Goal: Task Accomplishment & Management: Manage account settings

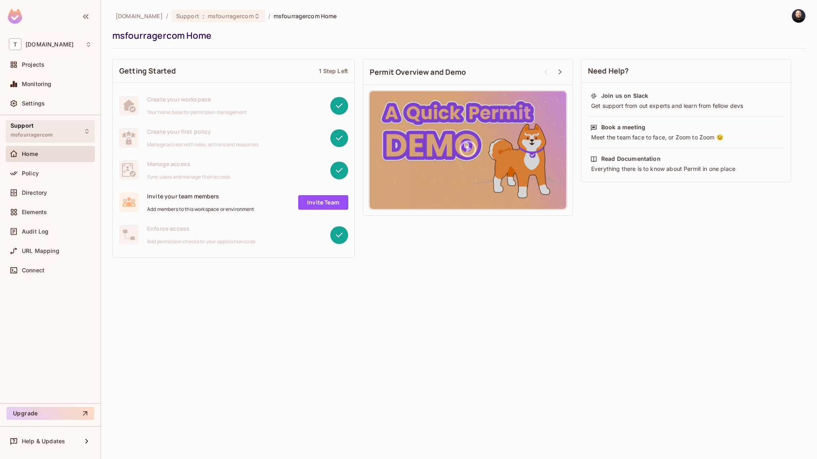
click at [64, 128] on div "Support msfourragercom" at bounding box center [50, 131] width 89 height 22
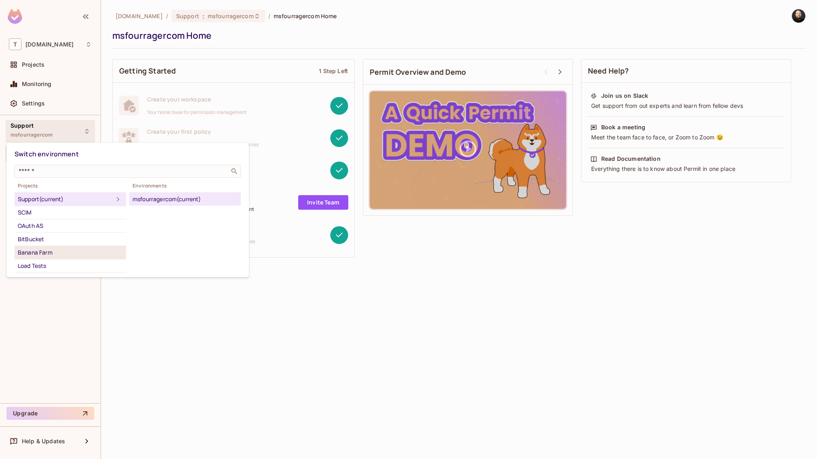
click at [54, 249] on div "Banana Farm" at bounding box center [70, 253] width 105 height 10
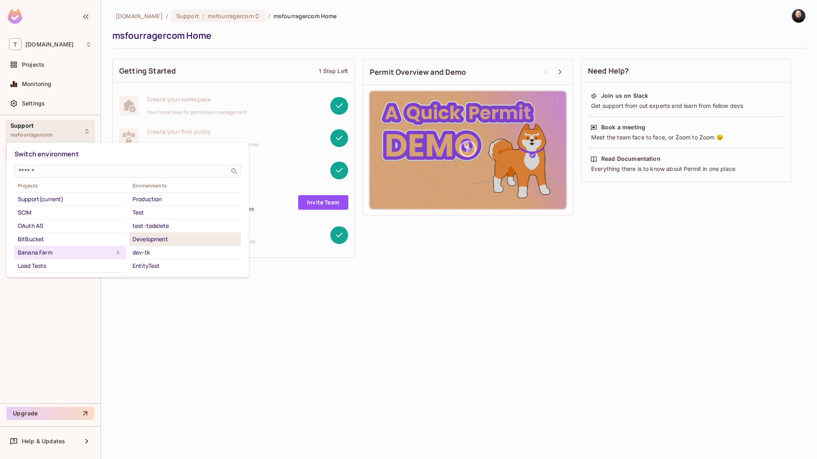
click at [158, 243] on div "Development" at bounding box center [185, 239] width 105 height 10
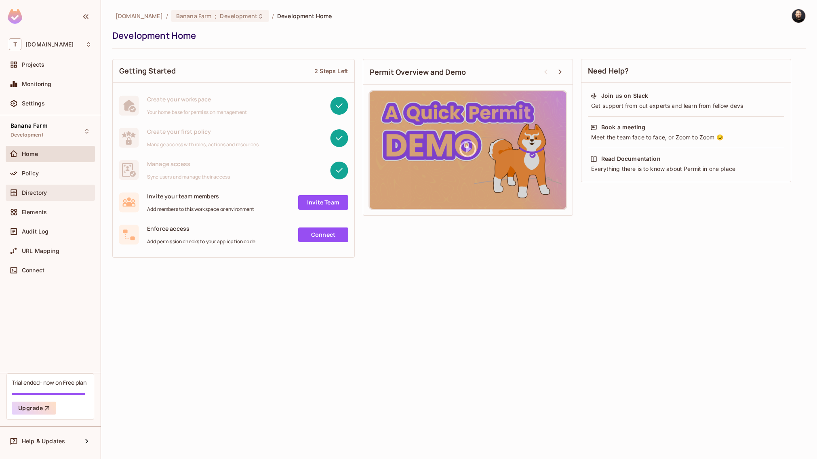
click at [44, 190] on span "Directory" at bounding box center [34, 193] width 25 height 6
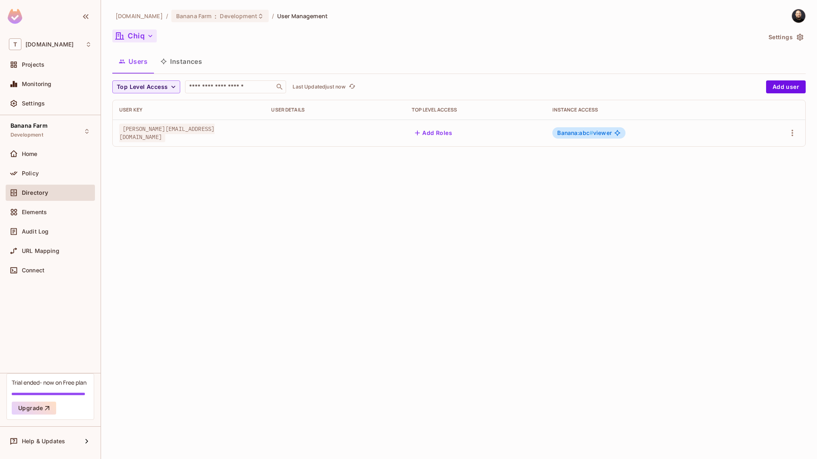
click at [143, 35] on button "Chiq" at bounding box center [134, 36] width 44 height 13
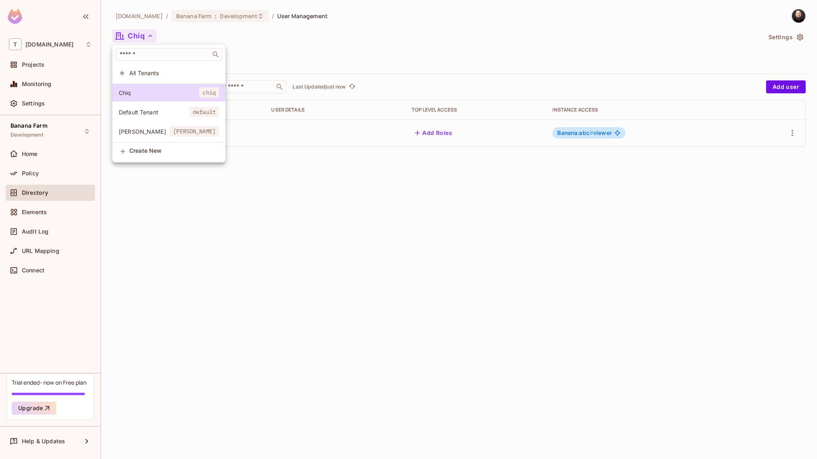
click at [229, 211] on div at bounding box center [408, 229] width 817 height 459
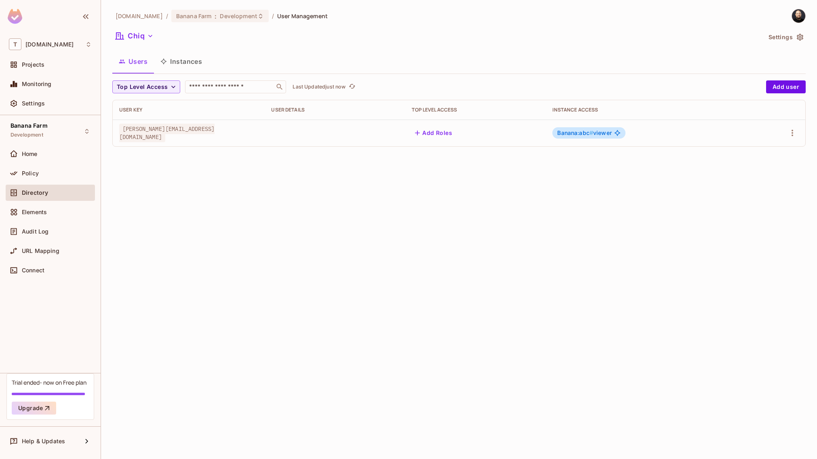
click at [141, 135] on span "[PERSON_NAME][EMAIL_ADDRESS][DOMAIN_NAME]" at bounding box center [166, 133] width 95 height 19
copy span "[PERSON_NAME][EMAIL_ADDRESS][DOMAIN_NAME]"
click at [143, 35] on button "Chiq" at bounding box center [134, 36] width 44 height 13
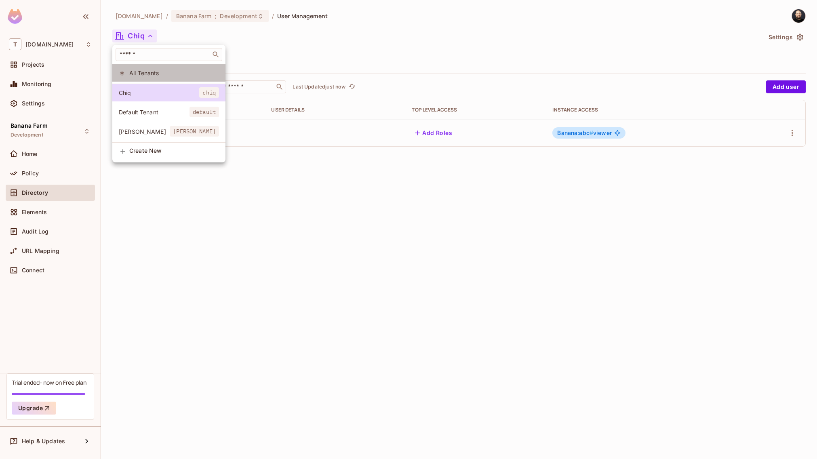
click at [146, 70] on span "All Tenants" at bounding box center [174, 73] width 90 height 8
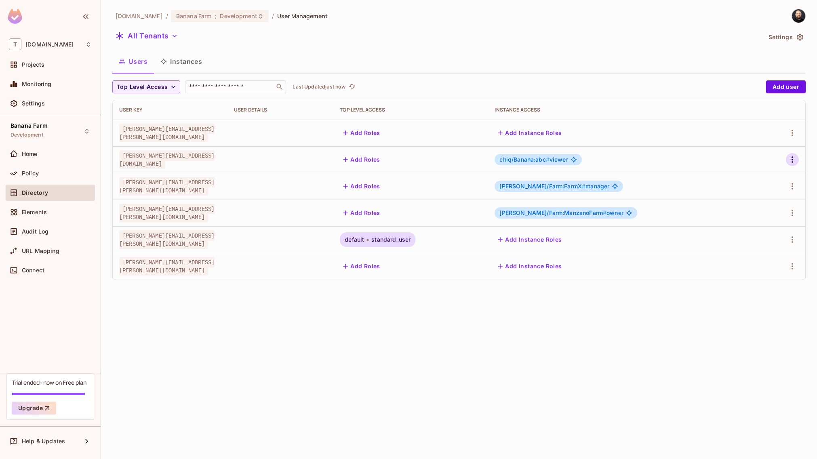
click at [796, 163] on icon "button" at bounding box center [793, 160] width 10 height 10
click at [760, 179] on li "Edit" at bounding box center [755, 178] width 75 height 18
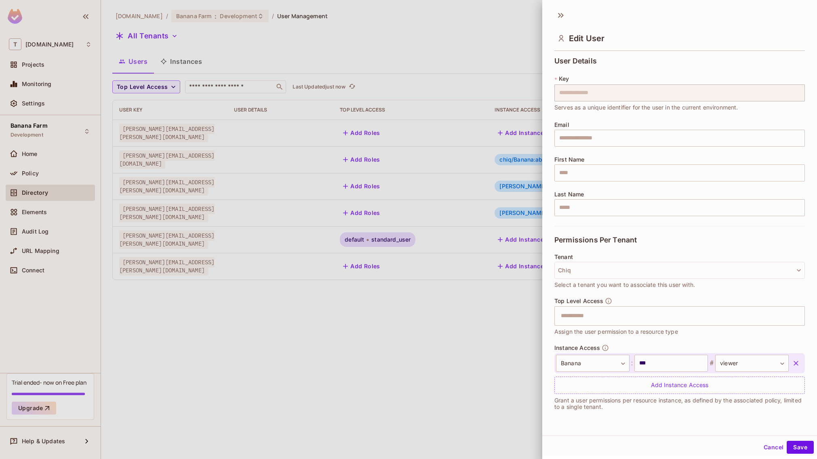
scroll to position [1, 0]
click at [600, 277] on div "Tenant Chiq Select a tenant you want to associate this user with." at bounding box center [680, 271] width 251 height 36
click at [600, 269] on button "Chiq" at bounding box center [680, 269] width 251 height 17
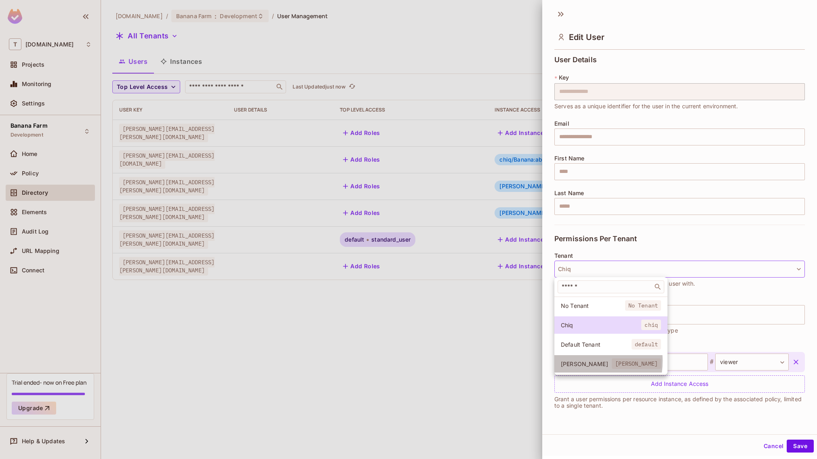
click at [574, 361] on span "[PERSON_NAME]" at bounding box center [586, 364] width 51 height 8
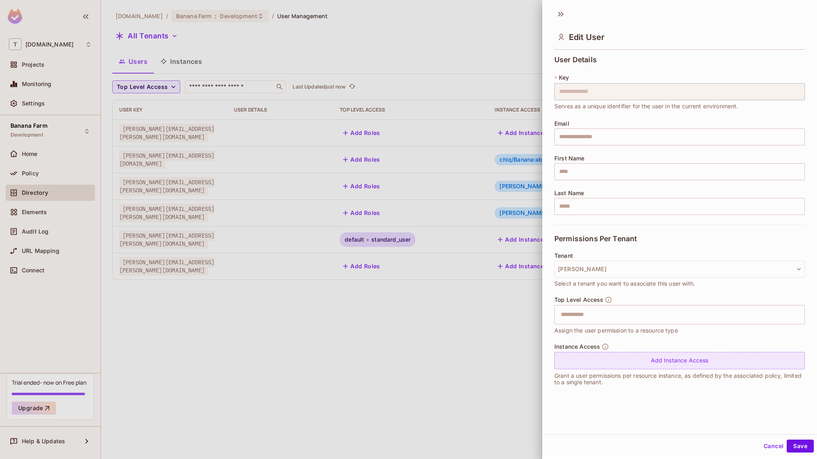
click at [604, 357] on div "Add Instance Access" at bounding box center [680, 360] width 251 height 17
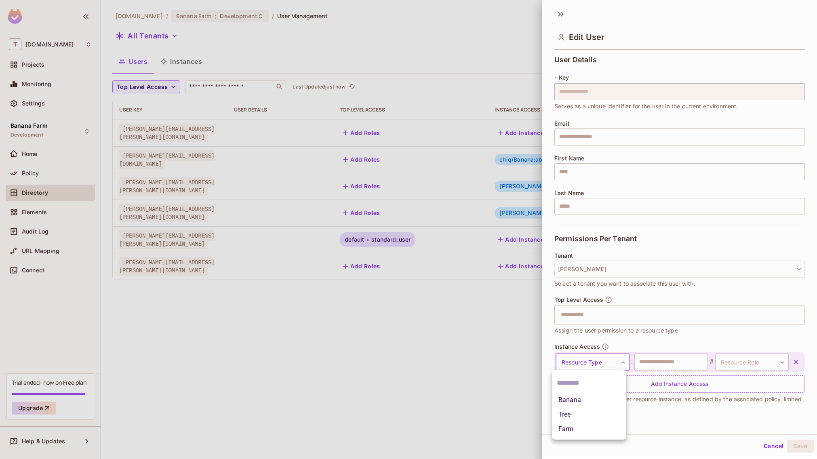
click at [610, 362] on body "**********" at bounding box center [408, 229] width 817 height 459
click at [591, 403] on li "Banana" at bounding box center [589, 400] width 74 height 15
click at [649, 363] on input "text" at bounding box center [672, 362] width 74 height 17
type input "******"
click at [723, 360] on body "**********" at bounding box center [408, 229] width 817 height 459
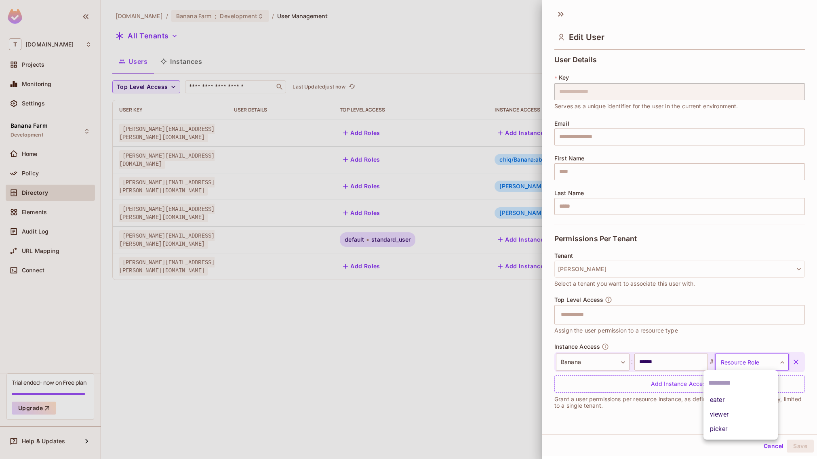
click at [722, 402] on li "eater" at bounding box center [741, 400] width 74 height 15
click at [802, 443] on button "Save" at bounding box center [800, 446] width 27 height 13
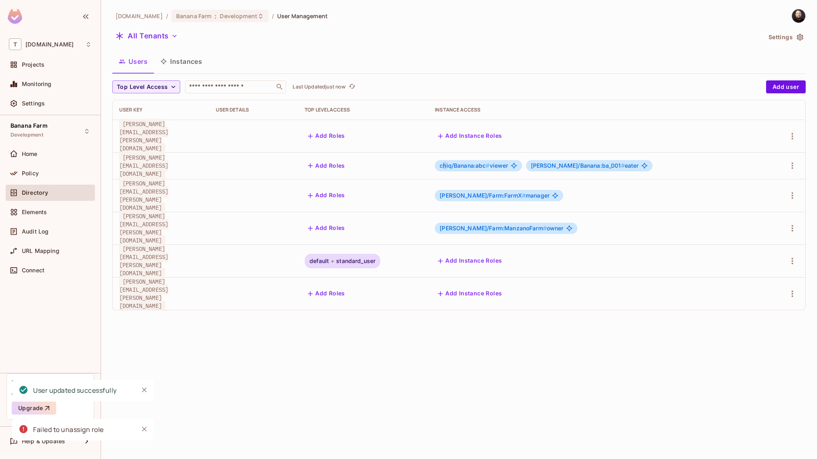
click at [473, 162] on span "chiq/Banana:abc #" at bounding box center [465, 165] width 50 height 7
click at [141, 33] on button "All Tenants" at bounding box center [146, 36] width 69 height 13
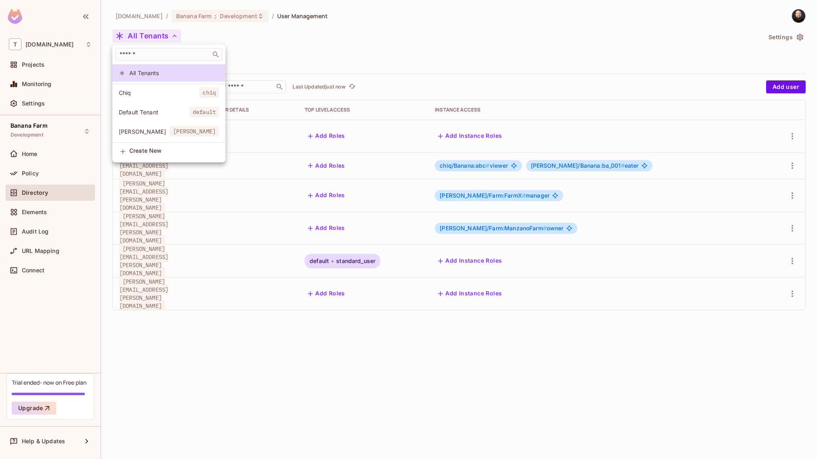
click at [150, 99] on li "Chiq chiq" at bounding box center [168, 92] width 113 height 17
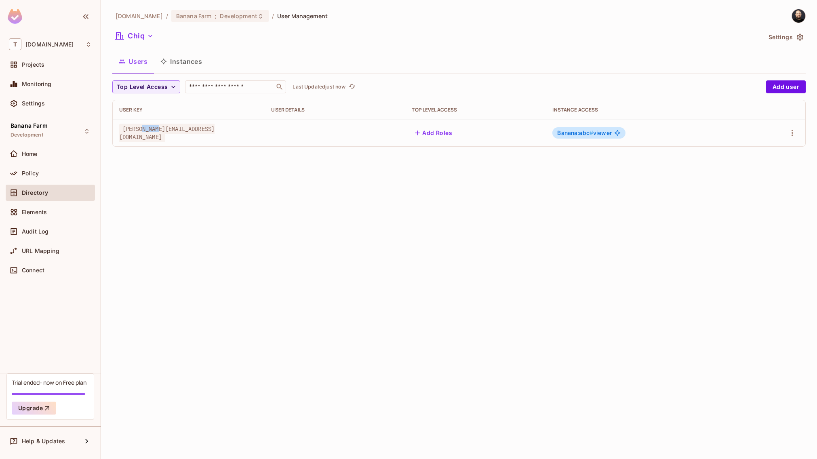
drag, startPoint x: 144, startPoint y: 133, endPoint x: 161, endPoint y: 134, distance: 17.0
click at [161, 134] on span "[PERSON_NAME][EMAIL_ADDRESS][DOMAIN_NAME]" at bounding box center [166, 133] width 95 height 19
click at [139, 36] on button "Chiq" at bounding box center [134, 36] width 44 height 13
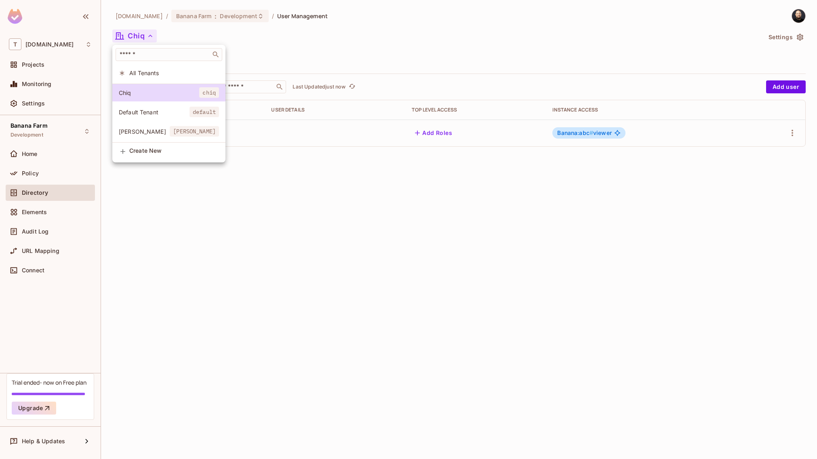
click at [137, 126] on li "[PERSON_NAME] [PERSON_NAME]" at bounding box center [168, 131] width 113 height 17
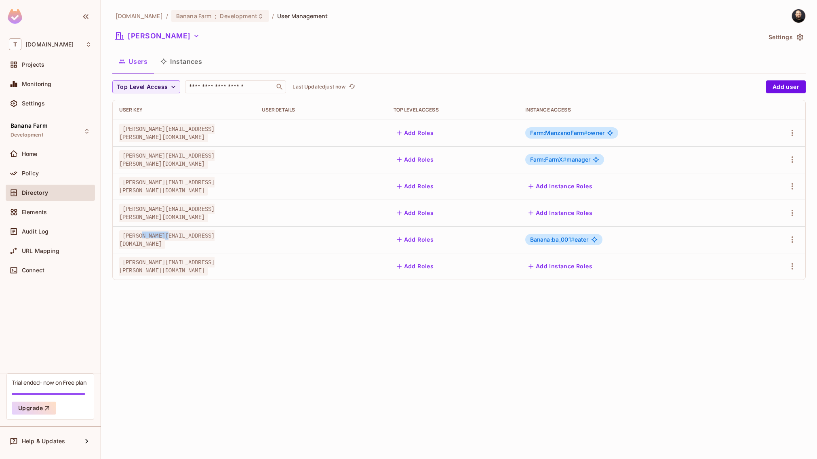
drag, startPoint x: 144, startPoint y: 241, endPoint x: 171, endPoint y: 241, distance: 27.5
click at [171, 241] on span "[PERSON_NAME][EMAIL_ADDRESS][DOMAIN_NAME]" at bounding box center [166, 239] width 95 height 19
click at [412, 59] on div "Users Instances" at bounding box center [459, 61] width 694 height 20
click at [69, 170] on div "Policy" at bounding box center [57, 173] width 70 height 6
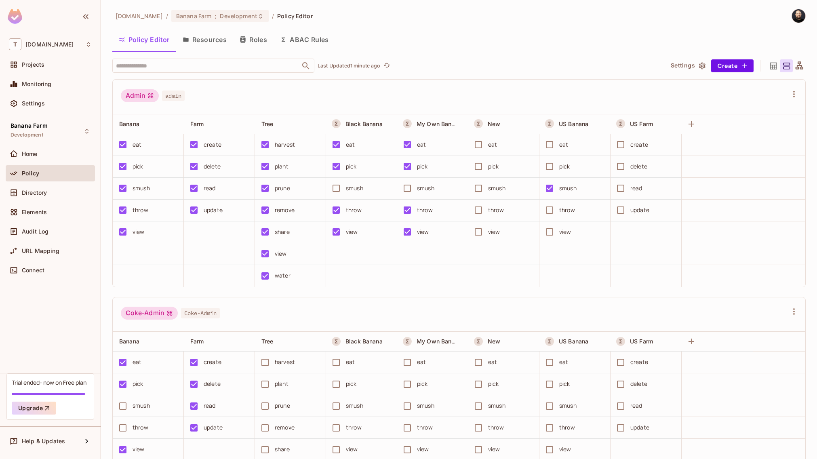
click at [255, 35] on button "Roles" at bounding box center [253, 40] width 40 height 20
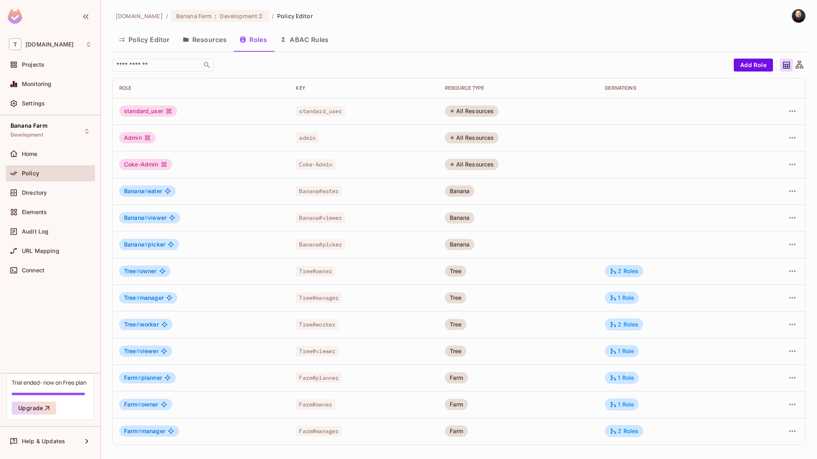
click at [207, 37] on button "Resources" at bounding box center [204, 40] width 57 height 20
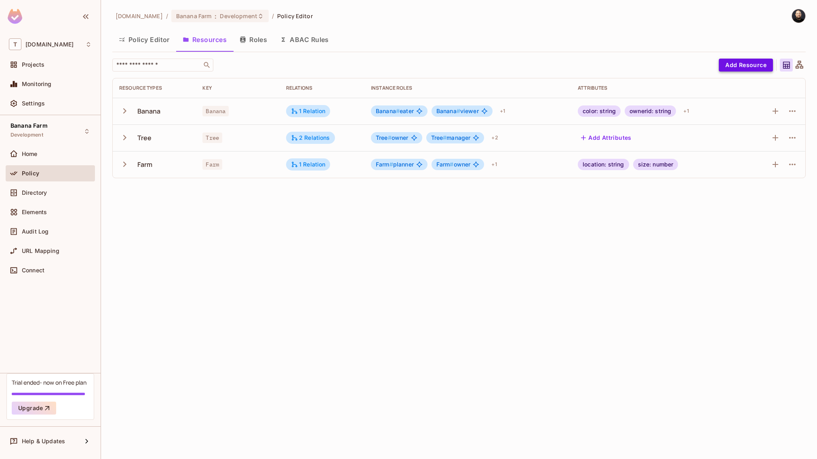
click at [743, 64] on button "Add Resource" at bounding box center [746, 65] width 54 height 13
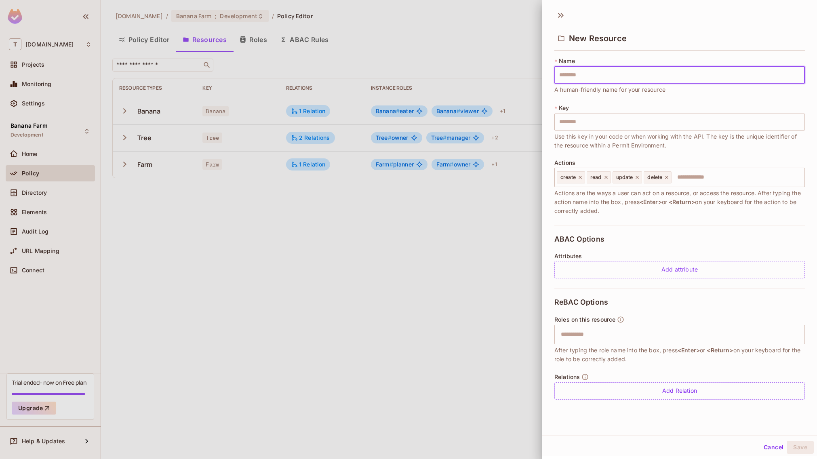
type input "*"
type input "**"
type input "***"
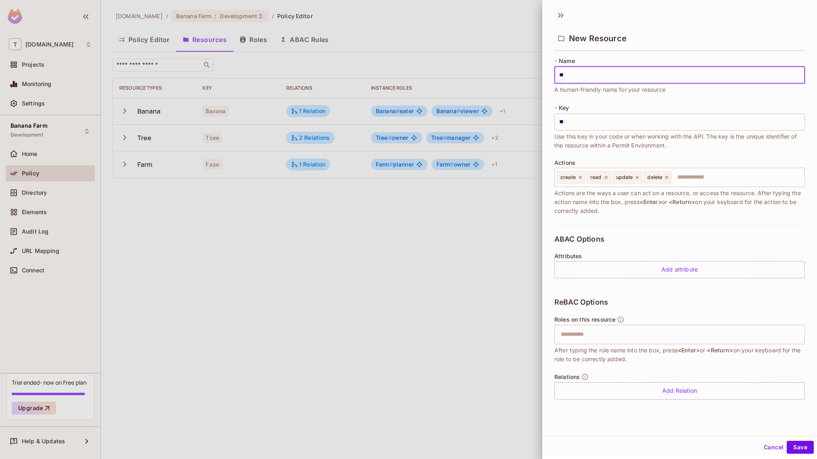
type input "***"
type input "****"
type input "*****"
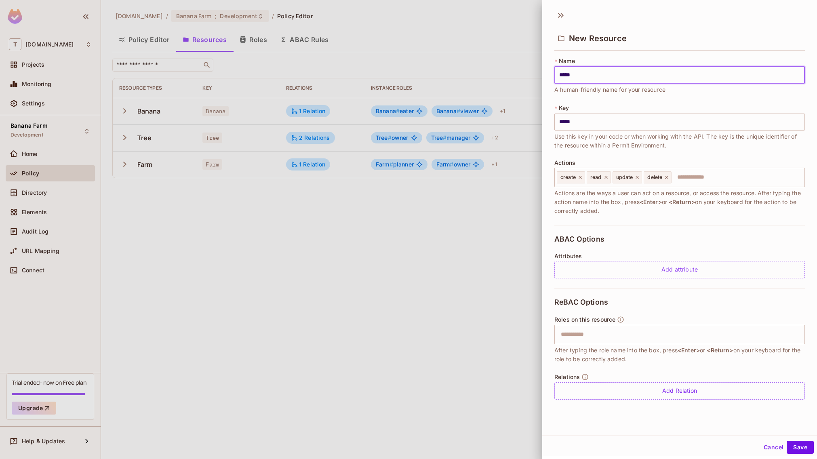
click at [570, 76] on input "*****" at bounding box center [680, 75] width 251 height 17
type input "*"
type input "**"
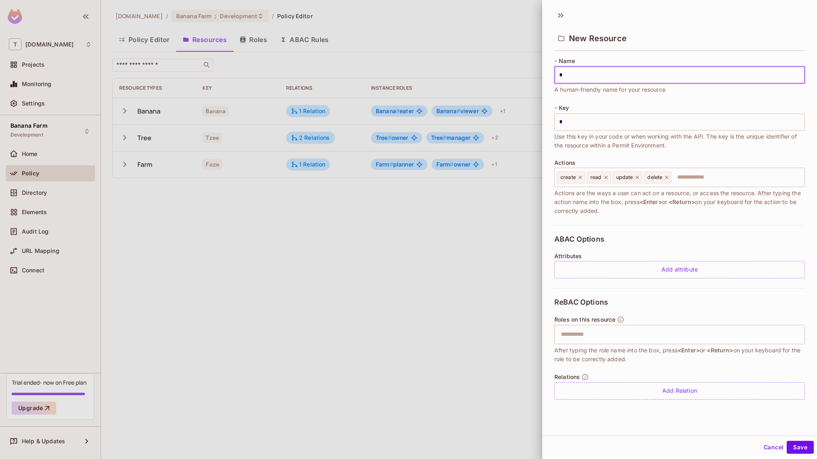
type input "**"
type input "***"
type input "****"
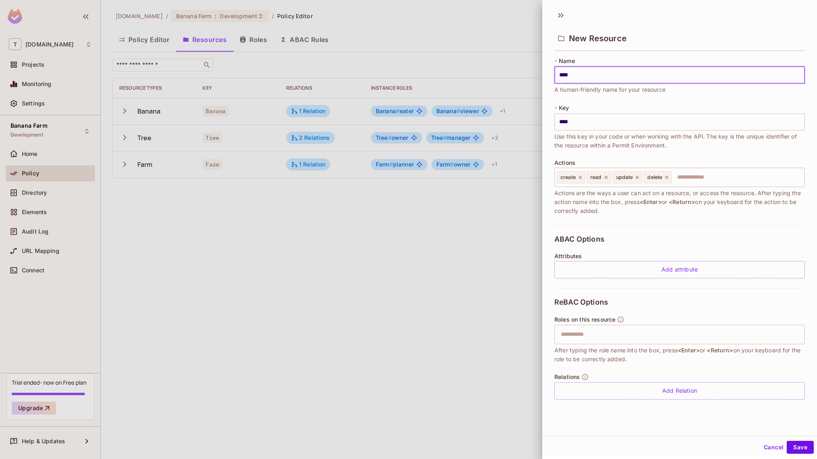
type input "*****"
type input "******"
type input "*******"
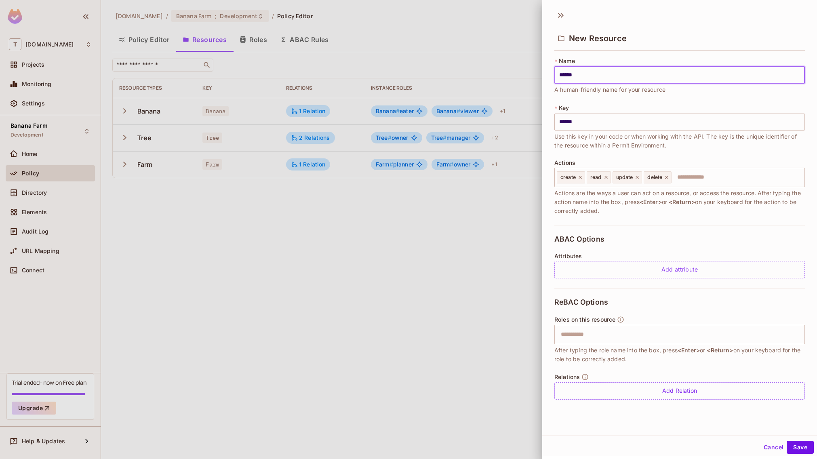
type input "*******"
type input "********"
click at [579, 329] on input "text" at bounding box center [678, 335] width 245 height 16
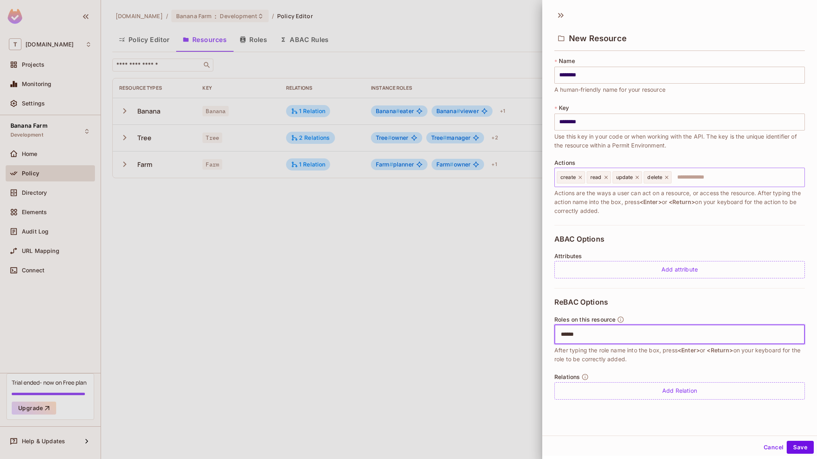
click at [669, 178] on icon at bounding box center [667, 178] width 6 height 6
click at [638, 178] on icon at bounding box center [638, 178] width 6 height 6
click at [608, 176] on icon at bounding box center [607, 178] width 6 height 6
click at [581, 176] on icon at bounding box center [581, 178] width 6 height 6
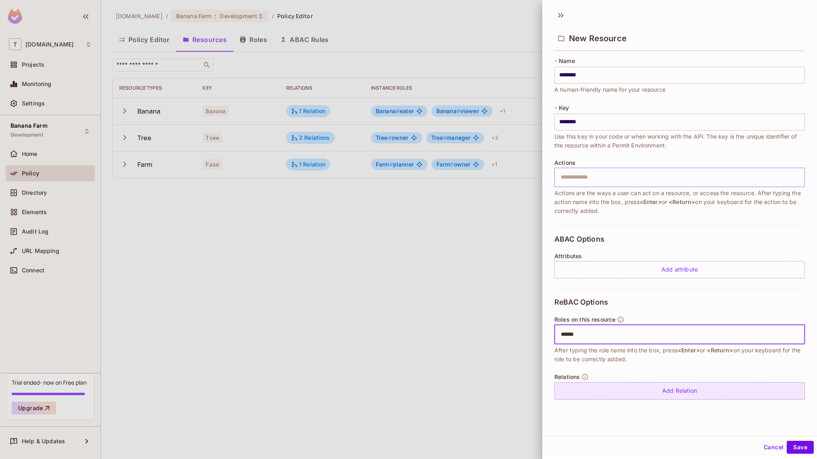
type input "******"
drag, startPoint x: 600, startPoint y: 384, endPoint x: 610, endPoint y: 373, distance: 15.2
click at [600, 384] on div "Add Relation" at bounding box center [680, 390] width 251 height 17
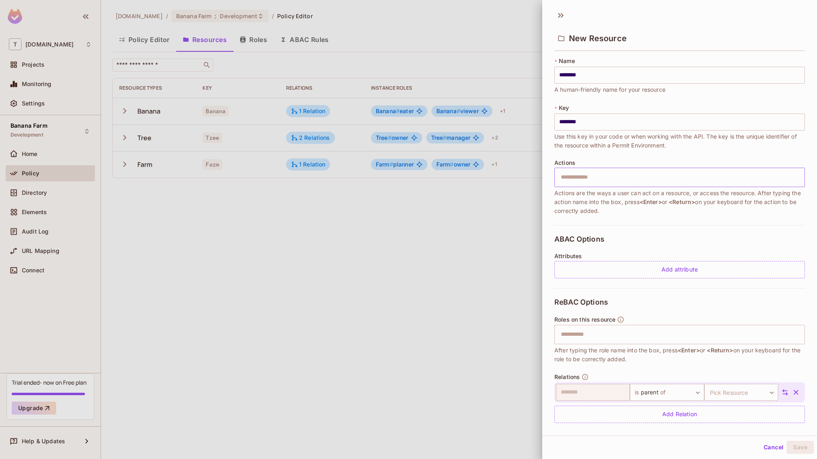
scroll to position [9, 0]
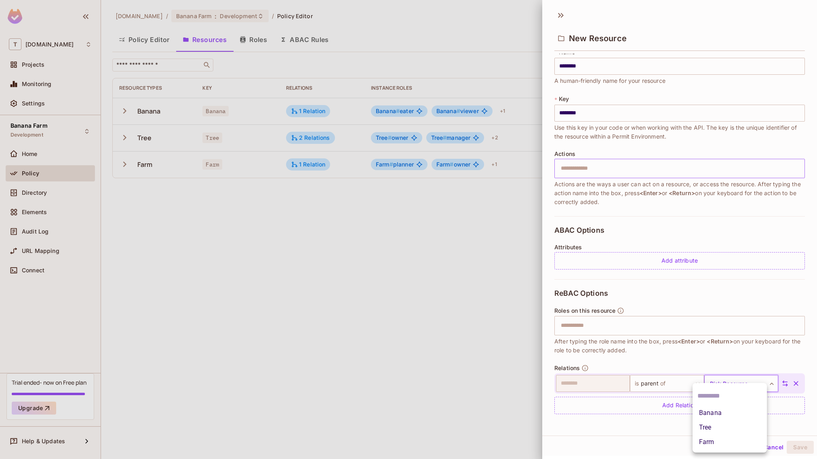
click at [718, 384] on body "T [DOMAIN_NAME] Projects Monitoring Settings Banana Farm Development Home Polic…" at bounding box center [408, 229] width 817 height 459
click at [720, 439] on li "Farm" at bounding box center [730, 442] width 74 height 15
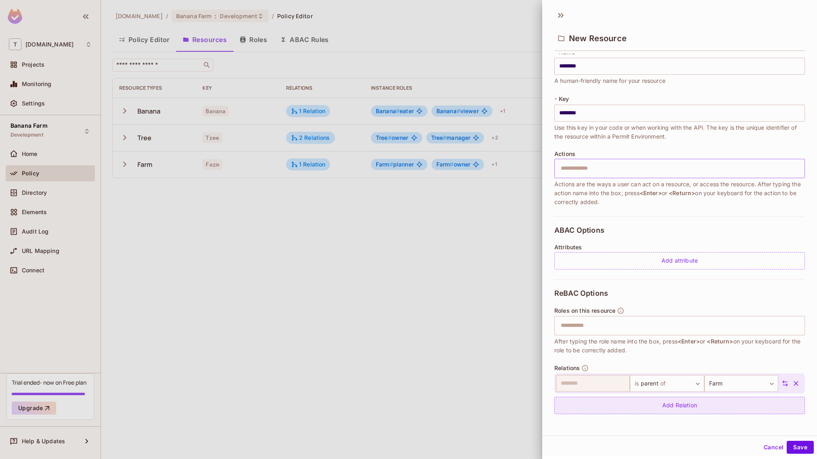
click at [679, 401] on div "Add Relation" at bounding box center [680, 405] width 251 height 17
click at [706, 406] on body "T [DOMAIN_NAME] Projects Monitoring Settings Banana Farm Development Home Polic…" at bounding box center [408, 229] width 817 height 459
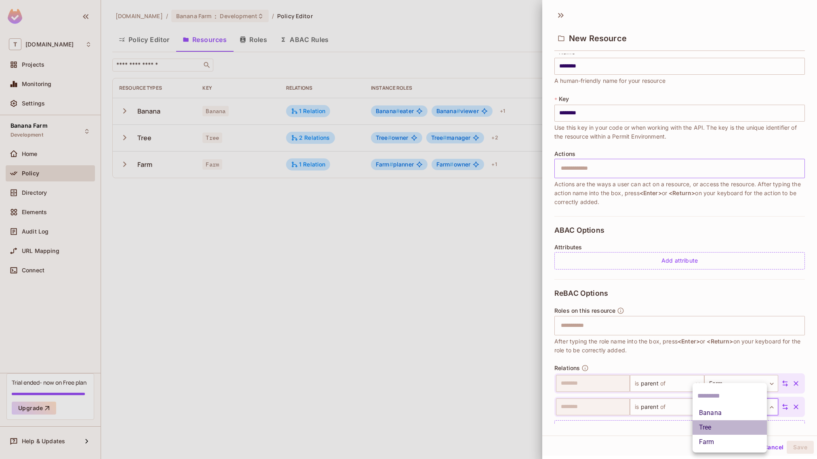
click at [709, 429] on li "Tree" at bounding box center [730, 427] width 74 height 15
click at [792, 406] on icon "button" at bounding box center [796, 407] width 8 height 8
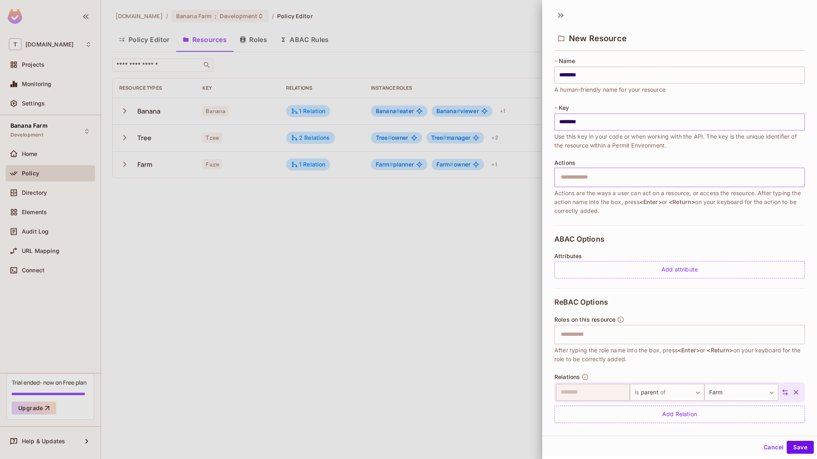
scroll to position [0, 0]
click at [596, 333] on input "text" at bounding box center [678, 335] width 245 height 16
type input "******"
click at [787, 445] on button "Save" at bounding box center [800, 447] width 27 height 13
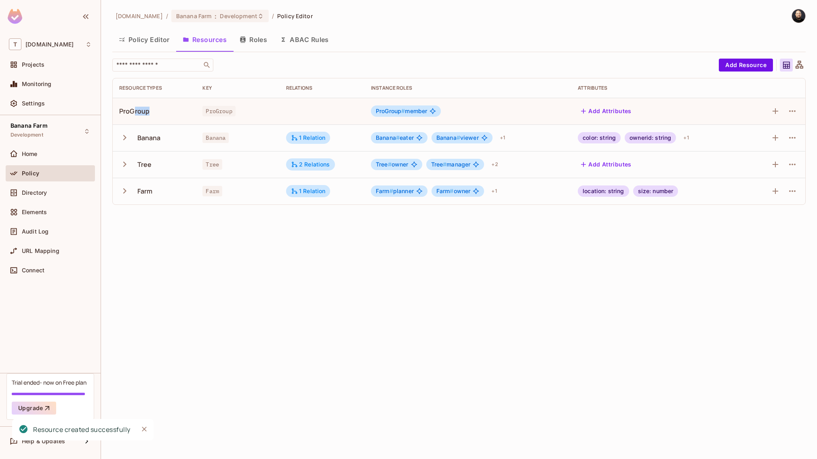
drag, startPoint x: 145, startPoint y: 116, endPoint x: 126, endPoint y: 111, distance: 20.0
click at [128, 112] on td "ProGroup" at bounding box center [154, 111] width 83 height 27
click at [249, 39] on button "Roles" at bounding box center [253, 40] width 40 height 20
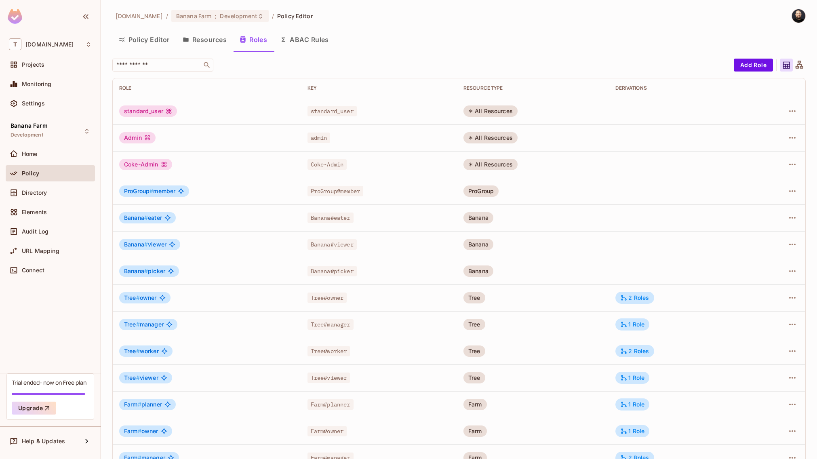
click at [171, 191] on span "ProGroup # member" at bounding box center [149, 191] width 51 height 6
click at [790, 191] on icon "button" at bounding box center [793, 191] width 6 height 2
click at [756, 213] on div "Edit Role" at bounding box center [751, 210] width 24 height 8
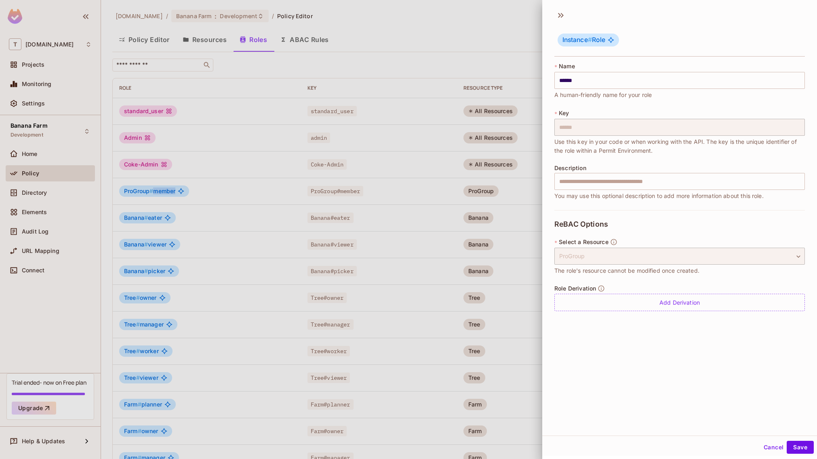
scroll to position [1, 0]
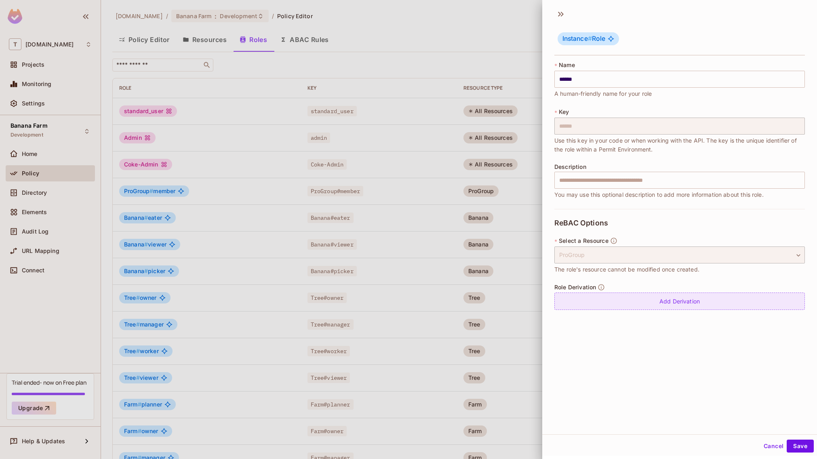
click at [639, 296] on div "Add Derivation" at bounding box center [680, 301] width 251 height 17
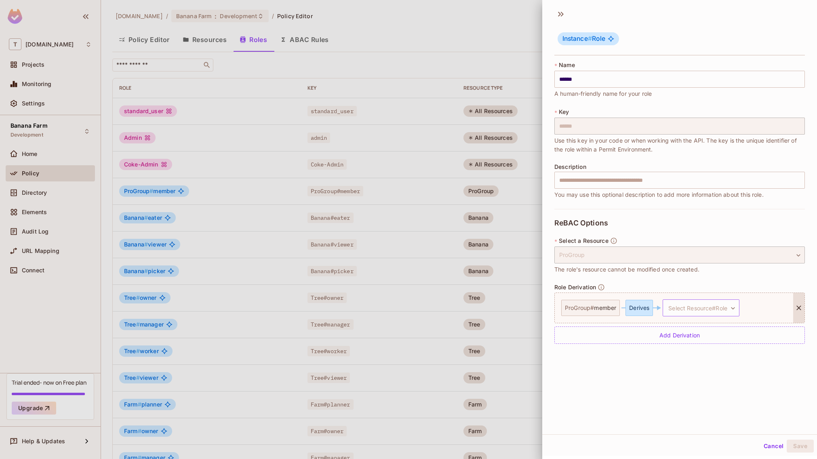
click at [686, 312] on body "T [DOMAIN_NAME] Projects Monitoring Settings Banana Farm Development Home Polic…" at bounding box center [408, 229] width 817 height 459
click at [684, 360] on span "Farm # owner" at bounding box center [689, 361] width 37 height 10
click at [633, 347] on body "T [DOMAIN_NAME] Projects Monitoring Settings Banana Farm Development Home Polic…" at bounding box center [408, 229] width 817 height 459
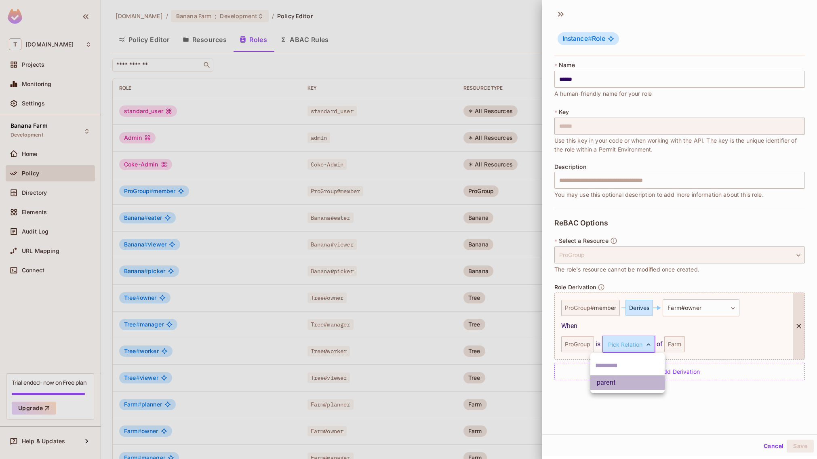
click at [631, 383] on li "parent" at bounding box center [628, 383] width 74 height 15
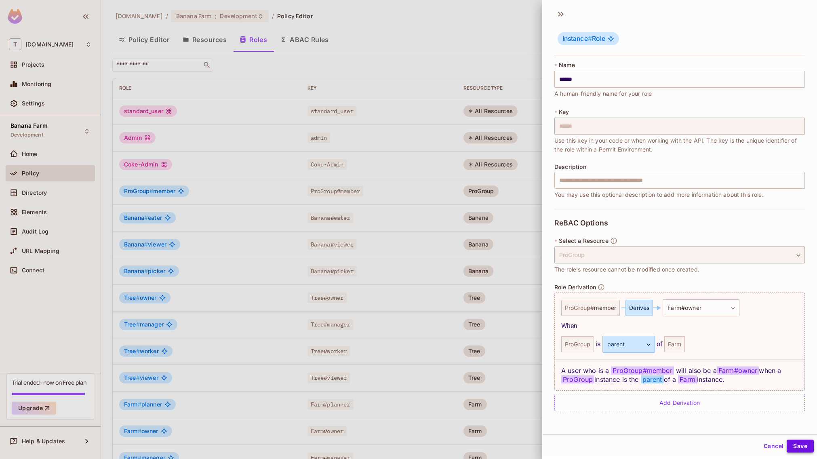
click at [795, 447] on button "Save" at bounding box center [800, 446] width 27 height 13
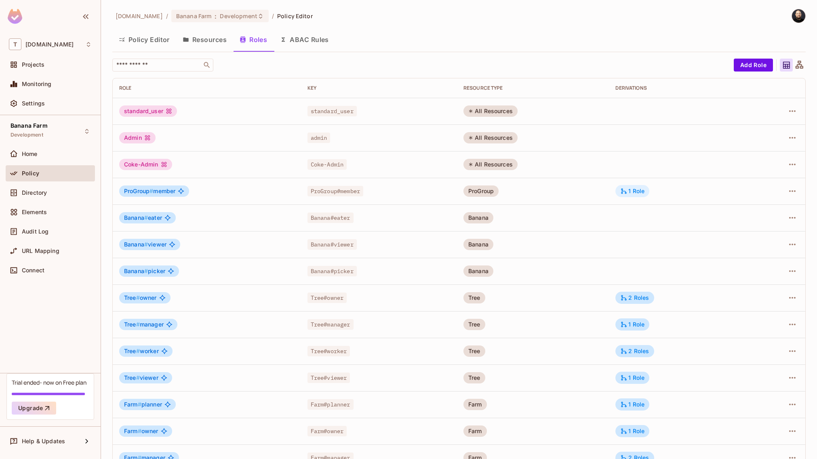
click at [629, 190] on div "1 Role" at bounding box center [633, 191] width 24 height 7
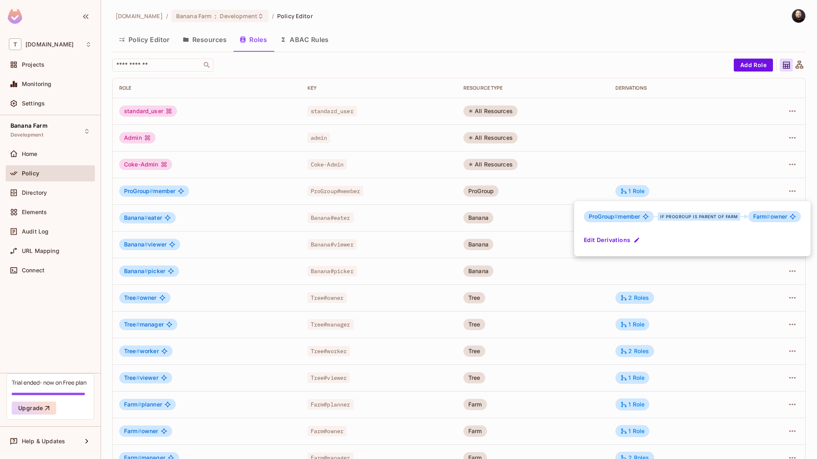
click at [627, 237] on button "Edit Derivations" at bounding box center [613, 240] width 58 height 13
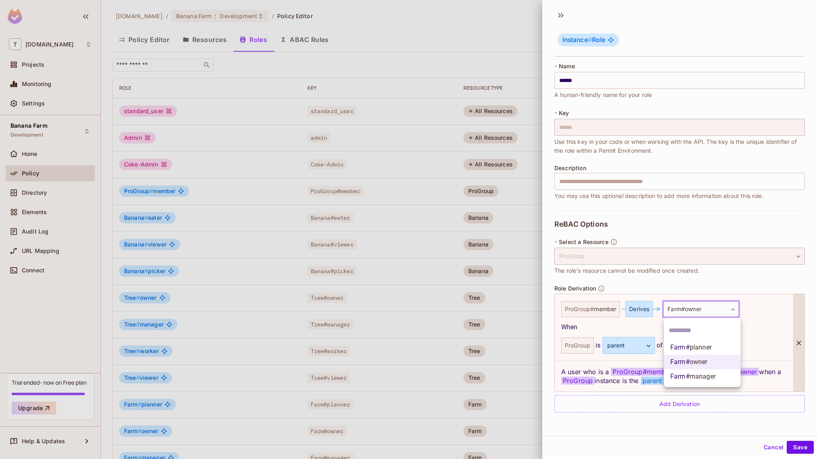
click at [698, 313] on body "T [DOMAIN_NAME] Projects Monitoring Settings Banana Farm Development Home Polic…" at bounding box center [408, 229] width 817 height 459
click at [694, 375] on span "manager" at bounding box center [703, 377] width 26 height 8
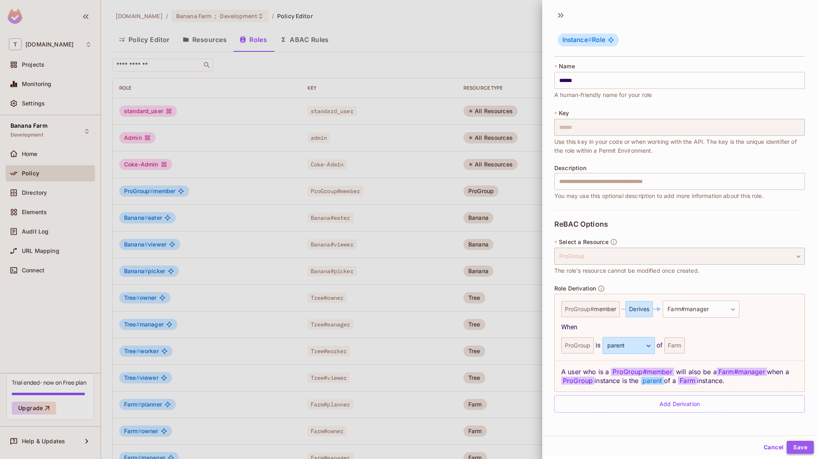
drag, startPoint x: 789, startPoint y: 449, endPoint x: 785, endPoint y: 444, distance: 6.9
click at [789, 449] on button "Save" at bounding box center [800, 447] width 27 height 13
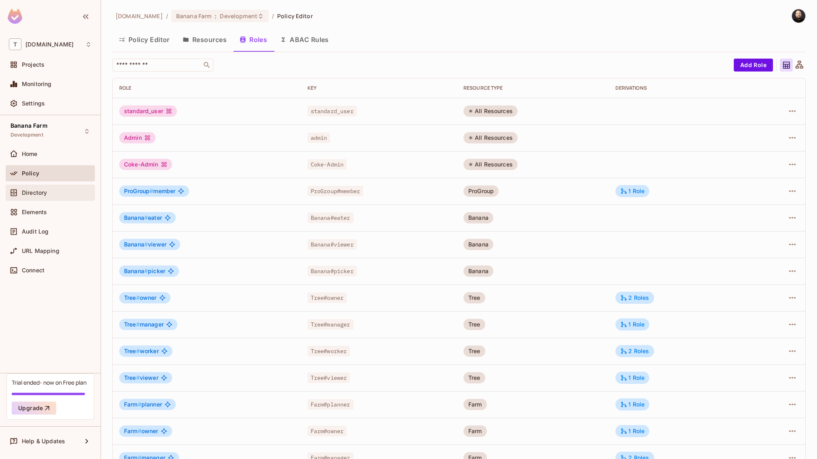
click at [61, 194] on div "Directory" at bounding box center [57, 193] width 70 height 6
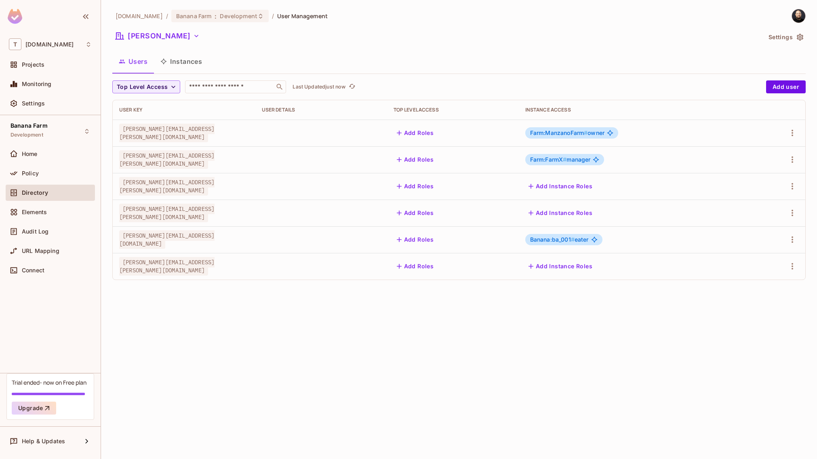
click at [177, 61] on button "Instances" at bounding box center [181, 61] width 55 height 20
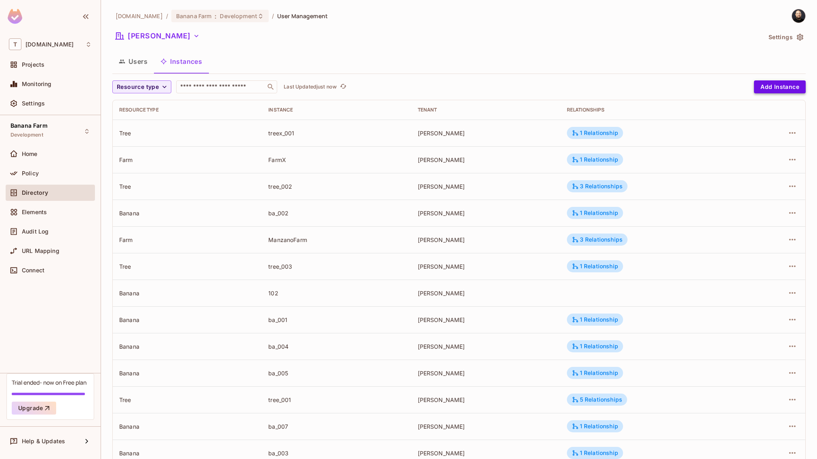
click at [755, 85] on button "Add Instance" at bounding box center [780, 86] width 52 height 13
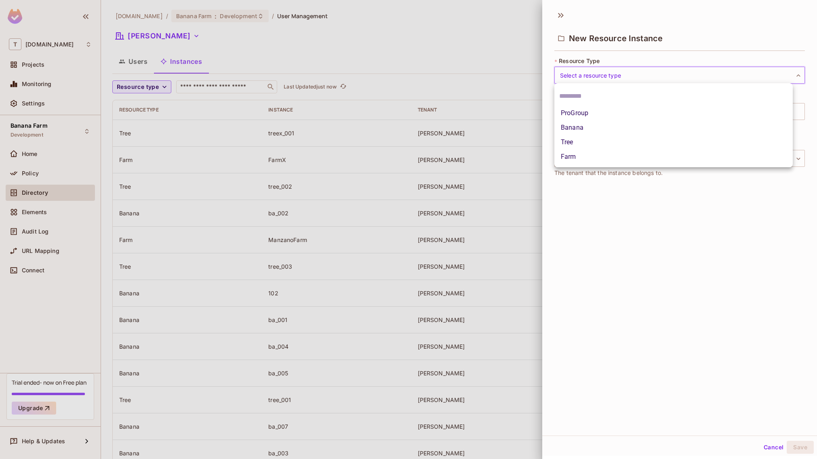
click at [621, 72] on body "T [DOMAIN_NAME] Projects Monitoring Settings Banana Farm Development Home Polic…" at bounding box center [408, 229] width 817 height 459
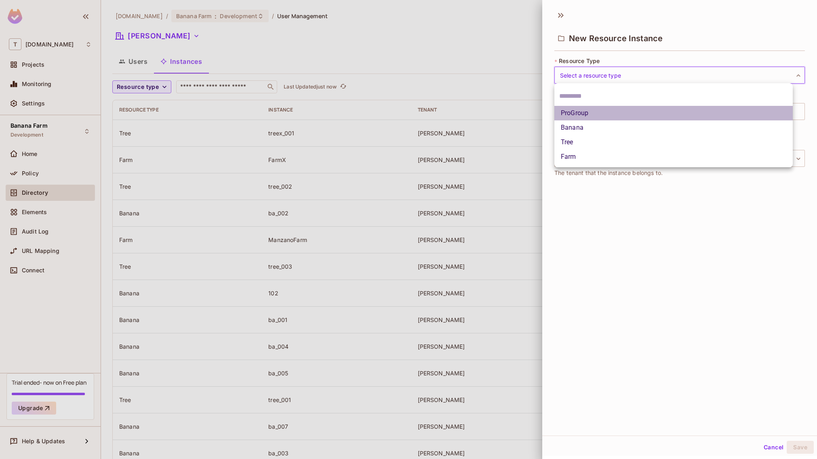
click at [592, 117] on li "ProGroup" at bounding box center [674, 113] width 239 height 15
type input "********"
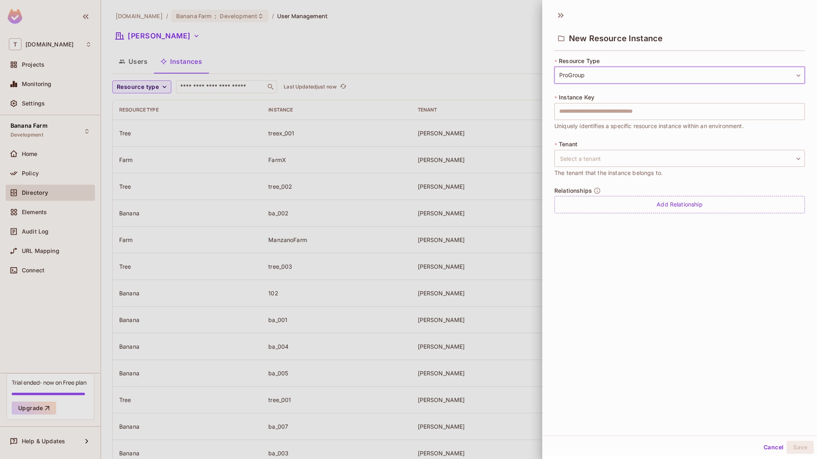
click at [592, 117] on input "text" at bounding box center [680, 111] width 251 height 17
type input "*********"
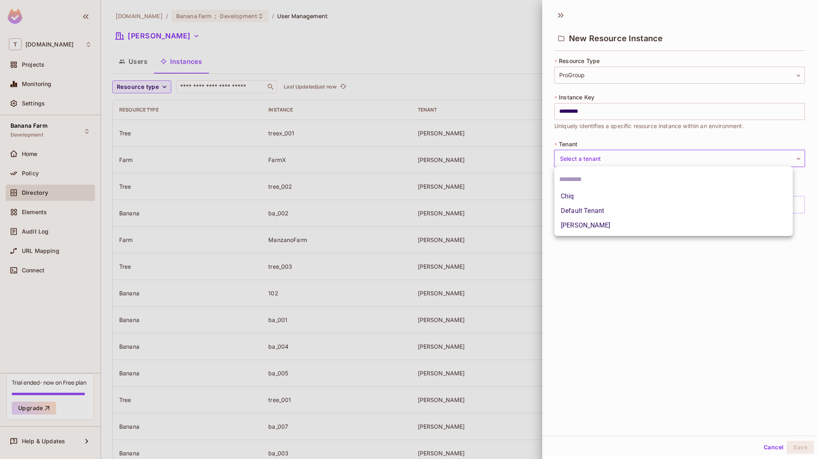
click at [627, 156] on body "T [DOMAIN_NAME] Projects Monitoring Settings Banana Farm Development Home Polic…" at bounding box center [408, 229] width 817 height 459
click at [598, 226] on li "[PERSON_NAME]" at bounding box center [674, 225] width 239 height 15
type input "****"
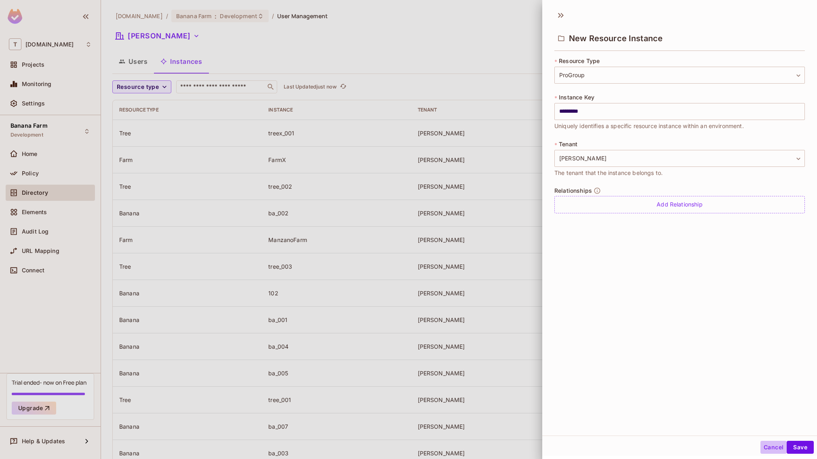
click at [762, 445] on button "Cancel" at bounding box center [774, 447] width 26 height 13
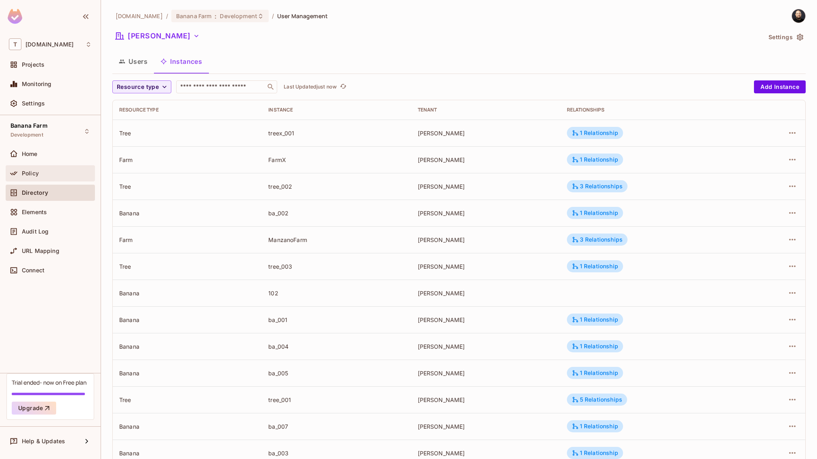
click at [47, 175] on div "Policy" at bounding box center [57, 173] width 70 height 6
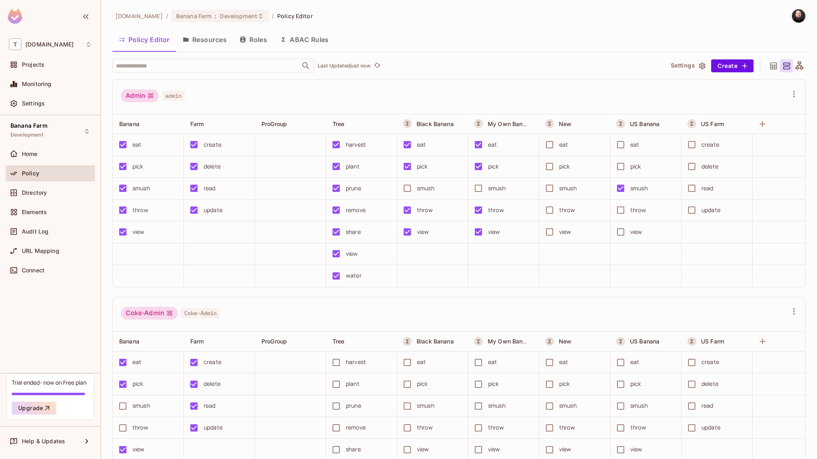
click at [229, 39] on button "Resources" at bounding box center [204, 40] width 57 height 20
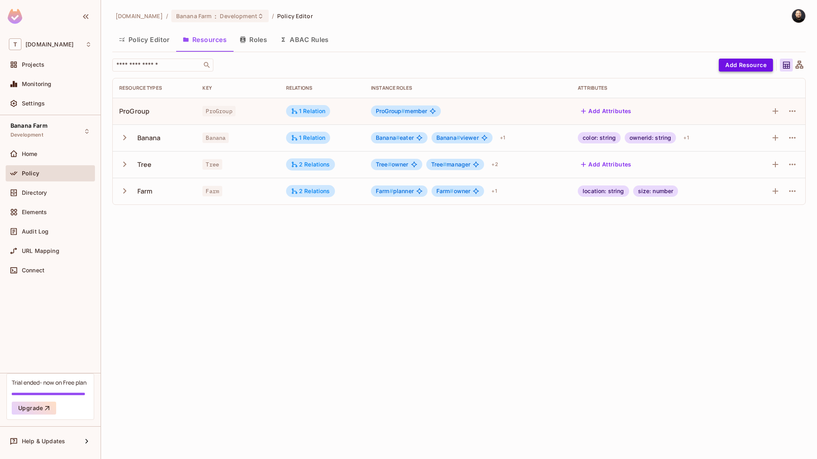
click at [724, 67] on button "Add Resource" at bounding box center [746, 65] width 54 height 13
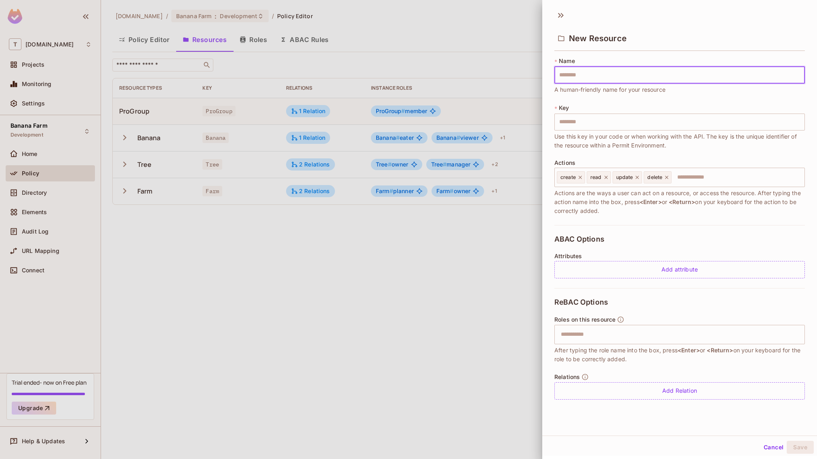
drag, startPoint x: 386, startPoint y: 224, endPoint x: 515, endPoint y: 172, distance: 138.4
click at [388, 222] on div at bounding box center [408, 229] width 817 height 459
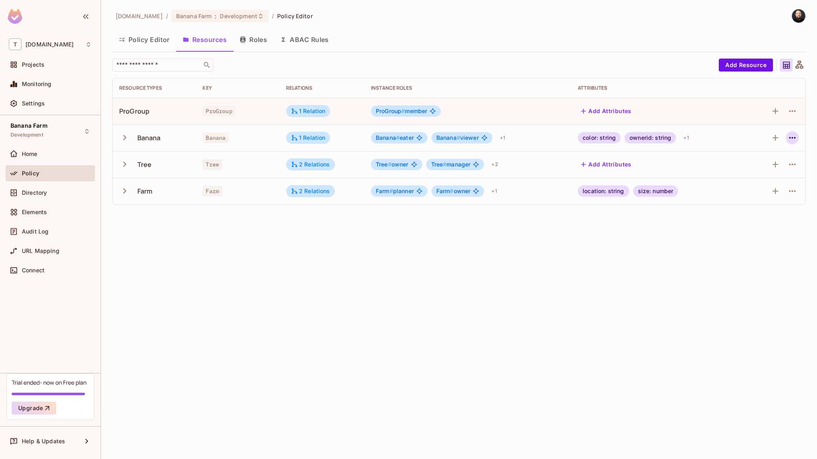
click at [792, 135] on icon "button" at bounding box center [793, 138] width 10 height 10
click at [754, 164] on span "Edit Resource" at bounding box center [757, 169] width 43 height 13
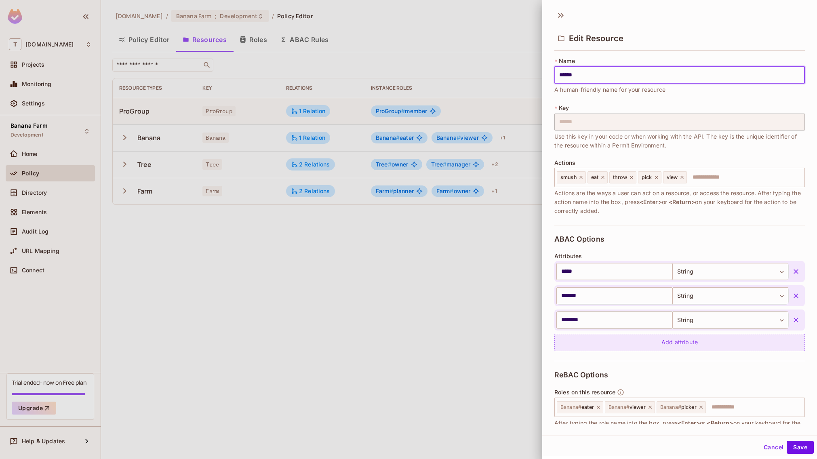
scroll to position [82, 0]
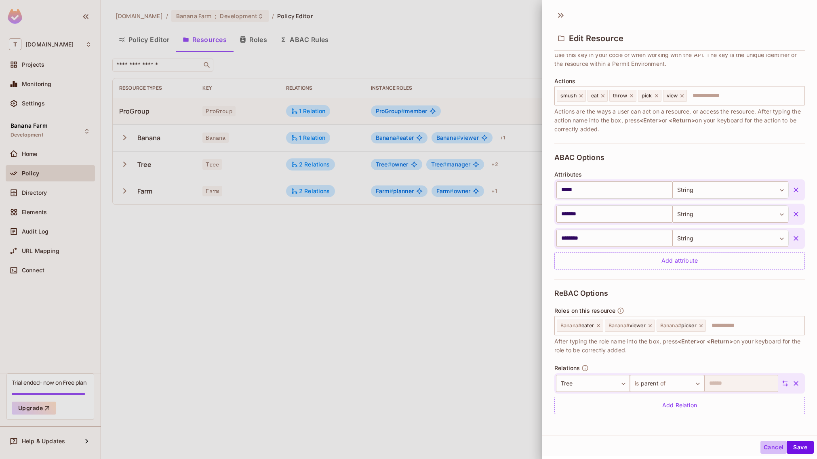
click at [768, 443] on button "Cancel" at bounding box center [774, 447] width 26 height 13
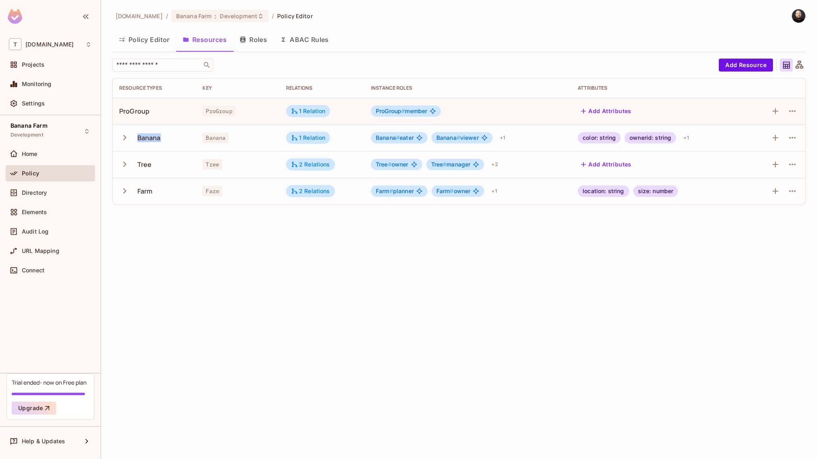
drag, startPoint x: 141, startPoint y: 137, endPoint x: 156, endPoint y: 139, distance: 15.0
click at [160, 138] on div "Banana" at bounding box center [154, 137] width 70 height 17
click at [38, 197] on div "Directory" at bounding box center [50, 193] width 83 height 10
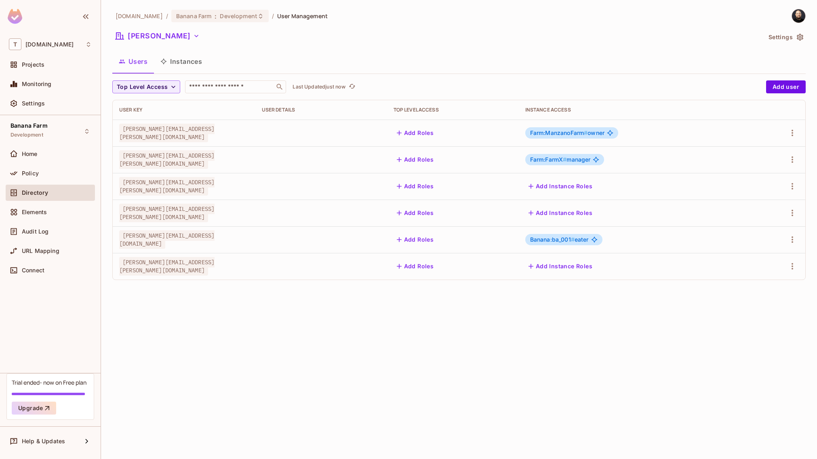
click at [195, 62] on button "Instances" at bounding box center [181, 61] width 55 height 20
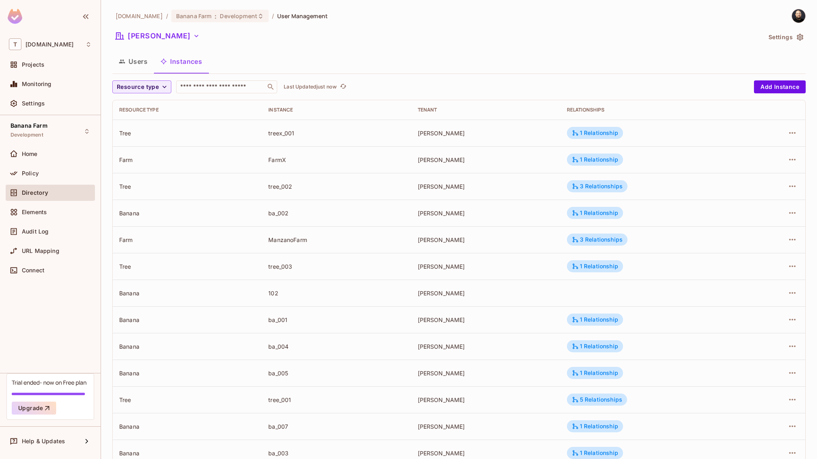
click at [291, 239] on div "ManzanoFarm" at bounding box center [336, 240] width 136 height 8
click at [277, 150] on td "FarmX" at bounding box center [336, 159] width 149 height 27
click at [154, 86] on span "Resource type" at bounding box center [138, 87] width 42 height 10
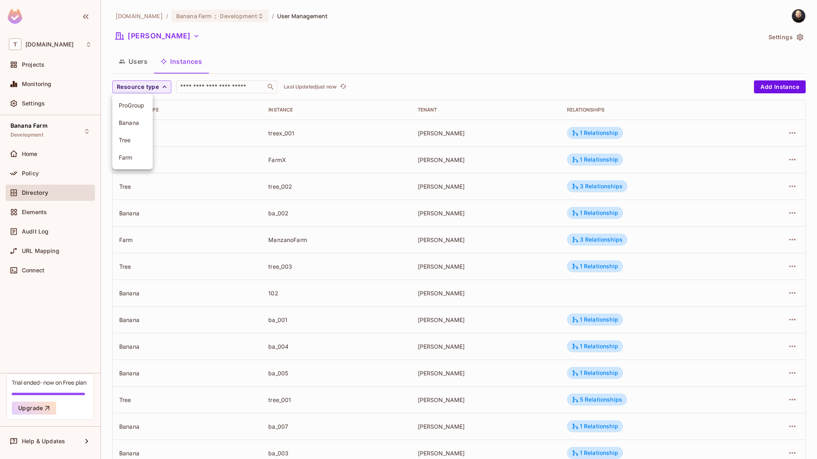
click at [129, 161] on span "Farm" at bounding box center [132, 158] width 27 height 8
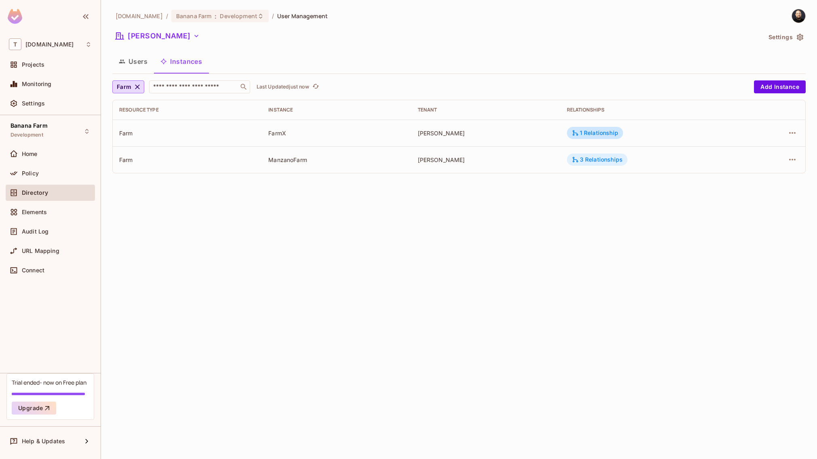
click at [596, 161] on div "3 Relationships" at bounding box center [597, 159] width 51 height 7
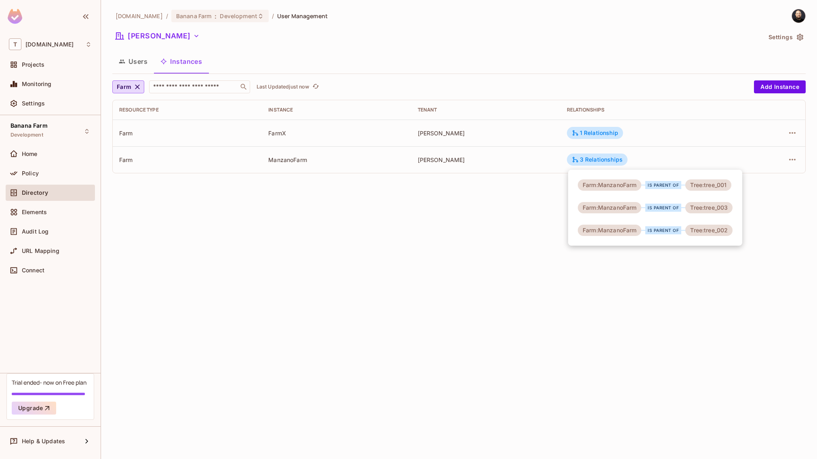
drag, startPoint x: 135, startPoint y: 77, endPoint x: 133, endPoint y: 81, distance: 4.2
click at [133, 78] on div at bounding box center [408, 229] width 817 height 459
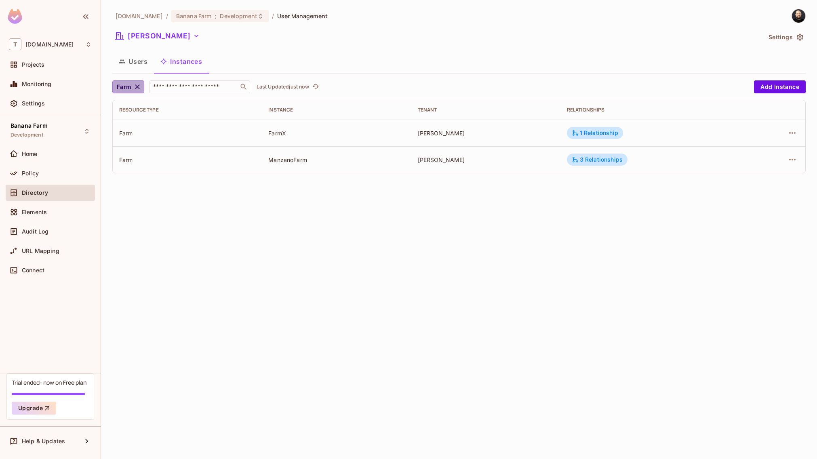
click at [136, 86] on icon "button" at bounding box center [137, 86] width 5 height 5
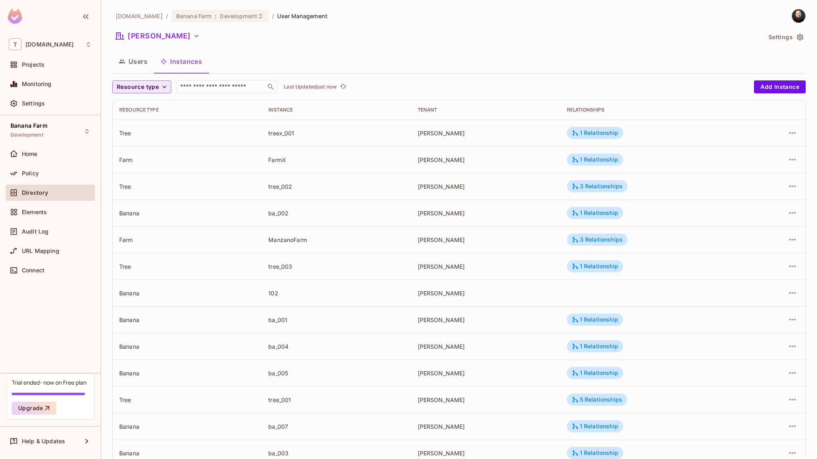
click at [136, 87] on span "Resource type" at bounding box center [138, 87] width 42 height 10
click at [144, 140] on span "Tree" at bounding box center [132, 140] width 27 height 8
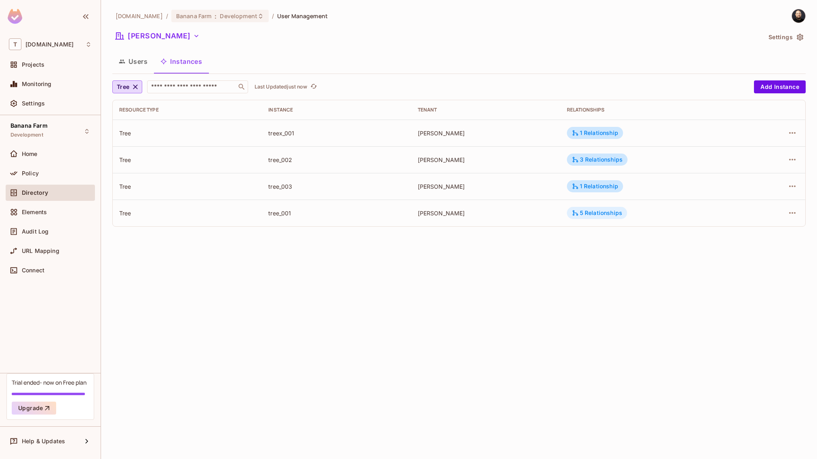
click at [585, 213] on div "5 Relationships" at bounding box center [597, 212] width 51 height 7
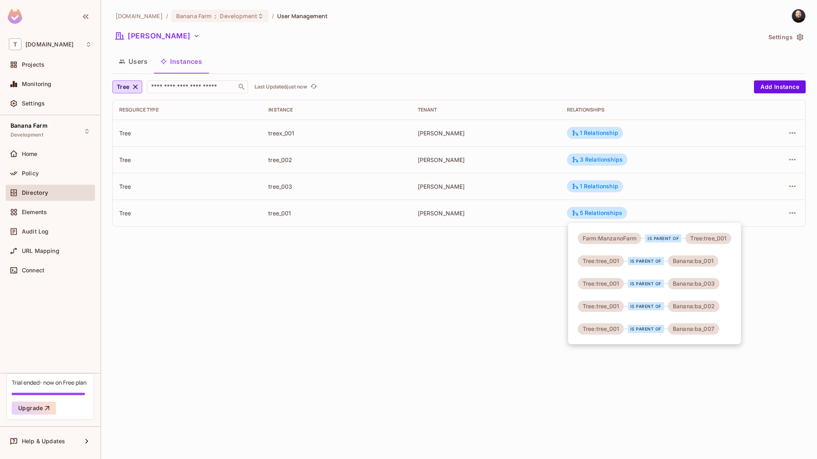
click at [500, 298] on div at bounding box center [408, 229] width 817 height 459
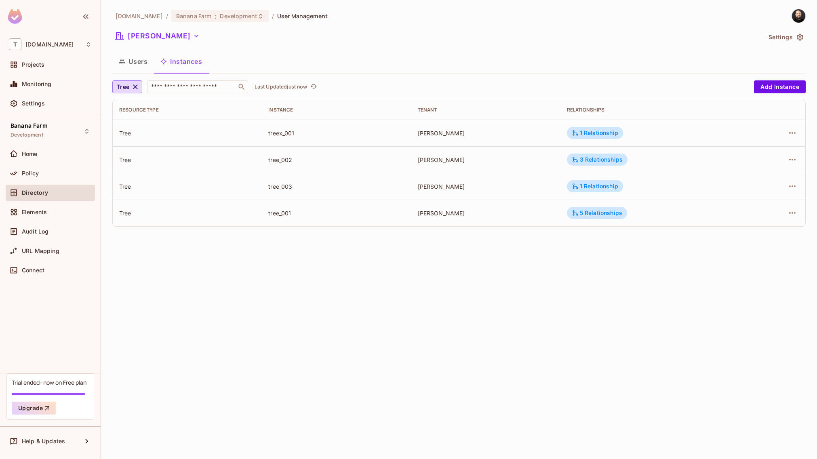
click at [141, 57] on button "Users" at bounding box center [133, 61] width 42 height 20
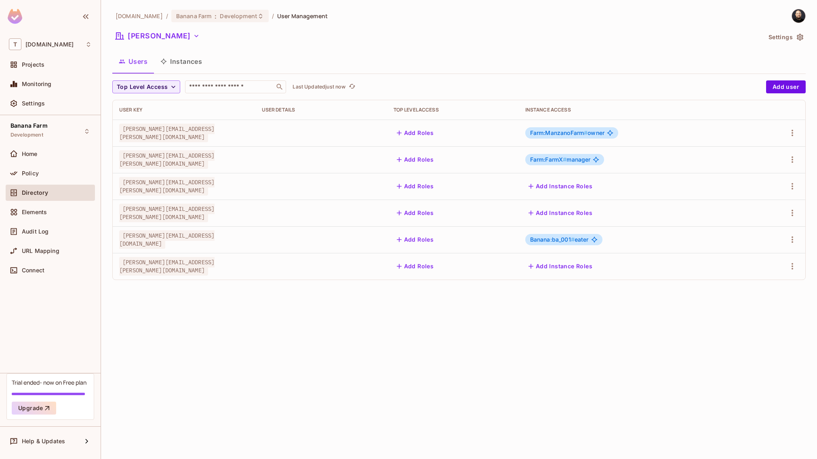
click at [425, 135] on button "Add Roles" at bounding box center [416, 133] width 44 height 13
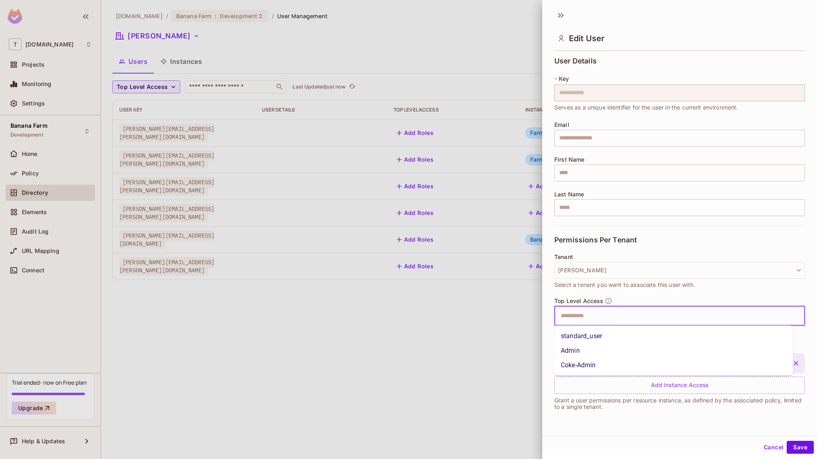
click at [584, 319] on input "text" at bounding box center [672, 316] width 233 height 16
click at [583, 349] on li "Admin" at bounding box center [674, 351] width 239 height 15
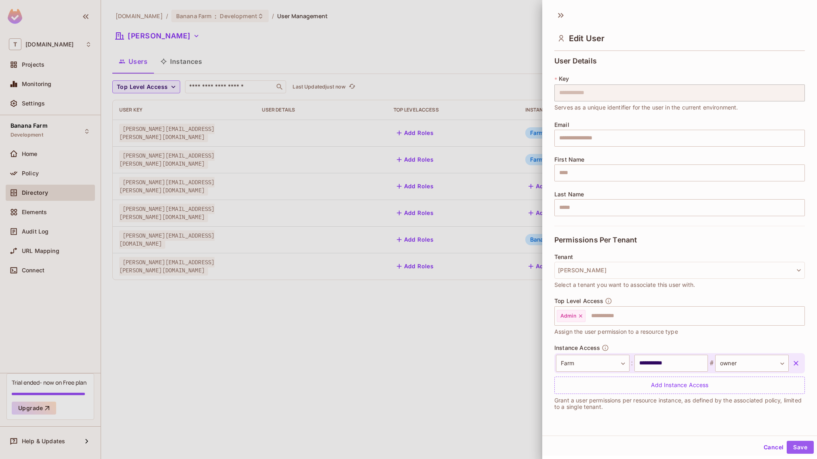
drag, startPoint x: 801, startPoint y: 448, endPoint x: 778, endPoint y: 437, distance: 25.1
click at [801, 448] on button "Save" at bounding box center [800, 447] width 27 height 13
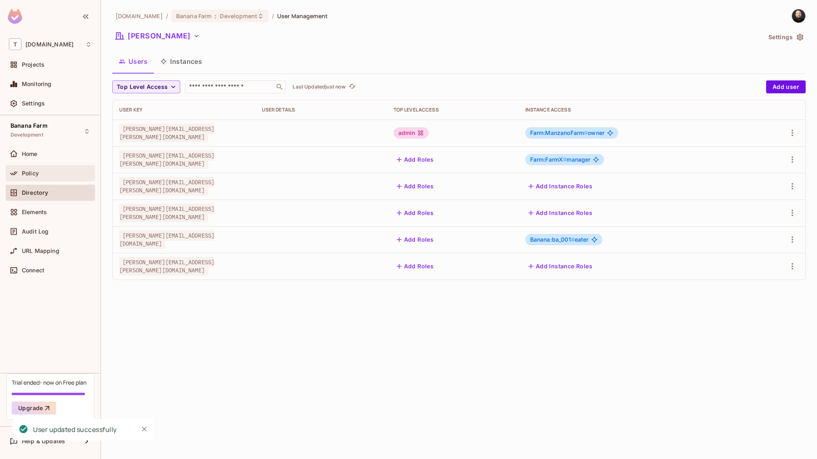
click at [51, 174] on div "Policy" at bounding box center [57, 173] width 70 height 6
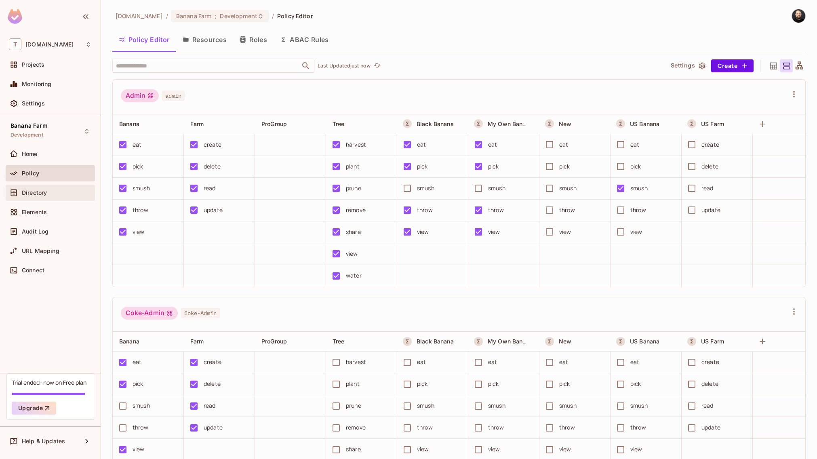
click at [49, 191] on div "Directory" at bounding box center [57, 193] width 70 height 6
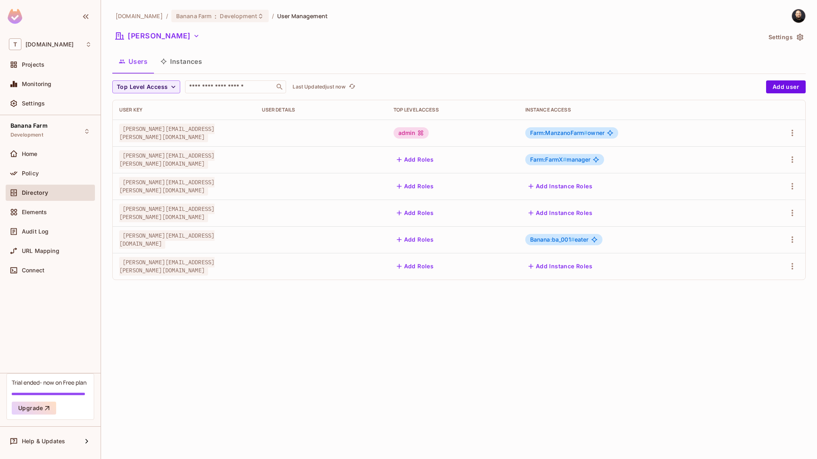
click at [420, 132] on icon at bounding box center [421, 133] width 6 height 6
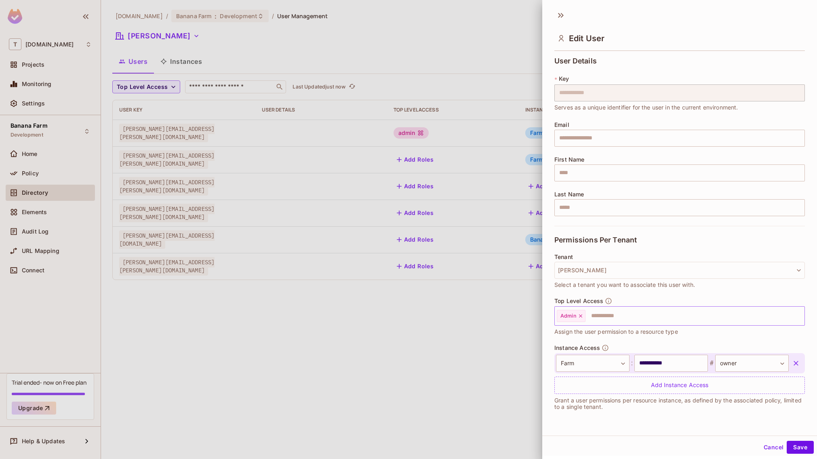
click at [580, 317] on icon at bounding box center [580, 316] width 3 height 3
click at [799, 446] on button "Save" at bounding box center [800, 447] width 27 height 13
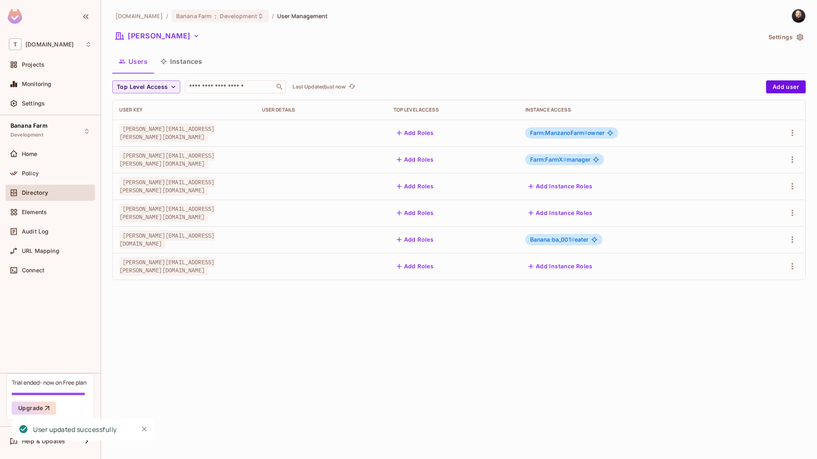
click at [562, 134] on span "Farm:ManzanoFarm #" at bounding box center [559, 132] width 58 height 7
click at [35, 176] on span "Policy" at bounding box center [30, 173] width 17 height 6
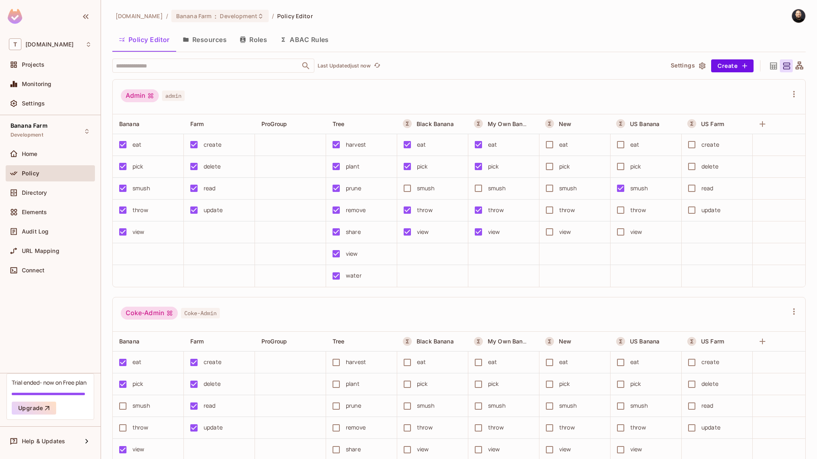
click at [258, 41] on button "Roles" at bounding box center [253, 40] width 40 height 20
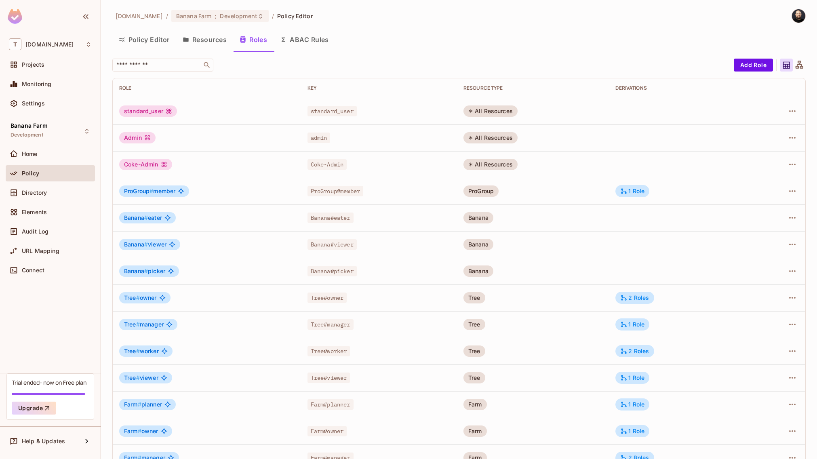
click at [643, 424] on td "1 Role" at bounding box center [677, 431] width 137 height 27
click at [639, 428] on div "1 Role" at bounding box center [633, 431] width 24 height 7
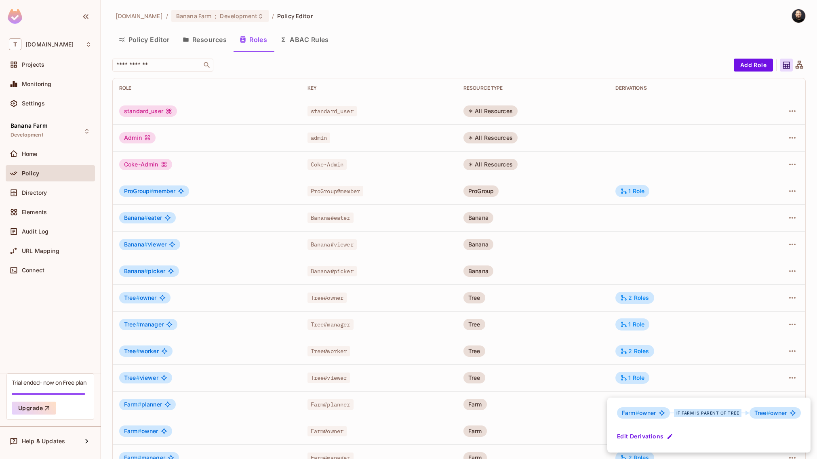
click at [728, 368] on div at bounding box center [408, 229] width 817 height 459
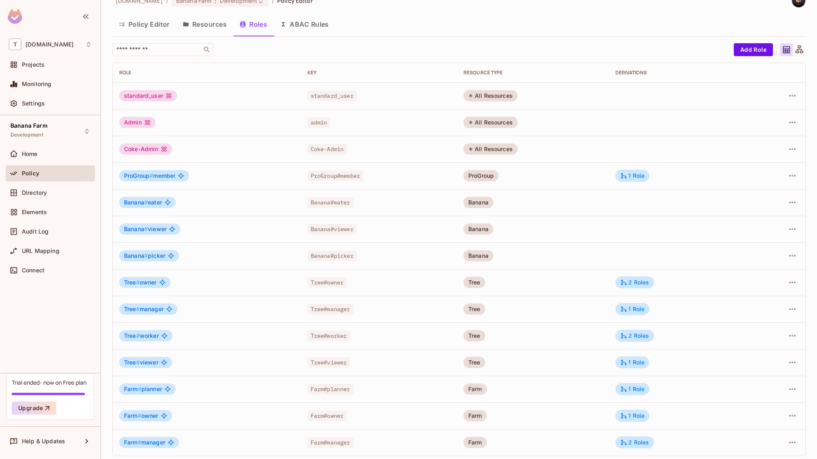
scroll to position [19, 0]
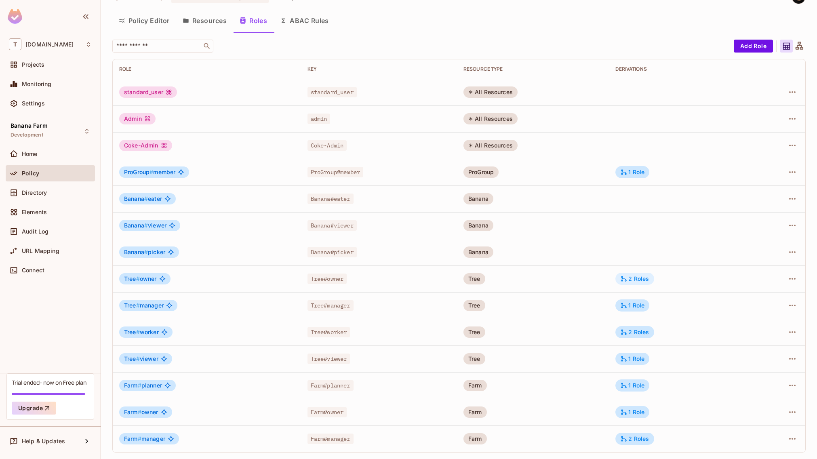
click at [636, 278] on div "2 Roles" at bounding box center [635, 278] width 29 height 7
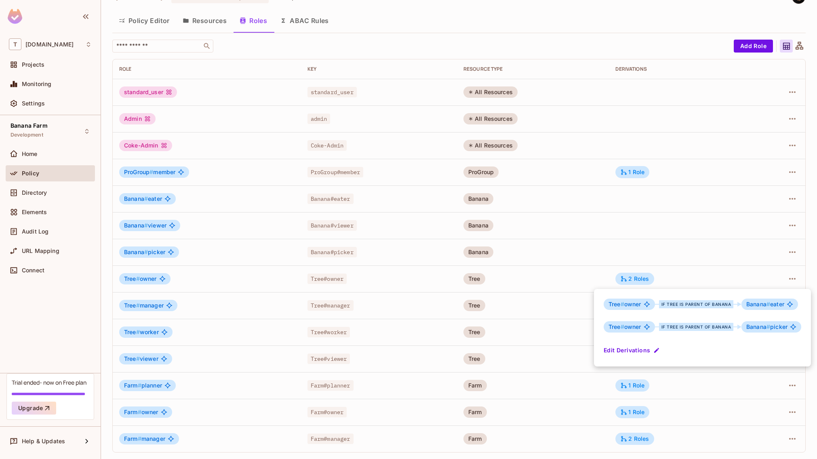
click at [23, 190] on div at bounding box center [408, 229] width 817 height 459
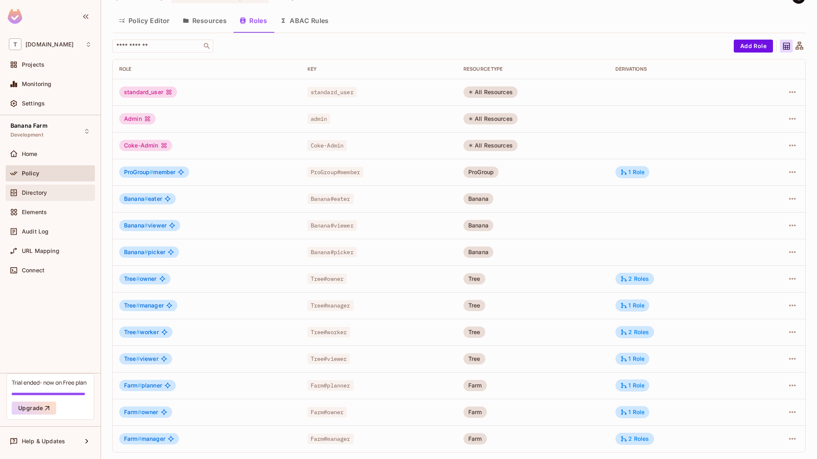
click at [26, 190] on span "Directory" at bounding box center [34, 193] width 25 height 6
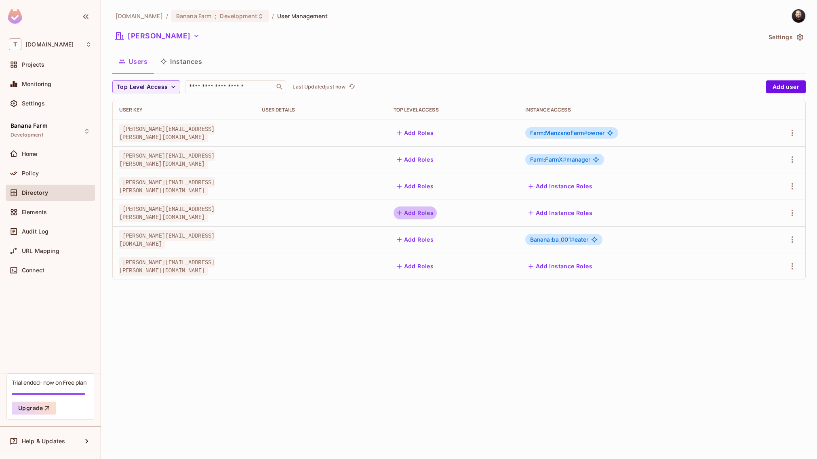
click at [413, 215] on button "Add Roles" at bounding box center [416, 213] width 44 height 13
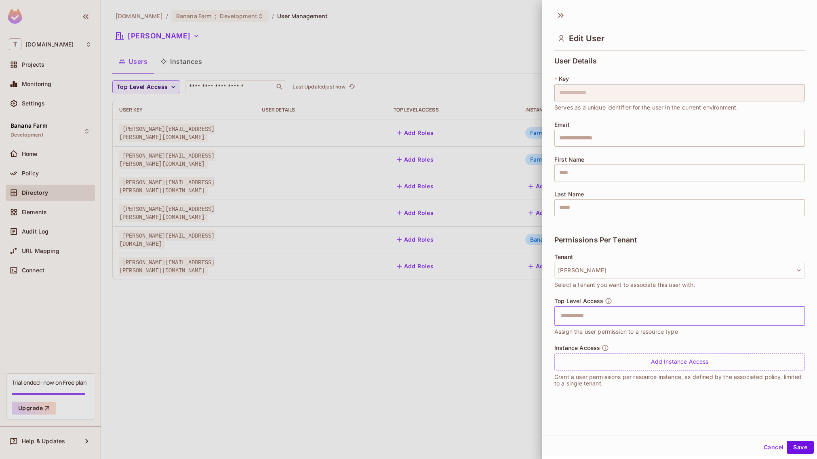
click at [619, 321] on input "text" at bounding box center [672, 316] width 233 height 16
type input "**"
click at [602, 338] on li "Admin" at bounding box center [674, 336] width 239 height 15
drag, startPoint x: 798, startPoint y: 450, endPoint x: 747, endPoint y: 424, distance: 56.6
click at [798, 450] on button "Save" at bounding box center [800, 447] width 27 height 13
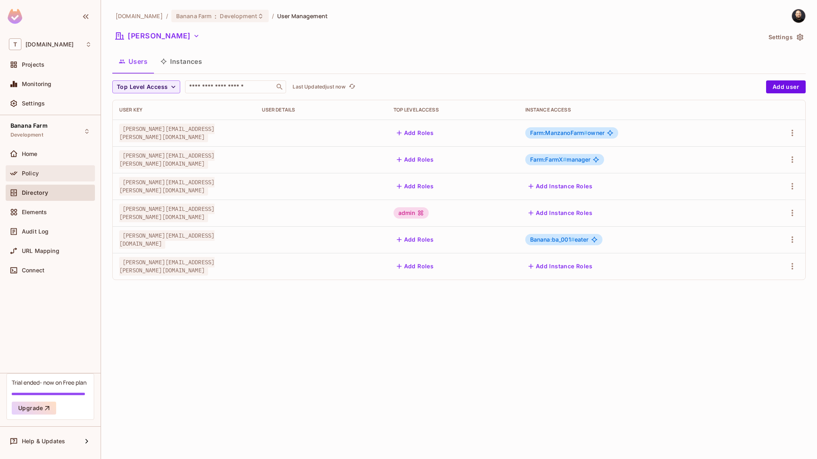
click at [20, 173] on div at bounding box center [15, 174] width 13 height 10
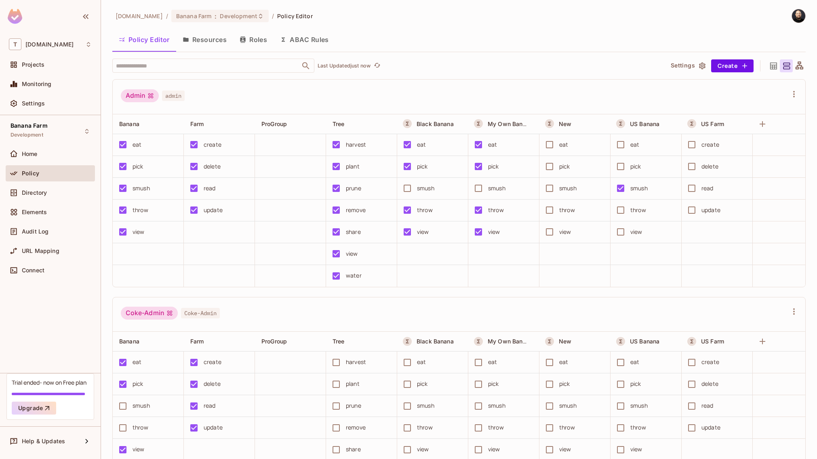
click at [248, 37] on button "Roles" at bounding box center [253, 40] width 40 height 20
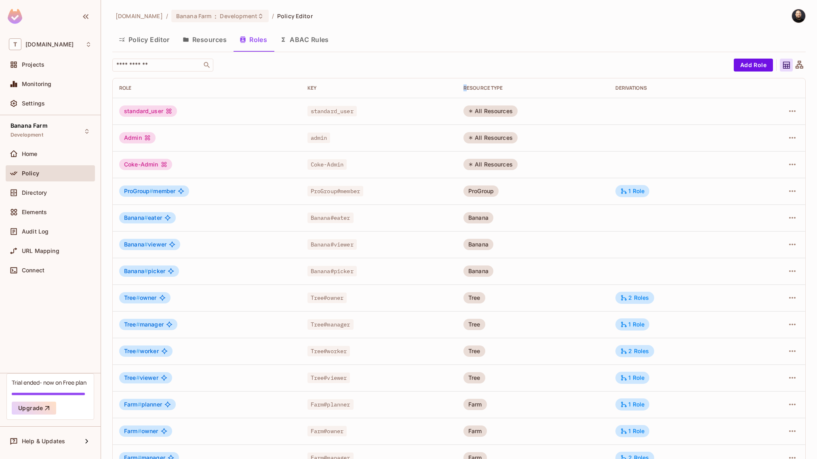
drag, startPoint x: 467, startPoint y: 86, endPoint x: 505, endPoint y: 84, distance: 38.4
click at [505, 84] on th "RESOURCE TYPE" at bounding box center [533, 87] width 152 height 19
drag, startPoint x: 474, startPoint y: 110, endPoint x: 502, endPoint y: 109, distance: 27.5
click at [502, 109] on div "All Resources" at bounding box center [491, 111] width 54 height 11
click at [60, 191] on div "Directory" at bounding box center [57, 193] width 70 height 6
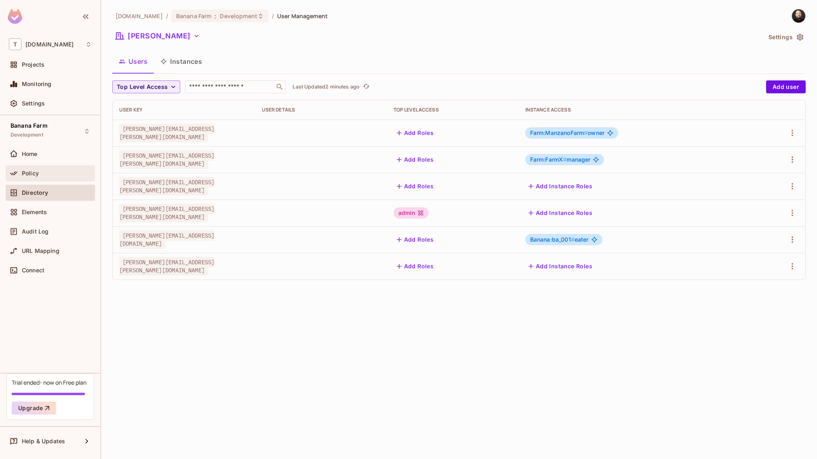
click at [47, 168] on div "Policy" at bounding box center [50, 173] width 89 height 16
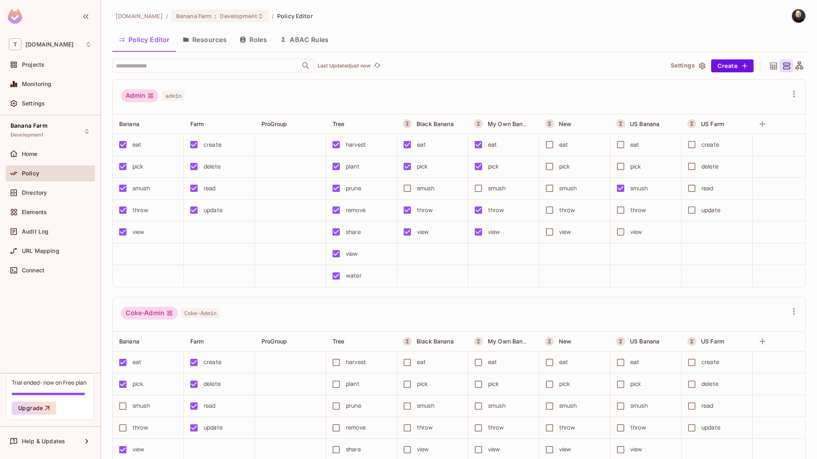
click at [253, 43] on button "Roles" at bounding box center [253, 40] width 40 height 20
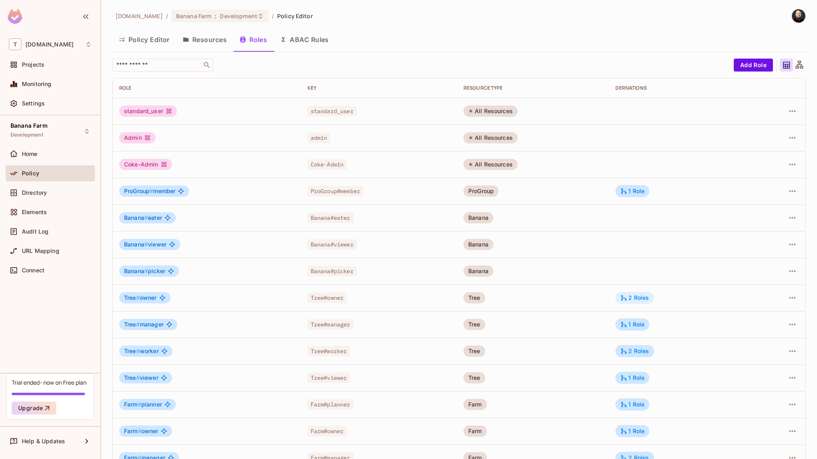
click at [625, 298] on icon at bounding box center [624, 297] width 7 height 7
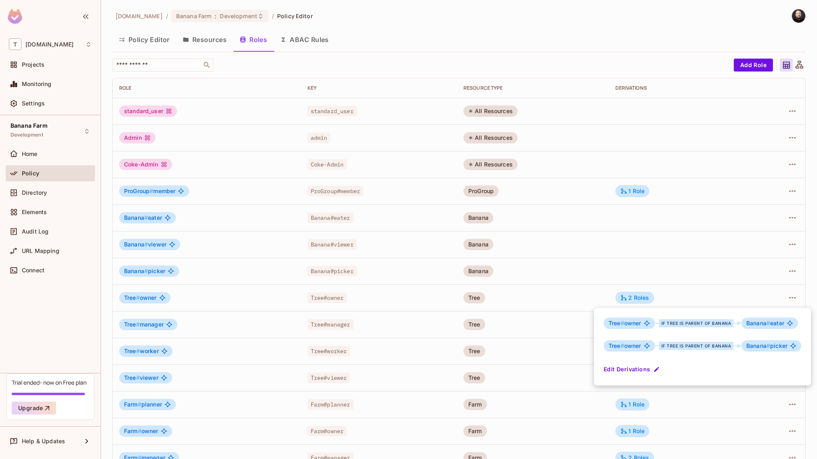
click at [49, 186] on div at bounding box center [408, 229] width 817 height 459
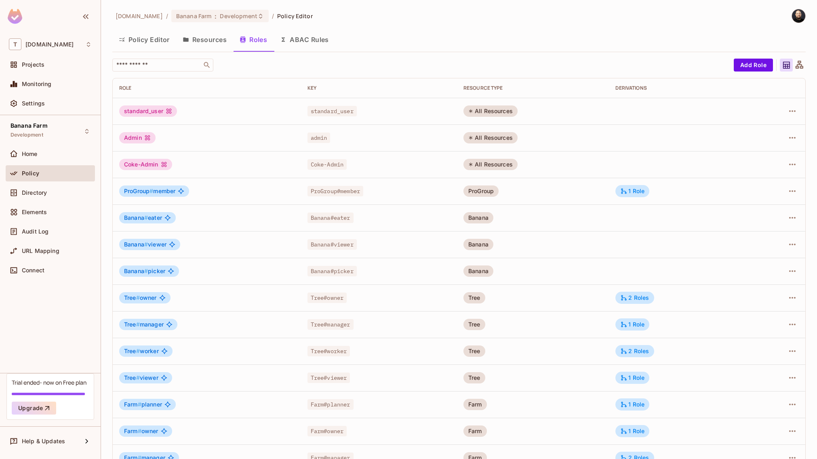
click at [48, 189] on div "Tree # owner if Tree is parent of Banana Banana # eater Tree # owner if Tree is…" at bounding box center [408, 229] width 817 height 459
click at [46, 190] on div "Directory" at bounding box center [57, 193] width 70 height 6
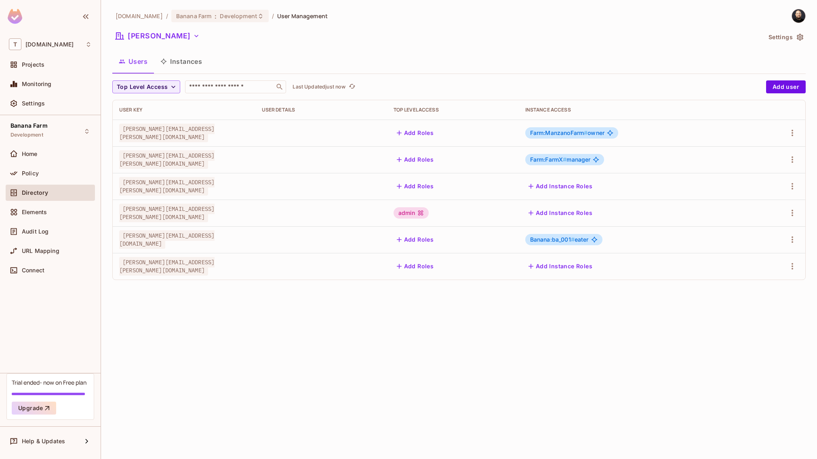
click at [192, 59] on button "Instances" at bounding box center [181, 61] width 55 height 20
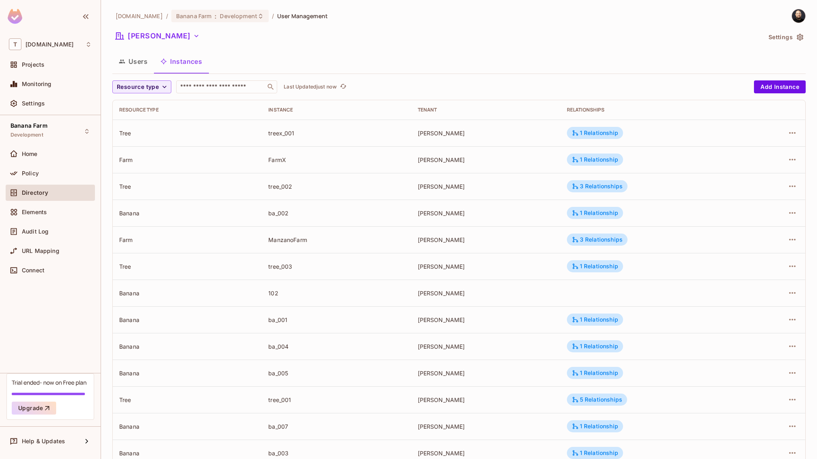
click at [286, 241] on div "ManzanoFarm" at bounding box center [336, 240] width 136 height 8
click at [283, 241] on div "ManzanoFarm" at bounding box center [336, 240] width 136 height 8
click at [580, 243] on div "3 Relationships" at bounding box center [597, 239] width 51 height 7
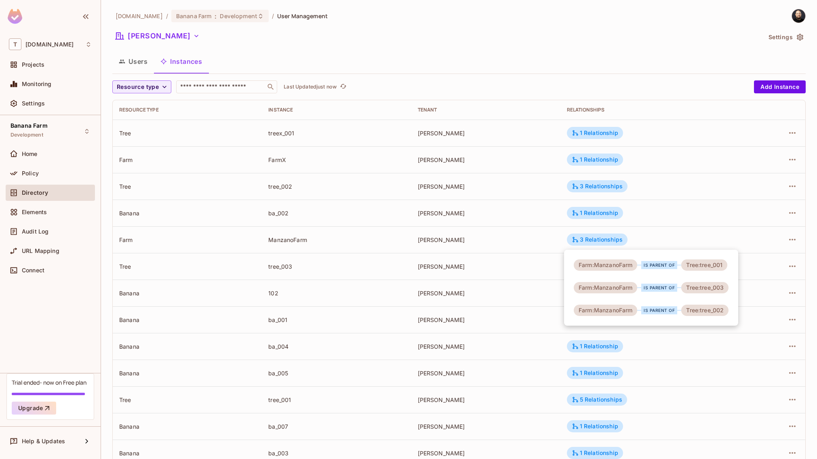
click at [536, 296] on div at bounding box center [408, 229] width 817 height 459
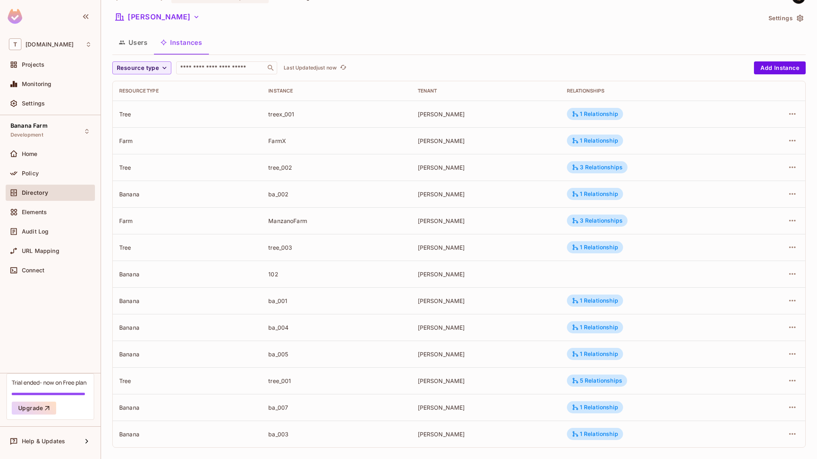
scroll to position [25, 0]
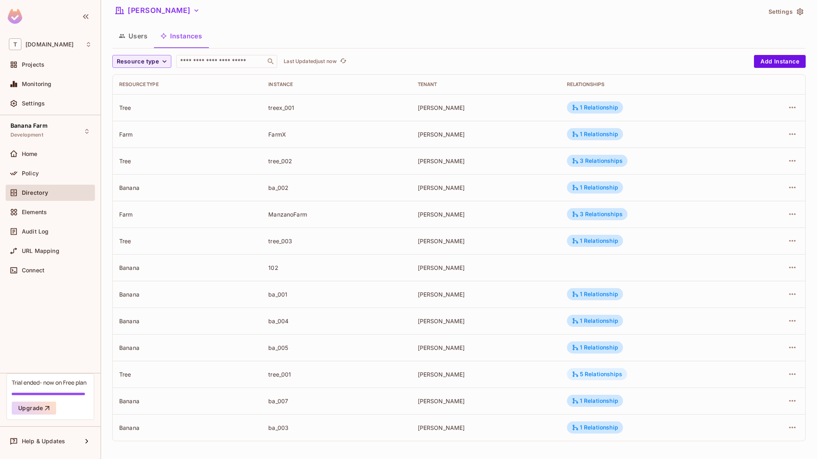
click at [592, 369] on div "5 Relationships" at bounding box center [597, 374] width 60 height 12
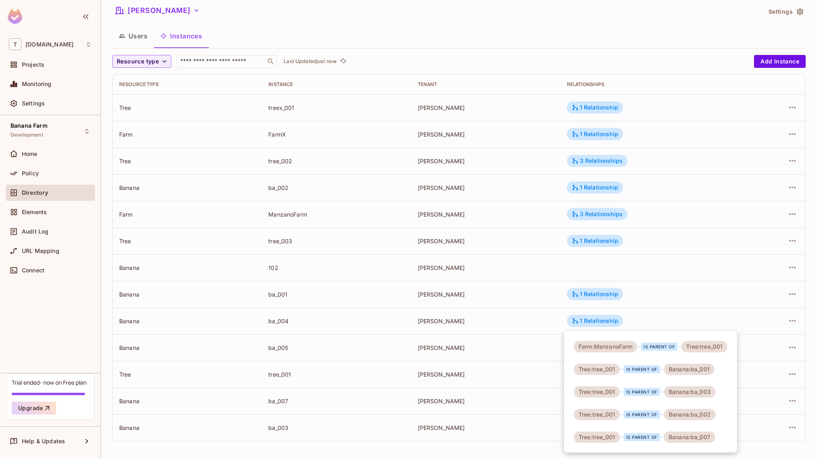
click at [124, 36] on div at bounding box center [408, 229] width 817 height 459
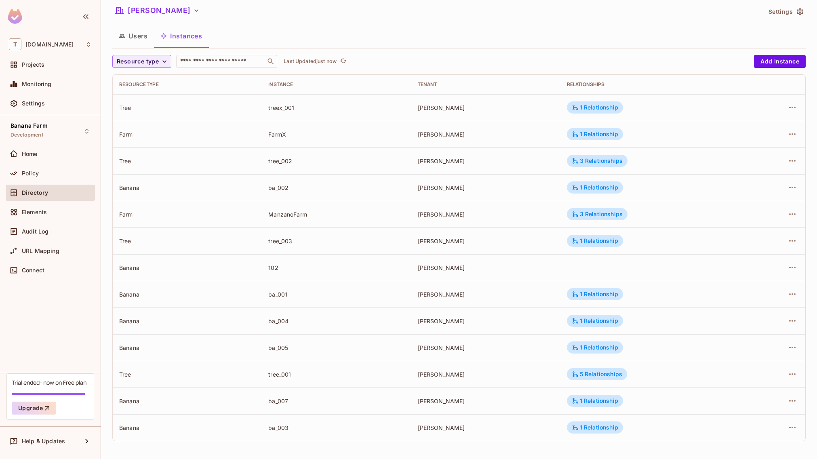
click at [128, 36] on div "Farm:ManzanoFarm is parent of Tree:tree_001 Tree:tree_001 is parent of Banana:b…" at bounding box center [408, 229] width 817 height 459
click at [129, 37] on button "Users" at bounding box center [133, 36] width 42 height 20
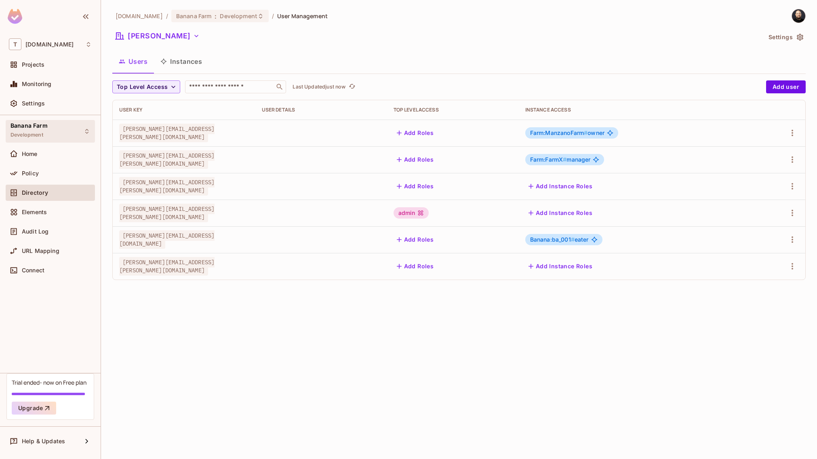
click at [52, 122] on div "Banana Farm Development" at bounding box center [50, 131] width 89 height 22
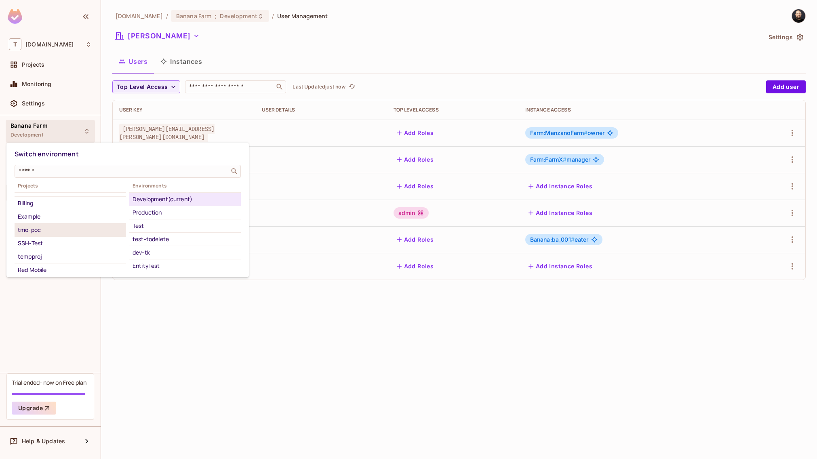
scroll to position [119, 0]
click at [89, 253] on div "tempproj" at bounding box center [70, 254] width 105 height 10
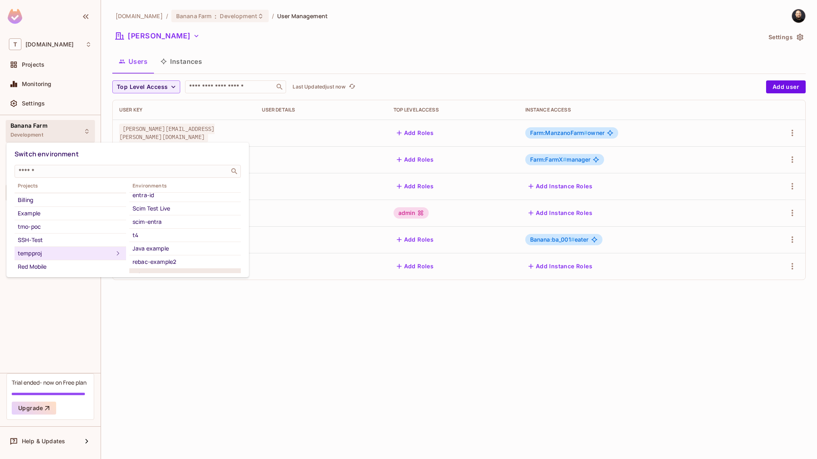
scroll to position [159, 0]
click at [173, 246] on li "Test" at bounding box center [185, 240] width 112 height 13
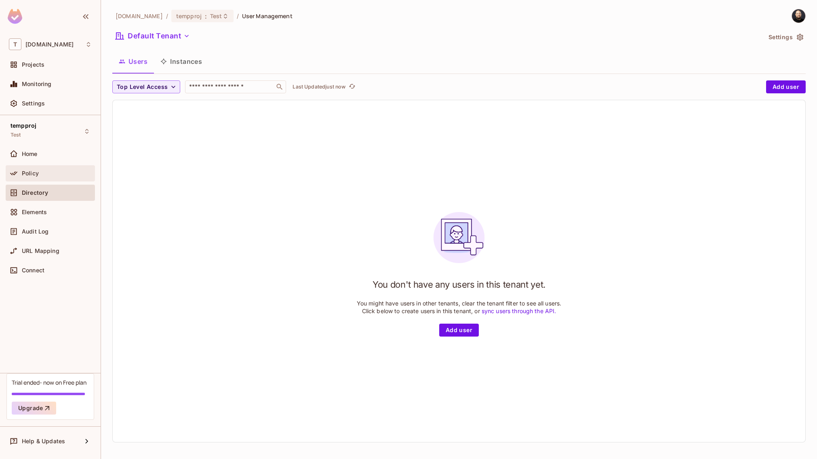
click at [55, 170] on div "Policy" at bounding box center [57, 173] width 70 height 6
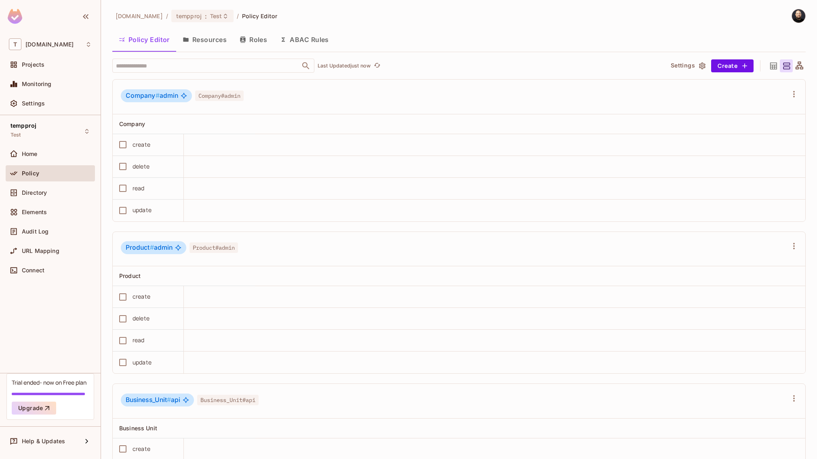
click at [214, 45] on button "Resources" at bounding box center [204, 40] width 57 height 20
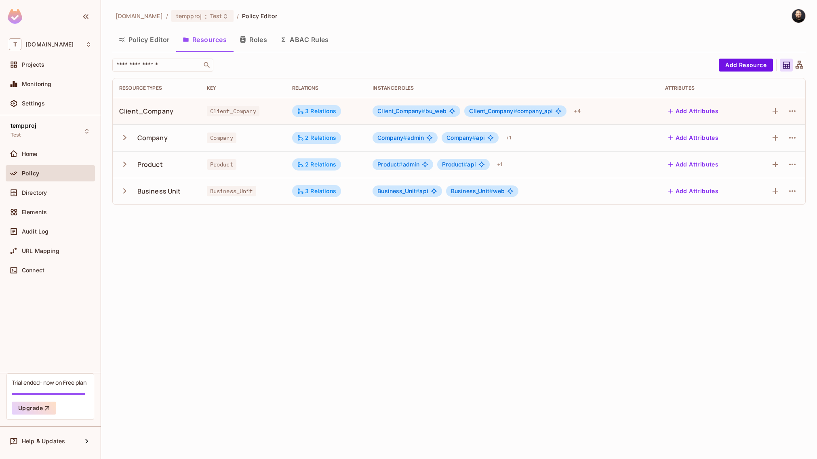
click at [49, 117] on div "tempproj Test Home Policy Directory Elements Audit Log URL Mapping Connect" at bounding box center [50, 244] width 101 height 258
click at [46, 127] on div "tempproj Test" at bounding box center [50, 131] width 89 height 22
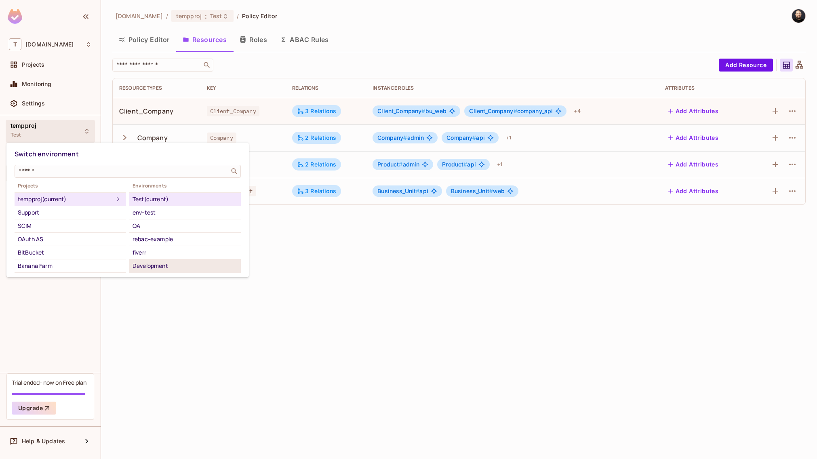
scroll to position [159, 0]
click at [81, 203] on div "tempproj (current)" at bounding box center [65, 199] width 95 height 10
click at [34, 66] on div at bounding box center [408, 229] width 817 height 459
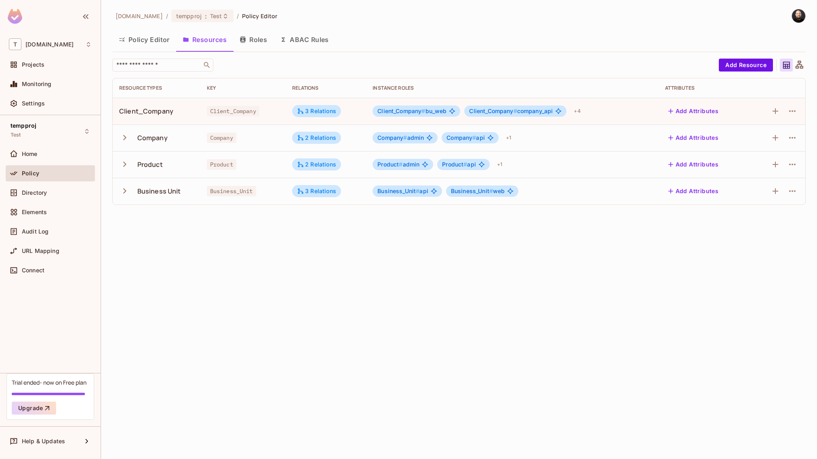
click at [34, 65] on div "Switch environment ​ Projects tempproj (current) Support SCIM OAuth AS BitBucke…" at bounding box center [408, 229] width 817 height 459
click at [34, 65] on span "Projects" at bounding box center [33, 64] width 23 height 6
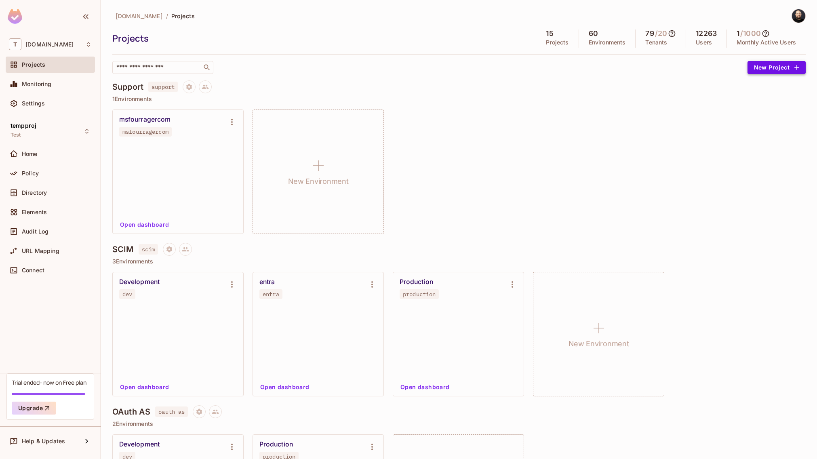
click at [770, 67] on button "New Project" at bounding box center [777, 67] width 58 height 13
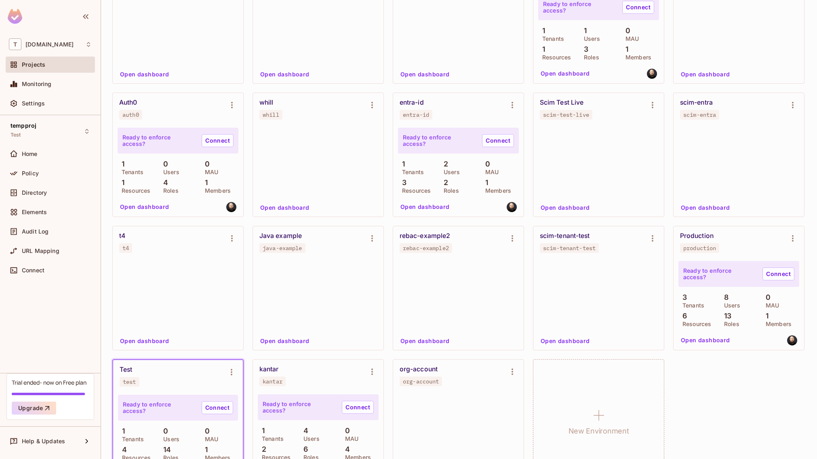
scroll to position [3012, 0]
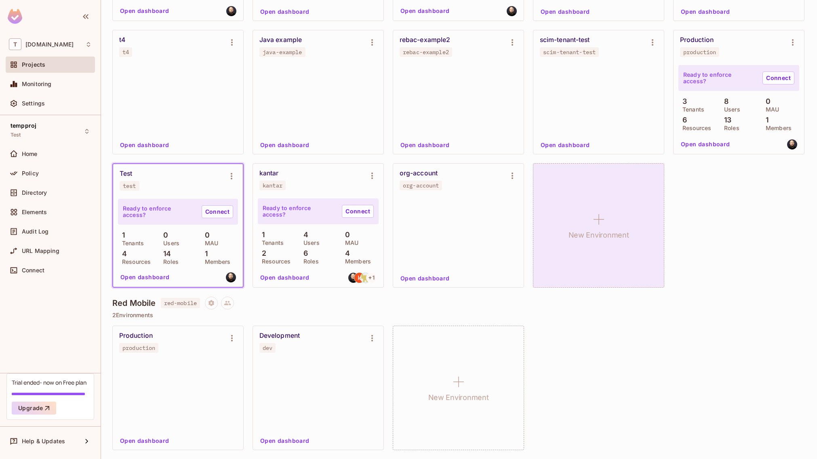
click at [589, 229] on icon at bounding box center [598, 219] width 19 height 19
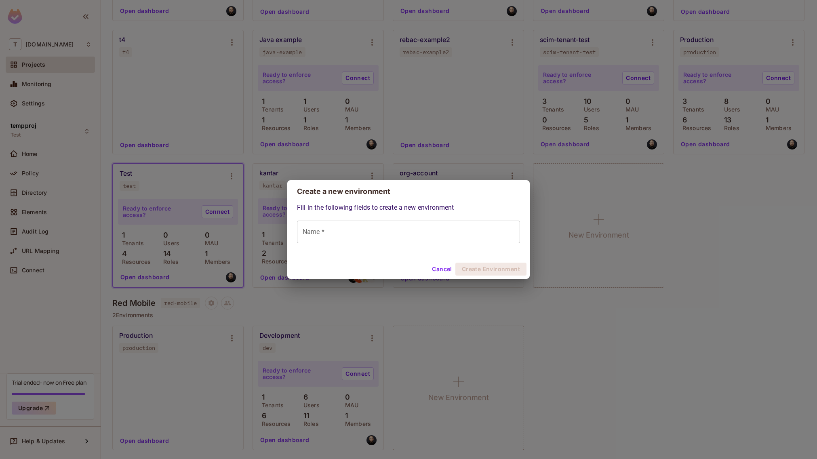
click at [359, 304] on div "Create a new environment Fill in the following fields to create a new environme…" at bounding box center [408, 229] width 817 height 459
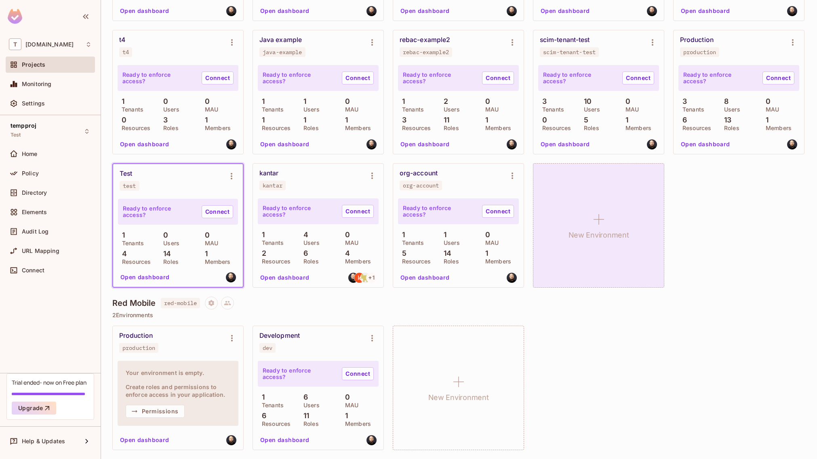
click at [533, 288] on div "New Environment" at bounding box center [598, 225] width 131 height 125
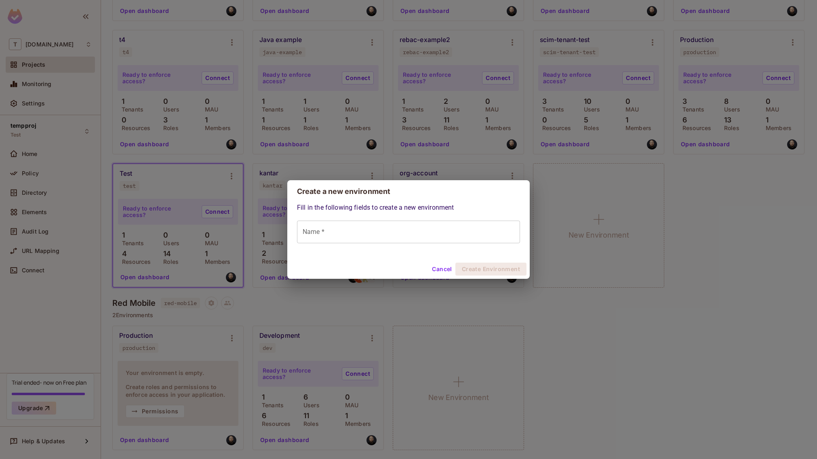
click at [388, 223] on input "Name *" at bounding box center [408, 232] width 223 height 23
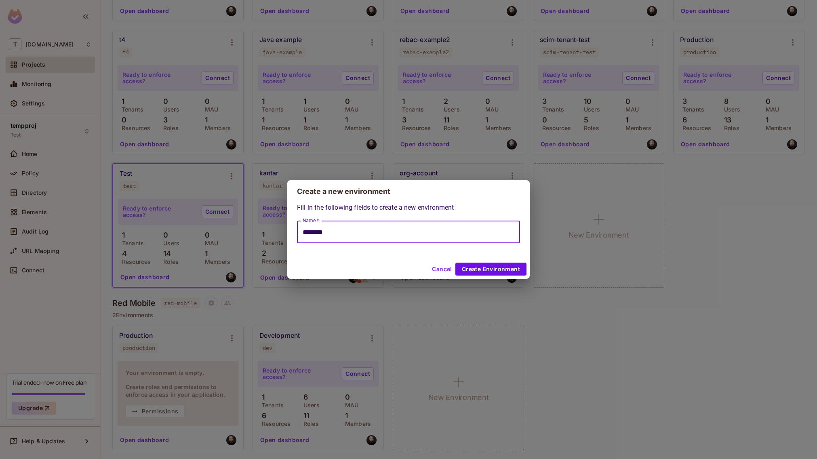
type input "********"
click button "Create Environment" at bounding box center [491, 269] width 71 height 13
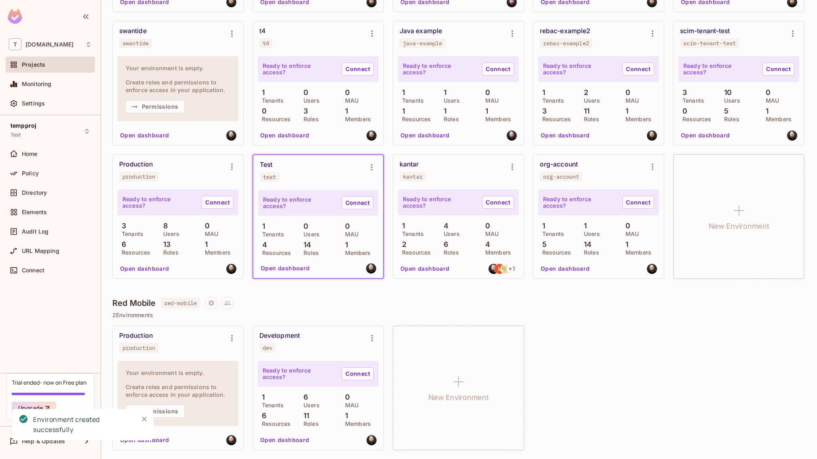
click at [173, 129] on button "Open dashboard" at bounding box center [145, 135] width 56 height 13
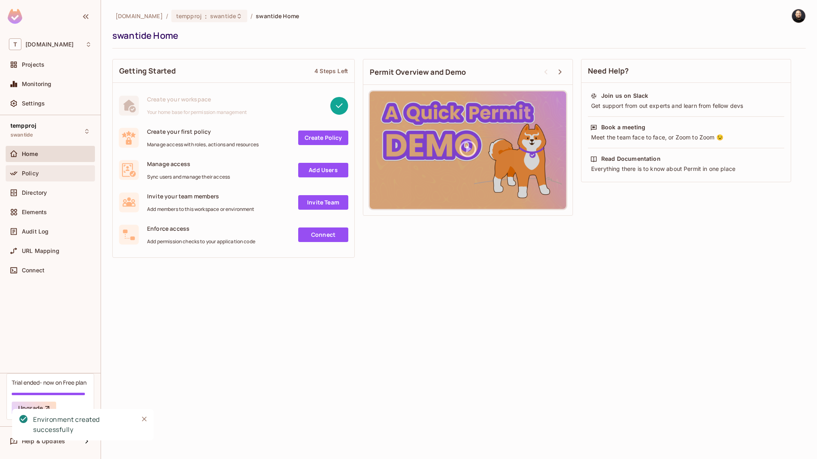
click at [22, 169] on div "Policy" at bounding box center [50, 174] width 83 height 10
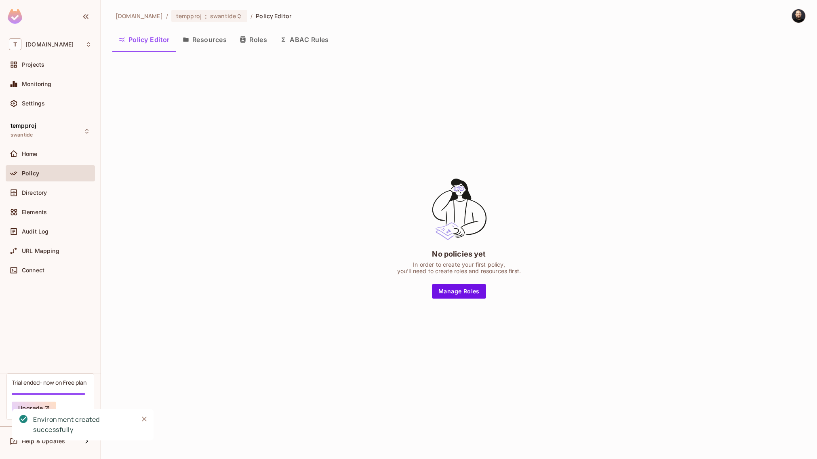
click at [215, 43] on button "Resources" at bounding box center [204, 40] width 57 height 20
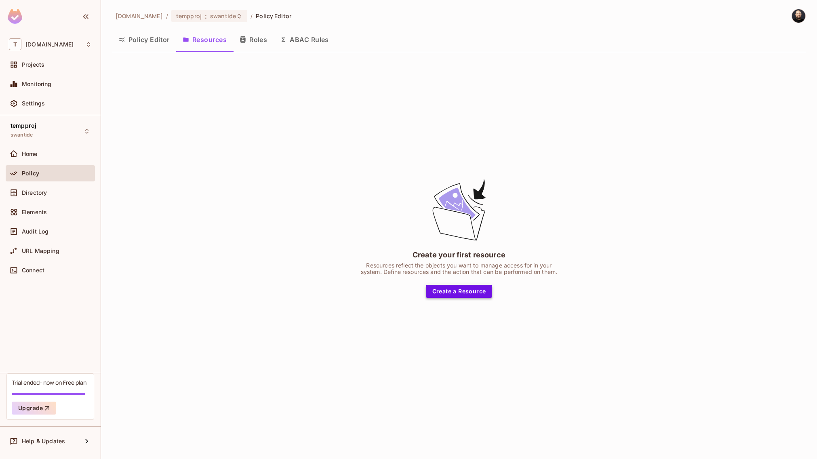
click at [453, 295] on button "Create a Resource" at bounding box center [459, 291] width 67 height 13
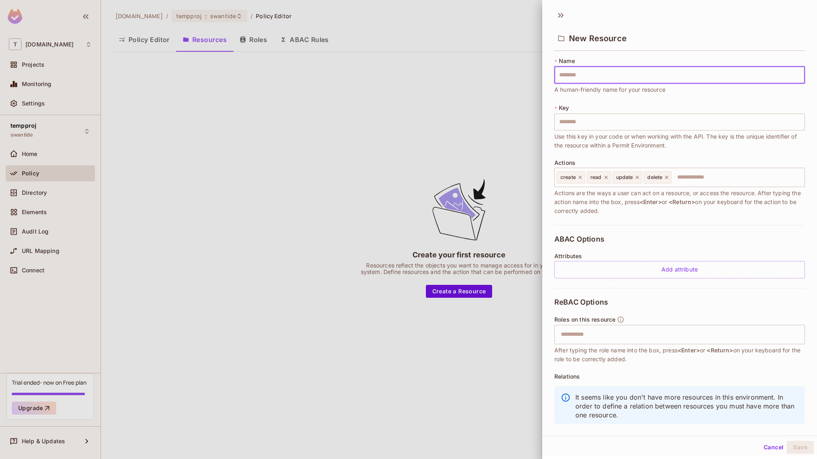
type input "*"
type input "**"
type input "***"
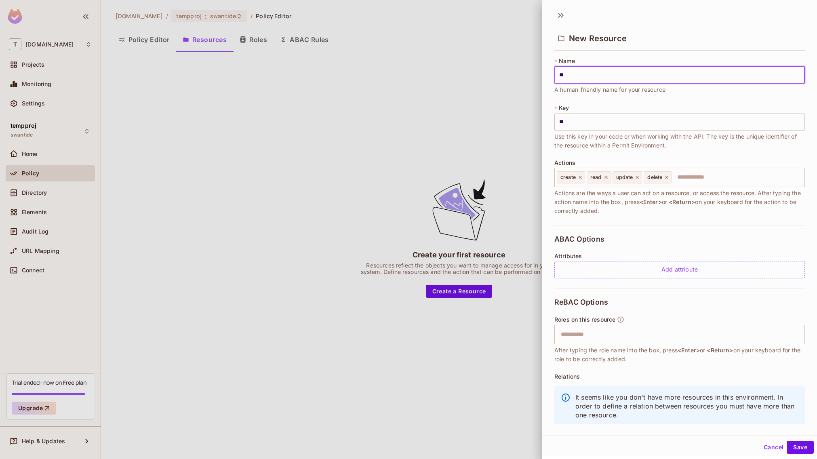
type input "***"
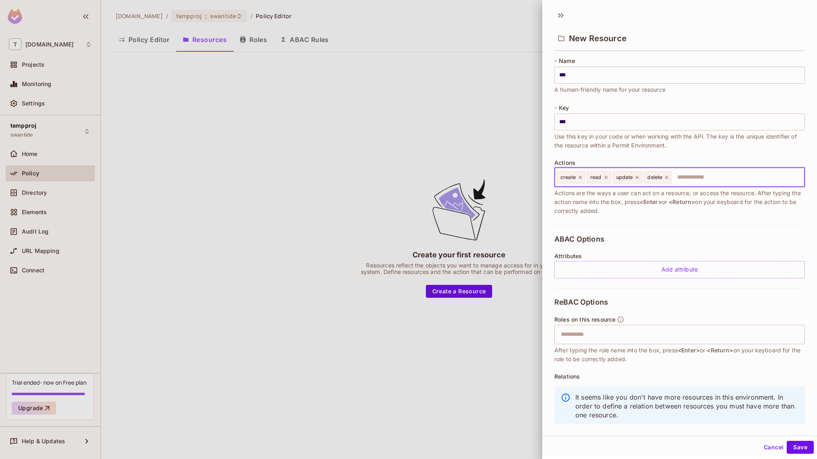
click at [700, 176] on input "text" at bounding box center [737, 177] width 129 height 16
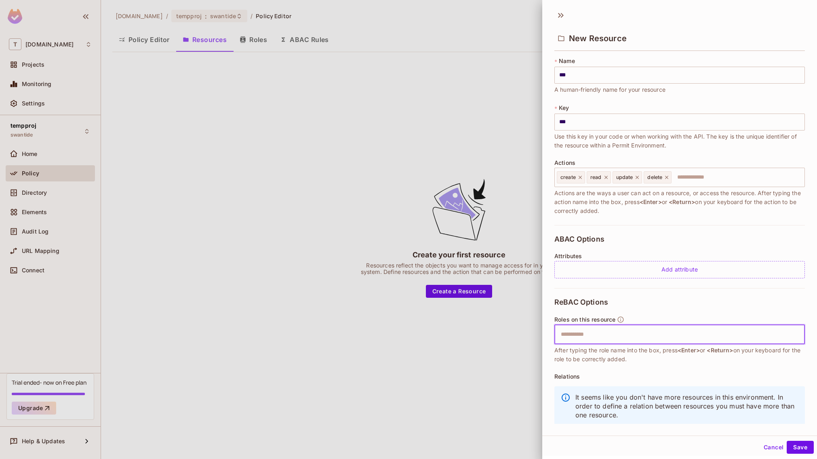
click at [651, 339] on input "text" at bounding box center [678, 335] width 245 height 16
type input "*"
type input "*****"
type input "**********"
type input "********"
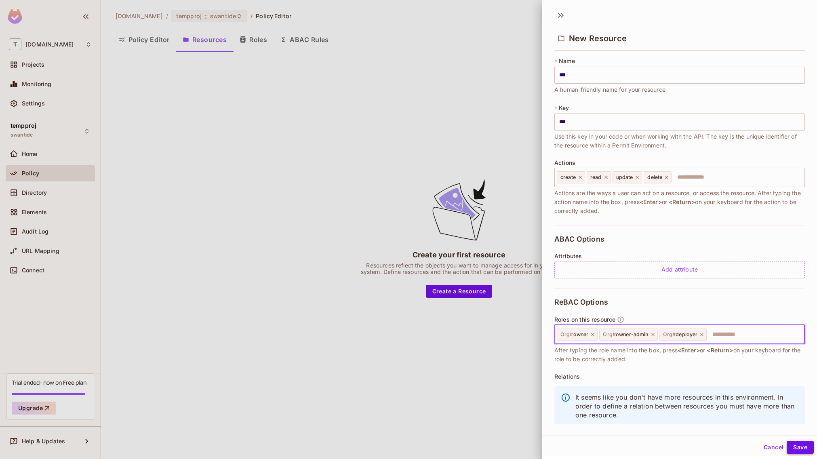
click at [787, 442] on button "Save" at bounding box center [800, 447] width 27 height 13
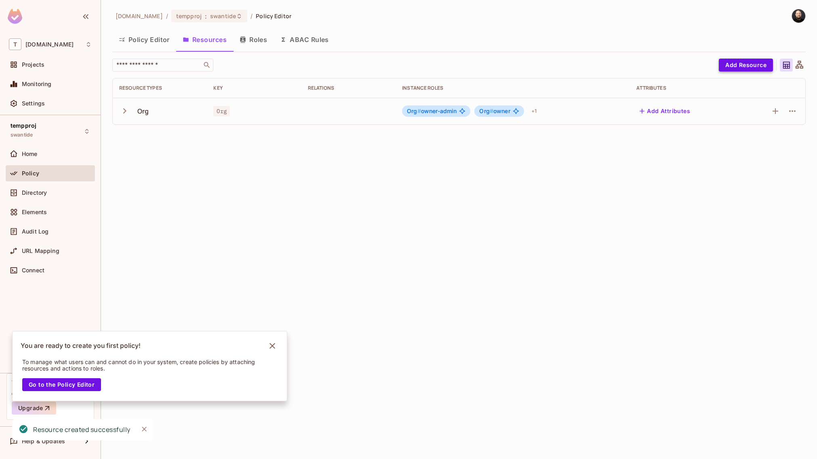
click at [727, 63] on button "Add Resource" at bounding box center [746, 65] width 54 height 13
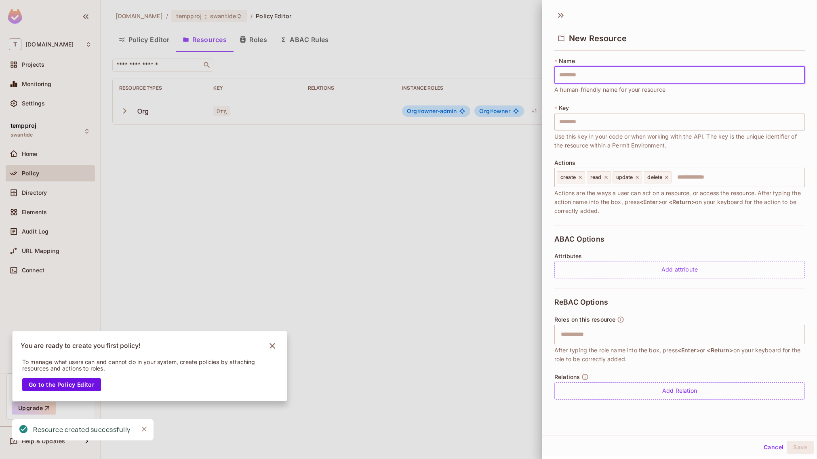
type input "*"
type input "**"
type input "***"
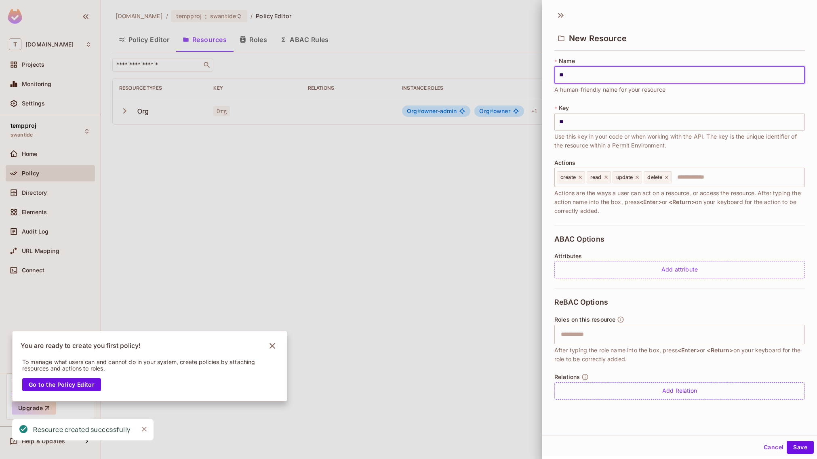
type input "***"
type input "****"
type input "*****"
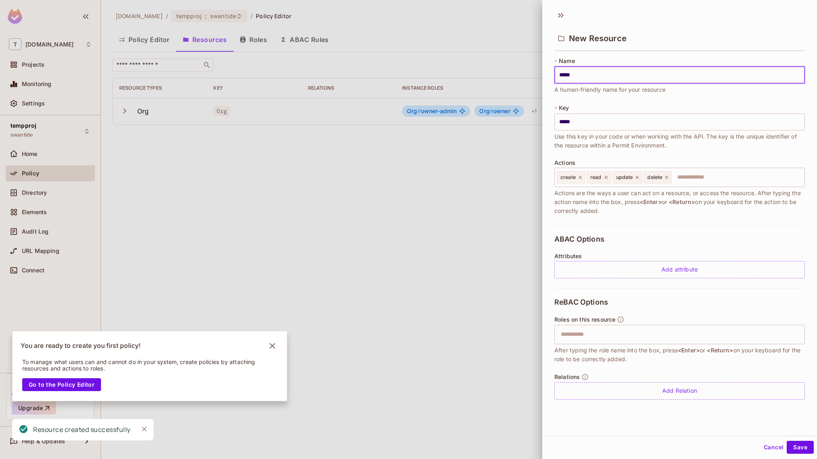
type input "******"
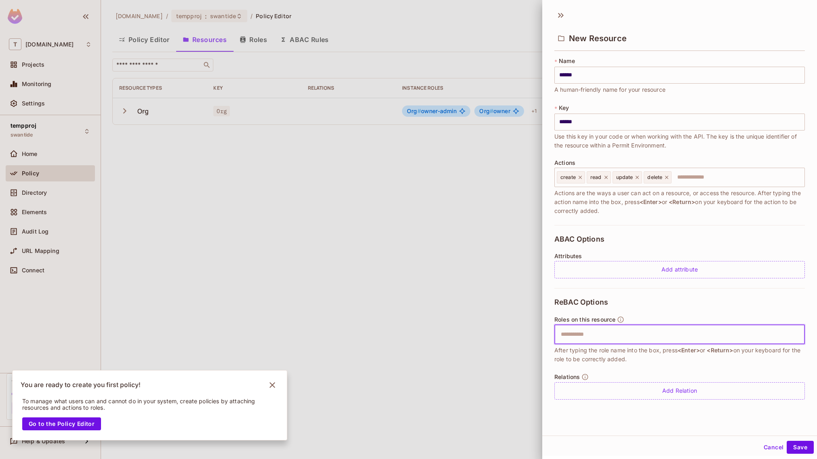
click at [601, 338] on input "text" at bounding box center [678, 335] width 245 height 16
type input "*"
type input "****"
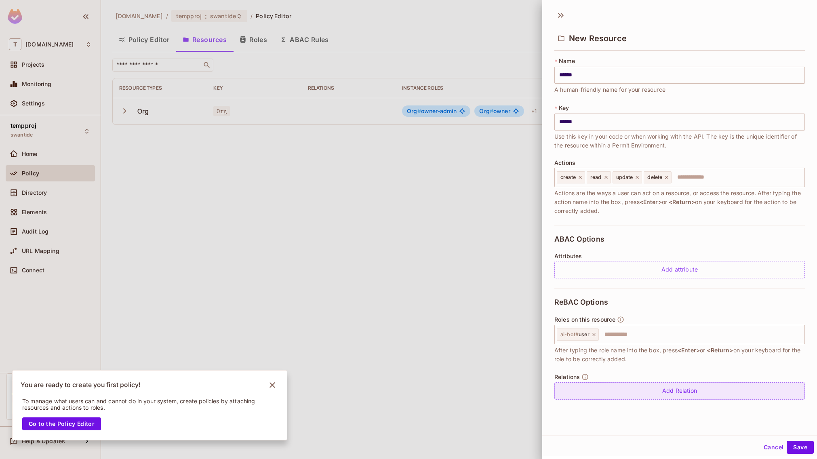
click at [719, 392] on div "Add Relation" at bounding box center [680, 390] width 251 height 17
click at [782, 392] on icon at bounding box center [785, 392] width 7 height 7
click at [617, 393] on body "T [DOMAIN_NAME] Projects Monitoring Settings tempproj swantide Home Policy Dire…" at bounding box center [408, 229] width 817 height 459
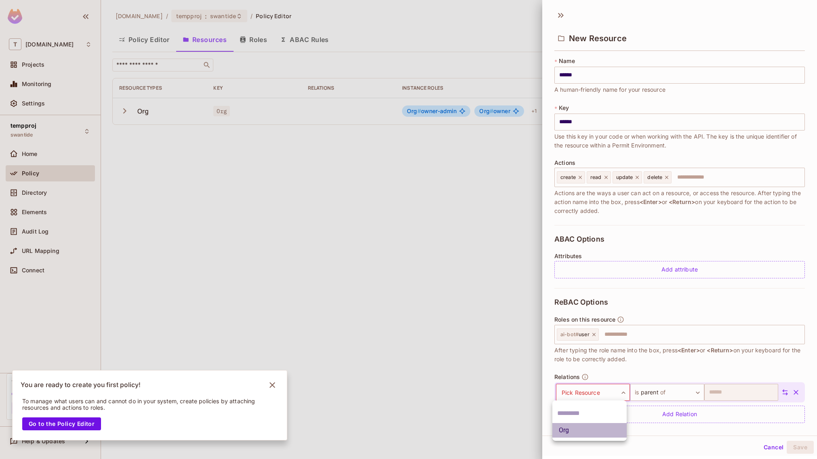
click at [607, 437] on li "Org" at bounding box center [590, 430] width 74 height 15
click at [790, 448] on button "Save" at bounding box center [800, 447] width 27 height 13
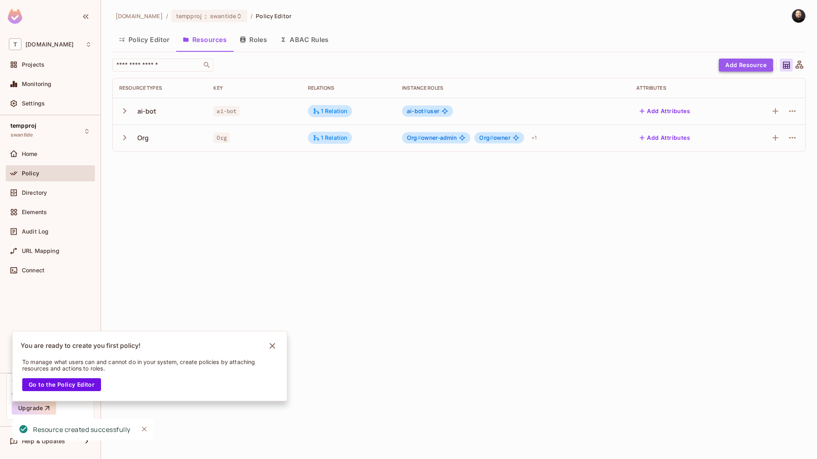
click at [740, 65] on button "Add Resource" at bounding box center [746, 65] width 54 height 13
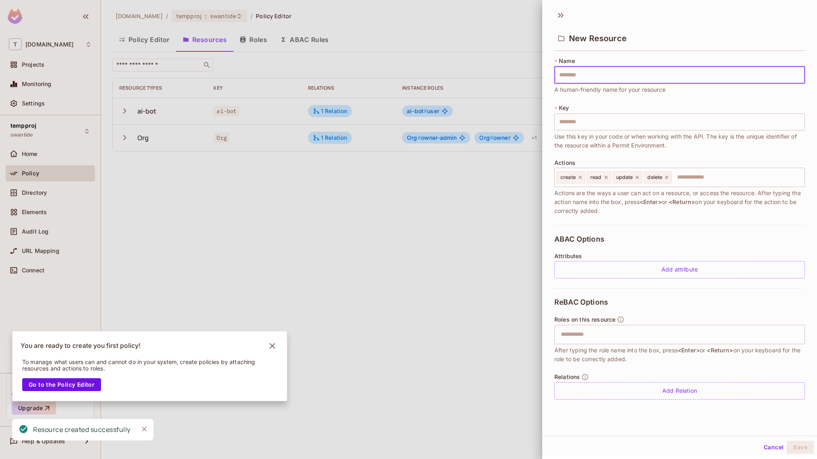
type input "*"
type input "**"
type input "***"
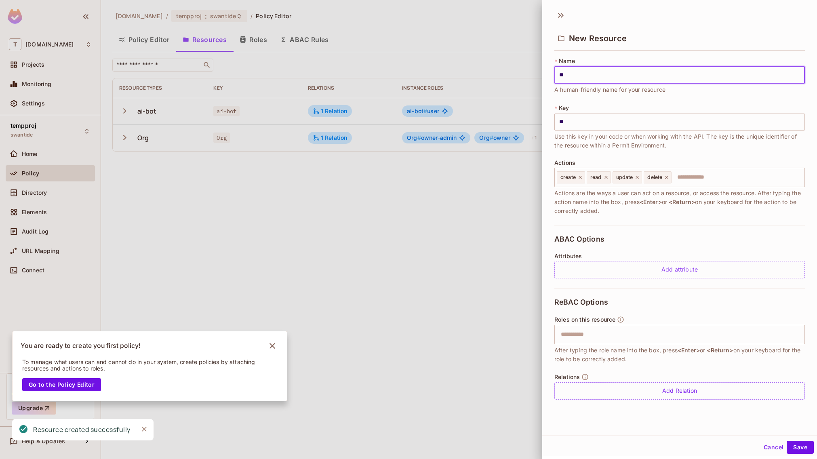
type input "***"
type input "****"
type input "*****"
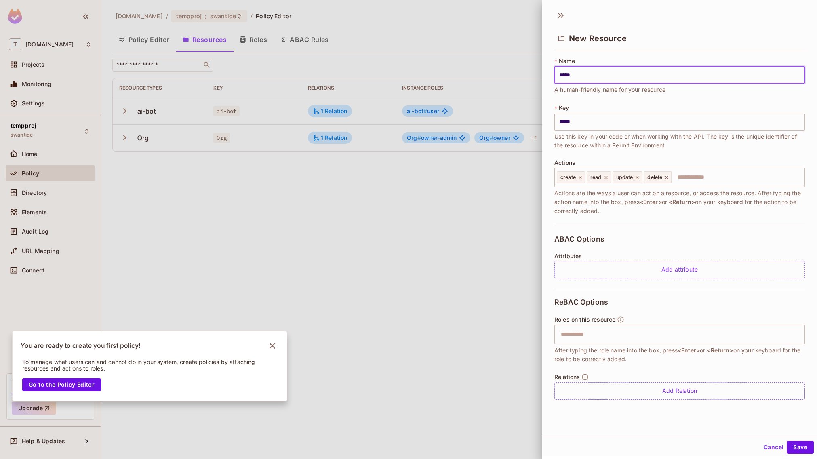
type input "******"
type input "*******"
type input "********"
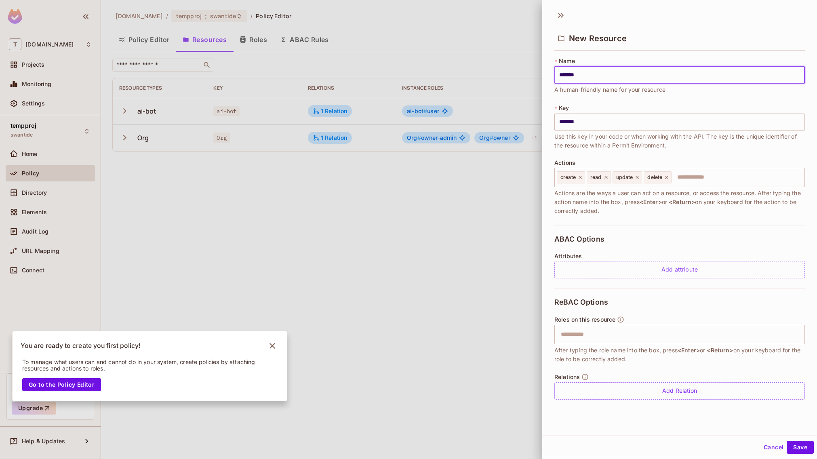
type input "********"
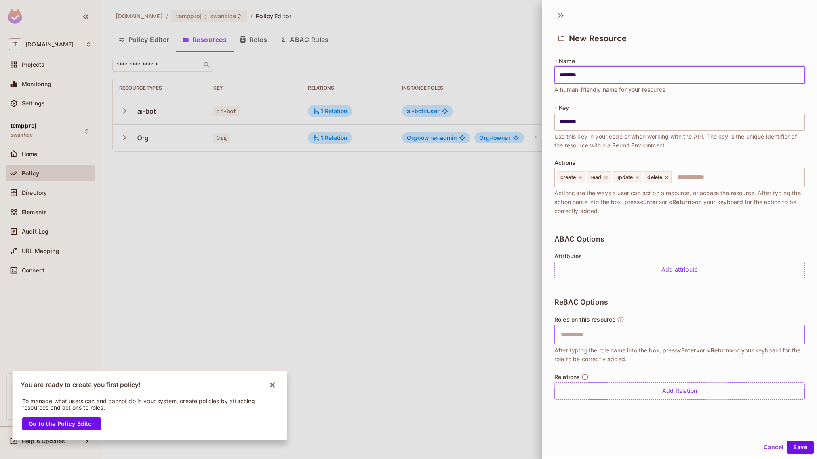
type input "********"
click at [612, 337] on input "text" at bounding box center [678, 335] width 245 height 16
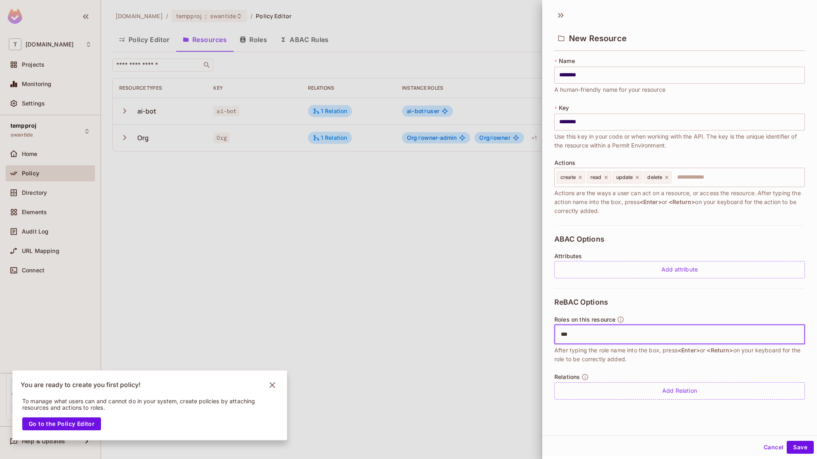
type input "****"
click at [635, 389] on div "Add Relation" at bounding box center [680, 390] width 251 height 17
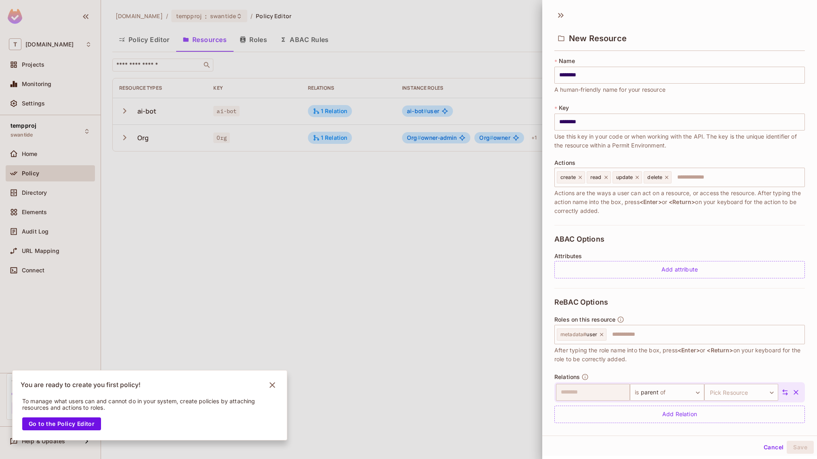
click at [782, 392] on icon at bounding box center [785, 392] width 7 height 7
click at [599, 384] on body "T [DOMAIN_NAME] Projects Monitoring Settings tempproj swantide Home Policy Dire…" at bounding box center [408, 229] width 817 height 459
click at [582, 439] on li "Org" at bounding box center [590, 442] width 74 height 15
click at [787, 448] on button "Save" at bounding box center [800, 447] width 27 height 13
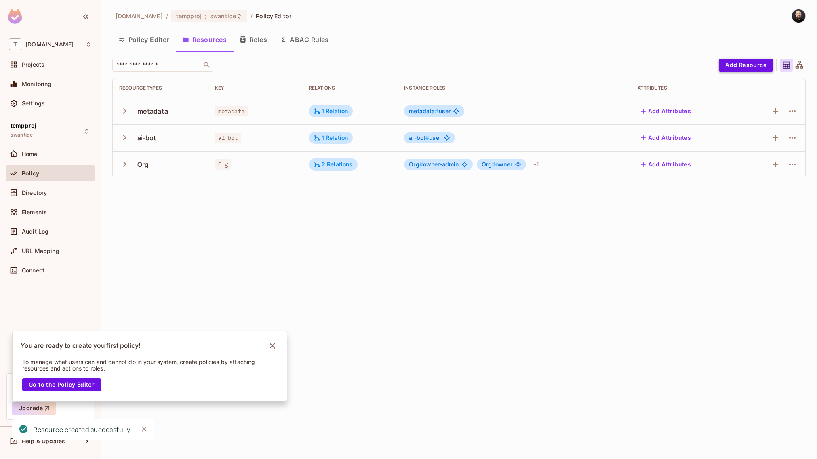
click at [746, 65] on button "Add Resource" at bounding box center [746, 65] width 54 height 13
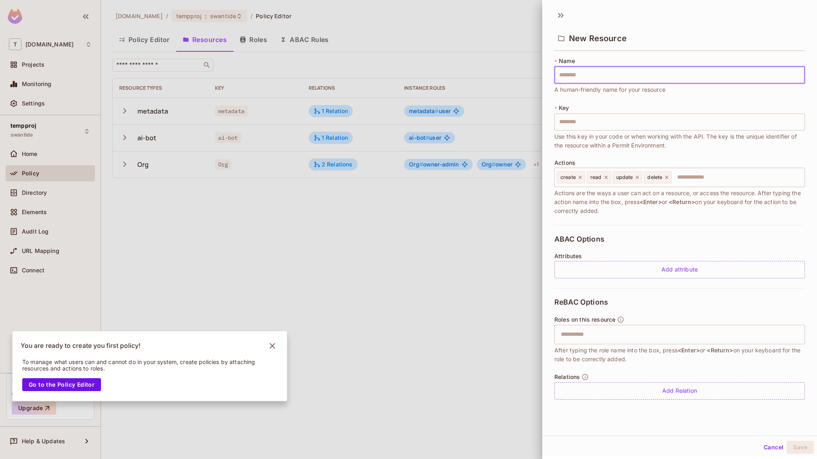
type input "*"
type input "**"
type input "*"
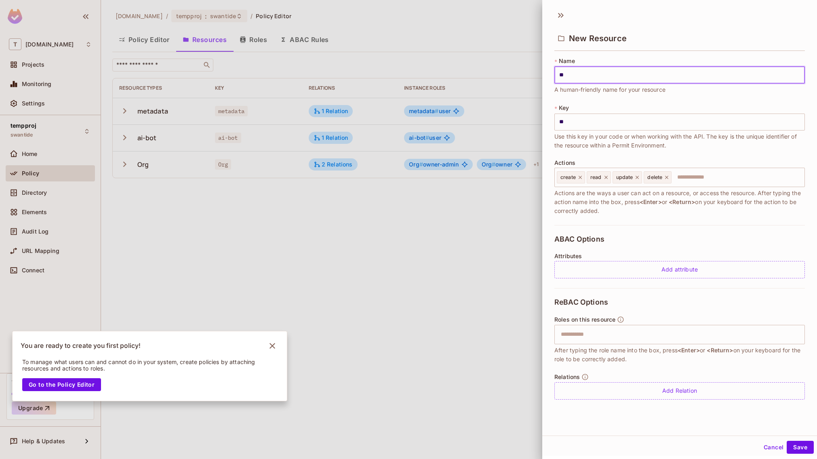
type input "*"
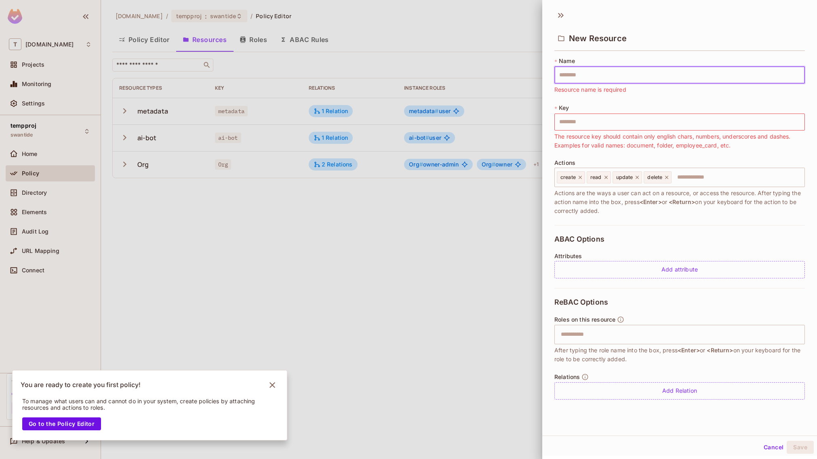
type input "*"
type input "**"
type input "***"
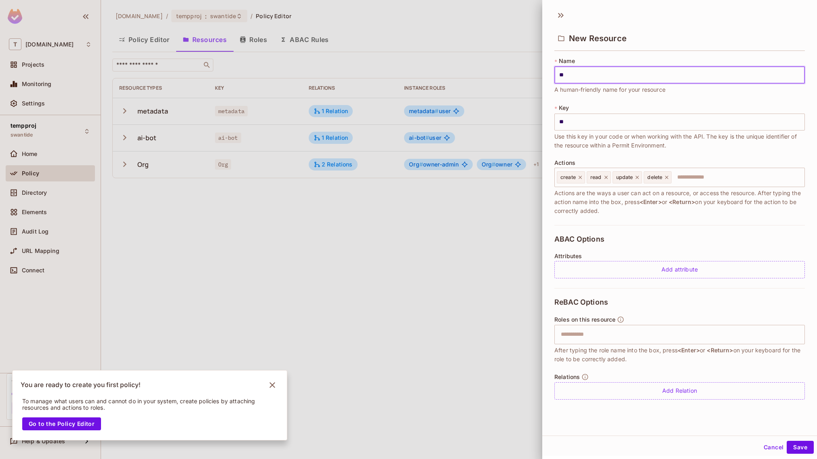
type input "***"
type input "****"
type input "*****"
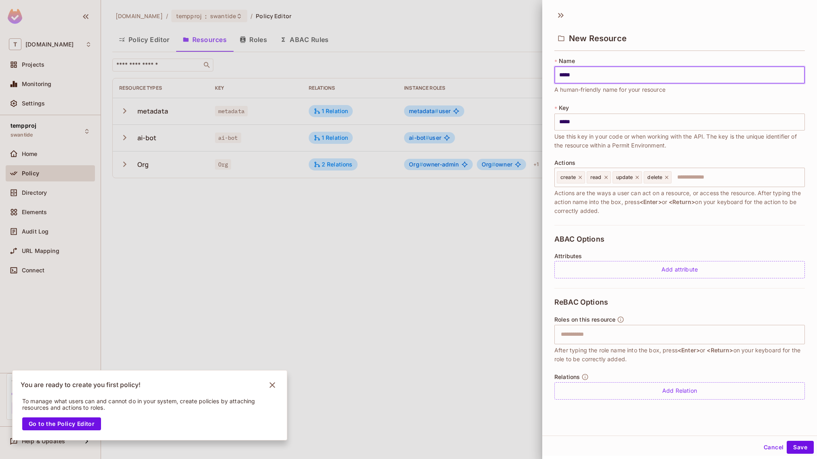
type input "******"
type input "*******"
type input "********"
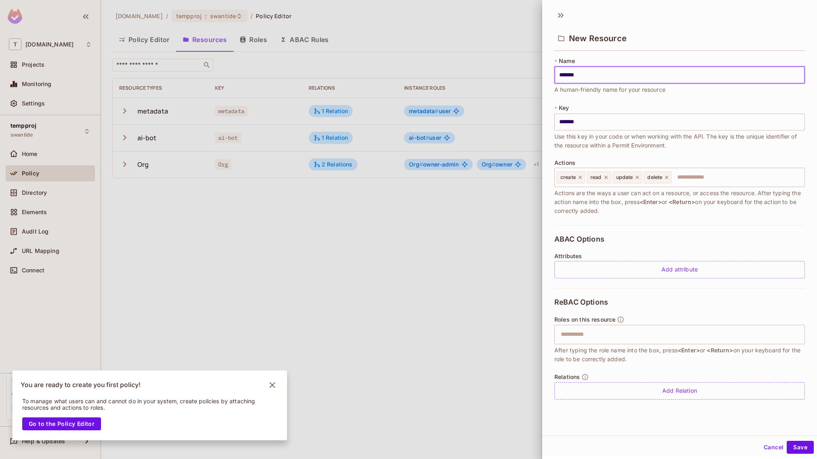
type input "********"
click at [598, 340] on input "text" at bounding box center [678, 335] width 245 height 16
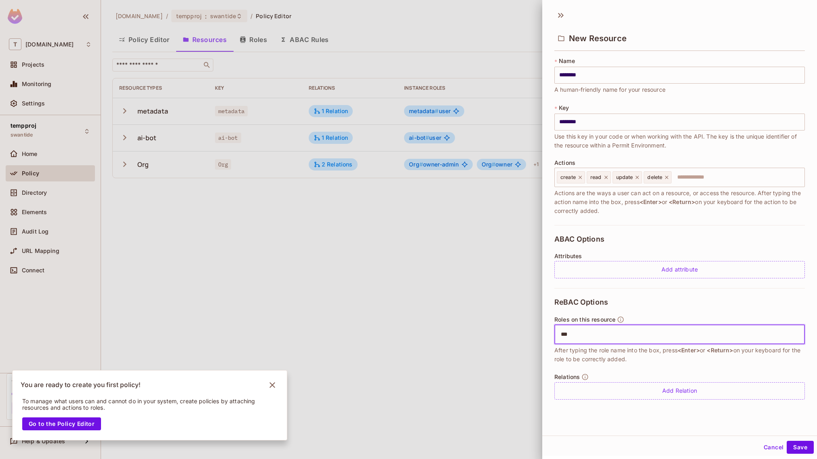
type input "****"
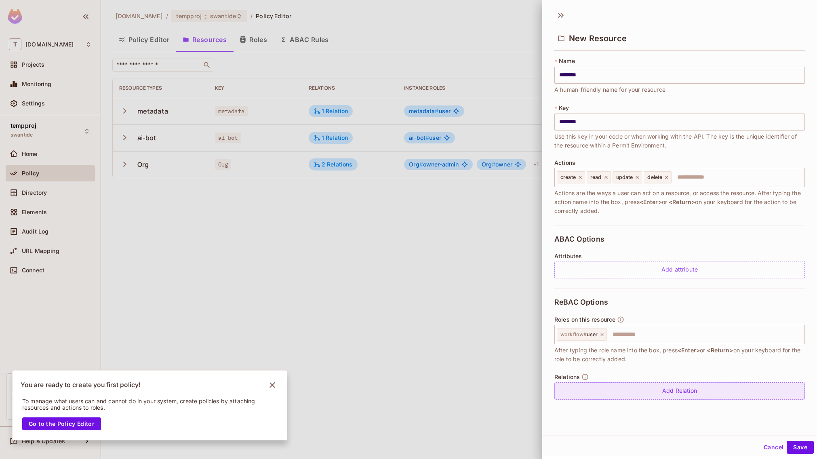
click at [595, 396] on div "Add Relation" at bounding box center [680, 390] width 251 height 17
click at [782, 396] on icon at bounding box center [785, 392] width 7 height 7
click at [602, 395] on body "T [DOMAIN_NAME] Projects Monitoring Settings tempproj swantide Home Policy Dire…" at bounding box center [408, 229] width 817 height 459
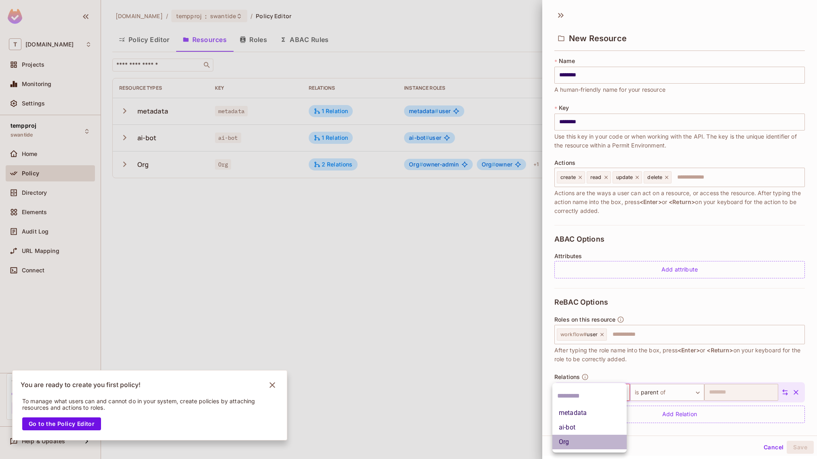
click at [581, 439] on li "Org" at bounding box center [590, 442] width 74 height 15
click at [794, 446] on button "Save" at bounding box center [800, 447] width 27 height 13
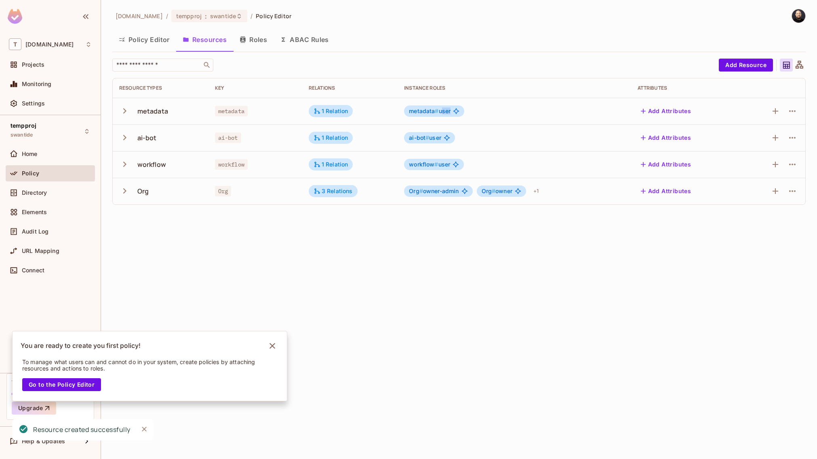
drag, startPoint x: 442, startPoint y: 112, endPoint x: 451, endPoint y: 112, distance: 8.5
click at [451, 112] on div "metadata # user" at bounding box center [434, 111] width 60 height 11
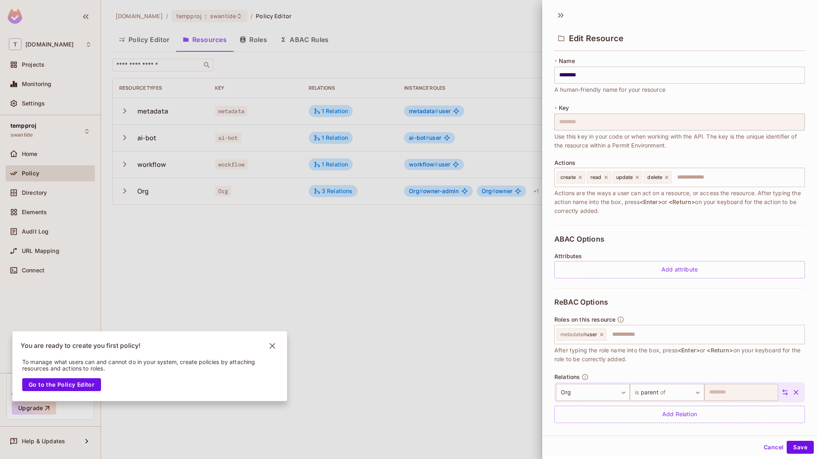
click at [422, 250] on div at bounding box center [408, 229] width 817 height 459
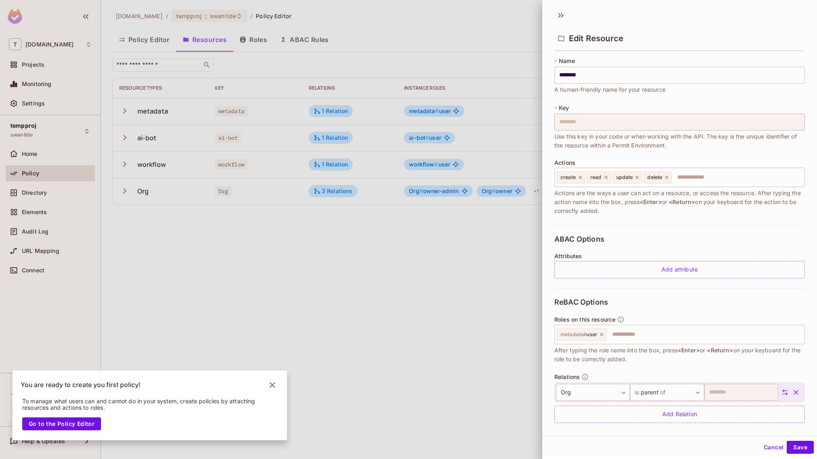
click at [27, 194] on div at bounding box center [408, 229] width 817 height 459
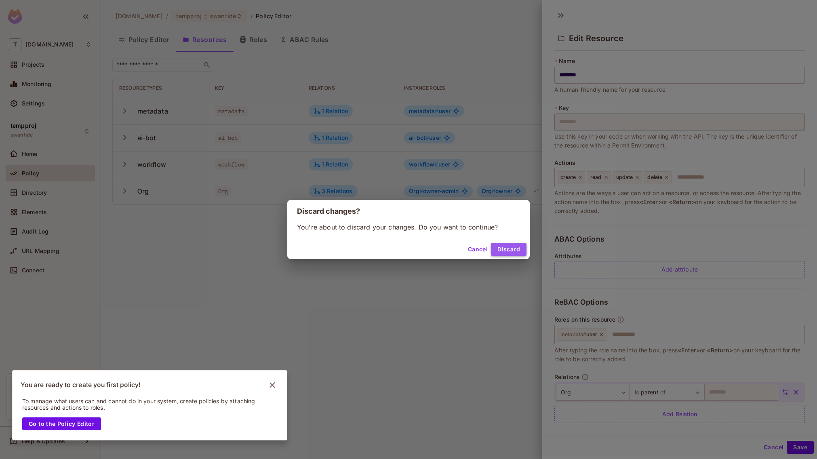
click at [512, 250] on button "Discard" at bounding box center [509, 249] width 36 height 13
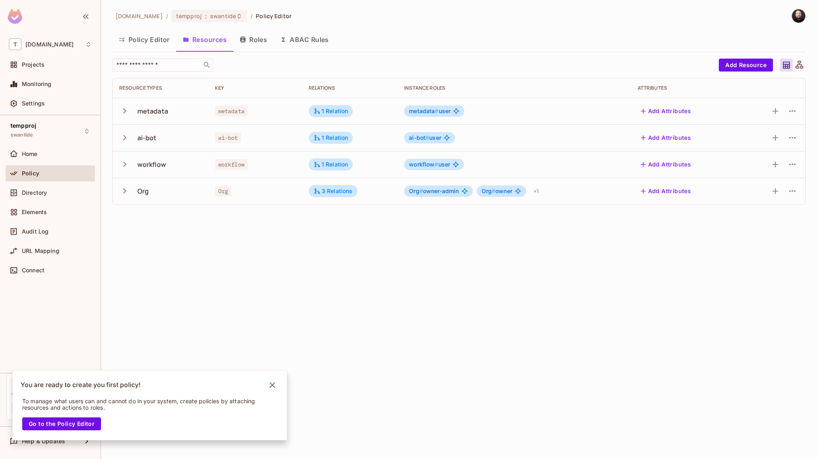
click at [148, 41] on button "Policy Editor" at bounding box center [144, 40] width 64 height 20
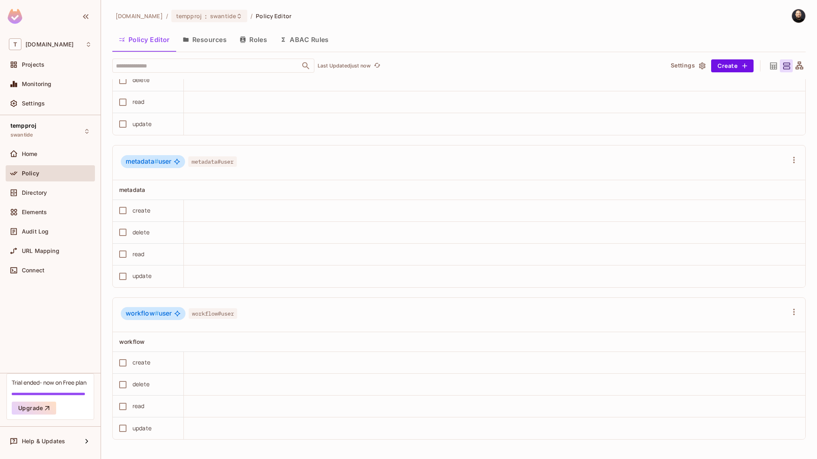
scroll to position [543, 0]
click at [154, 345] on div "workflow" at bounding box center [145, 342] width 53 height 8
click at [150, 393] on div "Allow All" at bounding box center [147, 395] width 25 height 8
click at [159, 186] on div "metadata" at bounding box center [145, 190] width 53 height 8
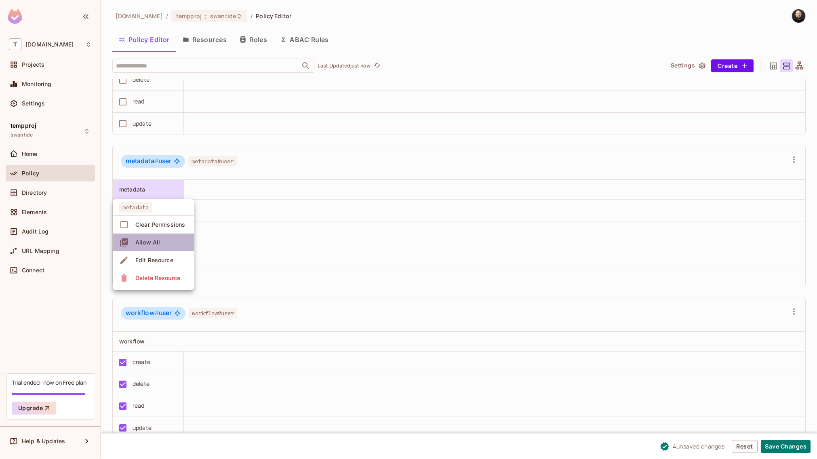
click at [157, 244] on div "Allow All" at bounding box center [147, 243] width 25 height 8
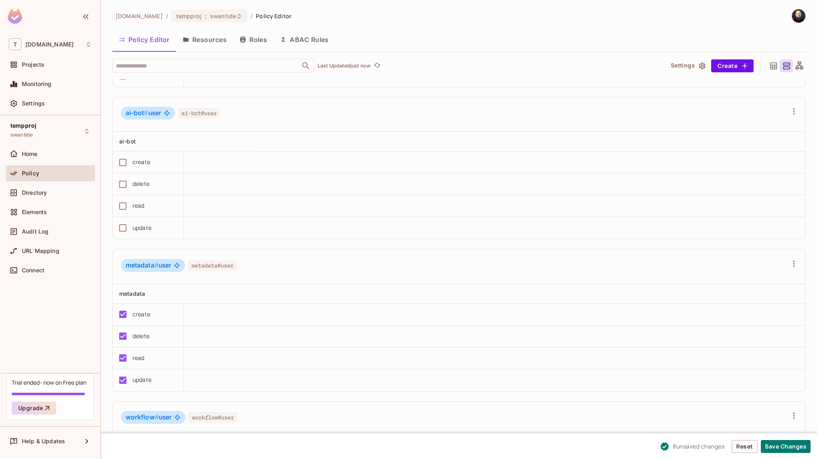
scroll to position [272, 0]
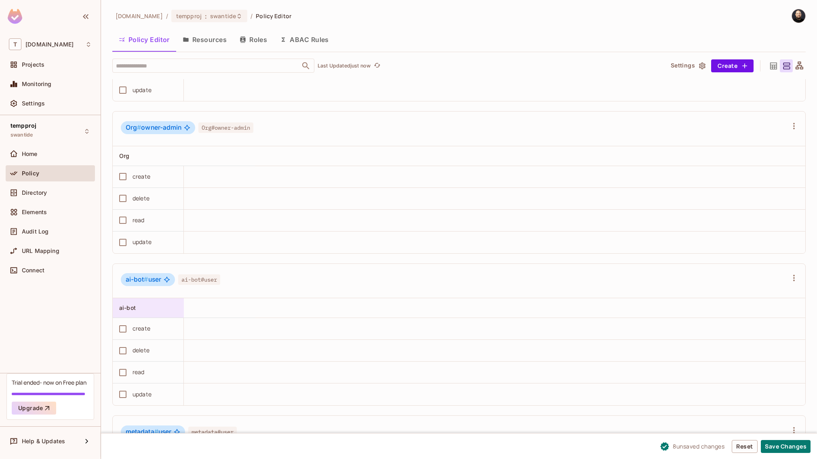
click at [164, 315] on div "ai-bot" at bounding box center [148, 307] width 71 height 19
click at [153, 361] on div "Allow All" at bounding box center [147, 361] width 25 height 8
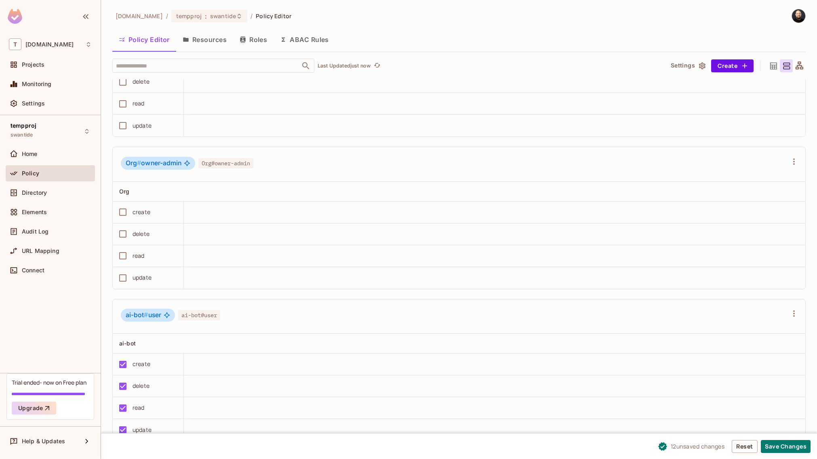
scroll to position [203, 0]
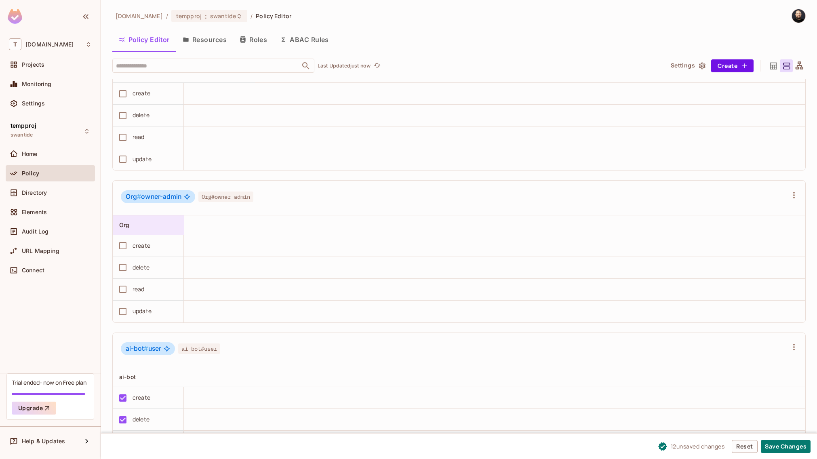
click at [160, 228] on div "Org" at bounding box center [145, 225] width 53 height 8
click at [156, 275] on div "Allow All" at bounding box center [147, 278] width 25 height 8
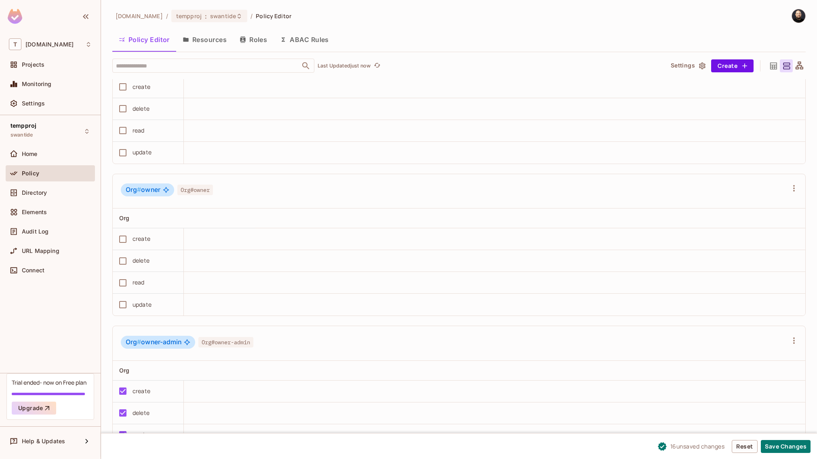
scroll to position [52, 0]
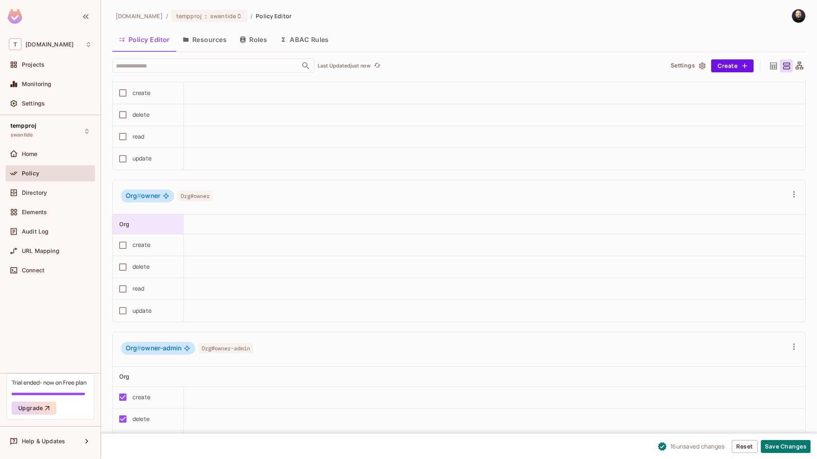
click at [168, 222] on div "Org" at bounding box center [145, 224] width 53 height 8
click at [168, 222] on div at bounding box center [408, 229] width 817 height 459
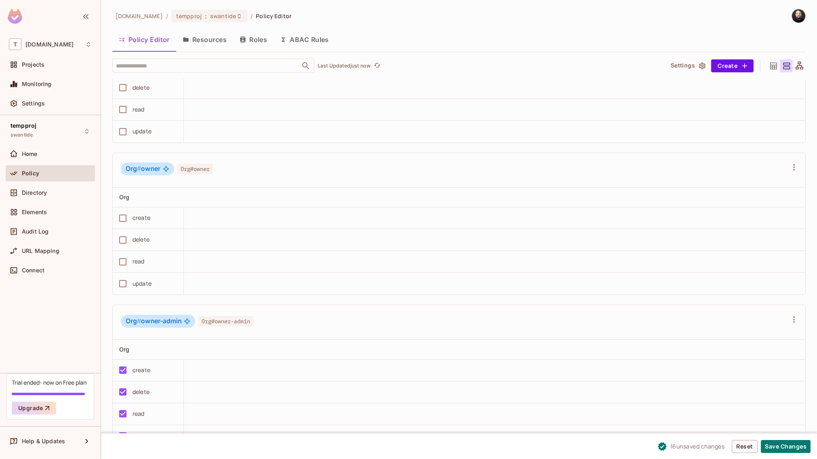
scroll to position [112, 0]
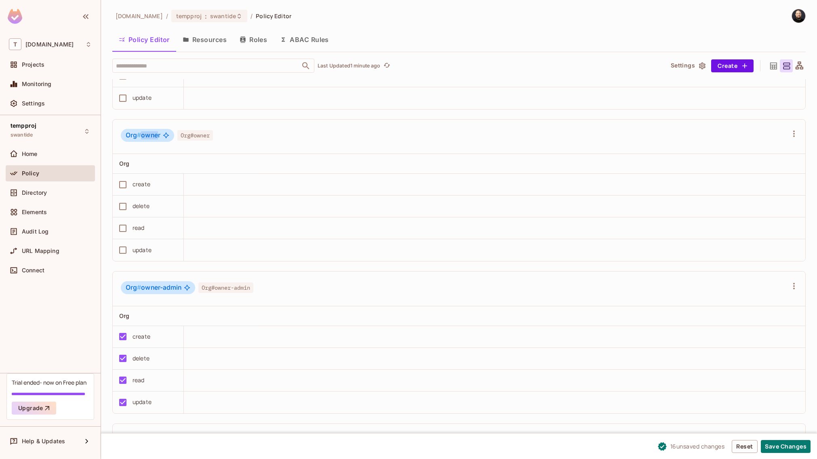
drag, startPoint x: 141, startPoint y: 136, endPoint x: 158, endPoint y: 137, distance: 17.8
click at [158, 137] on span "Org # owner" at bounding box center [143, 135] width 35 height 8
click at [155, 164] on div "Org" at bounding box center [145, 164] width 53 height 8
click at [155, 218] on div "Allow All" at bounding box center [147, 217] width 25 height 8
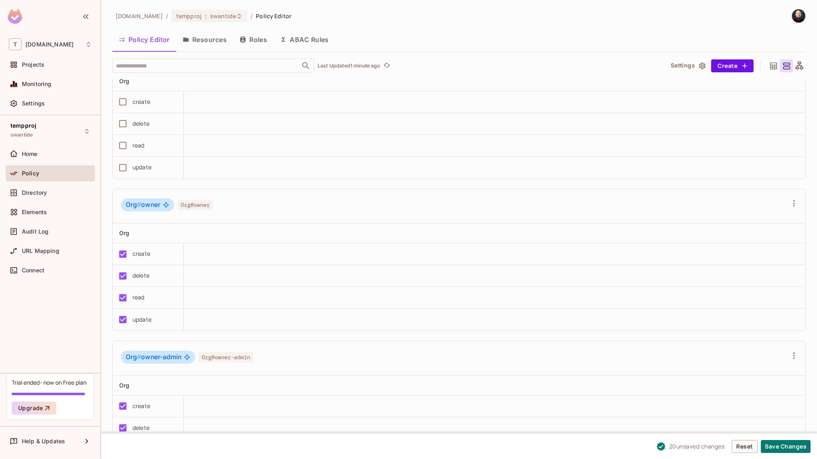
scroll to position [0, 0]
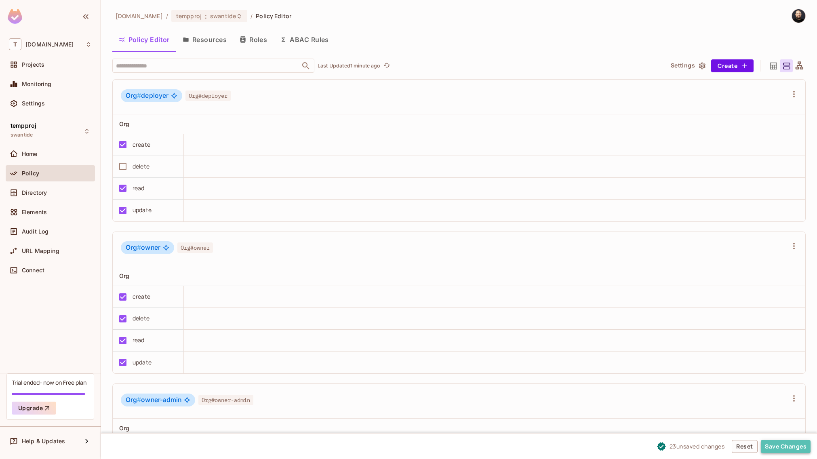
click at [794, 449] on button "Save Changes" at bounding box center [786, 446] width 50 height 13
click at [261, 44] on button "Roles" at bounding box center [253, 39] width 40 height 20
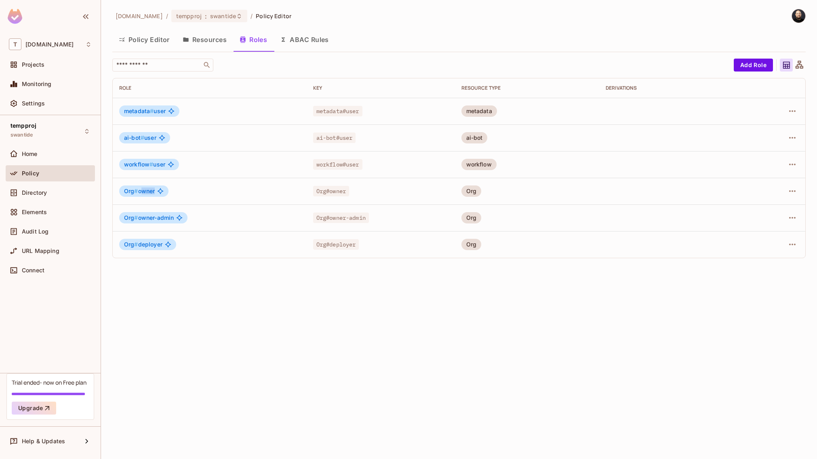
drag, startPoint x: 142, startPoint y: 192, endPoint x: 169, endPoint y: 193, distance: 27.1
click at [169, 193] on div "Org # owner" at bounding box center [209, 191] width 181 height 11
click at [221, 207] on td "Org # owner-admin" at bounding box center [210, 218] width 194 height 27
click at [789, 216] on icon "button" at bounding box center [793, 218] width 10 height 10
click at [762, 237] on div "Edit Role" at bounding box center [757, 236] width 24 height 8
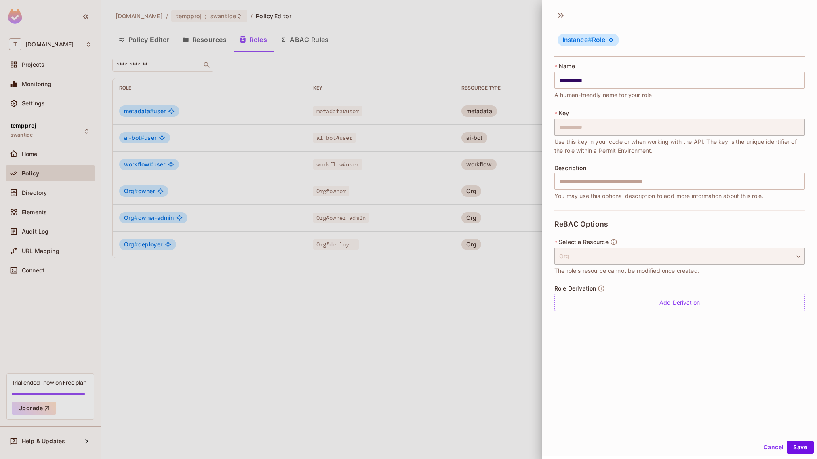
click at [372, 288] on div at bounding box center [408, 229] width 817 height 459
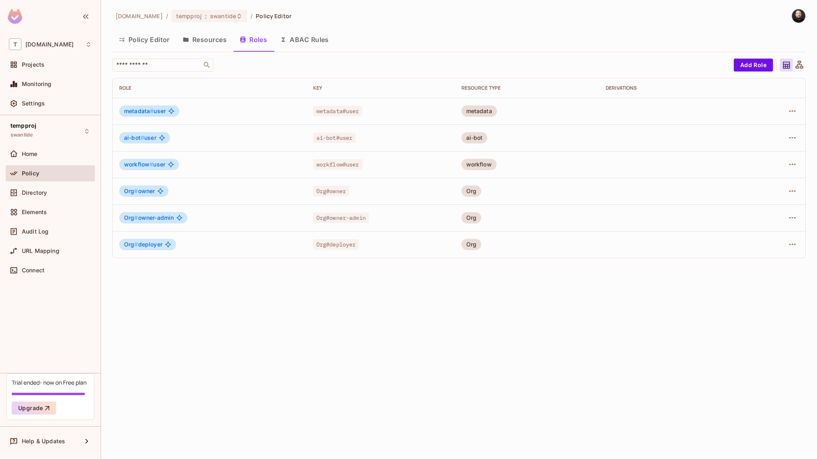
click at [216, 41] on button "Resources" at bounding box center [204, 40] width 57 height 20
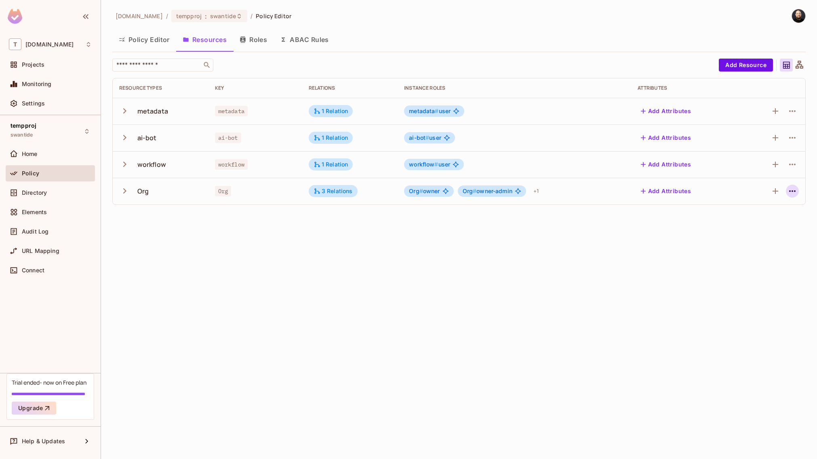
click at [789, 187] on icon "button" at bounding box center [793, 191] width 10 height 10
click at [769, 226] on div "Edit Resource" at bounding box center [758, 223] width 38 height 8
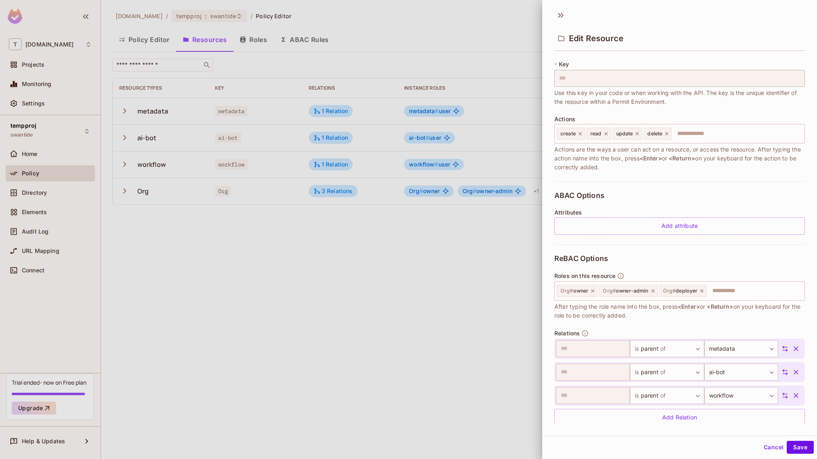
scroll to position [56, 0]
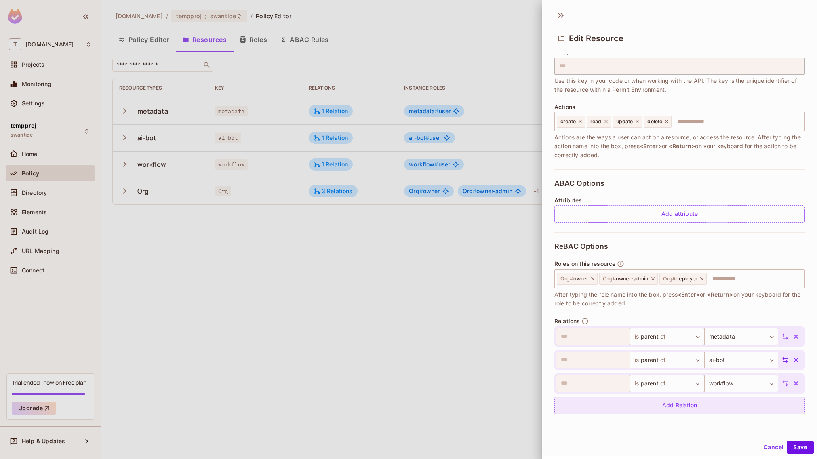
click at [737, 407] on div "Add Relation" at bounding box center [680, 405] width 251 height 17
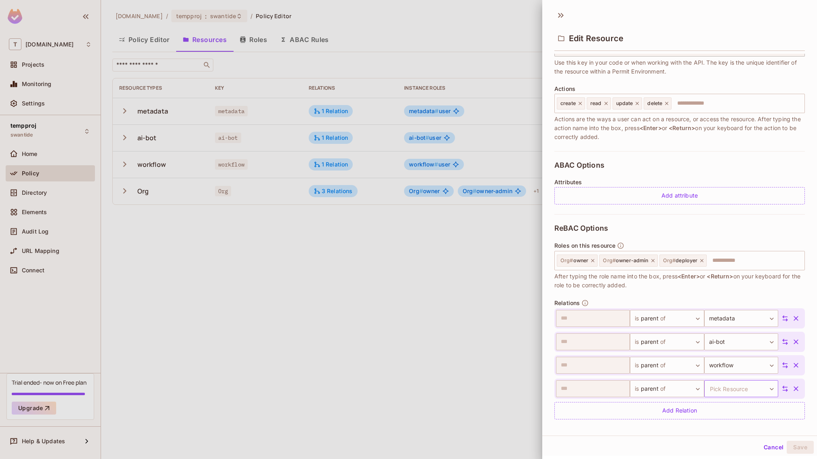
scroll to position [79, 0]
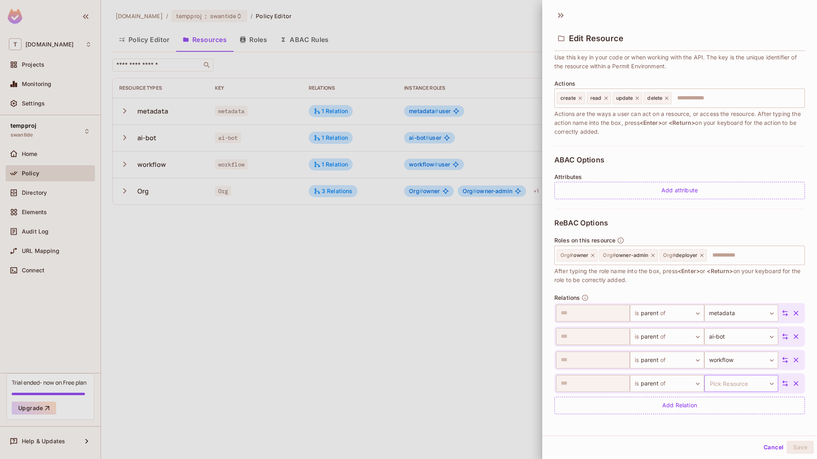
click at [743, 382] on body "T [DOMAIN_NAME] Projects Monitoring Settings tempproj swantide Home Policy Dire…" at bounding box center [408, 229] width 817 height 459
click at [724, 376] on div at bounding box center [408, 229] width 817 height 459
click at [670, 380] on body "T [DOMAIN_NAME] Projects Monitoring Settings tempproj swantide Home Policy Dire…" at bounding box center [408, 229] width 817 height 459
click at [712, 380] on div at bounding box center [408, 229] width 817 height 459
click at [717, 384] on body "T [DOMAIN_NAME] Projects Monitoring Settings tempproj swantide Home Policy Dire…" at bounding box center [408, 229] width 817 height 459
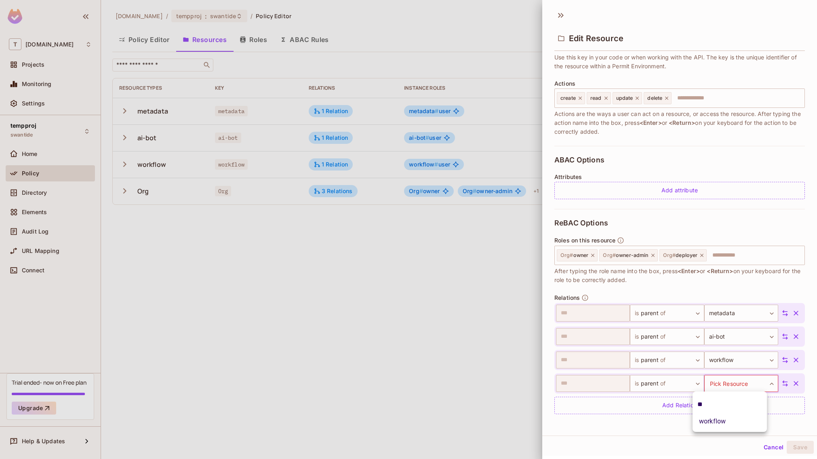
type input "*"
type input "***"
click at [705, 389] on div at bounding box center [408, 229] width 817 height 459
click at [743, 386] on body "T [DOMAIN_NAME] Projects Monitoring Settings tempproj swantide Home Policy Dire…" at bounding box center [408, 229] width 817 height 459
click at [720, 405] on input "text" at bounding box center [730, 404] width 65 height 13
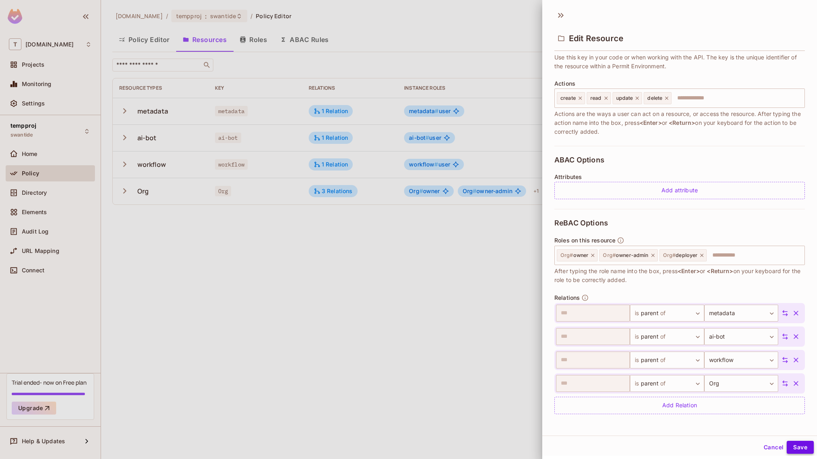
click at [792, 447] on button "Save" at bounding box center [800, 447] width 27 height 13
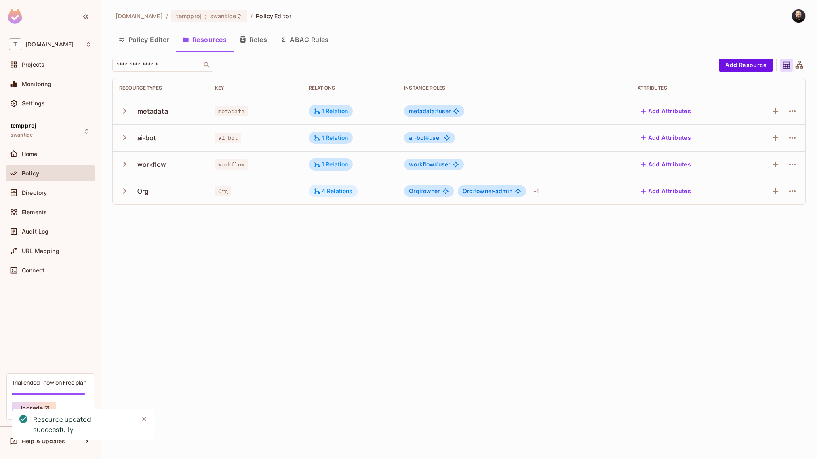
click at [334, 191] on div "4 Relations" at bounding box center [333, 191] width 39 height 7
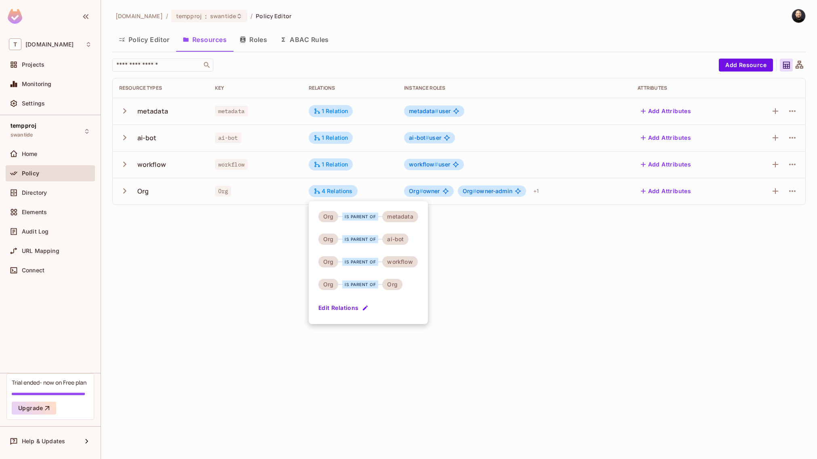
click at [353, 309] on button "Edit Relations" at bounding box center [345, 308] width 52 height 13
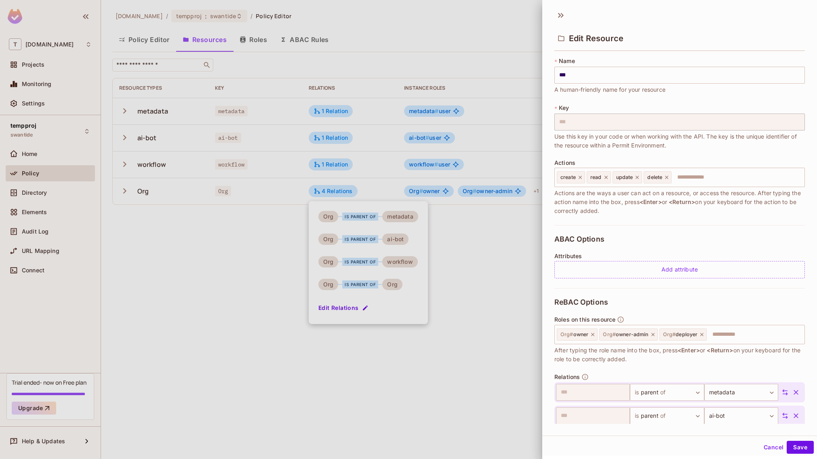
click at [351, 276] on div at bounding box center [408, 229] width 817 height 459
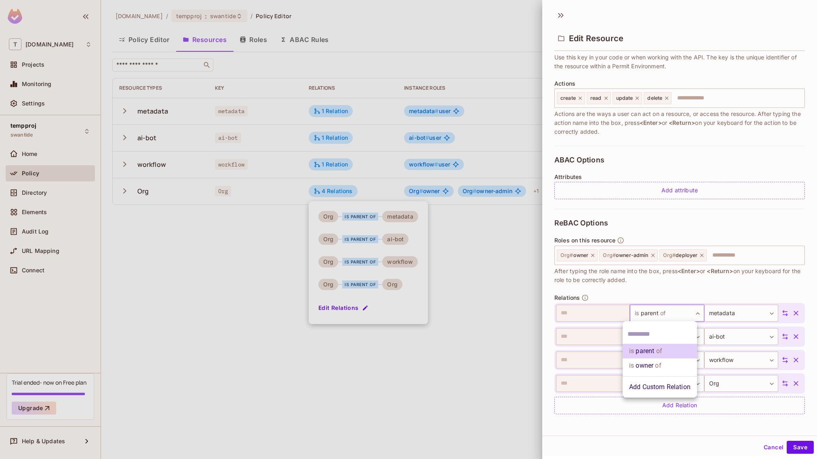
click at [650, 313] on body "T [DOMAIN_NAME] Projects Monitoring Settings tempproj swantide Home Policy Dire…" at bounding box center [408, 229] width 817 height 459
click at [646, 364] on li "is owner of" at bounding box center [660, 366] width 74 height 15
click at [653, 338] on body "T [DOMAIN_NAME] Projects Monitoring Settings tempproj swantide Home Policy Dire…" at bounding box center [408, 229] width 817 height 459
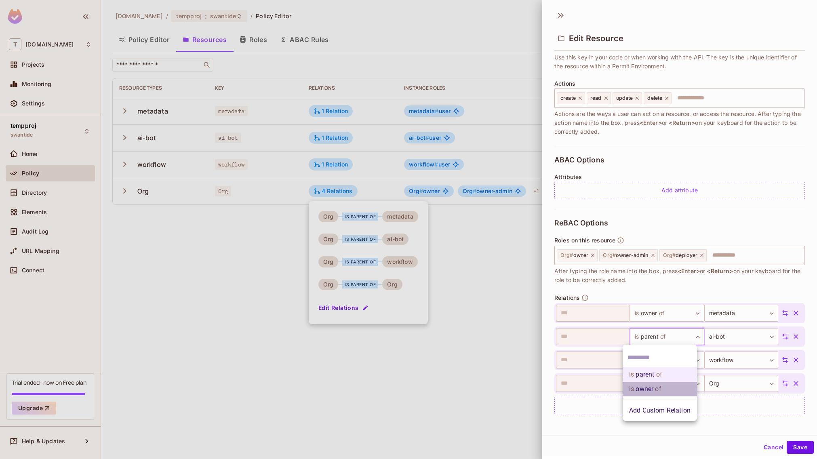
click at [654, 388] on li "is owner of" at bounding box center [660, 389] width 74 height 15
click at [653, 357] on body "T [DOMAIN_NAME] Projects Monitoring Settings tempproj swantide Home Policy Dire…" at bounding box center [408, 229] width 817 height 459
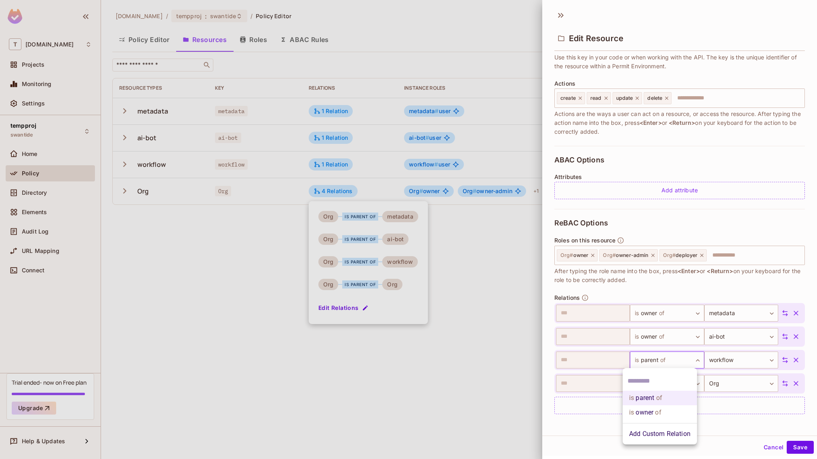
click at [649, 411] on li "is owner of" at bounding box center [660, 412] width 74 height 15
click at [797, 450] on button "Save" at bounding box center [800, 447] width 27 height 13
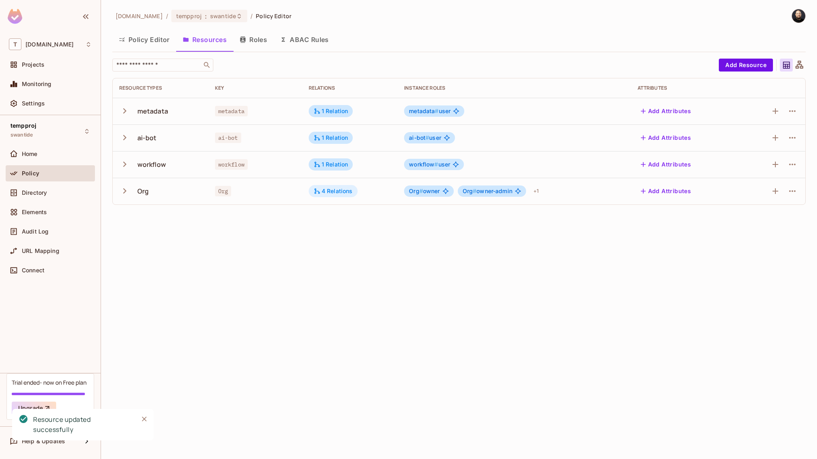
click at [339, 188] on div "4 Relations" at bounding box center [333, 191] width 39 height 7
click at [337, 192] on div "4 Relations" at bounding box center [333, 191] width 39 height 7
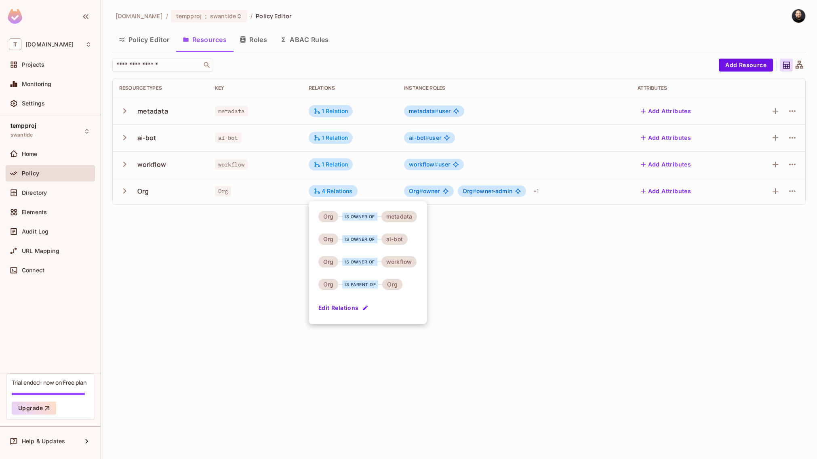
click at [344, 283] on div "is parent of" at bounding box center [360, 285] width 36 height 8
click at [356, 285] on div "is parent of" at bounding box center [360, 285] width 36 height 8
click at [356, 286] on div "is parent of" at bounding box center [360, 285] width 36 height 8
drag, startPoint x: 393, startPoint y: 261, endPoint x: 389, endPoint y: 243, distance: 18.2
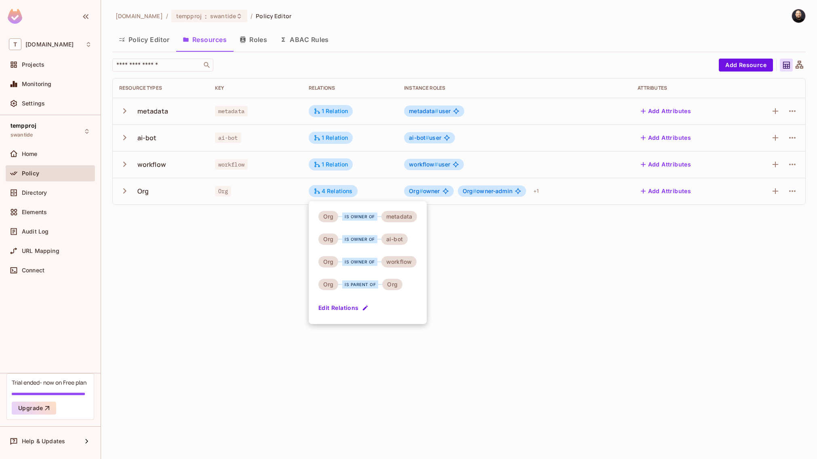
click at [393, 261] on div "workflow" at bounding box center [399, 261] width 35 height 11
click at [388, 242] on div "ai-bot" at bounding box center [395, 239] width 26 height 11
click at [462, 226] on div at bounding box center [408, 229] width 817 height 459
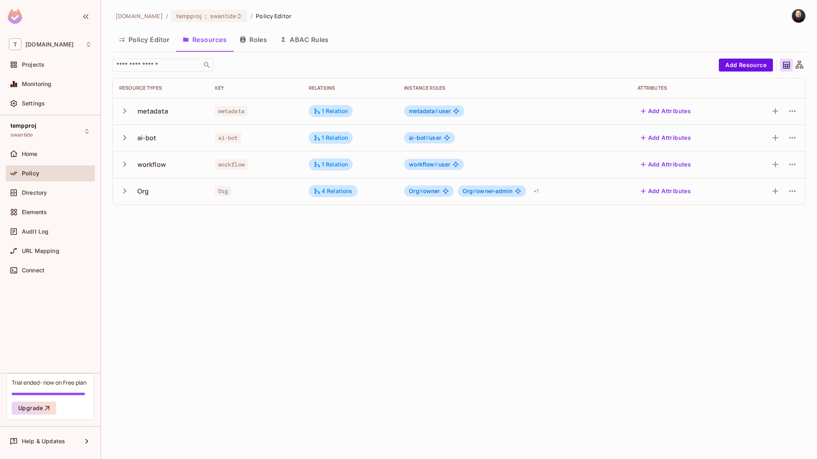
click at [122, 194] on icon "button" at bounding box center [124, 191] width 11 height 11
click at [258, 39] on button "Roles" at bounding box center [253, 40] width 40 height 20
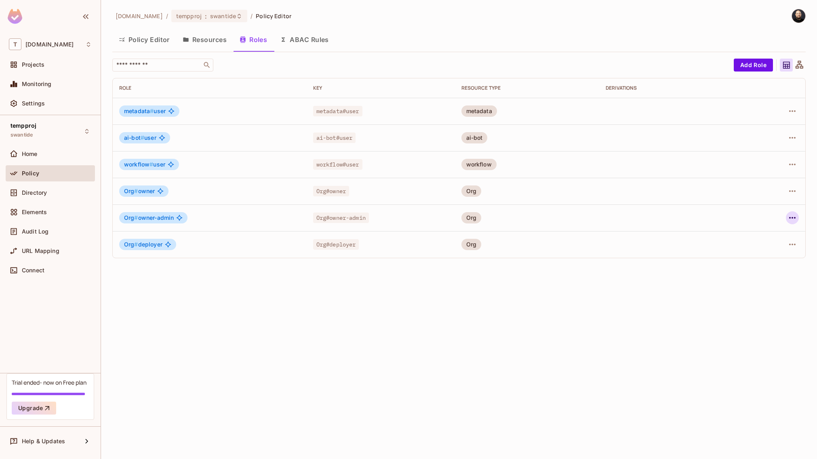
click at [796, 213] on icon "button" at bounding box center [793, 218] width 10 height 10
click at [760, 240] on div "Edit Role" at bounding box center [757, 236] width 24 height 8
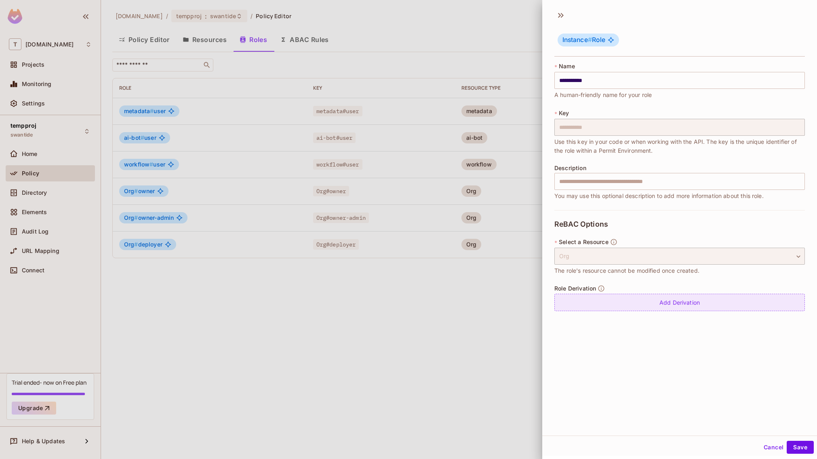
click at [645, 299] on div "Add Derivation" at bounding box center [680, 302] width 251 height 17
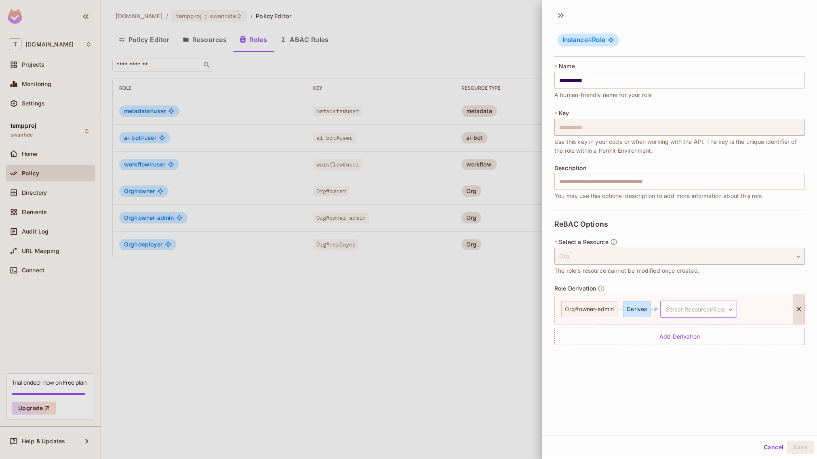
click at [684, 306] on body "**********" at bounding box center [408, 229] width 817 height 459
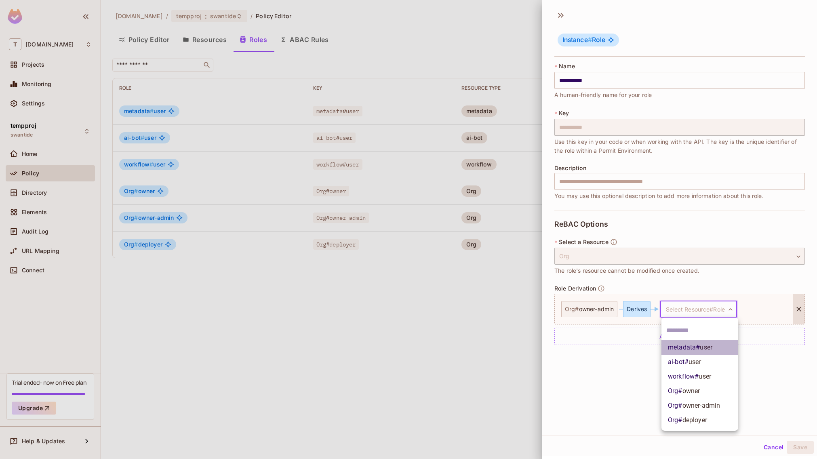
click at [686, 343] on span "metadata # user" at bounding box center [690, 348] width 44 height 10
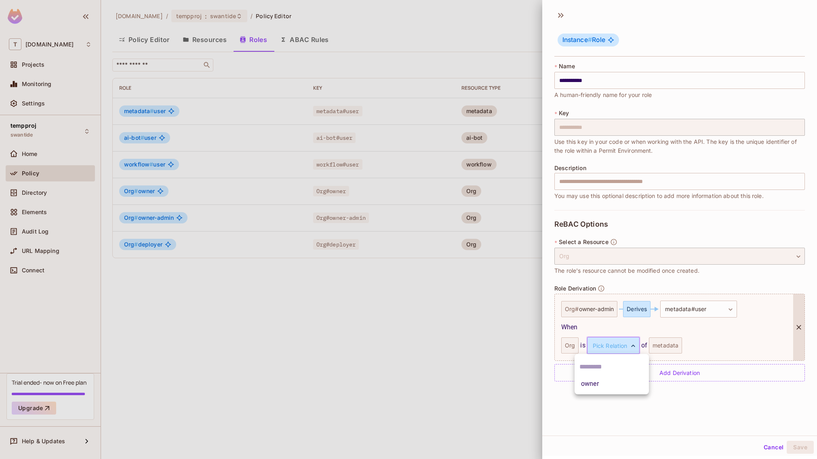
click at [621, 346] on body "**********" at bounding box center [408, 229] width 817 height 459
click at [618, 386] on li "owner" at bounding box center [612, 384] width 74 height 15
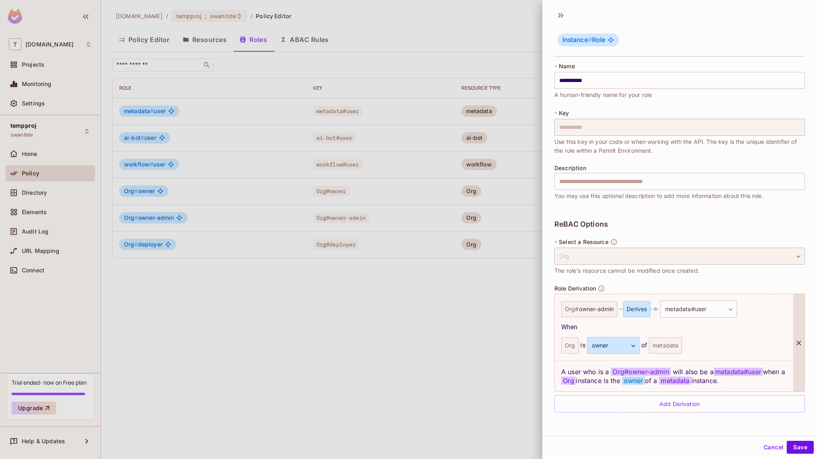
scroll to position [1, 0]
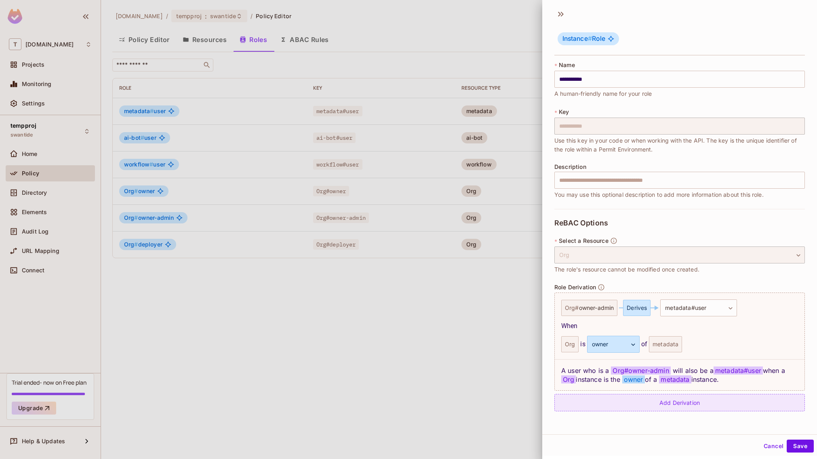
click at [635, 399] on div "Add Derivation" at bounding box center [680, 402] width 251 height 17
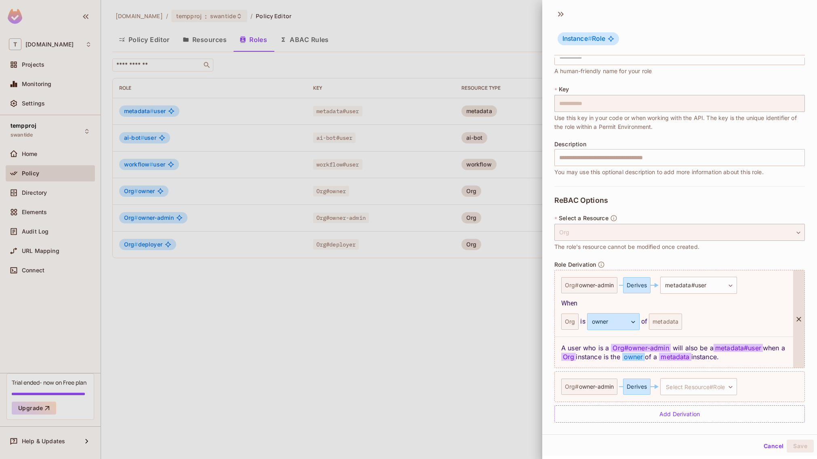
scroll to position [27, 0]
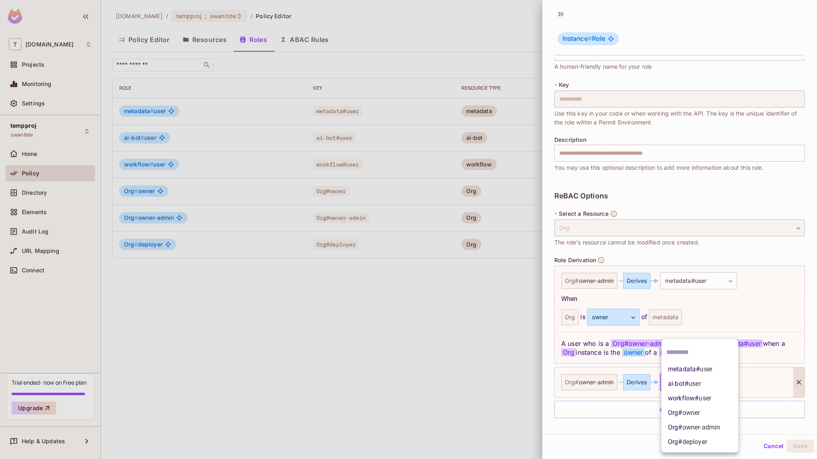
click at [670, 380] on body "**********" at bounding box center [408, 229] width 817 height 459
click at [704, 383] on li "ai-bot # user" at bounding box center [700, 384] width 77 height 15
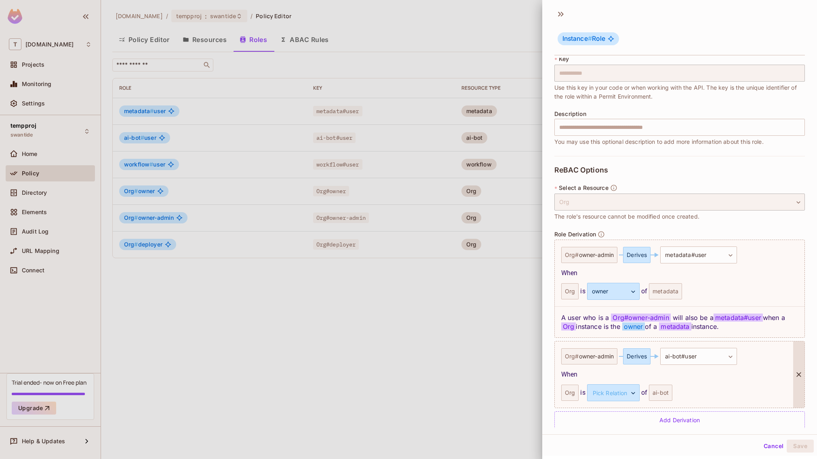
scroll to position [63, 0]
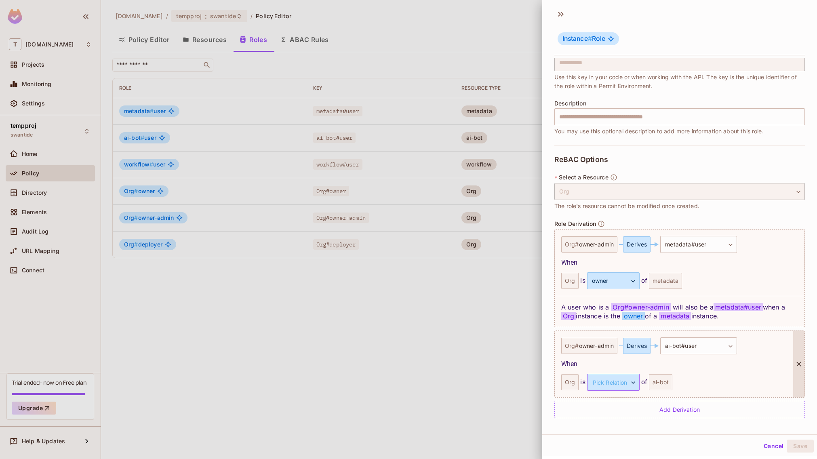
click at [597, 380] on body "**********" at bounding box center [408, 229] width 817 height 459
click at [612, 425] on li "owner" at bounding box center [612, 421] width 74 height 15
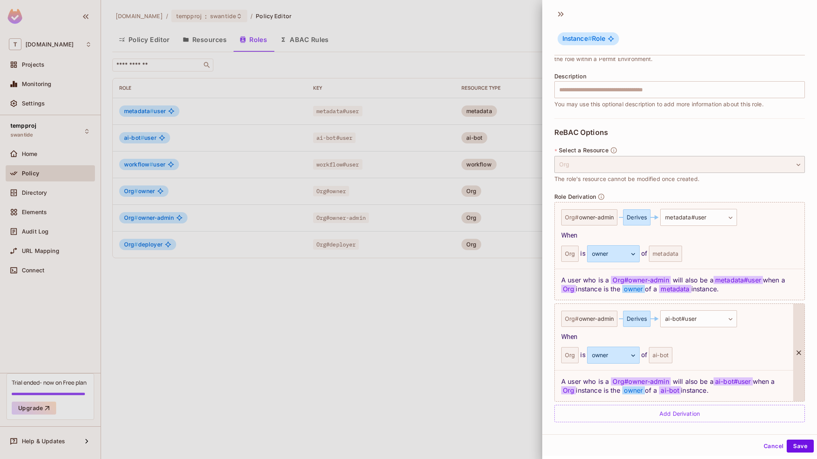
scroll to position [95, 0]
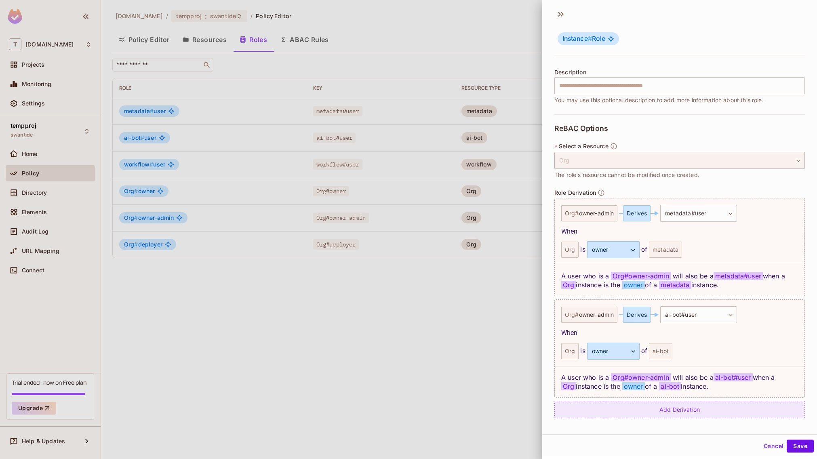
click at [675, 406] on div "Add Derivation" at bounding box center [680, 409] width 251 height 17
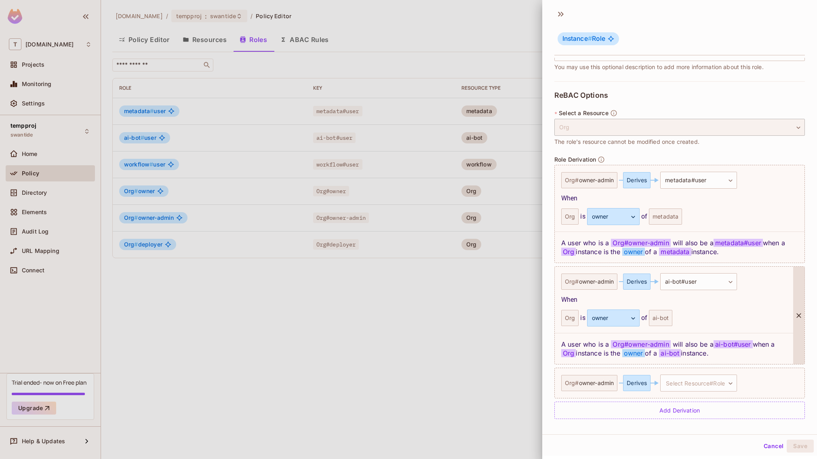
scroll to position [129, 0]
click at [685, 386] on body "**********" at bounding box center [408, 229] width 817 height 459
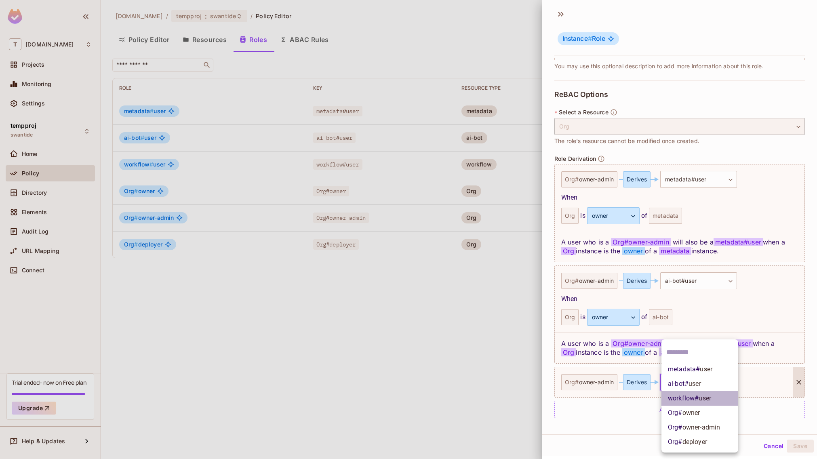
click at [682, 398] on span "workflow # user" at bounding box center [689, 399] width 43 height 10
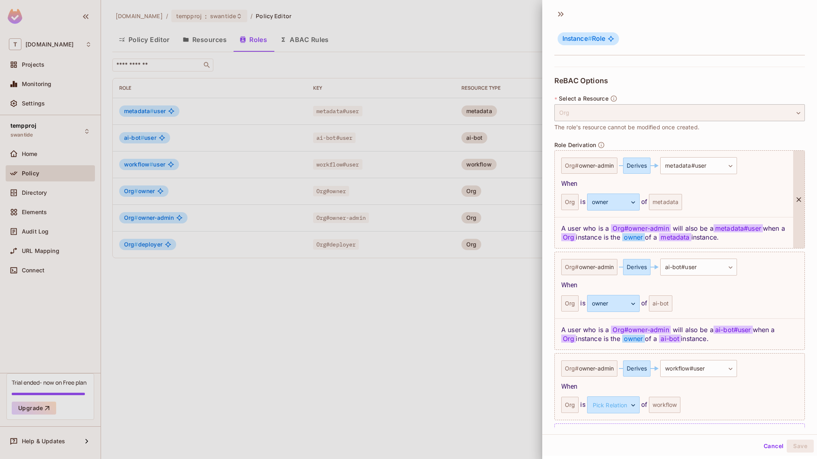
scroll to position [165, 0]
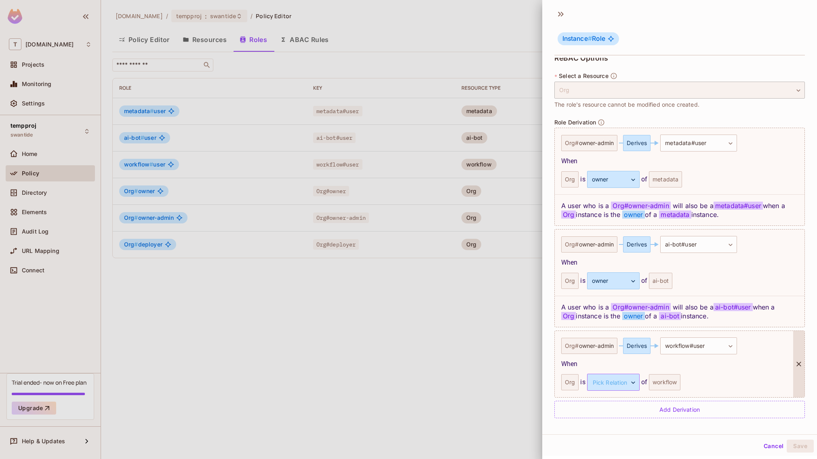
click at [617, 380] on body "**********" at bounding box center [408, 229] width 817 height 459
click at [613, 420] on li "owner" at bounding box center [612, 421] width 74 height 15
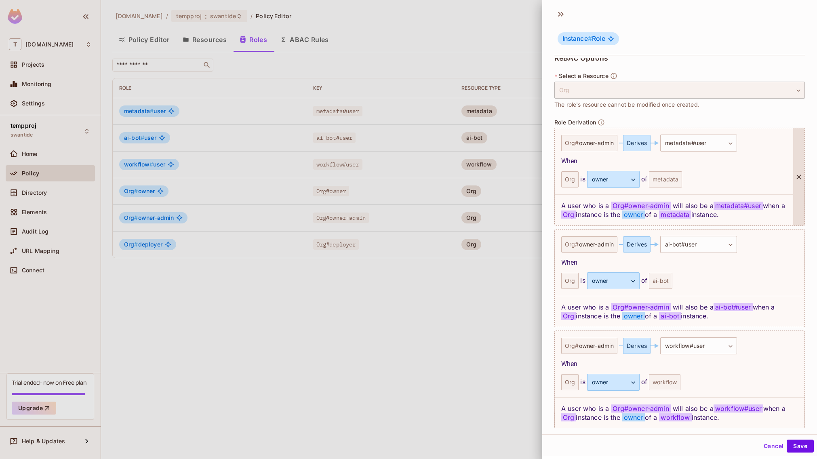
click at [794, 171] on div at bounding box center [799, 176] width 11 height 97
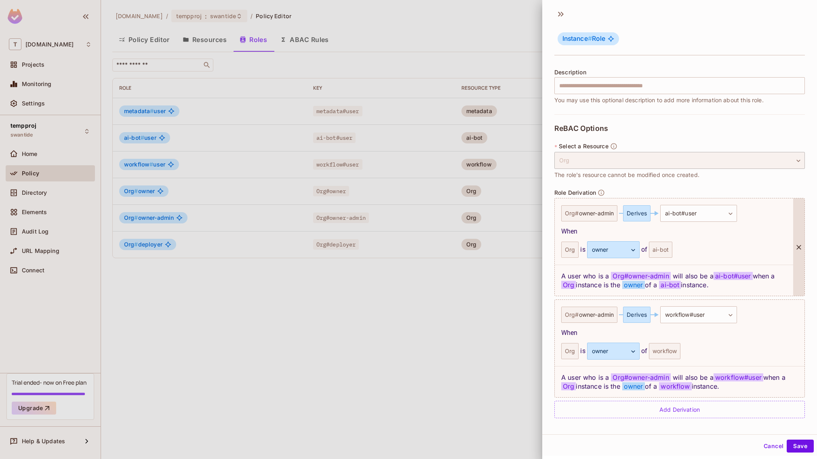
click at [794, 223] on div at bounding box center [799, 246] width 11 height 97
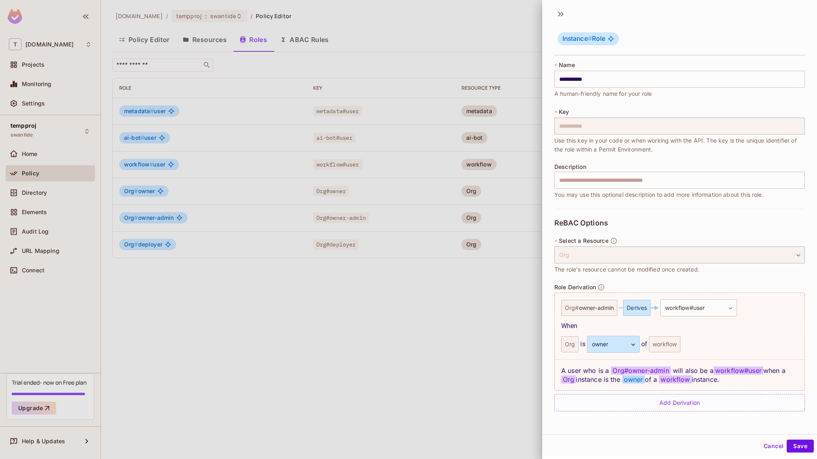
scroll to position [0, 0]
click at [794, 313] on div at bounding box center [799, 341] width 11 height 97
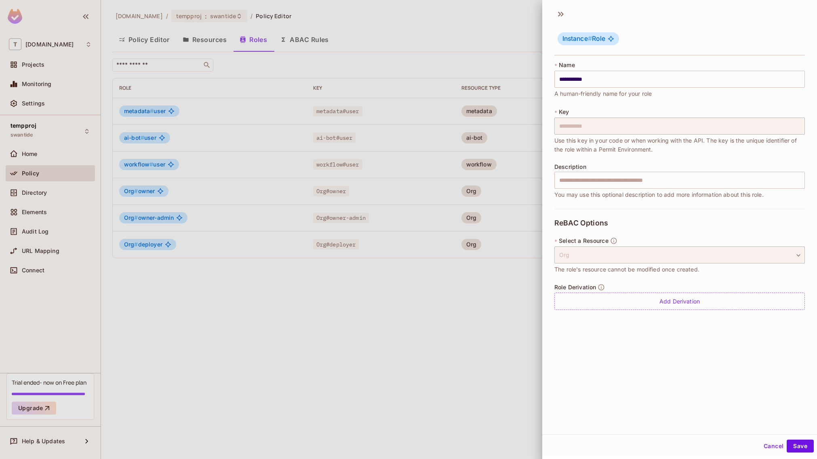
click at [270, 191] on div at bounding box center [408, 229] width 817 height 459
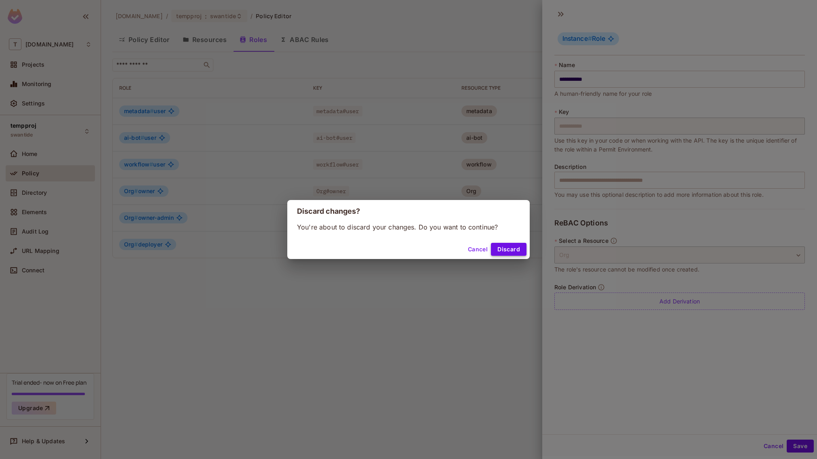
click at [504, 249] on button "Discard" at bounding box center [509, 249] width 36 height 13
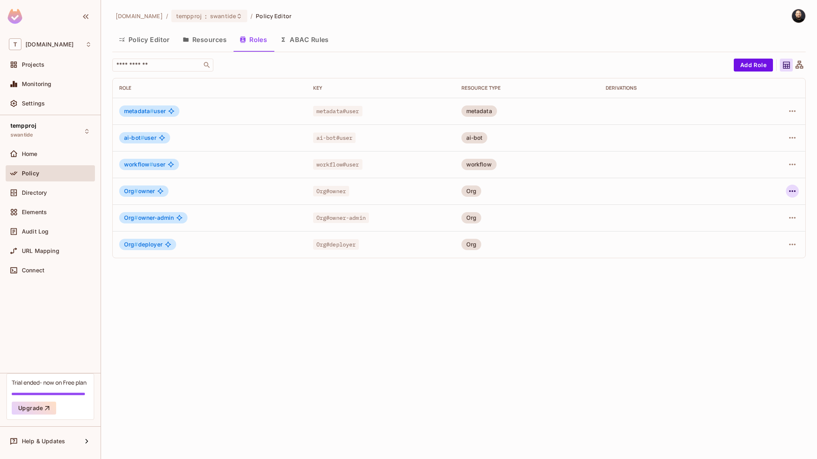
click at [786, 193] on button "button" at bounding box center [792, 191] width 13 height 13
click at [771, 213] on li "Edit Role" at bounding box center [758, 210] width 72 height 18
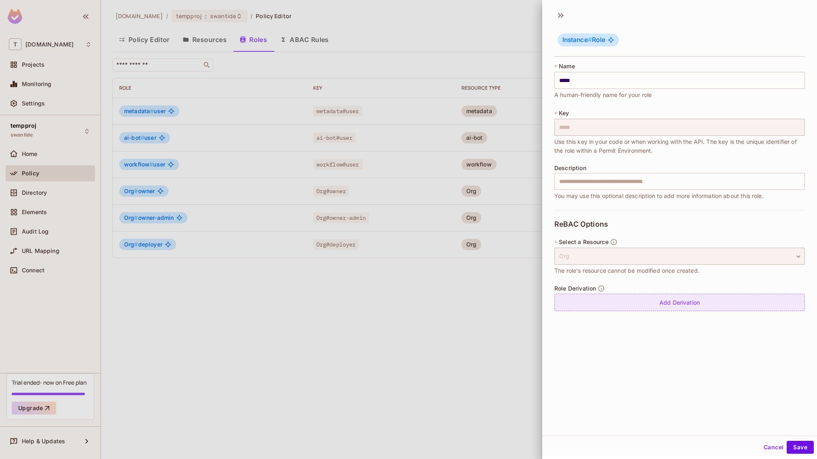
click at [625, 298] on div "Add Derivation" at bounding box center [680, 302] width 251 height 17
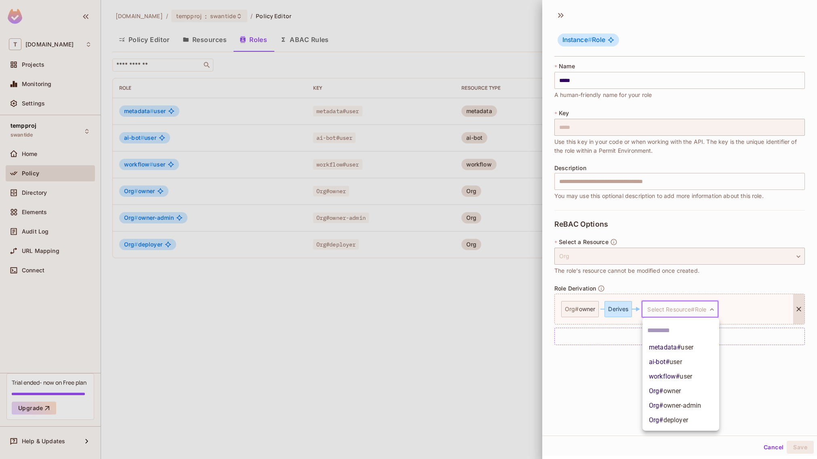
click at [663, 307] on body "T [DOMAIN_NAME] Projects Monitoring Settings tempproj swantide Home Policy Dire…" at bounding box center [408, 229] width 817 height 459
click at [666, 348] on span "metadata # user" at bounding box center [671, 348] width 44 height 10
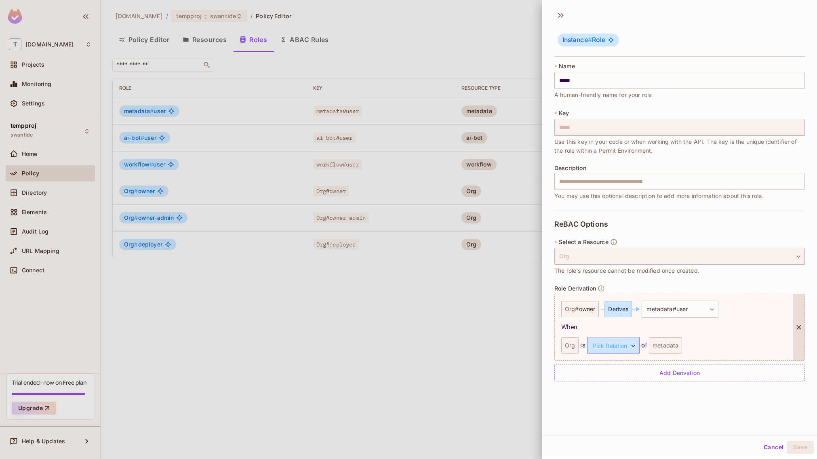
click at [615, 347] on body "T [DOMAIN_NAME] Projects Monitoring Settings tempproj swantide Home Policy Dire…" at bounding box center [408, 229] width 817 height 459
click at [610, 388] on li "owner" at bounding box center [612, 384] width 74 height 15
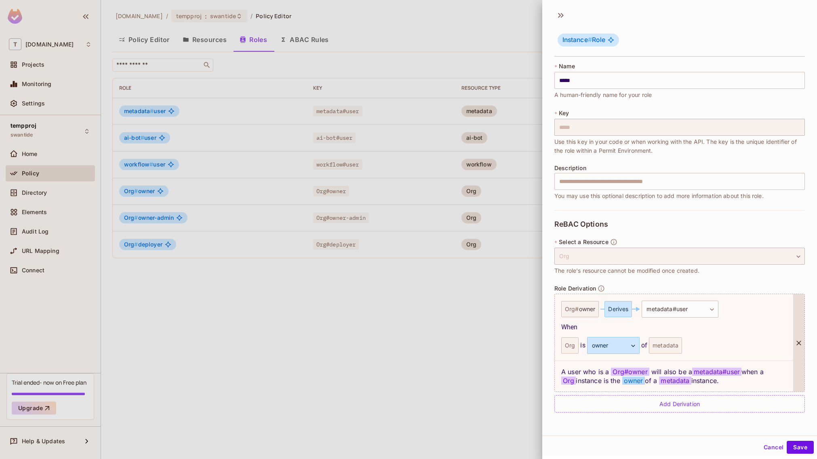
scroll to position [1, 0]
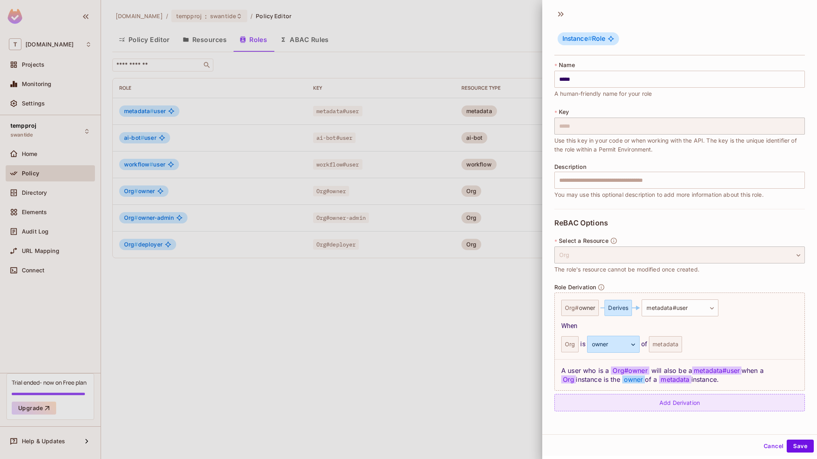
click at [646, 399] on div "Add Derivation" at bounding box center [680, 402] width 251 height 17
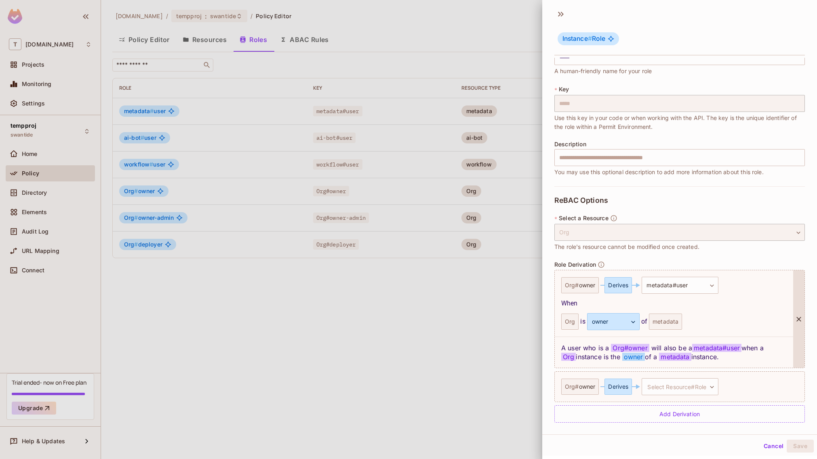
scroll to position [27, 0]
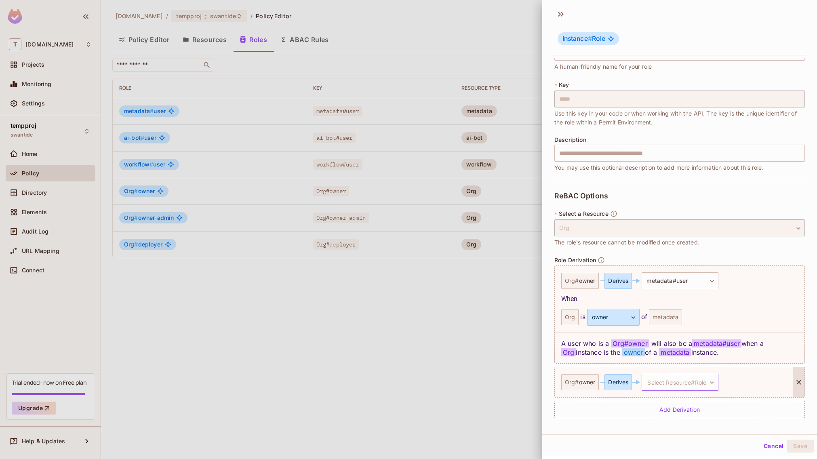
click at [665, 380] on body "T [DOMAIN_NAME] Projects Monitoring Settings tempproj swantide Home Policy Dire…" at bounding box center [408, 229] width 817 height 459
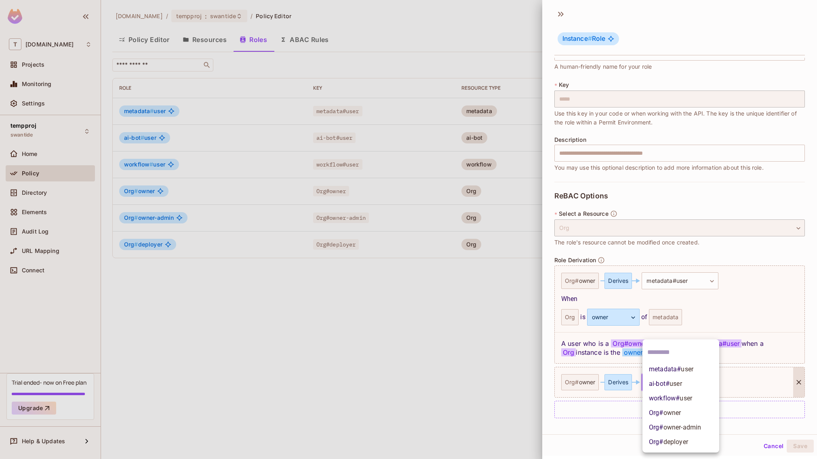
click at [666, 390] on li "ai-bot # user" at bounding box center [681, 384] width 77 height 15
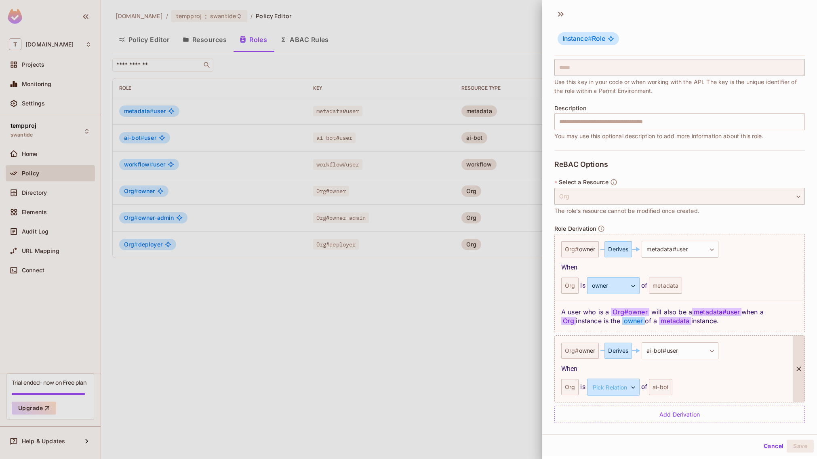
scroll to position [63, 0]
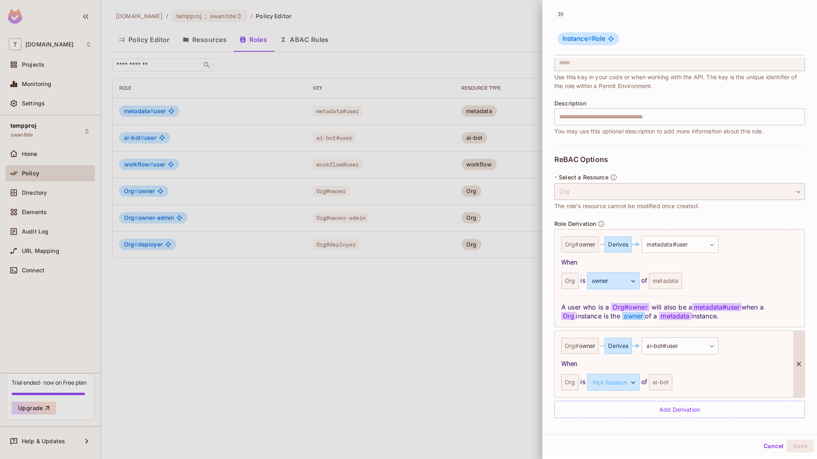
click at [635, 393] on div "**********" at bounding box center [674, 364] width 239 height 66
click at [631, 384] on body "T [DOMAIN_NAME] Projects Monitoring Settings tempproj swantide Home Policy Dire…" at bounding box center [408, 229] width 817 height 459
click at [629, 422] on li "owner" at bounding box center [612, 421] width 74 height 15
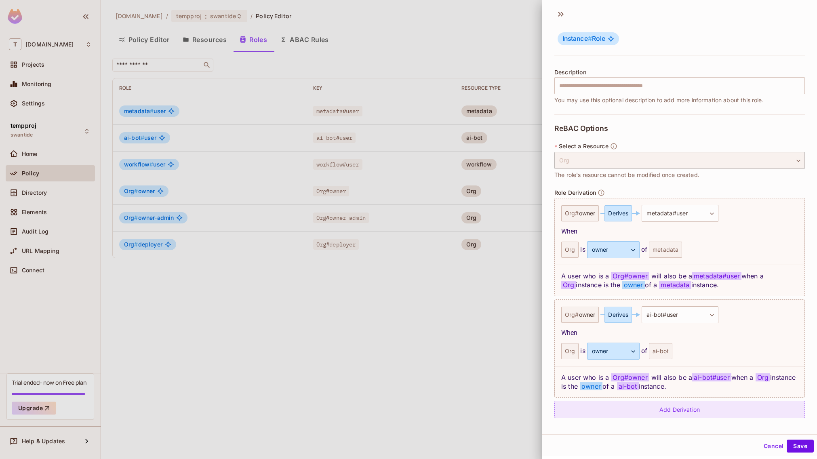
click at [639, 412] on div "Add Derivation" at bounding box center [680, 409] width 251 height 17
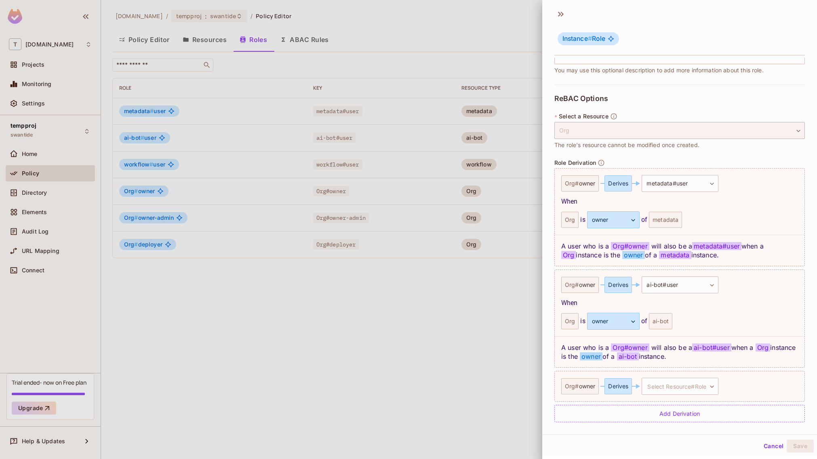
scroll to position [129, 0]
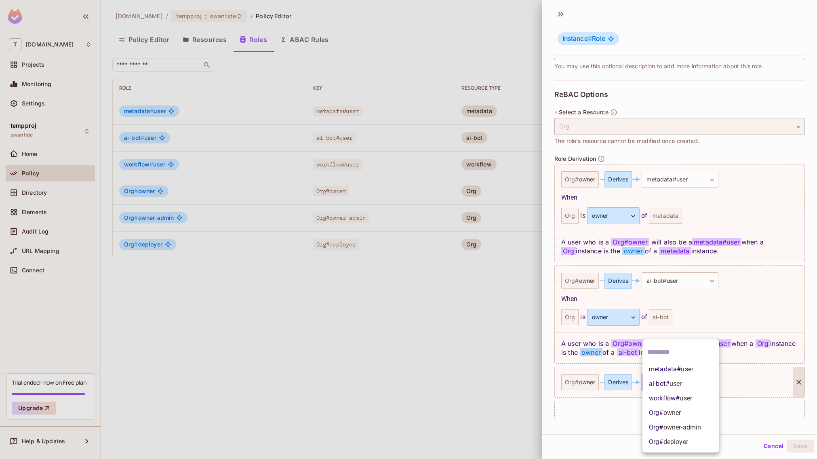
click at [681, 384] on body "T [DOMAIN_NAME] Projects Monitoring Settings tempproj swantide Home Policy Dire…" at bounding box center [408, 229] width 817 height 459
click at [676, 401] on span "workflow # user" at bounding box center [670, 399] width 43 height 10
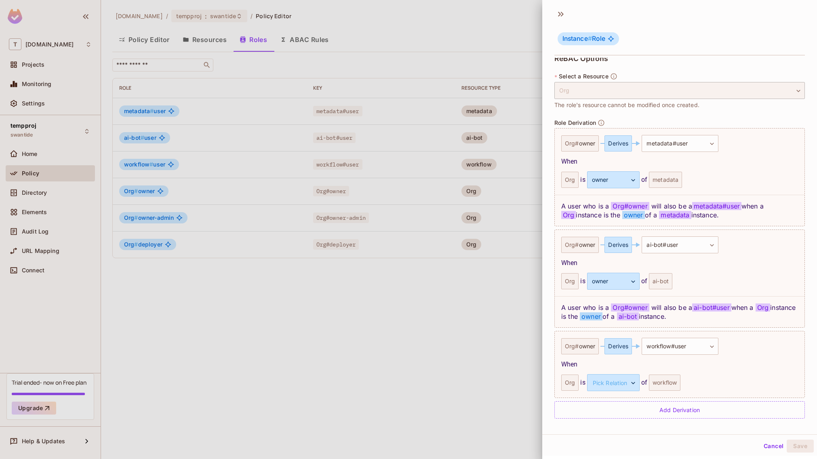
scroll to position [165, 0]
click at [622, 383] on body "T [DOMAIN_NAME] Projects Monitoring Settings tempproj swantide Home Policy Dire…" at bounding box center [408, 229] width 817 height 459
click at [620, 420] on li "owner" at bounding box center [612, 421] width 74 height 15
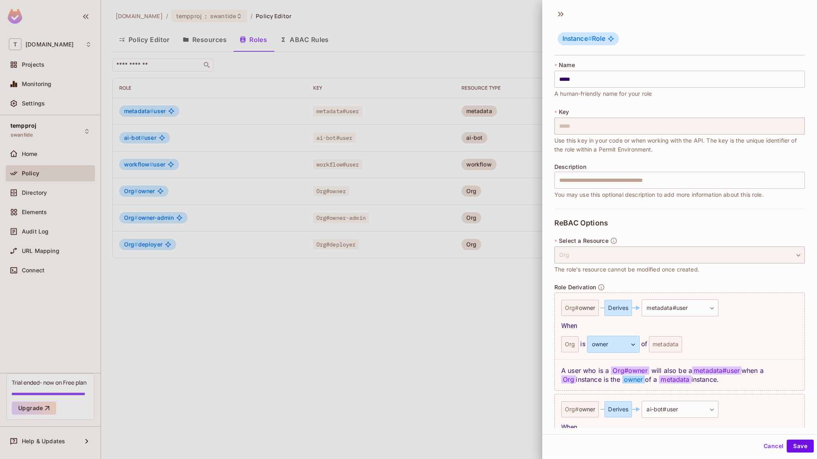
scroll to position [196, 0]
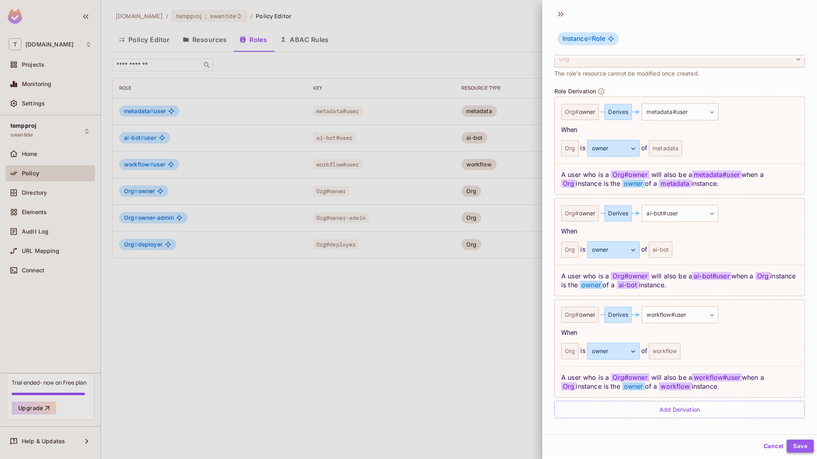
click at [796, 448] on button "Save" at bounding box center [800, 446] width 27 height 13
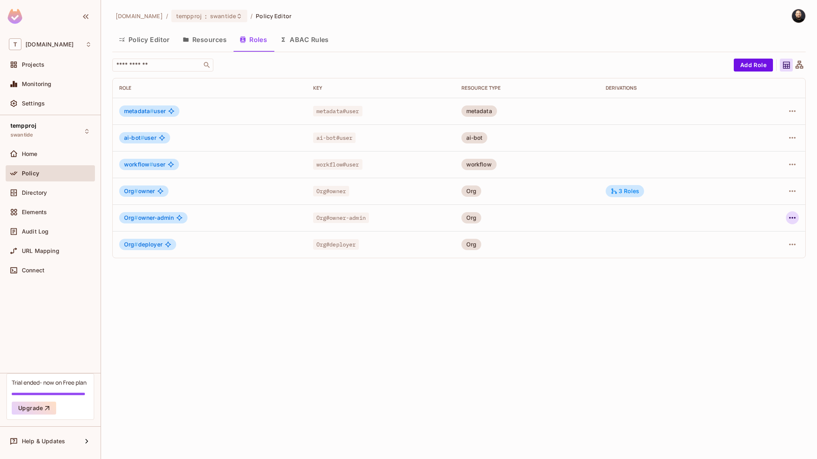
click at [789, 222] on icon "button" at bounding box center [793, 218] width 10 height 10
click at [766, 241] on span "Edit Role" at bounding box center [756, 236] width 29 height 13
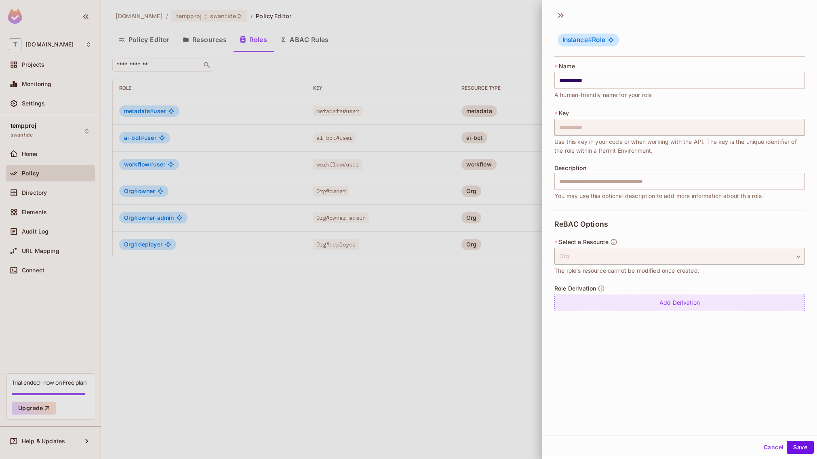
click at [632, 305] on div "Add Derivation" at bounding box center [680, 302] width 251 height 17
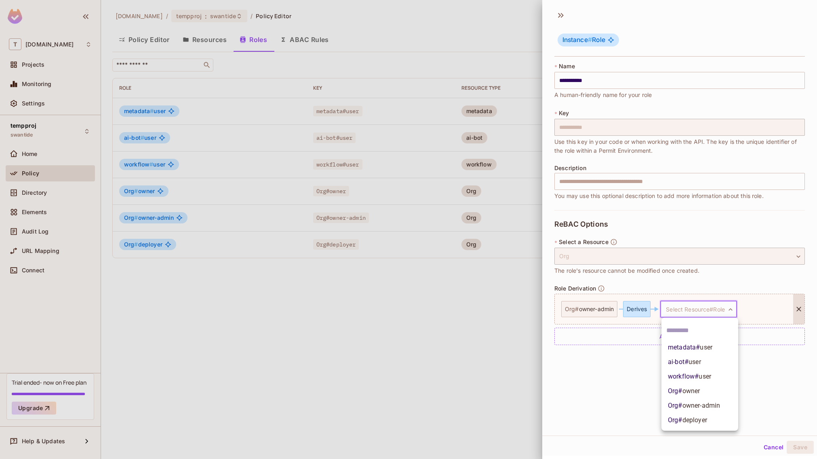
click at [685, 306] on body "**********" at bounding box center [408, 229] width 817 height 459
click at [696, 393] on span "owner" at bounding box center [692, 391] width 18 height 8
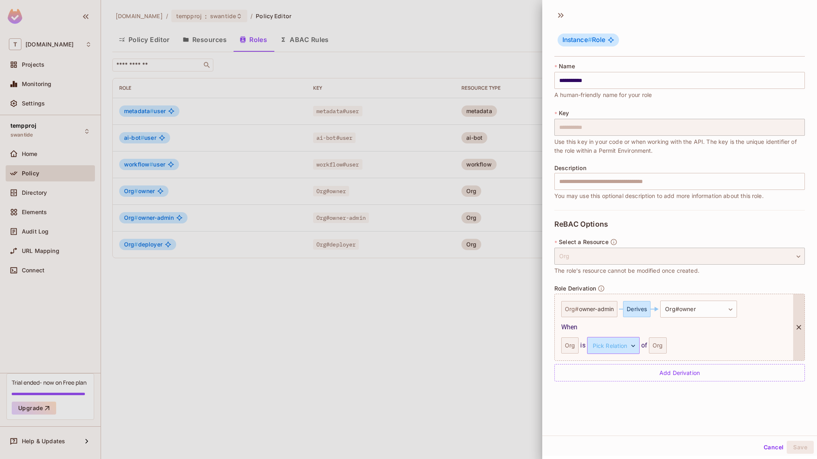
click at [619, 344] on body "**********" at bounding box center [408, 229] width 817 height 459
click at [609, 389] on li "parent" at bounding box center [612, 384] width 74 height 15
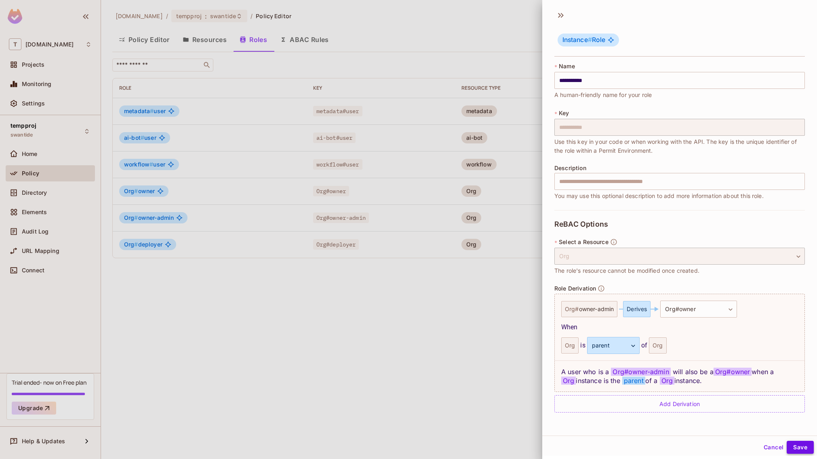
click at [795, 447] on button "Save" at bounding box center [800, 447] width 27 height 13
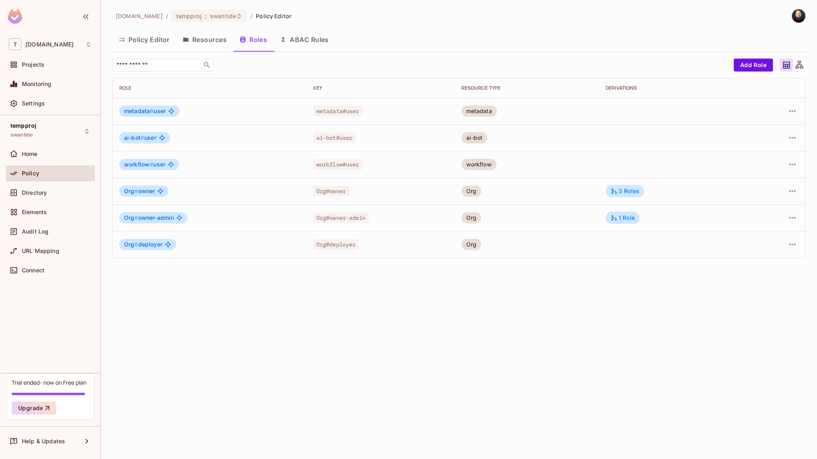
click at [149, 192] on span "Org # owner" at bounding box center [139, 191] width 31 height 6
click at [638, 190] on div "3 Roles" at bounding box center [625, 191] width 29 height 7
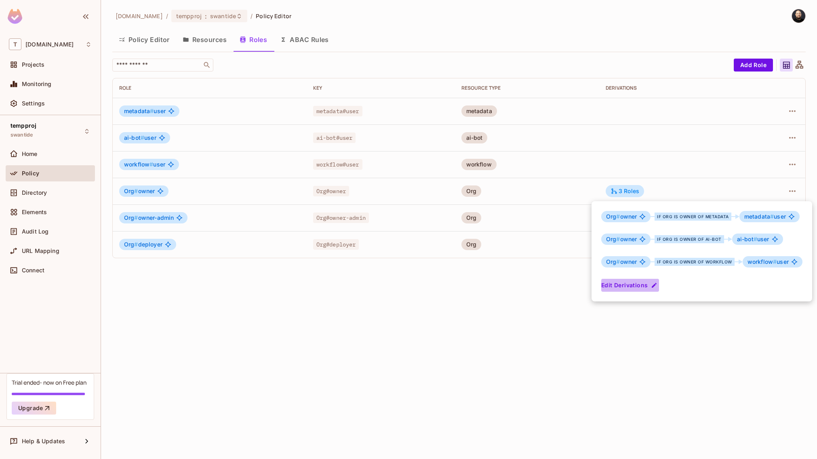
click at [631, 287] on button "Edit Derivations" at bounding box center [631, 285] width 58 height 13
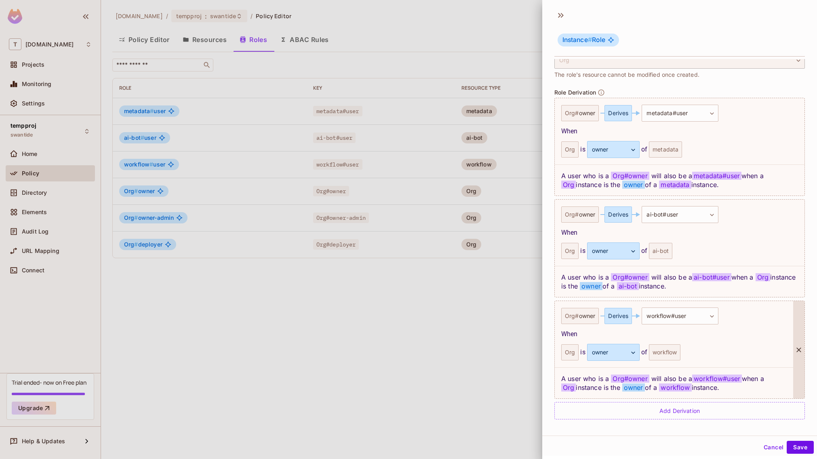
scroll to position [1, 0]
click at [621, 399] on div "**********" at bounding box center [680, 258] width 251 height 322
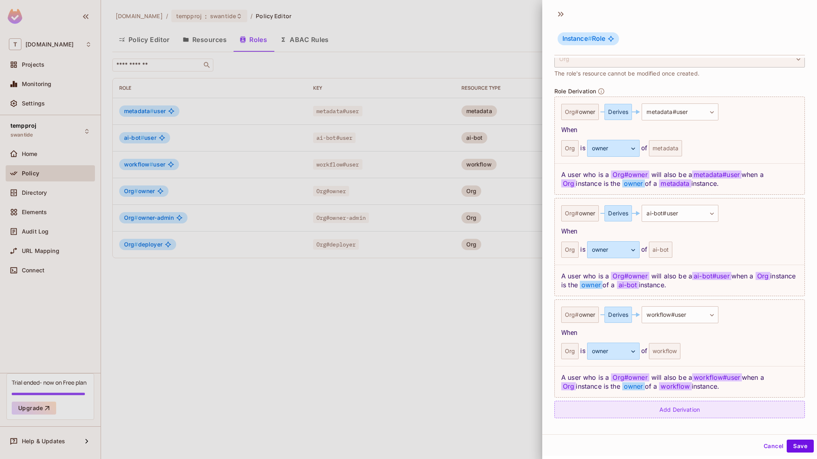
click at [618, 408] on div "Add Derivation" at bounding box center [680, 409] width 251 height 17
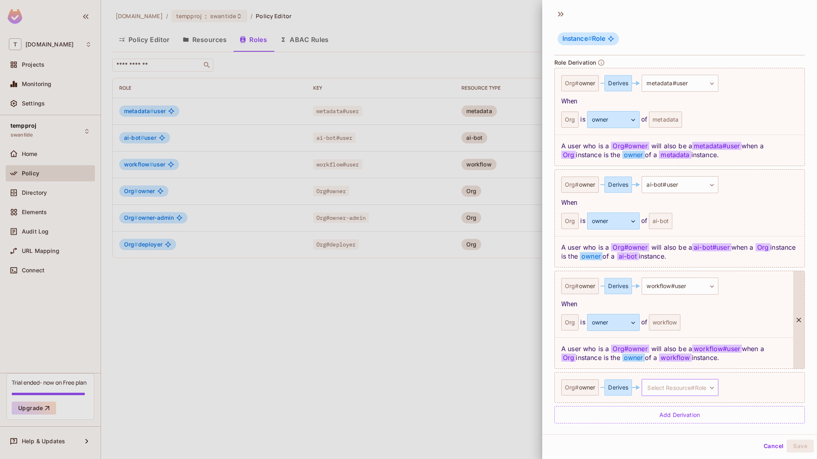
scroll to position [230, 0]
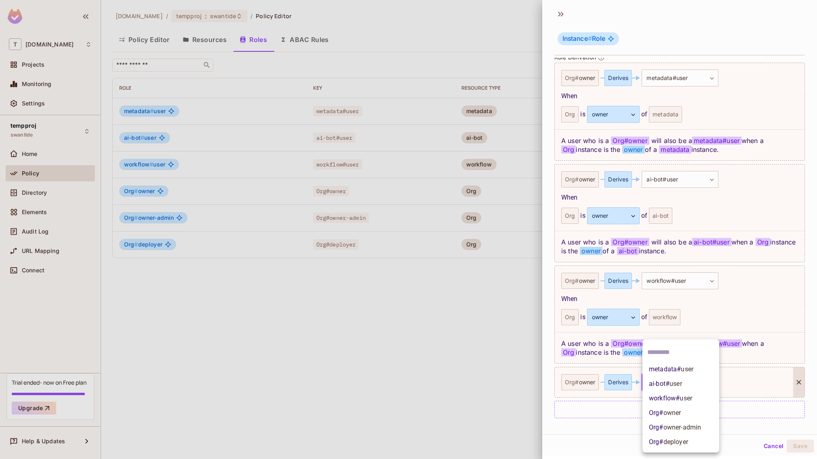
click at [681, 382] on body "T [DOMAIN_NAME] Projects Monitoring Settings tempproj swantide Home Policy Dire…" at bounding box center [408, 229] width 817 height 459
click at [669, 443] on span "deployer" at bounding box center [676, 442] width 25 height 8
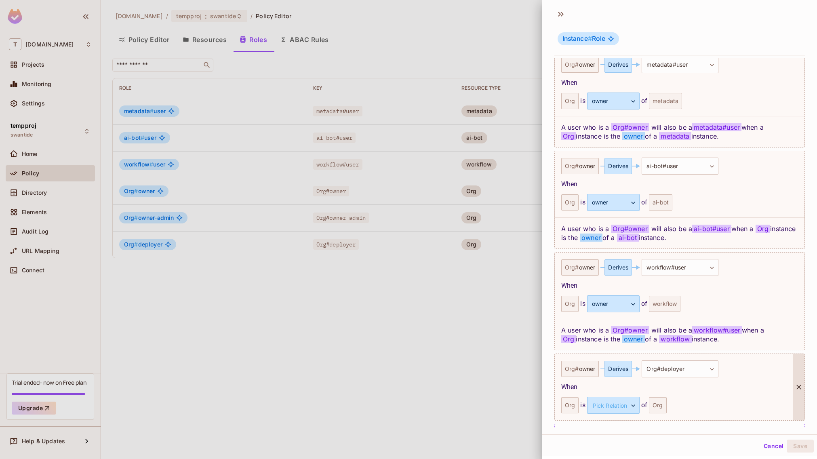
scroll to position [266, 0]
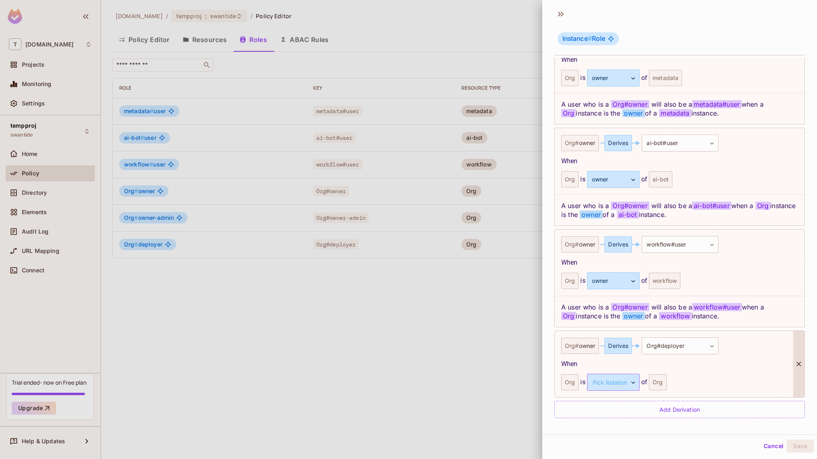
click at [607, 384] on body "T [DOMAIN_NAME] Projects Monitoring Settings tempproj swantide Home Policy Dire…" at bounding box center [408, 229] width 817 height 459
click at [615, 418] on li "parent" at bounding box center [612, 421] width 74 height 15
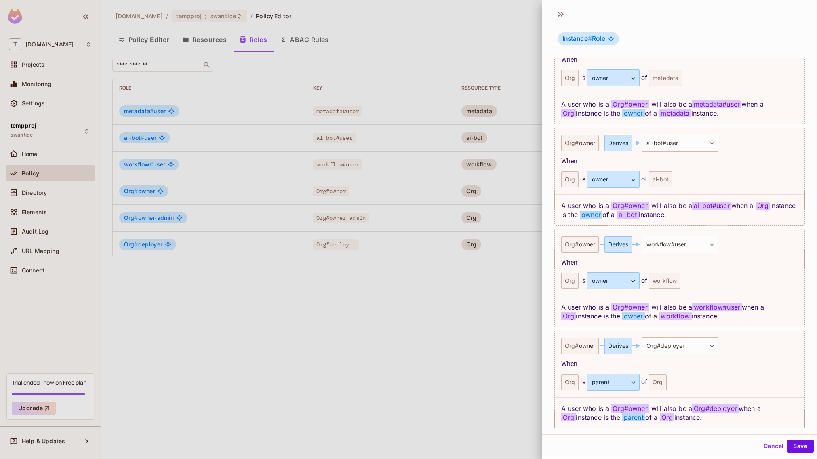
scroll to position [298, 0]
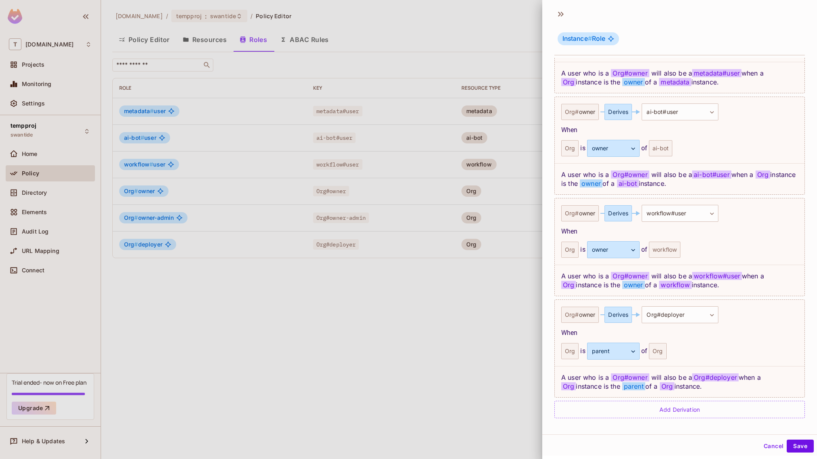
click at [435, 300] on div at bounding box center [408, 229] width 817 height 459
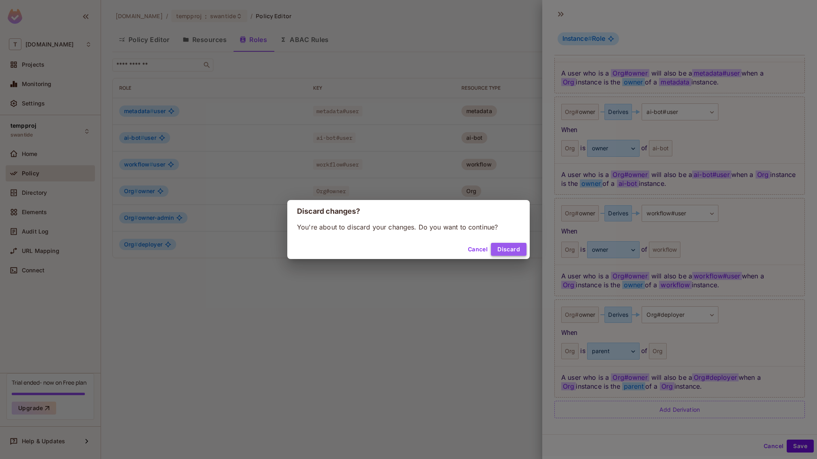
click at [514, 253] on button "Discard" at bounding box center [509, 249] width 36 height 13
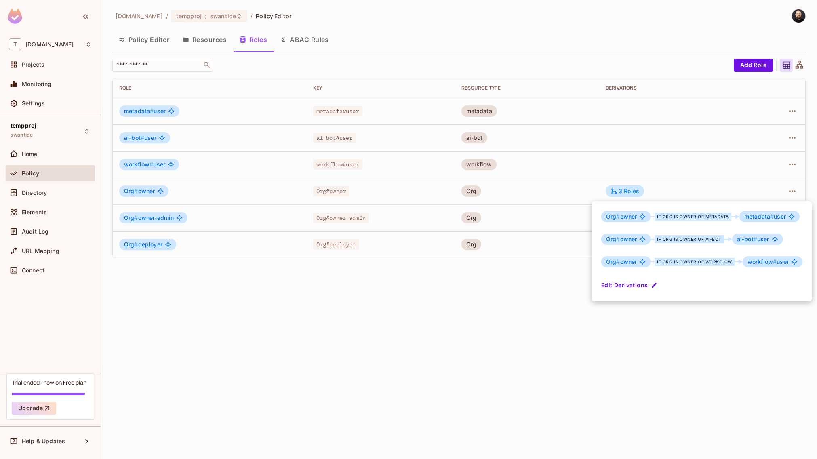
click at [207, 35] on div at bounding box center [408, 229] width 817 height 459
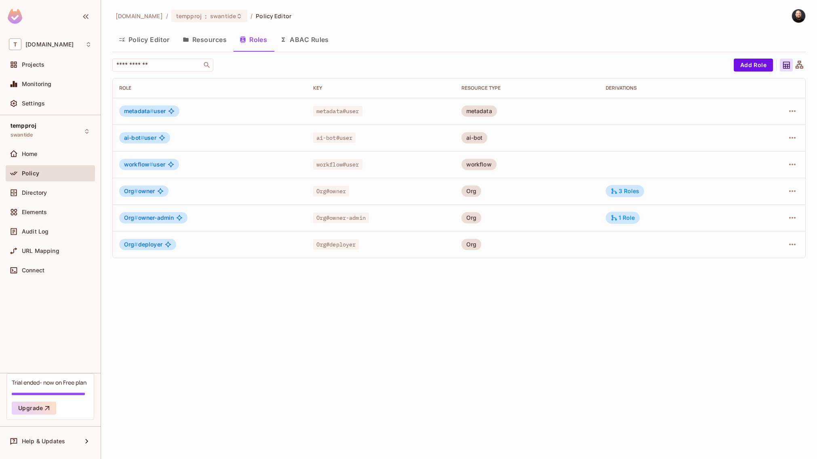
click at [209, 39] on button "Resources" at bounding box center [204, 40] width 57 height 20
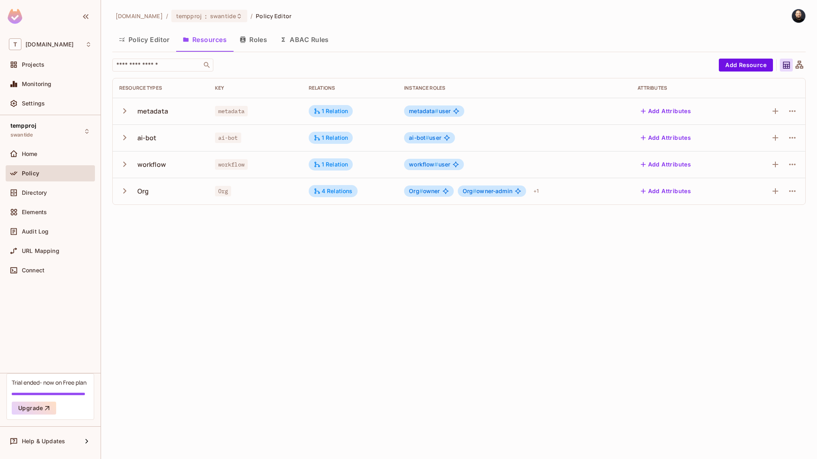
click at [122, 194] on icon "button" at bounding box center [124, 191] width 11 height 11
click at [536, 188] on div "+ 1" at bounding box center [536, 191] width 12 height 13
click at [125, 190] on div at bounding box center [408, 229] width 817 height 459
click at [125, 190] on icon "button" at bounding box center [124, 191] width 11 height 11
click at [249, 40] on button "Roles" at bounding box center [253, 40] width 40 height 20
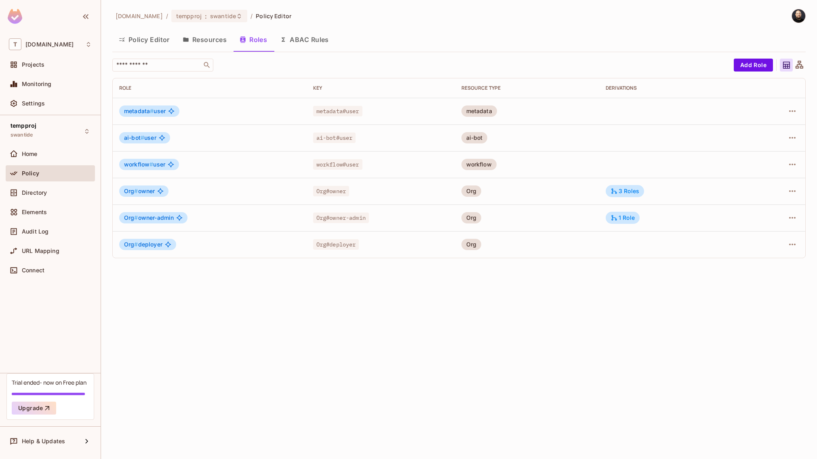
click at [128, 41] on button "Policy Editor" at bounding box center [144, 40] width 64 height 20
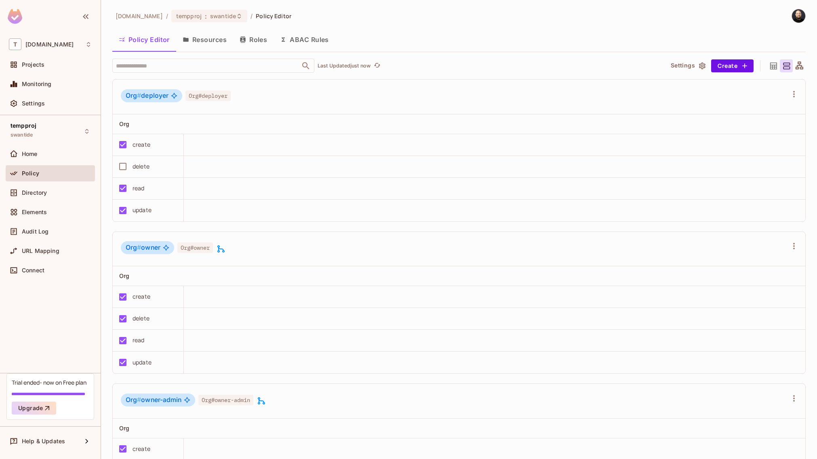
click at [133, 144] on div "create" at bounding box center [142, 144] width 18 height 9
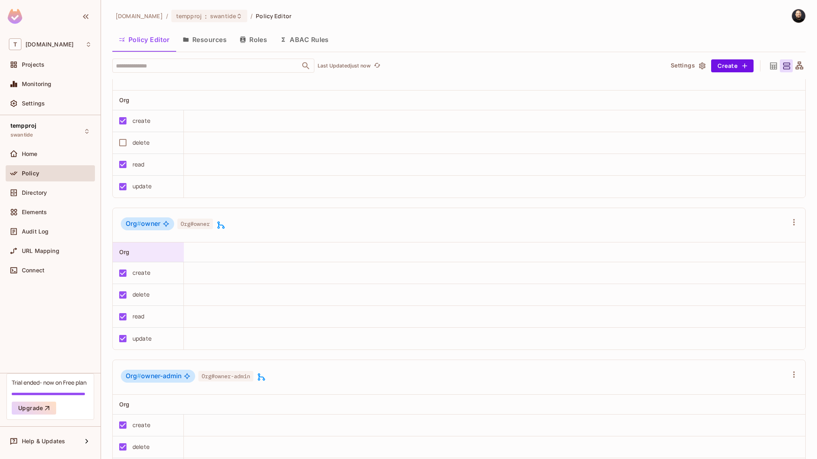
scroll to position [33, 0]
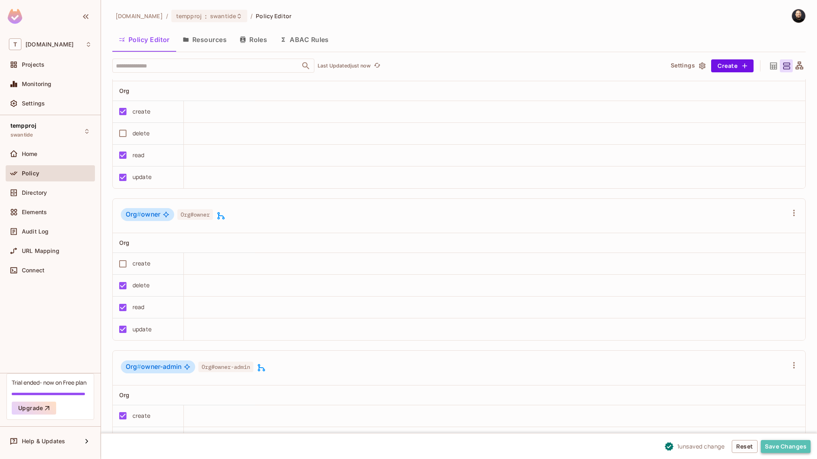
click at [789, 446] on button "Save Changes" at bounding box center [786, 446] width 50 height 13
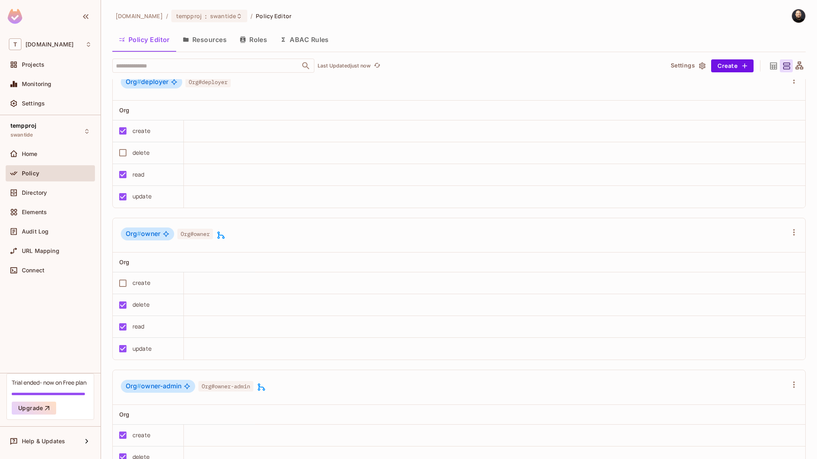
scroll to position [0, 0]
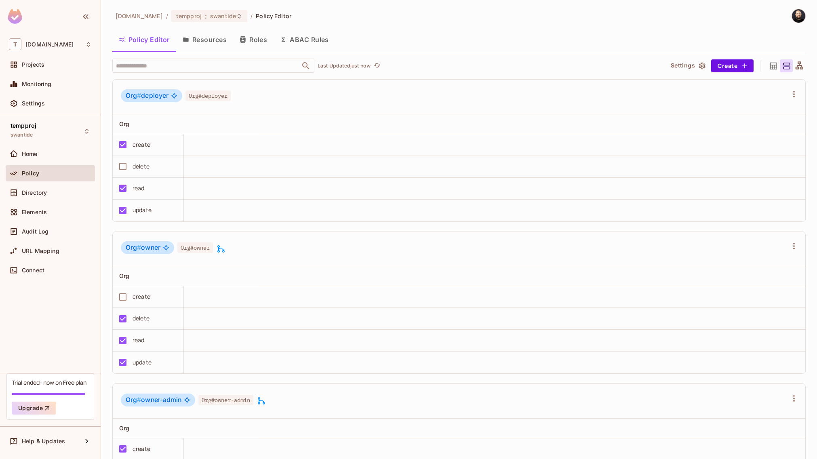
click at [210, 42] on button "Resources" at bounding box center [204, 40] width 57 height 20
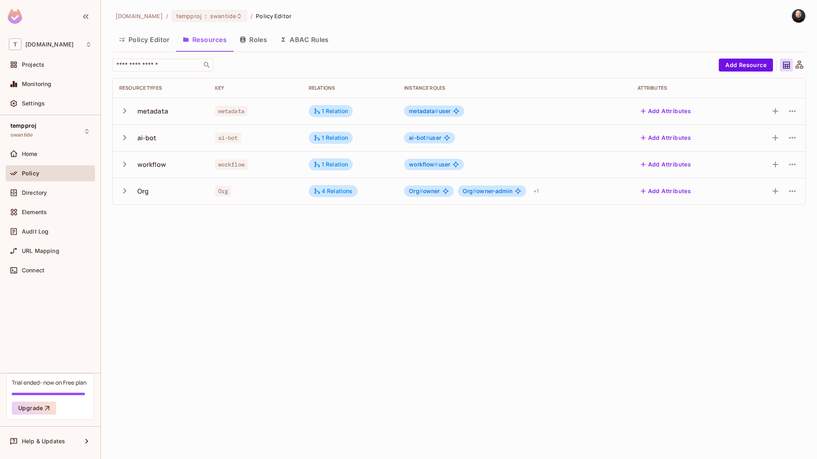
click at [165, 39] on button "Policy Editor" at bounding box center [144, 40] width 64 height 20
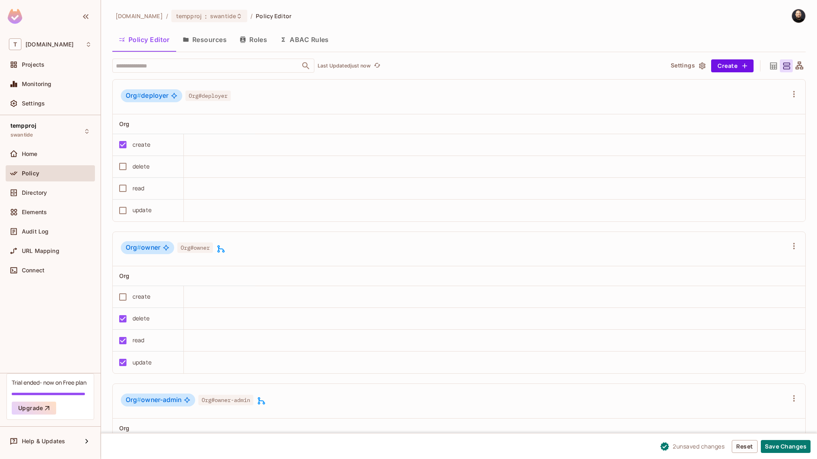
click at [229, 38] on button "Resources" at bounding box center [204, 40] width 57 height 20
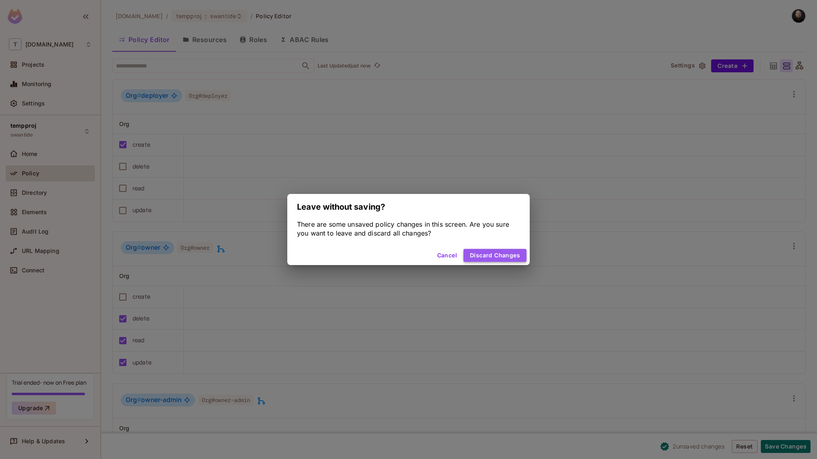
click at [512, 259] on button "Discard Changes" at bounding box center [495, 255] width 63 height 13
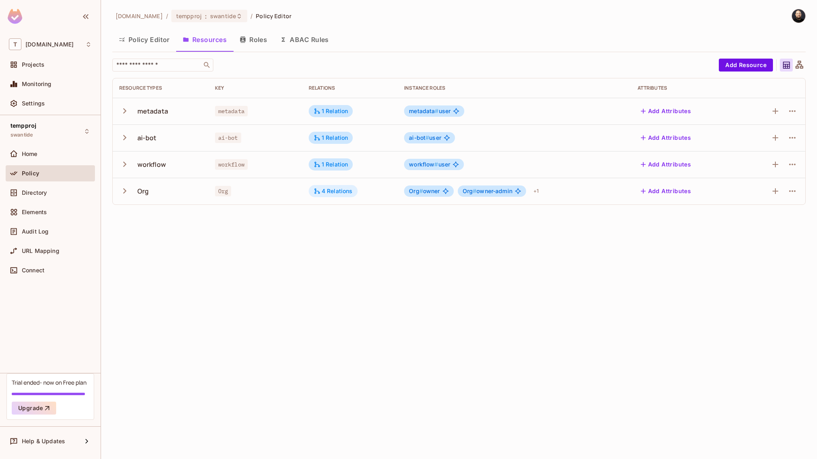
click at [325, 194] on div "4 Relations" at bounding box center [333, 191] width 39 height 7
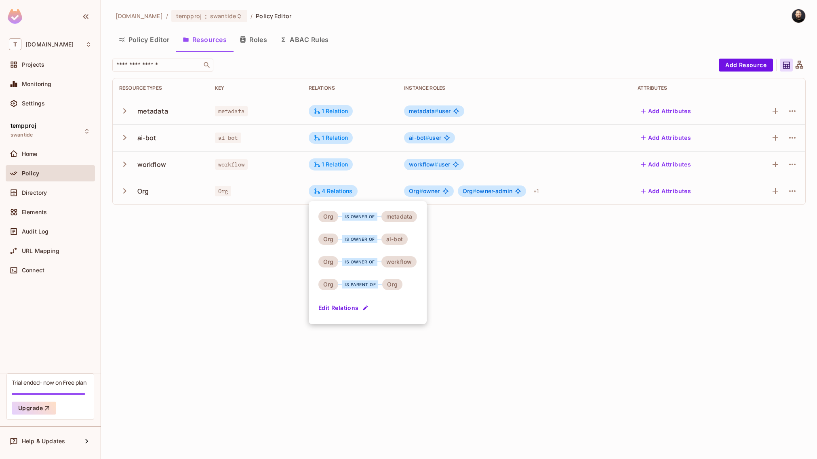
drag, startPoint x: 277, startPoint y: 43, endPoint x: 259, endPoint y: 40, distance: 18.1
click at [259, 40] on div at bounding box center [408, 229] width 817 height 459
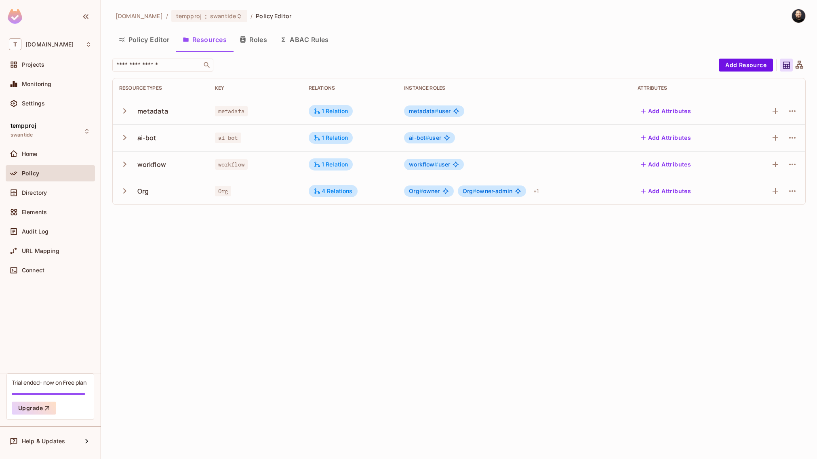
click at [253, 40] on div "Org is owner of metadata Org is owner of ai-bot Org is owner of workflow Org is…" at bounding box center [408, 229] width 817 height 459
click at [253, 40] on button "Roles" at bounding box center [253, 40] width 40 height 20
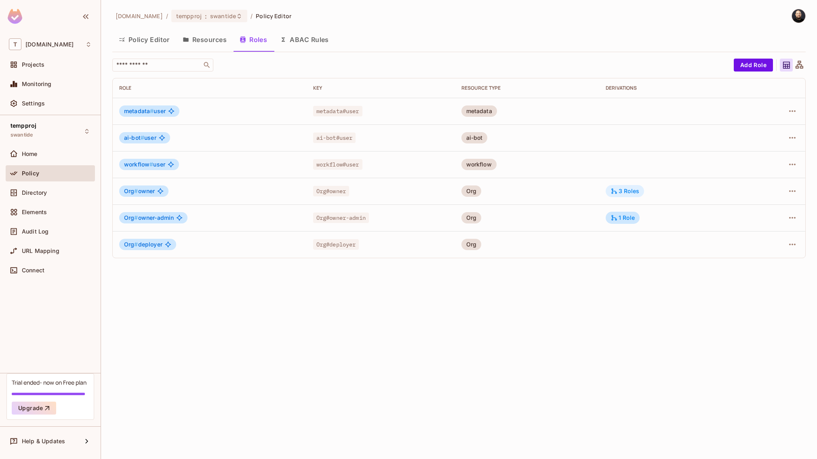
click at [628, 193] on div "3 Roles" at bounding box center [625, 191] width 29 height 7
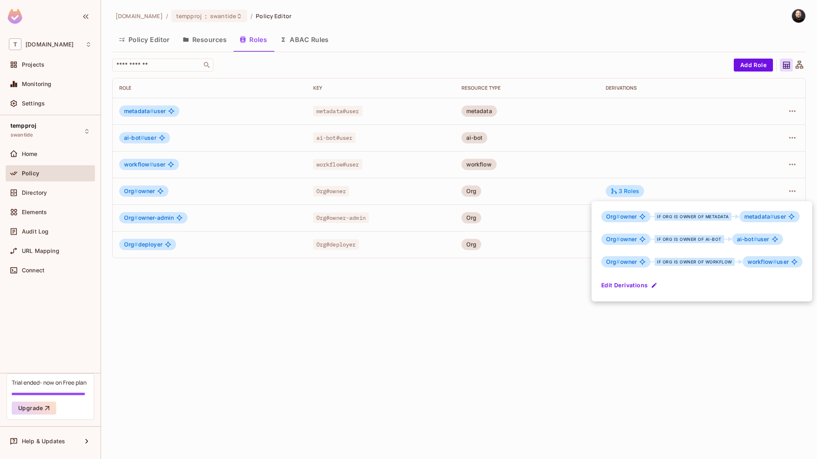
drag, startPoint x: 488, startPoint y: 299, endPoint x: 519, endPoint y: 271, distance: 42.1
click at [488, 298] on div at bounding box center [408, 229] width 817 height 459
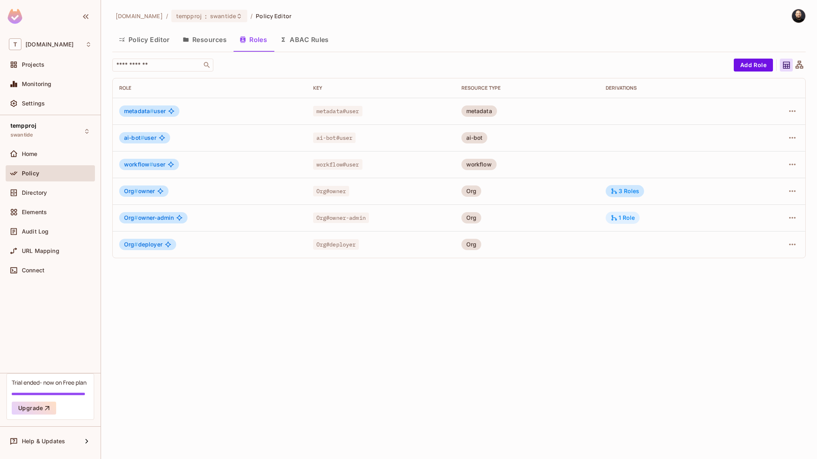
click at [618, 217] on icon at bounding box center [614, 217] width 7 height 7
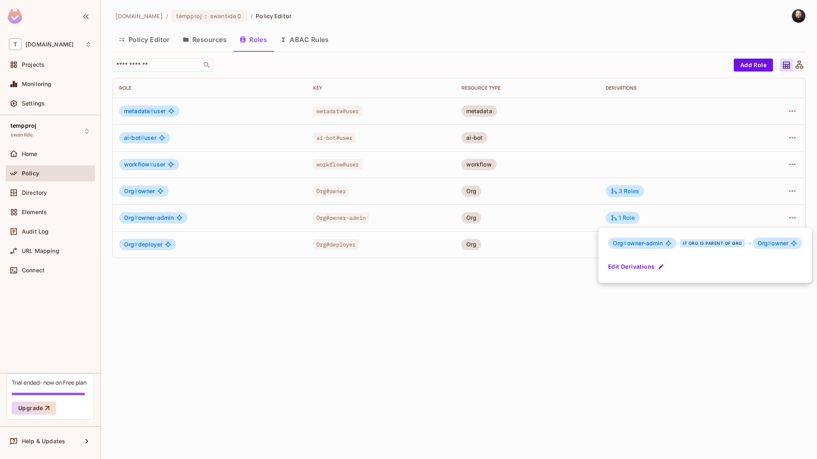
click at [776, 244] on span "Org # owner" at bounding box center [773, 243] width 31 height 6
click at [629, 193] on div at bounding box center [408, 229] width 817 height 459
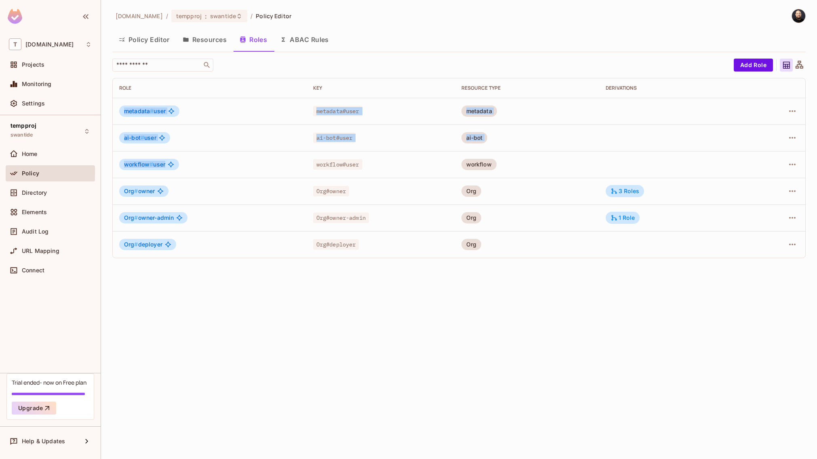
drag, startPoint x: 144, startPoint y: 174, endPoint x: 137, endPoint y: 103, distance: 71.9
click at [137, 103] on tbody "metadata # user metadata#user metadata ai-bot # user ai-bot#user ai-bot workflo…" at bounding box center [459, 178] width 693 height 160
click at [144, 209] on td "Org # owner-admin" at bounding box center [210, 218] width 194 height 27
click at [41, 190] on span "Directory" at bounding box center [34, 193] width 25 height 6
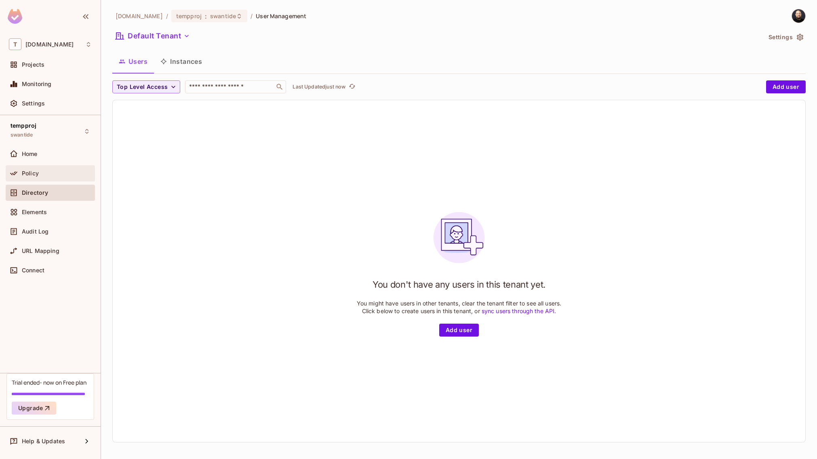
click at [63, 178] on div "Policy" at bounding box center [50, 173] width 89 height 16
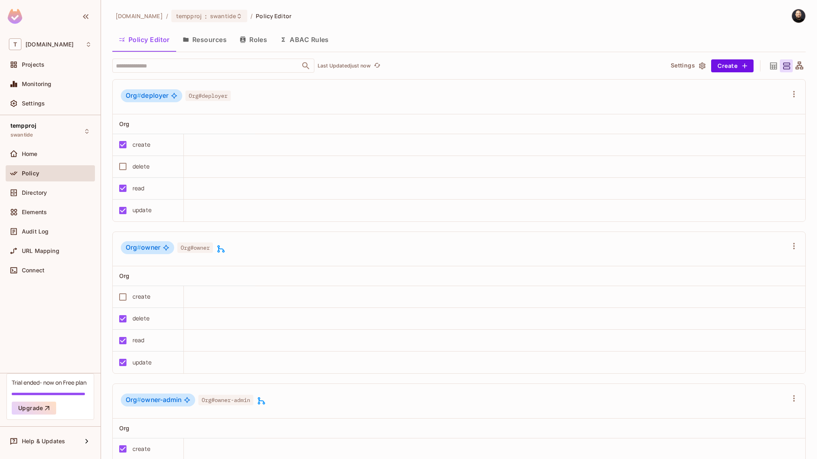
click at [258, 42] on button "Roles" at bounding box center [253, 40] width 40 height 20
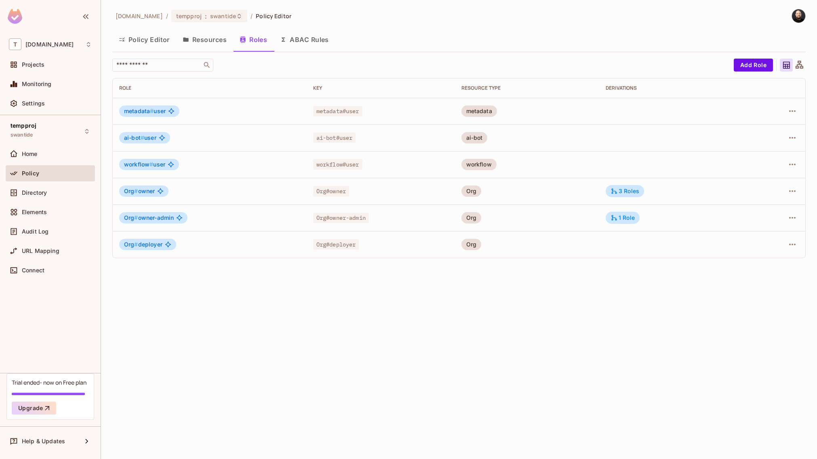
click at [142, 39] on button "Policy Editor" at bounding box center [144, 40] width 64 height 20
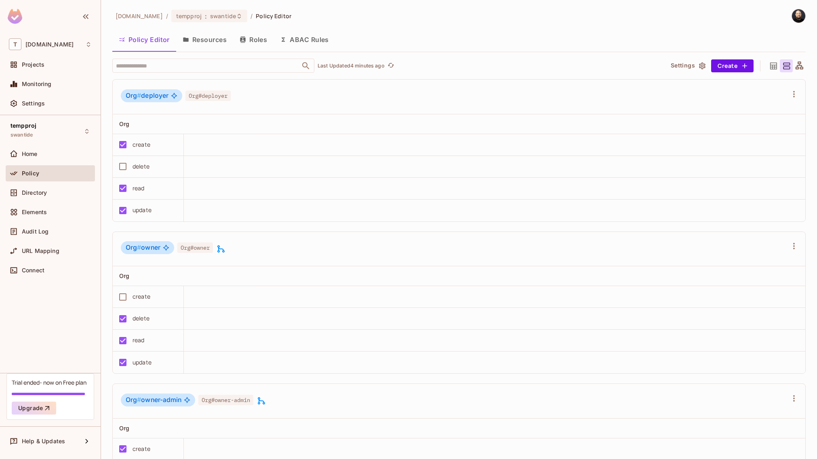
click at [198, 43] on button "Resources" at bounding box center [204, 40] width 57 height 20
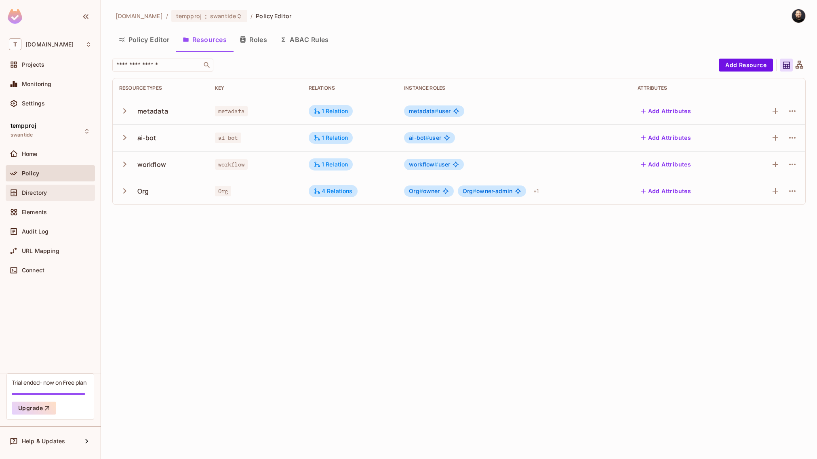
click at [69, 192] on div "Directory" at bounding box center [57, 193] width 70 height 6
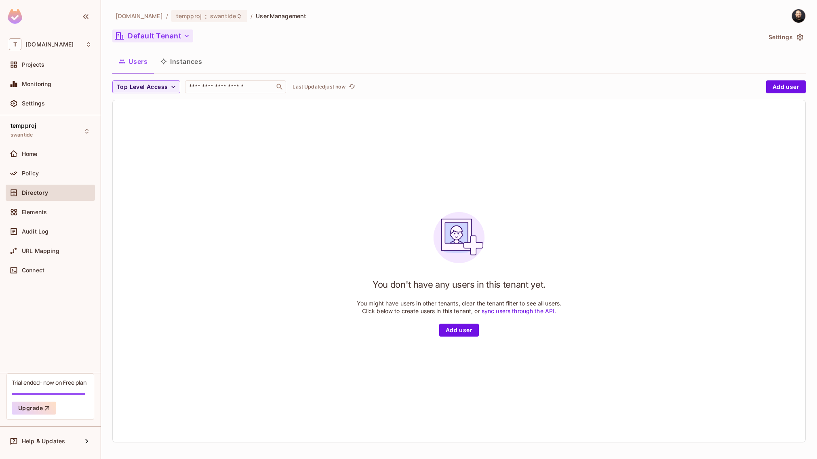
click at [188, 38] on icon "button" at bounding box center [187, 36] width 8 height 8
click at [196, 205] on div at bounding box center [408, 229] width 817 height 459
click at [189, 34] on icon "button" at bounding box center [187, 36] width 8 height 8
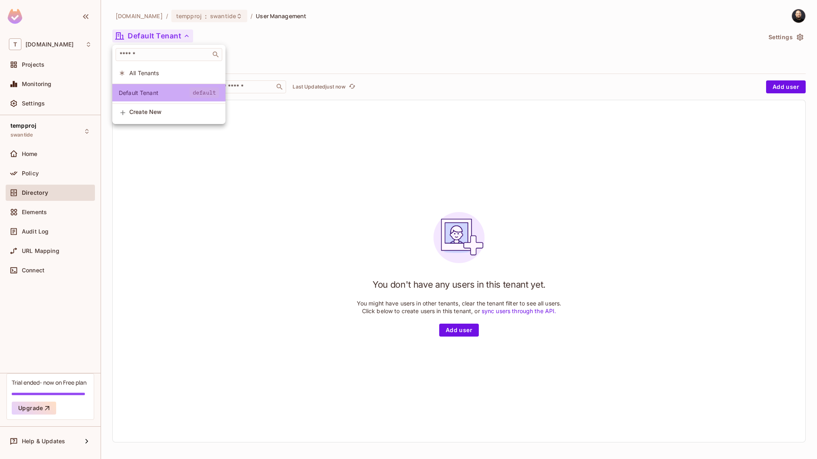
click at [195, 91] on span "default" at bounding box center [205, 92] width 30 height 11
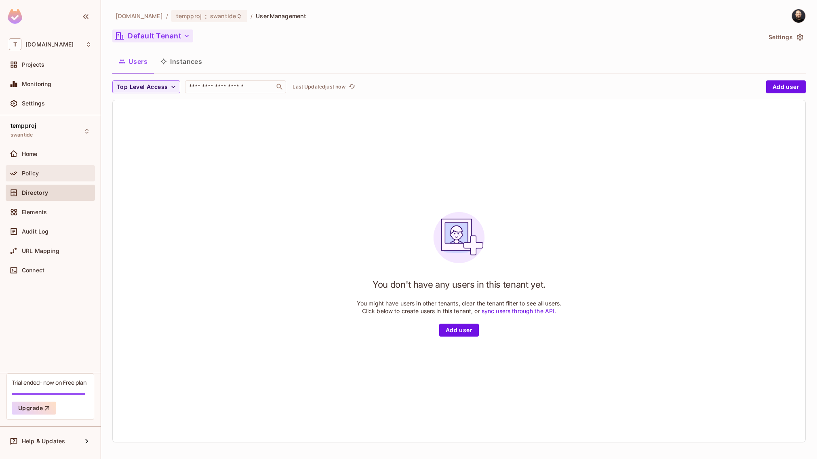
click at [69, 170] on div "Policy" at bounding box center [57, 173] width 70 height 6
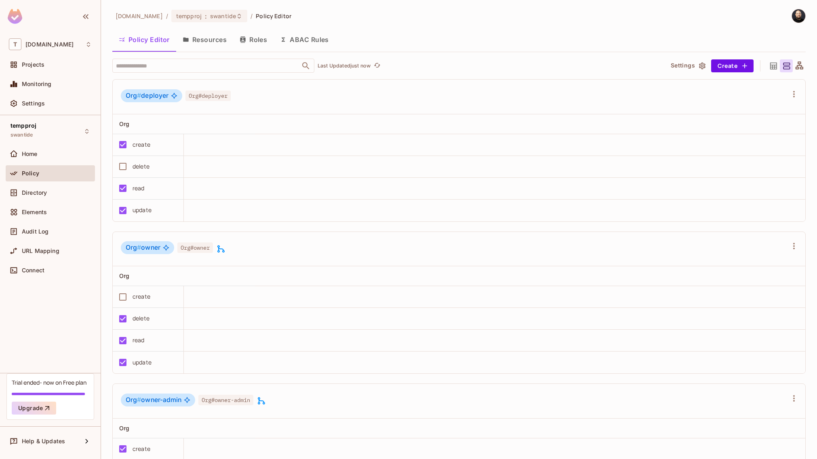
click at [193, 41] on button "Resources" at bounding box center [204, 40] width 57 height 20
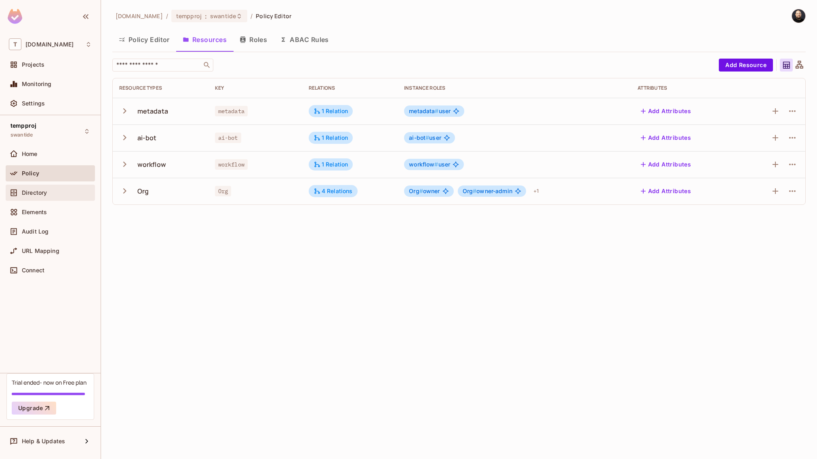
click at [72, 198] on div "Directory" at bounding box center [50, 193] width 89 height 16
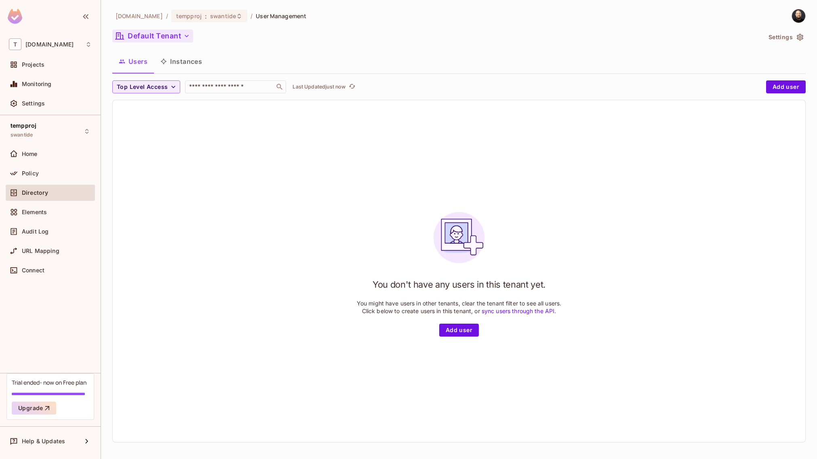
click at [138, 38] on button "Default Tenant" at bounding box center [152, 36] width 81 height 13
drag, startPoint x: 284, startPoint y: 158, endPoint x: 323, endPoint y: 149, distance: 39.7
click at [299, 155] on div at bounding box center [408, 229] width 817 height 459
click at [773, 87] on button "Add user" at bounding box center [786, 86] width 40 height 13
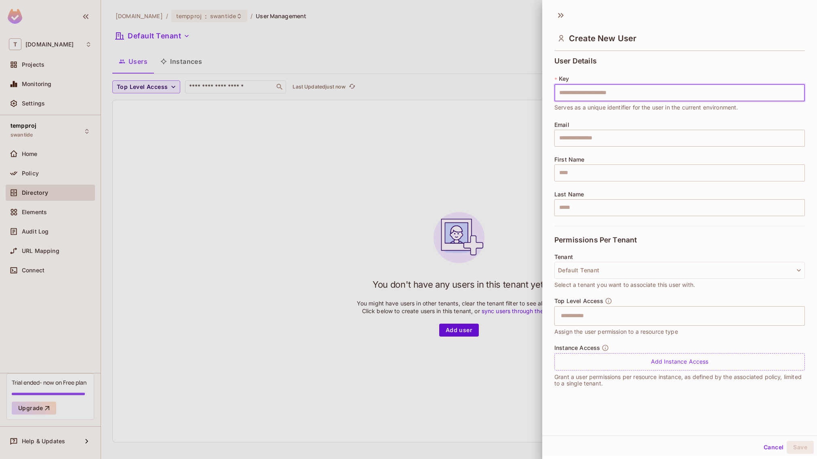
click at [620, 97] on input "text" at bounding box center [680, 92] width 251 height 17
type input "****"
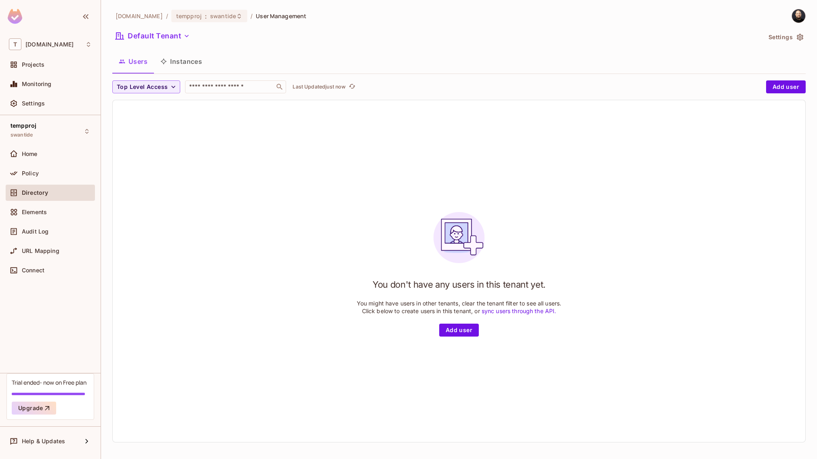
click at [183, 61] on button "Instances" at bounding box center [181, 61] width 55 height 20
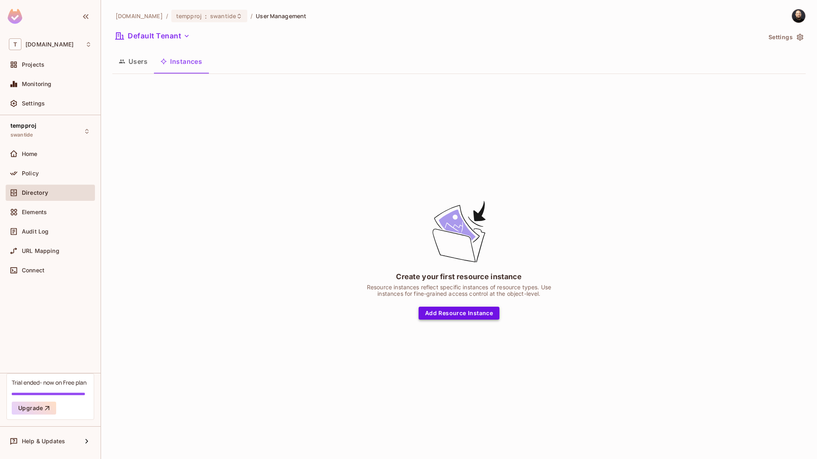
click at [453, 311] on button "Add Resource Instance" at bounding box center [459, 313] width 81 height 13
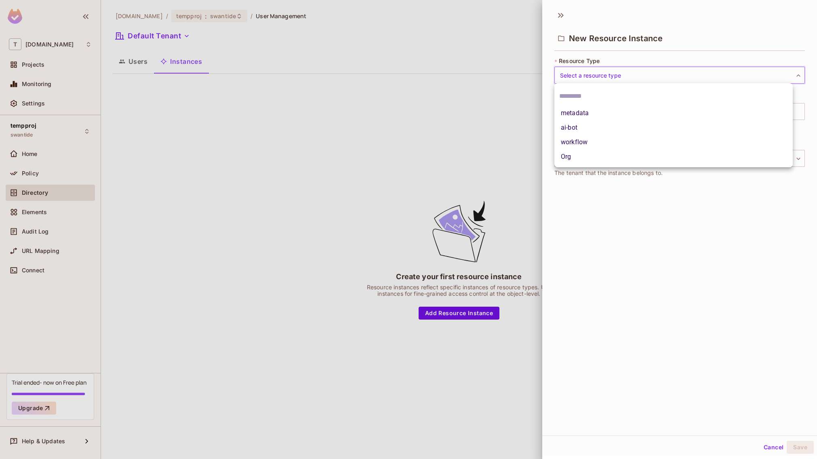
click at [593, 80] on body "T tk-permit.io Projects Monitoring Settings tempproj swantide Home Policy Direc…" at bounding box center [408, 229] width 817 height 459
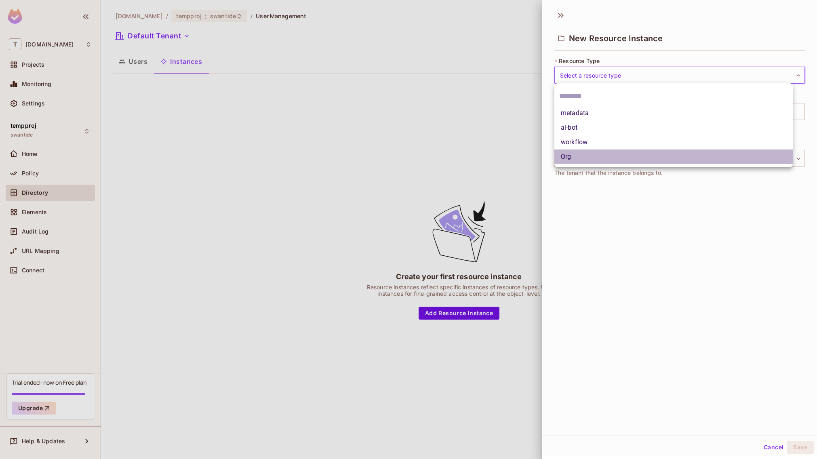
click at [588, 158] on li "Org" at bounding box center [674, 157] width 239 height 15
type input "***"
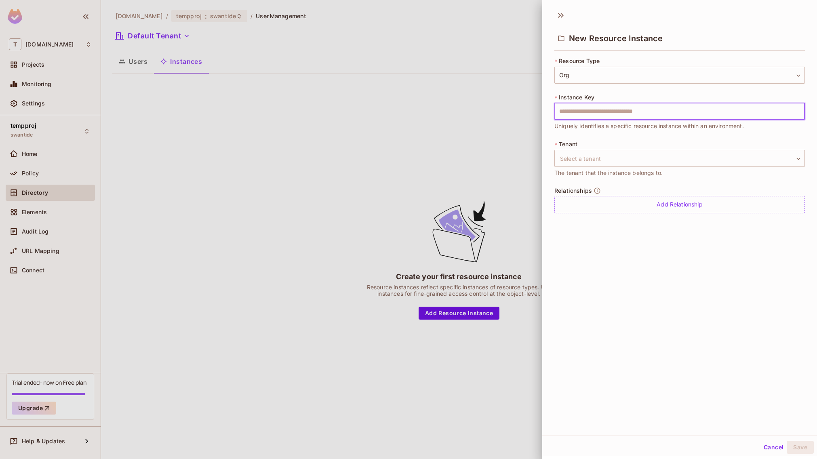
click at [592, 112] on input "text" at bounding box center [680, 111] width 251 height 17
type input "****"
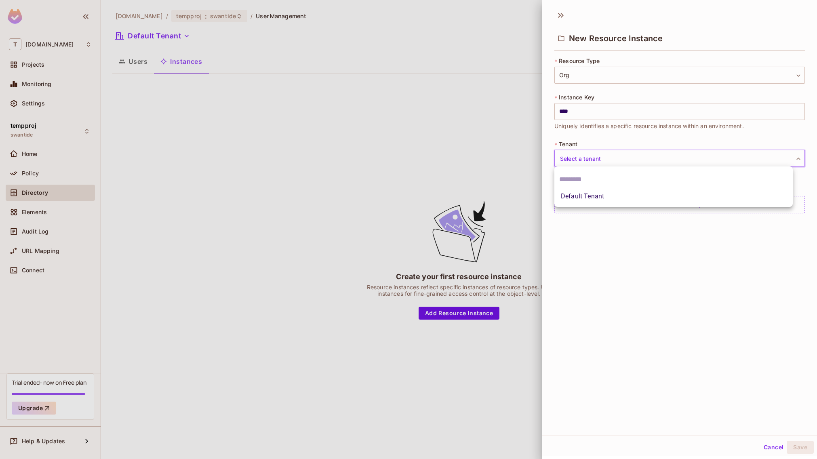
click at [589, 156] on body "T tk-permit.io Projects Monitoring Settings tempproj swantide Home Policy Direc…" at bounding box center [408, 229] width 817 height 459
click at [581, 196] on li "Default Tenant" at bounding box center [674, 196] width 239 height 15
type input "*******"
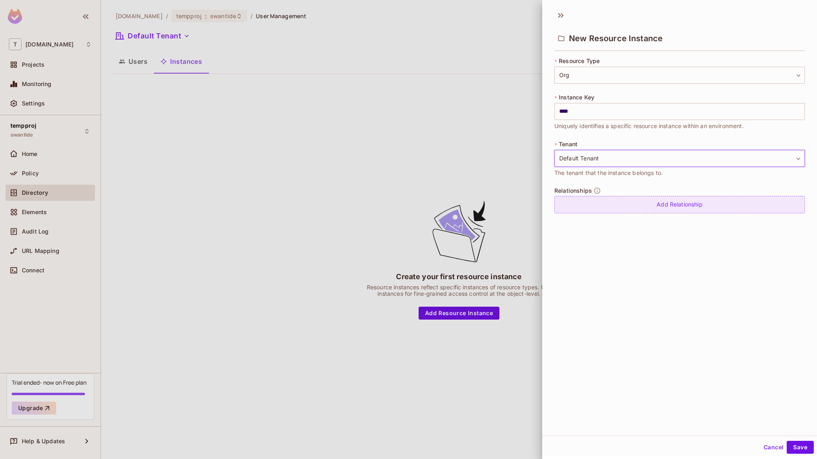
click at [678, 202] on div "Add Relationship" at bounding box center [680, 204] width 251 height 17
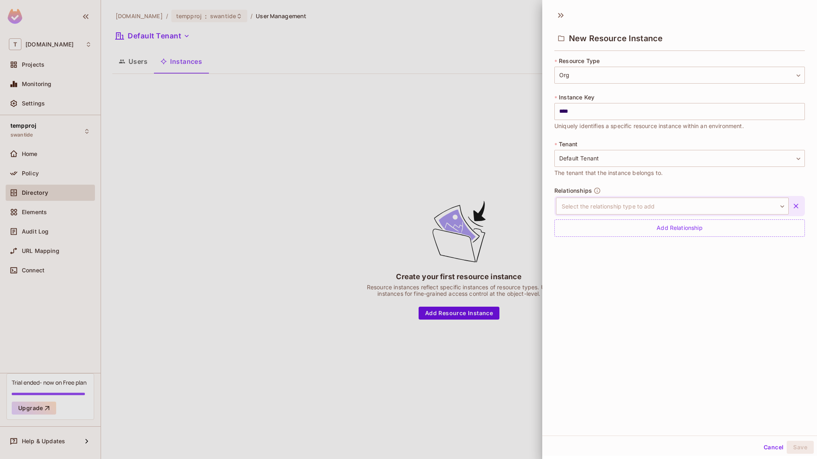
click at [646, 197] on div "Select the relationship type to add ​ Select the relationship type to add" at bounding box center [680, 206] width 251 height 20
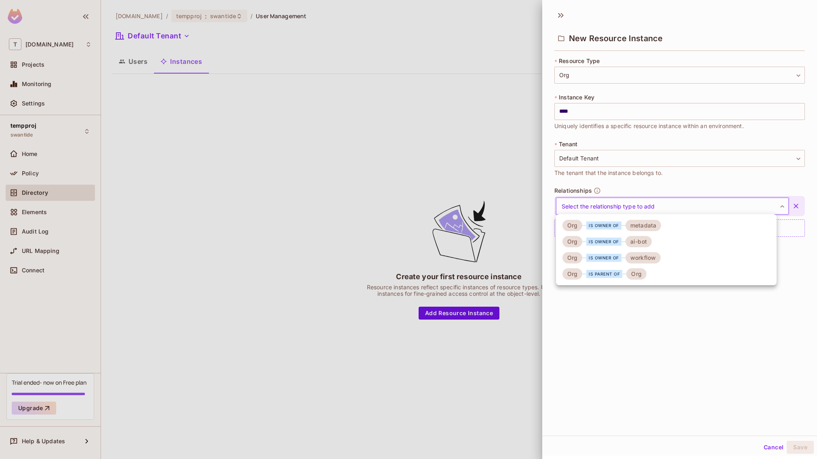
click at [644, 202] on body "T tk-permit.io Projects Monitoring Settings tempproj swantide Home Policy Direc…" at bounding box center [408, 229] width 817 height 459
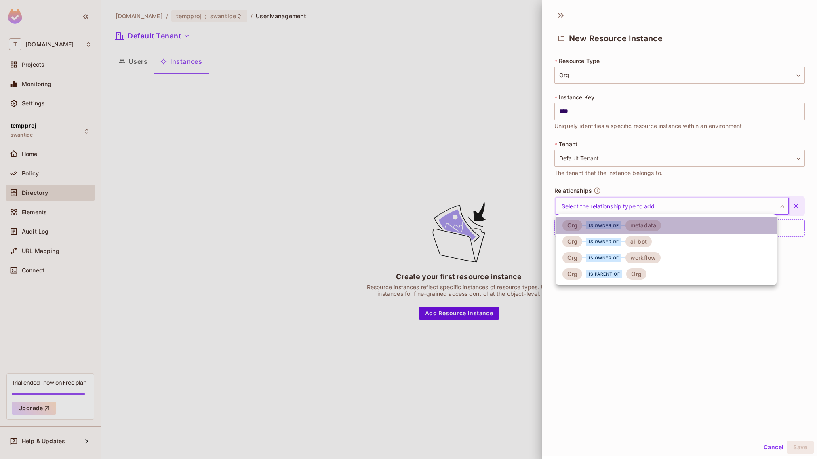
click at [673, 227] on li "Org is owner of metadata" at bounding box center [666, 225] width 221 height 16
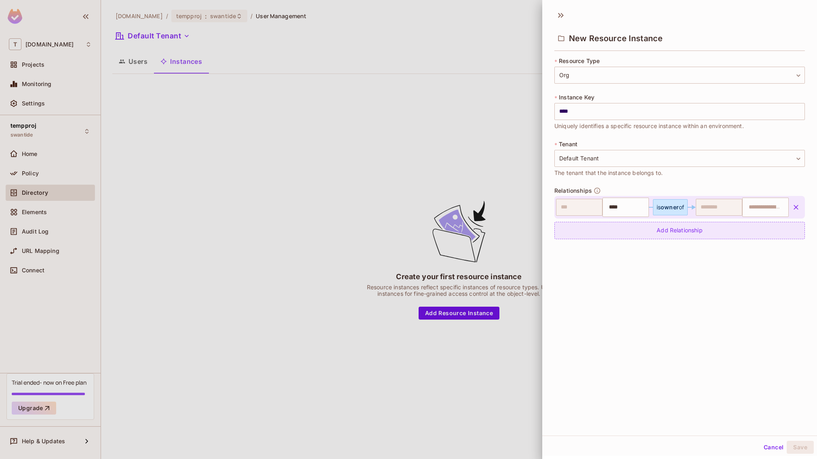
click at [644, 226] on div "Add Relationship" at bounding box center [680, 230] width 251 height 17
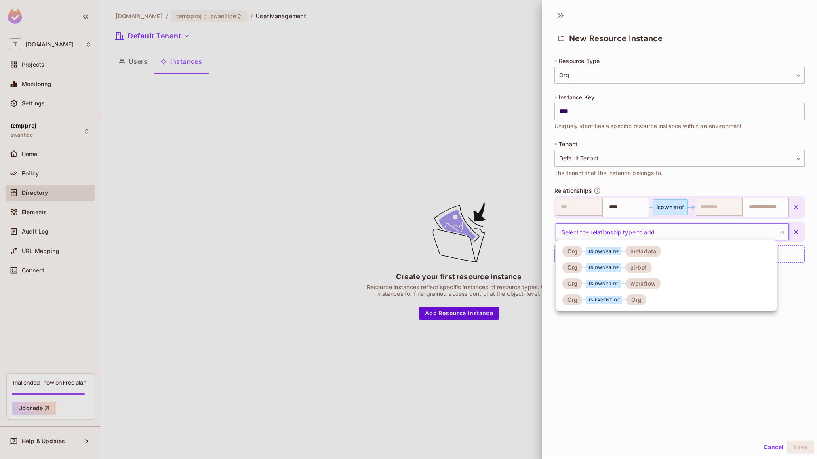
click at [635, 234] on body "T tk-permit.io Projects Monitoring Settings tempproj swantide Home Policy Direc…" at bounding box center [408, 229] width 817 height 459
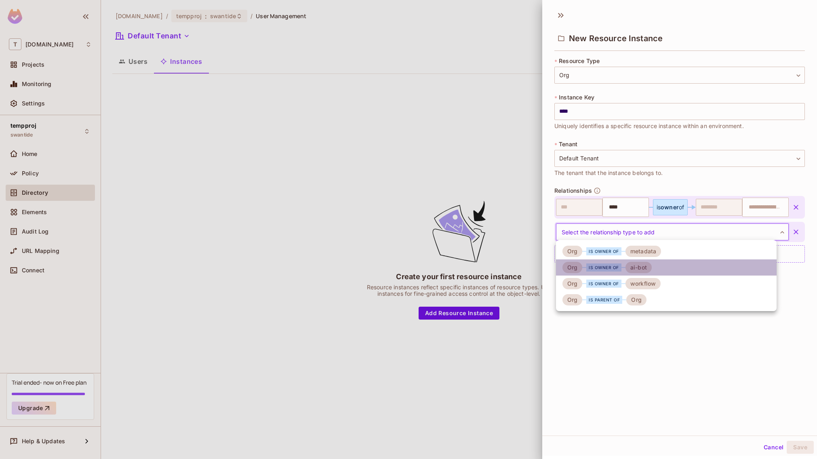
click at [619, 267] on div "is owner of" at bounding box center [604, 268] width 35 height 8
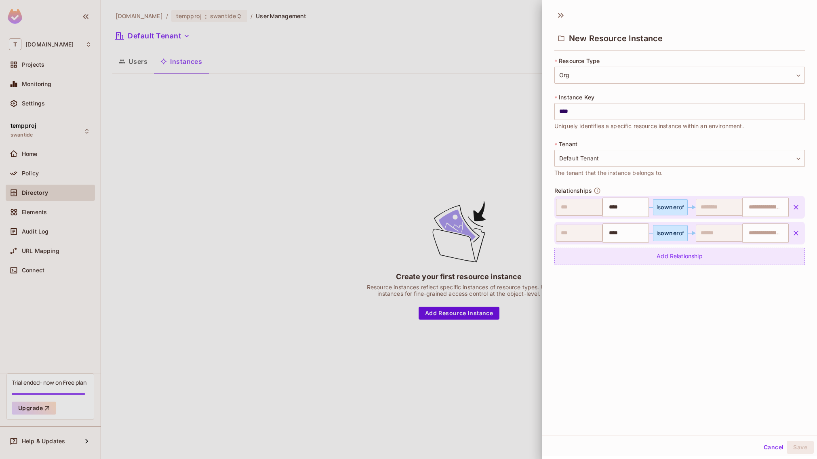
click at [625, 256] on div "Add Relationship" at bounding box center [680, 256] width 251 height 17
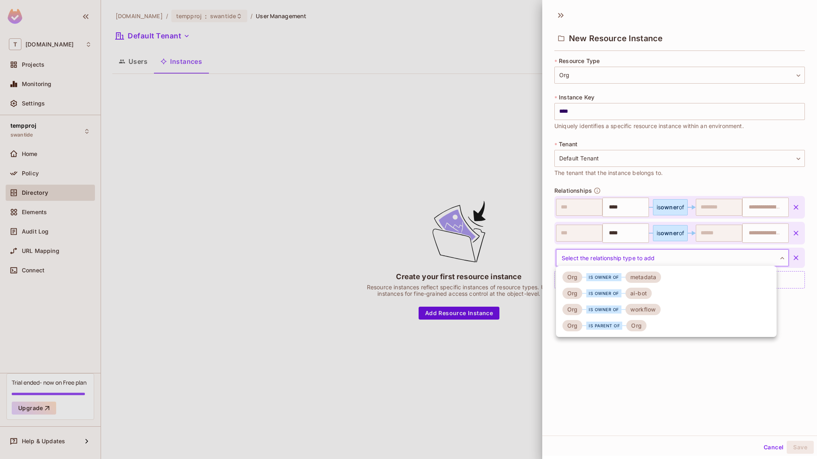
click at [617, 260] on body "T tk-permit.io Projects Monitoring Settings tempproj swantide Home Policy Direc…" at bounding box center [408, 229] width 817 height 459
click at [609, 306] on div "is owner of" at bounding box center [604, 310] width 35 height 8
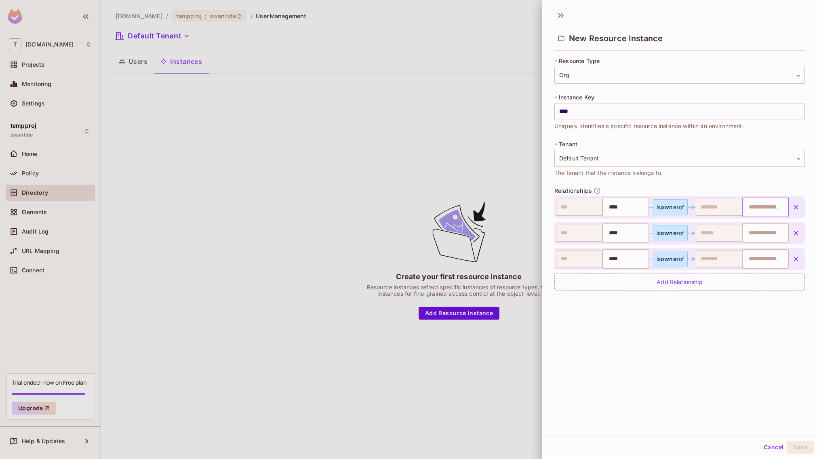
click at [744, 209] on input "text" at bounding box center [764, 207] width 41 height 16
type input "**********"
click at [752, 233] on input "text" at bounding box center [764, 233] width 41 height 16
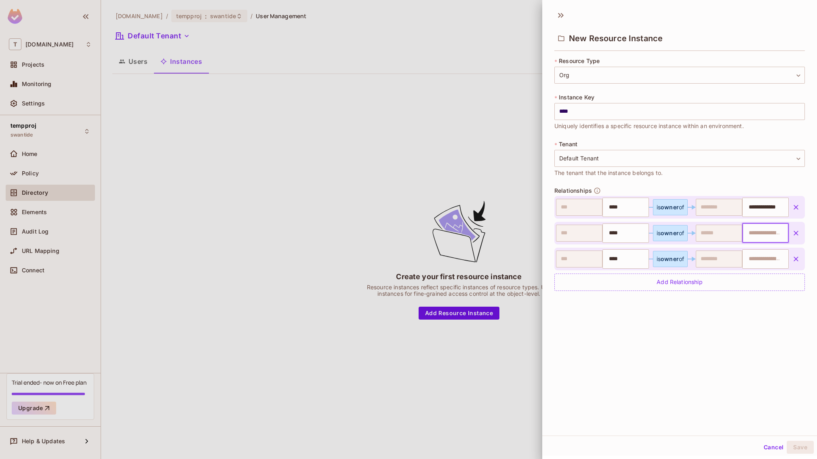
paste input "**********"
type input "**********"
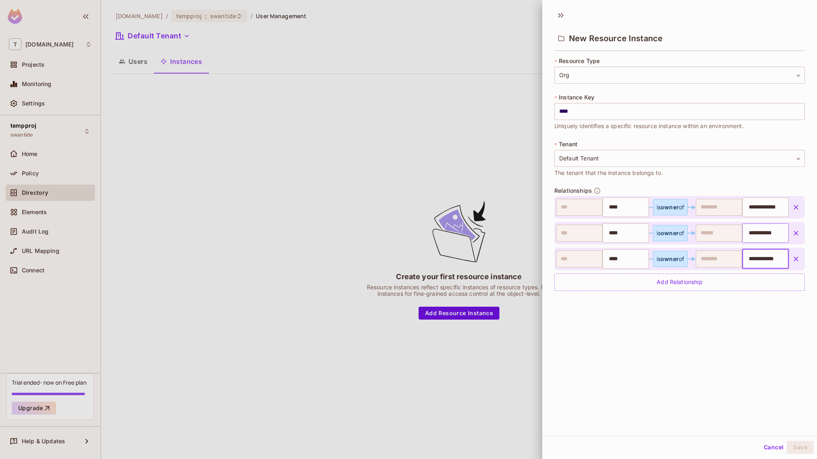
scroll to position [0, 13]
drag, startPoint x: 798, startPoint y: 448, endPoint x: 774, endPoint y: 429, distance: 30.7
click at [798, 448] on button "Save" at bounding box center [800, 447] width 27 height 13
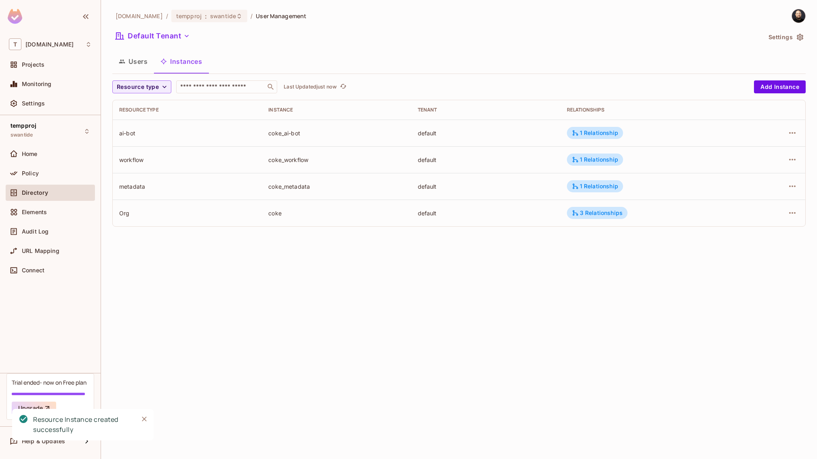
click at [297, 223] on td "coke" at bounding box center [336, 213] width 149 height 27
click at [578, 213] on icon at bounding box center [575, 212] width 7 height 7
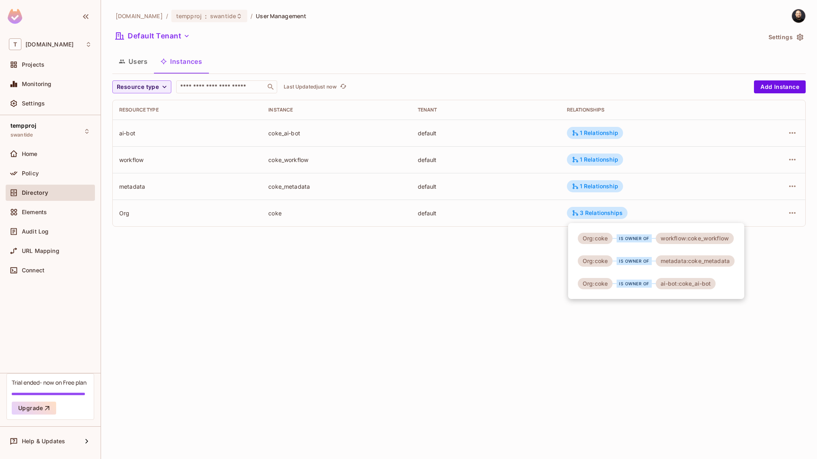
click at [366, 280] on div at bounding box center [408, 229] width 817 height 459
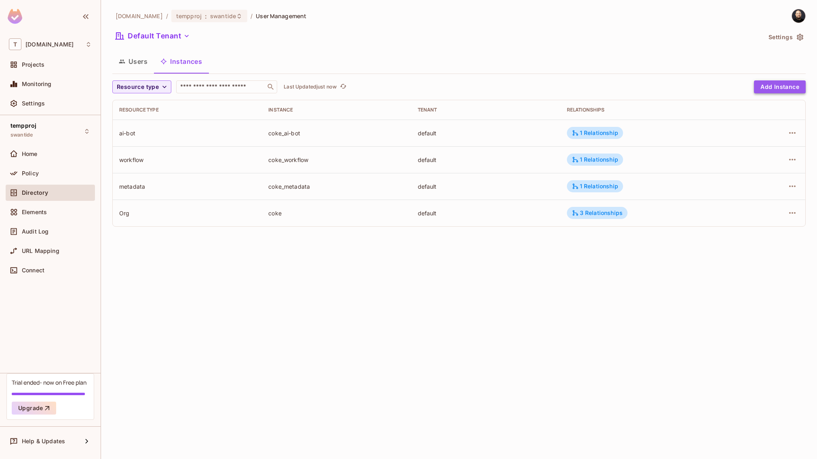
click at [781, 83] on button "Add Instance" at bounding box center [780, 86] width 52 height 13
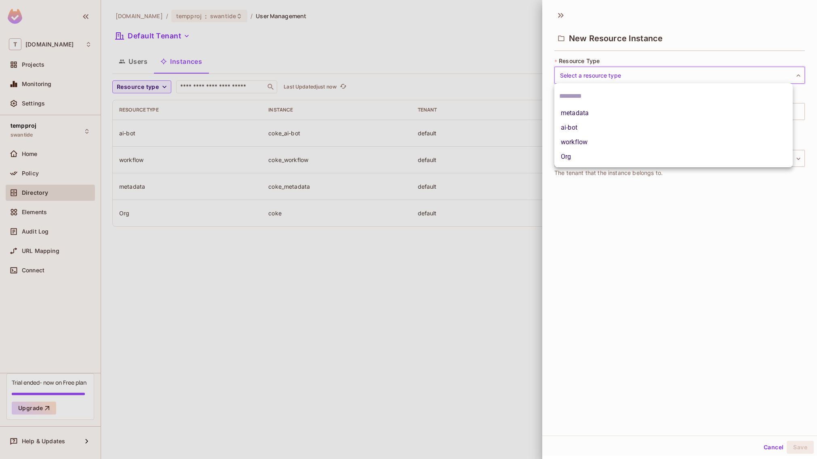
click at [628, 74] on body "T tk-permit.io Projects Monitoring Settings tempproj swantide Home Policy Direc…" at bounding box center [408, 229] width 817 height 459
click at [571, 156] on li "Org" at bounding box center [674, 157] width 239 height 15
type input "***"
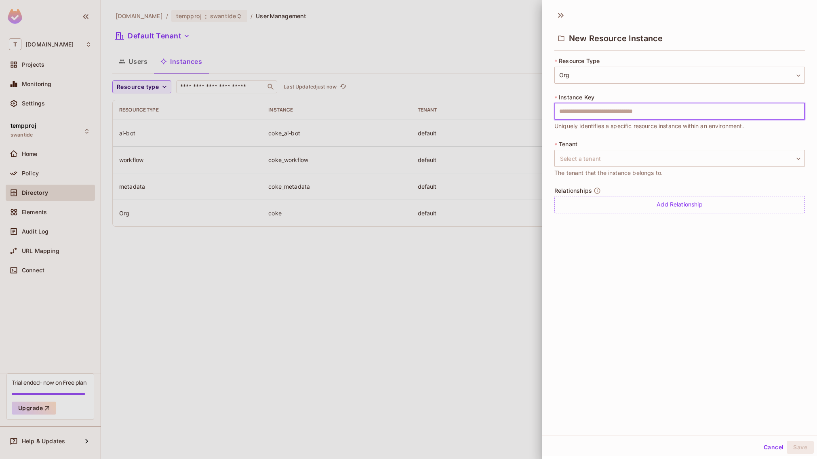
click at [584, 108] on input "text" at bounding box center [680, 111] width 251 height 17
type input "*****"
click at [597, 156] on body "T tk-permit.io Projects Monitoring Settings tempproj swantide Home Policy Direc…" at bounding box center [408, 229] width 817 height 459
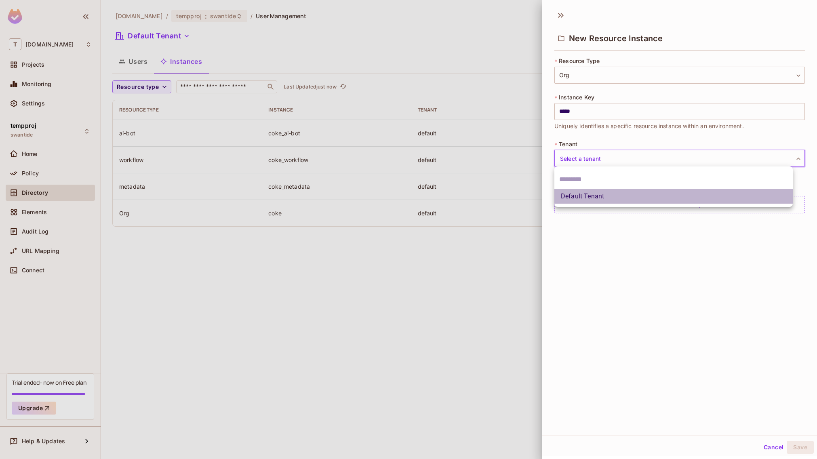
click at [591, 189] on li "Default Tenant" at bounding box center [674, 196] width 239 height 15
type input "*******"
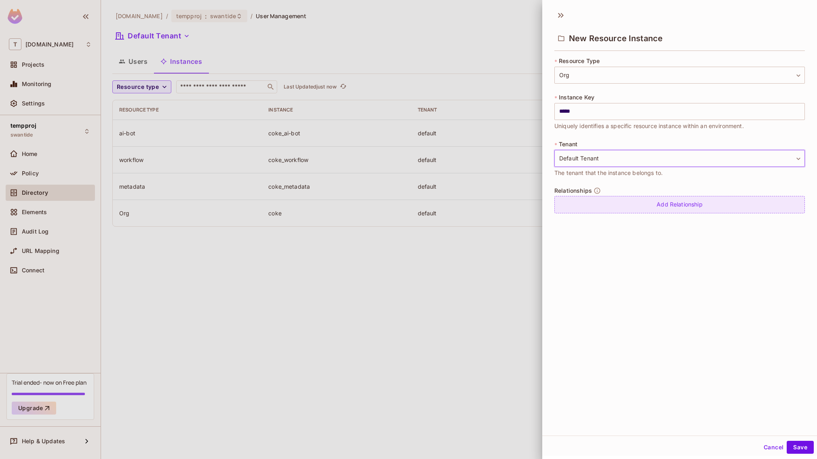
click at [589, 199] on div "Add Relationship" at bounding box center [680, 204] width 251 height 17
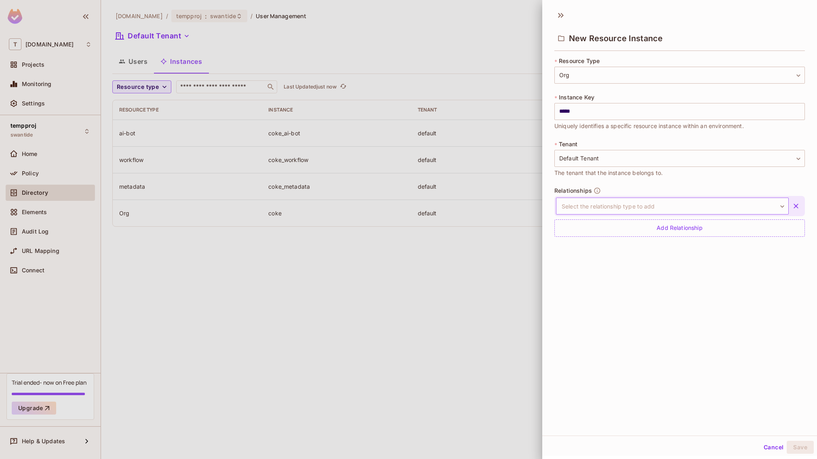
click at [589, 205] on body "T tk-permit.io Projects Monitoring Settings tempproj swantide Home Policy Direc…" at bounding box center [408, 229] width 817 height 459
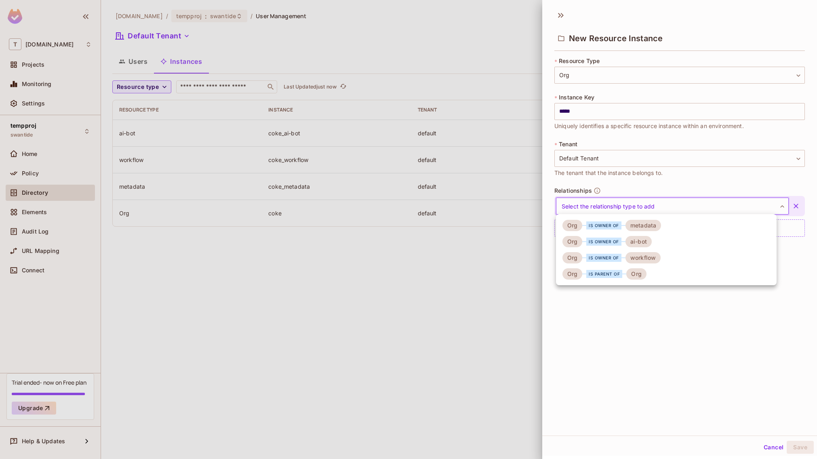
click at [586, 226] on div "is owner of" at bounding box center [604, 226] width 43 height 8
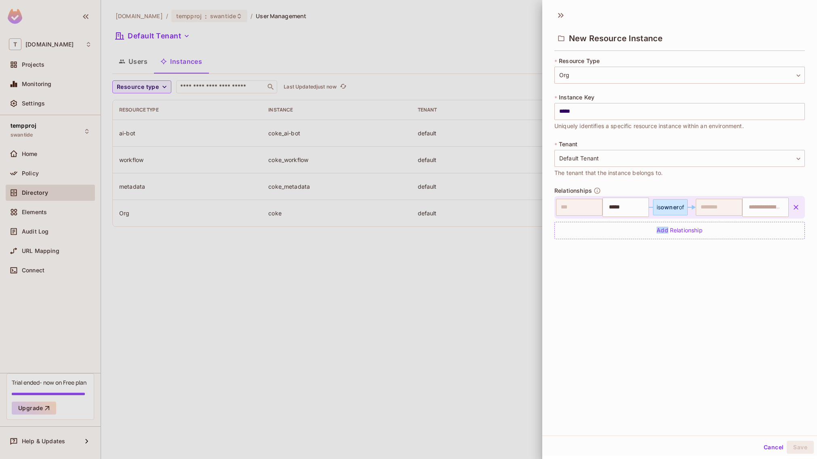
click at [586, 226] on div "Add Relationship" at bounding box center [680, 230] width 251 height 17
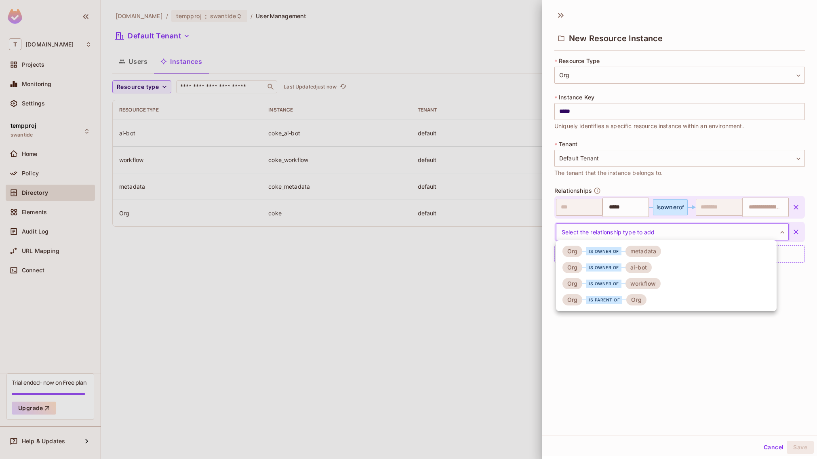
click at [590, 236] on body "T tk-permit.io Projects Monitoring Settings tempproj swantide Home Policy Direc…" at bounding box center [408, 229] width 817 height 459
click at [590, 260] on li "Org is owner of ai-bot" at bounding box center [666, 268] width 221 height 16
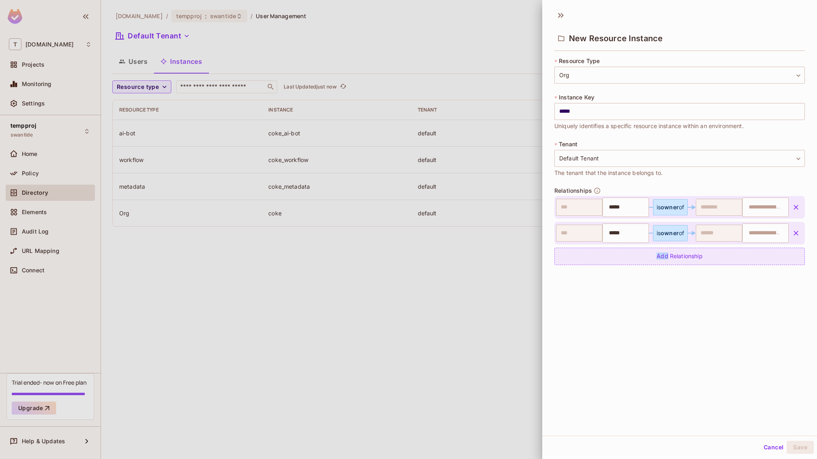
click at [591, 258] on div "Add Relationship" at bounding box center [680, 256] width 251 height 17
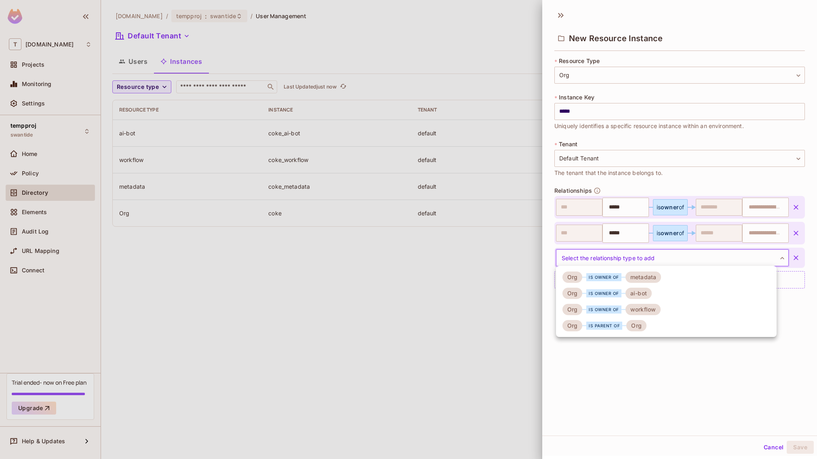
drag, startPoint x: 600, startPoint y: 257, endPoint x: 599, endPoint y: 262, distance: 5.7
click at [600, 257] on body "T tk-permit.io Projects Monitoring Settings tempproj swantide Home Policy Direc…" at bounding box center [408, 229] width 817 height 459
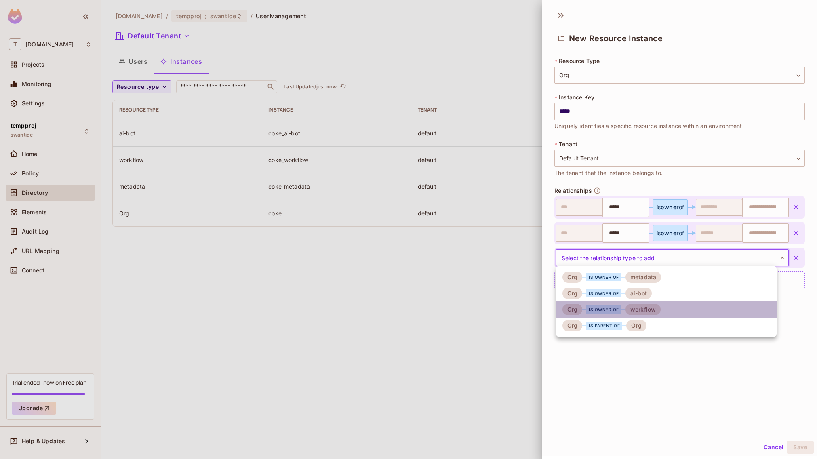
click at [598, 304] on div "Org is owner of workflow" at bounding box center [612, 309] width 98 height 11
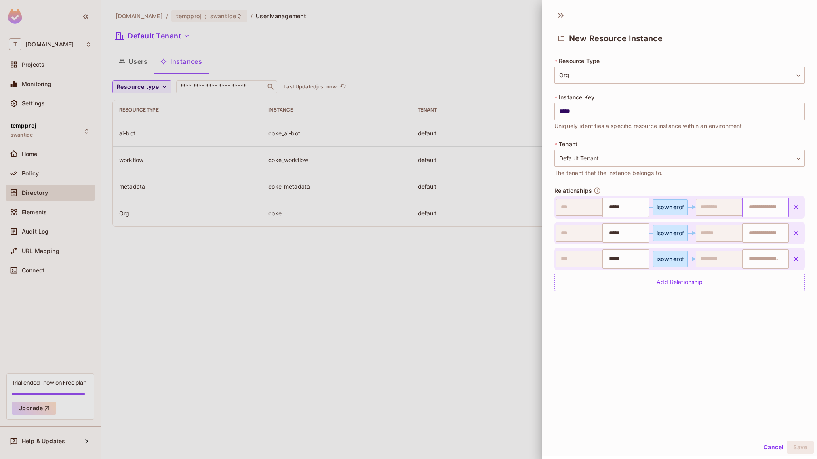
click at [763, 202] on input "text" at bounding box center [764, 207] width 41 height 16
type input "**********"
click at [750, 209] on input "**********" at bounding box center [762, 207] width 37 height 16
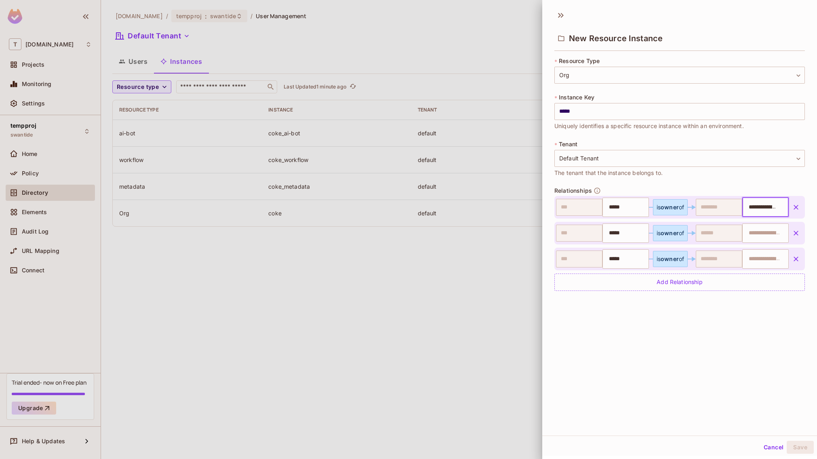
click at [771, 207] on input "**********" at bounding box center [762, 207] width 37 height 16
click at [764, 209] on input "**********" at bounding box center [762, 207] width 37 height 16
drag, startPoint x: 766, startPoint y: 209, endPoint x: 772, endPoint y: 210, distance: 5.7
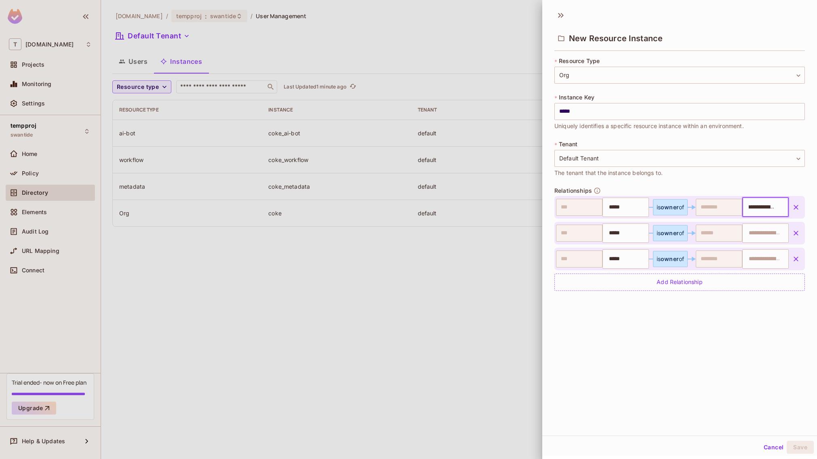
click at [772, 210] on input "**********" at bounding box center [762, 207] width 37 height 16
click at [760, 228] on input "text" at bounding box center [764, 233] width 41 height 16
type input "**********"
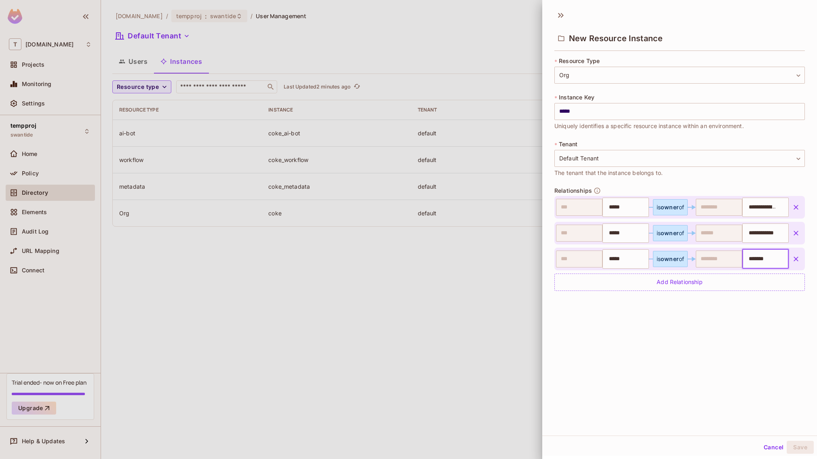
type input "********"
click at [797, 445] on button "Save" at bounding box center [800, 447] width 27 height 13
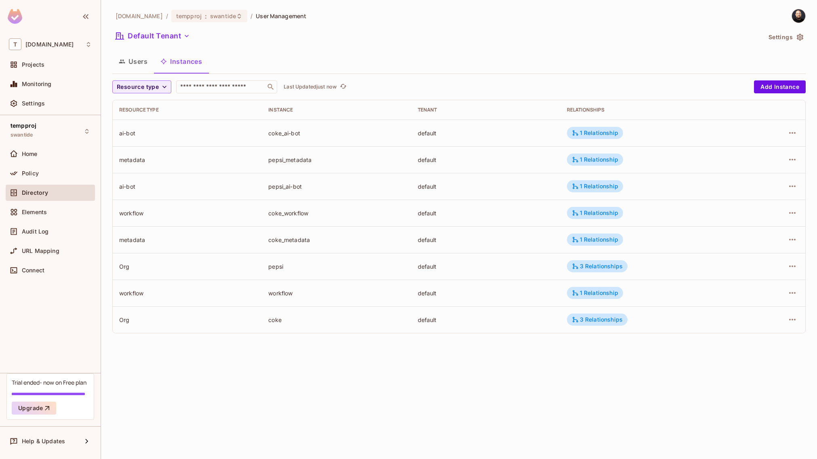
click at [280, 319] on div "coke" at bounding box center [336, 320] width 136 height 8
click at [133, 62] on button "Users" at bounding box center [133, 61] width 42 height 20
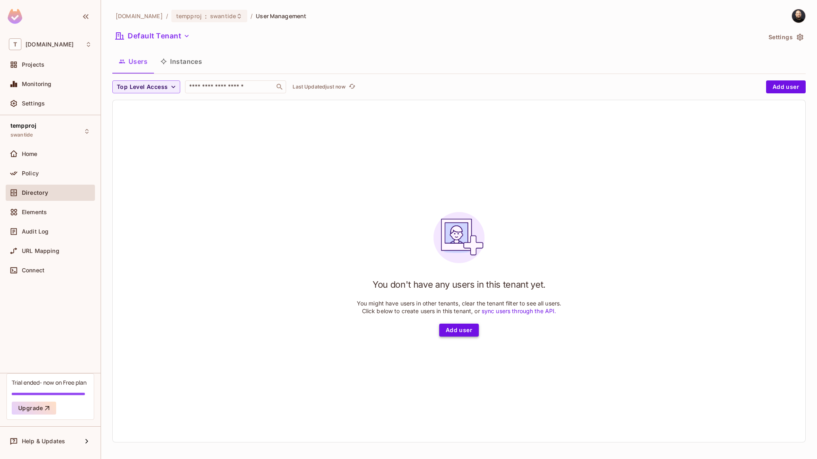
click at [460, 329] on button "Add user" at bounding box center [459, 330] width 40 height 13
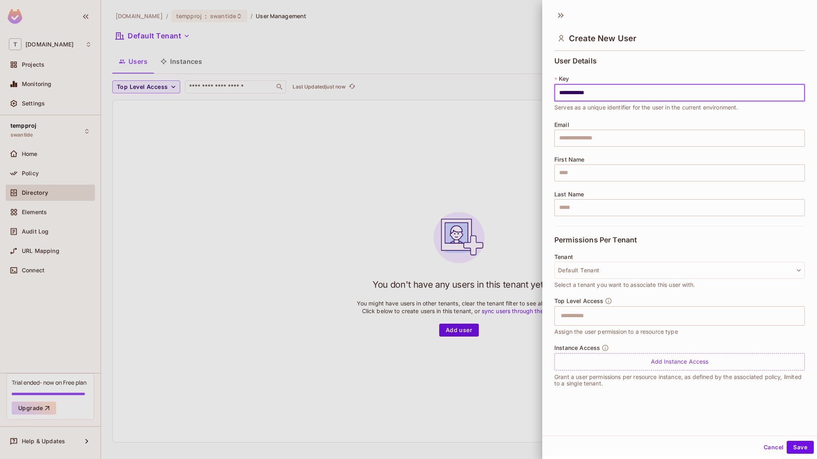
type input "**********"
click at [797, 453] on button "Save" at bounding box center [800, 447] width 27 height 13
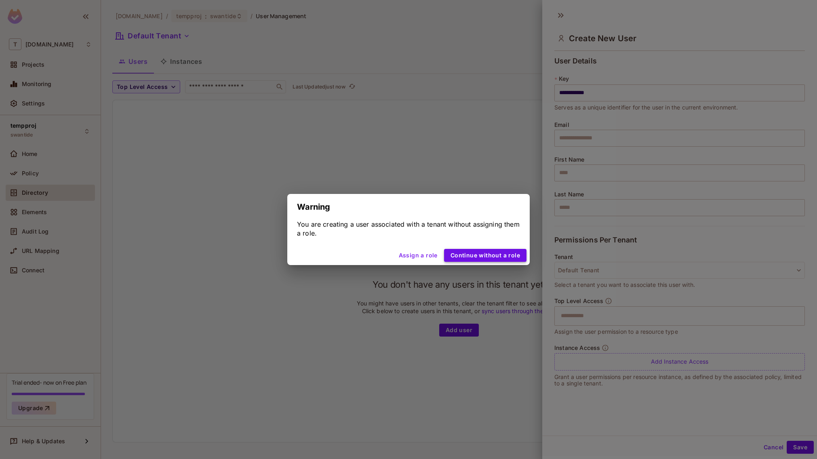
click at [491, 255] on button "Continue without a role" at bounding box center [485, 255] width 82 height 13
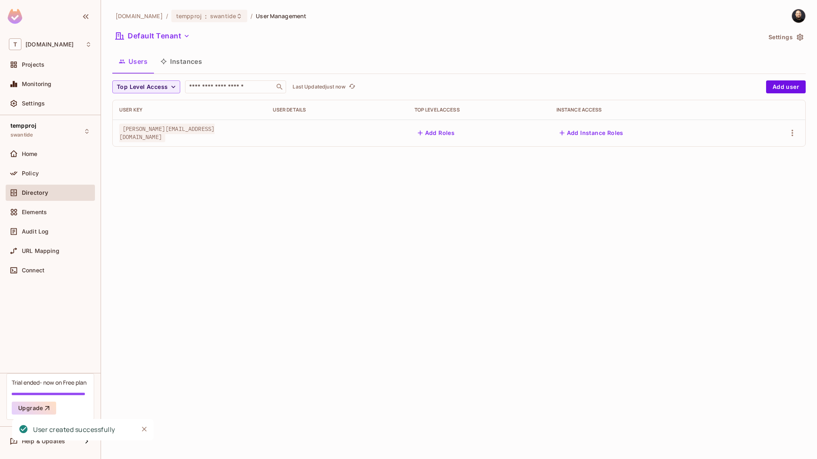
click at [577, 131] on button "Add Instance Roles" at bounding box center [592, 133] width 70 height 13
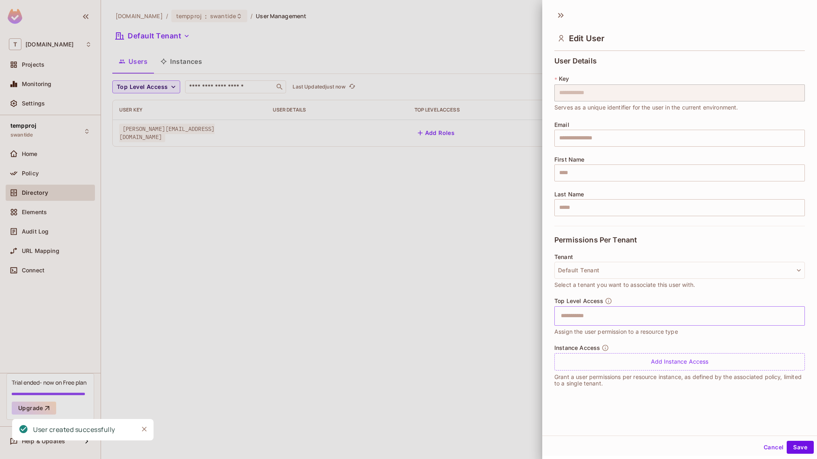
click at [610, 315] on input "text" at bounding box center [672, 316] width 233 height 16
click at [576, 287] on span "Select a tenant you want to associate this user with." at bounding box center [625, 285] width 141 height 9
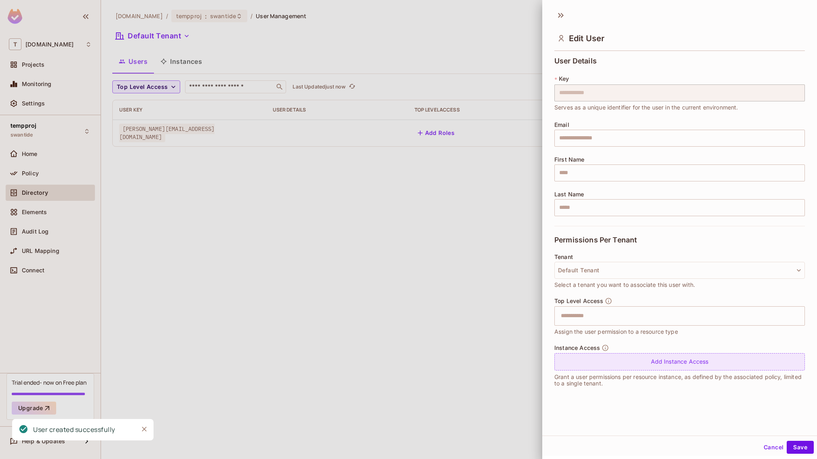
click at [580, 365] on div "Add Instance Access" at bounding box center [680, 361] width 251 height 17
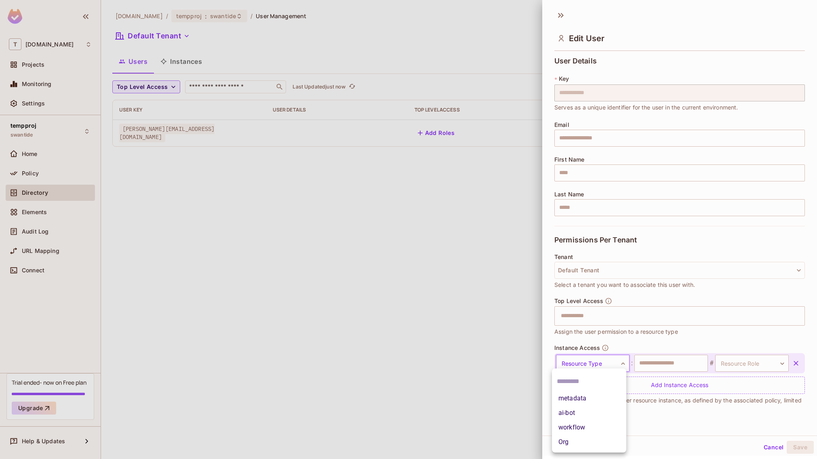
click at [582, 359] on body "**********" at bounding box center [408, 229] width 817 height 459
click at [578, 443] on li "Org" at bounding box center [589, 442] width 74 height 15
click at [657, 365] on input "text" at bounding box center [672, 363] width 74 height 17
click at [663, 360] on input "****" at bounding box center [672, 363] width 74 height 17
type input "****"
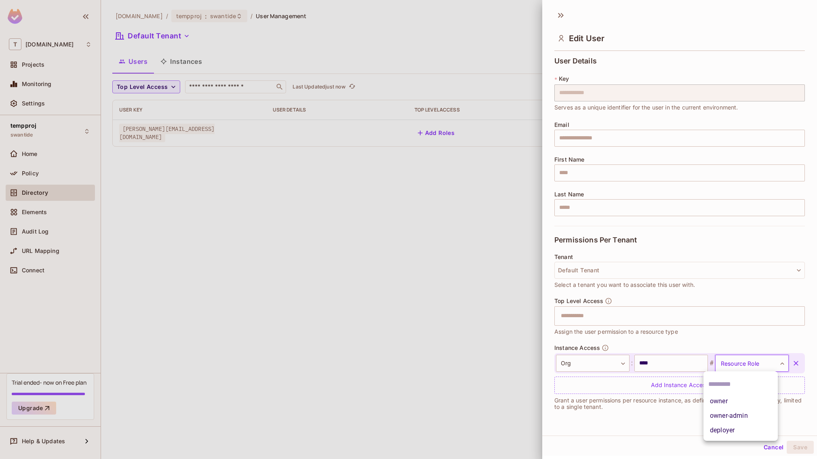
click at [728, 363] on body "**********" at bounding box center [408, 229] width 817 height 459
click at [728, 399] on li "owner" at bounding box center [741, 401] width 74 height 15
click at [794, 442] on button "Save" at bounding box center [800, 447] width 27 height 13
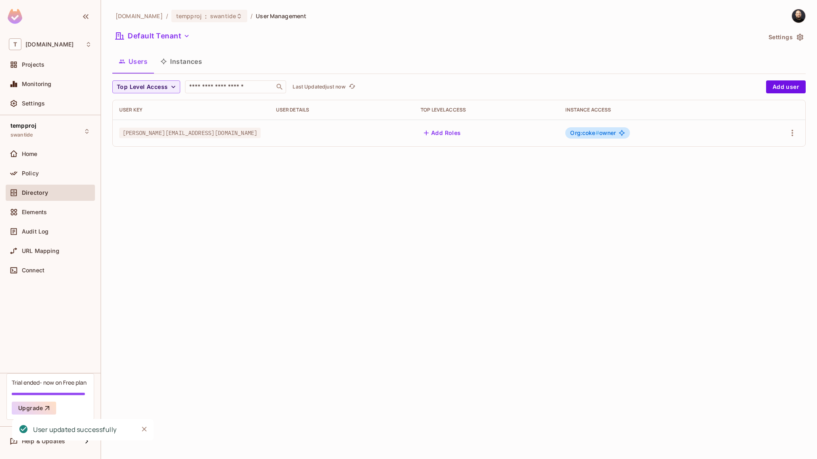
click at [191, 60] on button "Instances" at bounding box center [181, 61] width 55 height 20
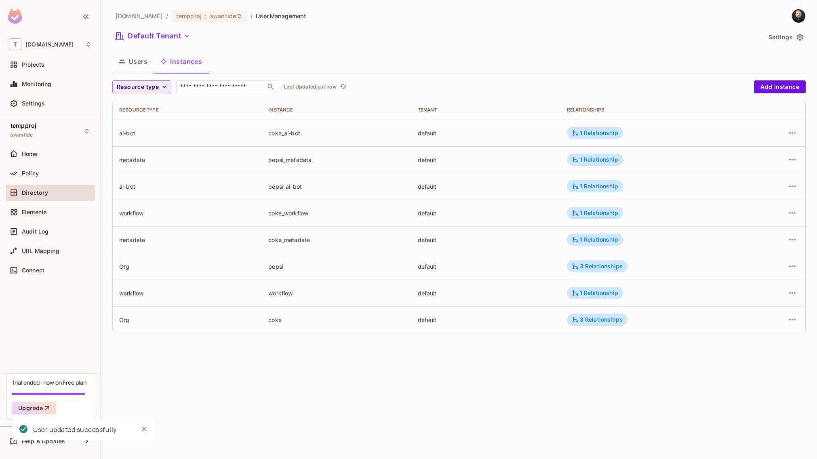
click at [136, 67] on button "Users" at bounding box center [133, 61] width 42 height 20
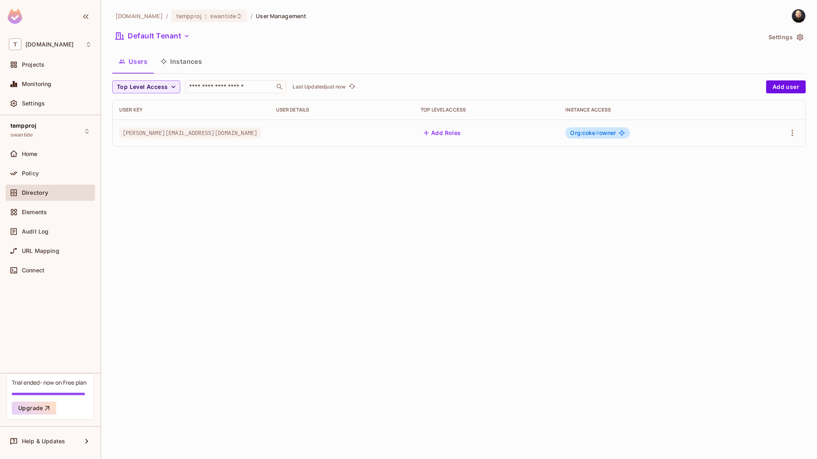
click at [587, 134] on span "Org:coke #" at bounding box center [584, 132] width 29 height 7
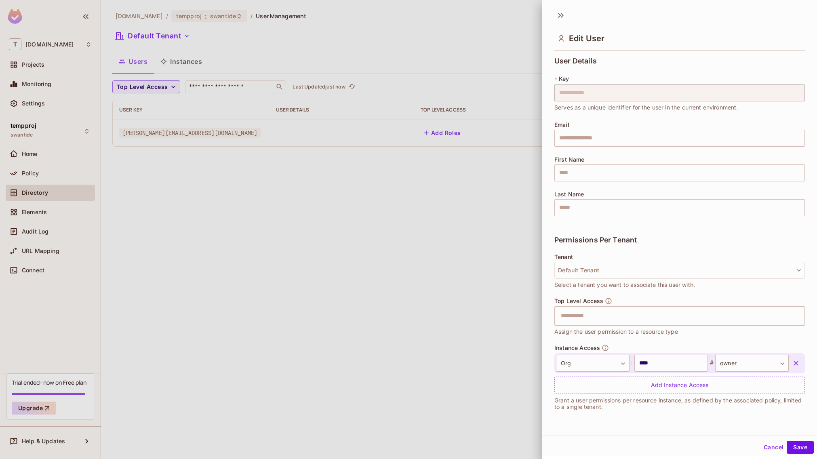
click at [478, 251] on div at bounding box center [408, 229] width 817 height 459
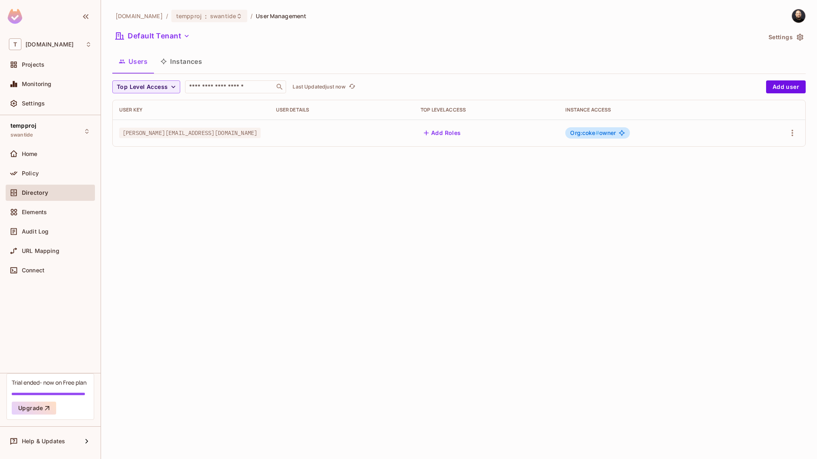
click at [191, 60] on button "Instances" at bounding box center [181, 61] width 55 height 20
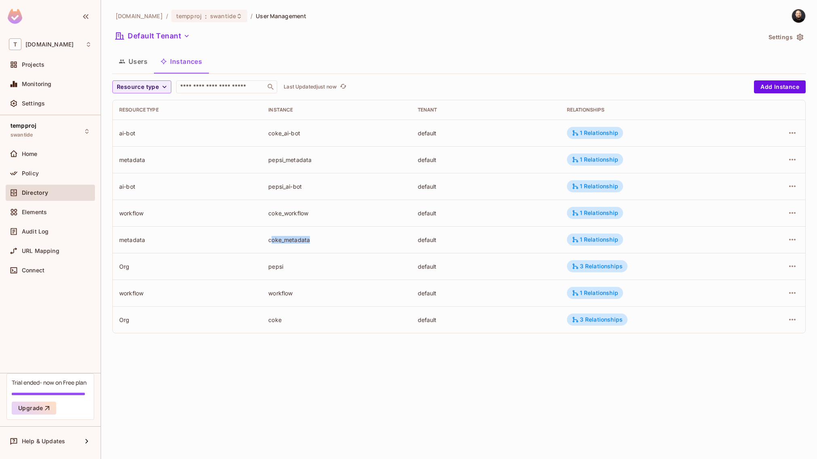
drag, startPoint x: 272, startPoint y: 240, endPoint x: 309, endPoint y: 236, distance: 36.9
click at [309, 236] on div "coke_metadata" at bounding box center [336, 240] width 136 height 8
click at [130, 66] on button "Users" at bounding box center [133, 61] width 42 height 20
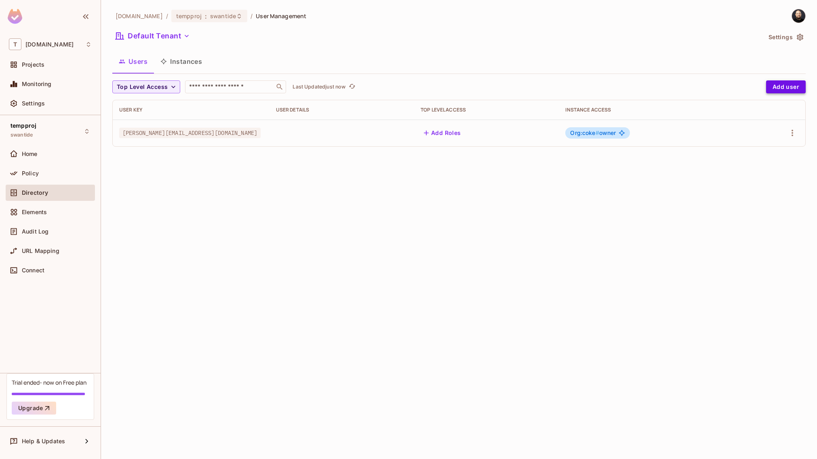
click at [805, 89] on button "Add user" at bounding box center [786, 86] width 40 height 13
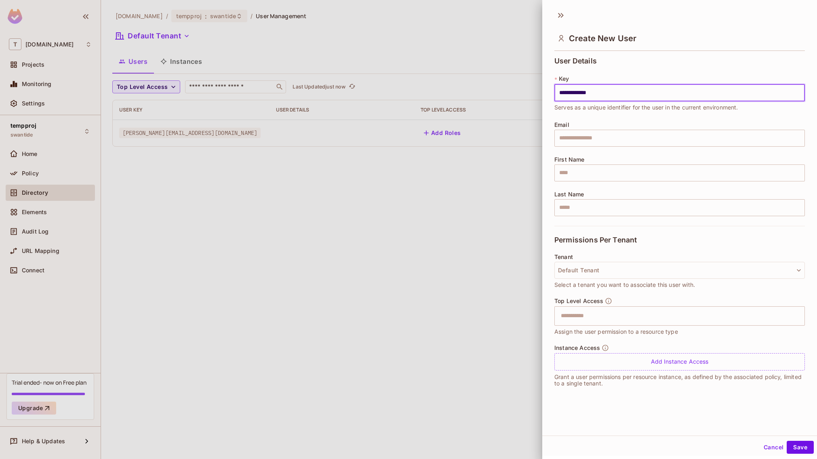
type input "**********"
click at [787, 441] on button "Save" at bounding box center [800, 447] width 27 height 13
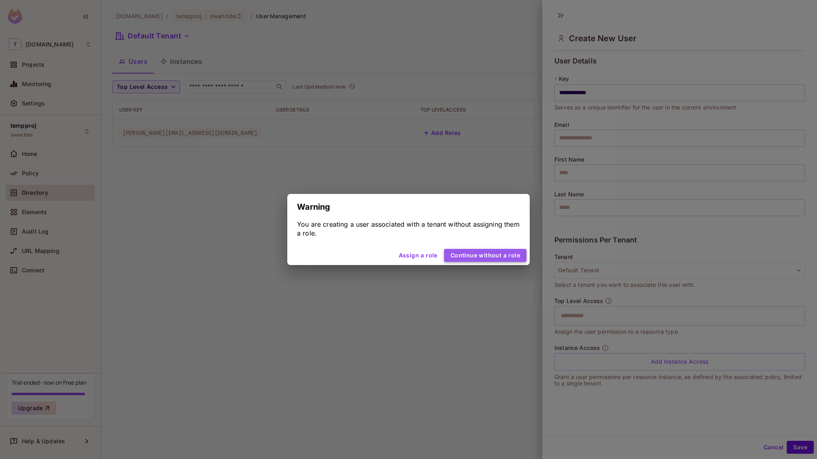
click at [498, 256] on button "Continue without a role" at bounding box center [485, 255] width 82 height 13
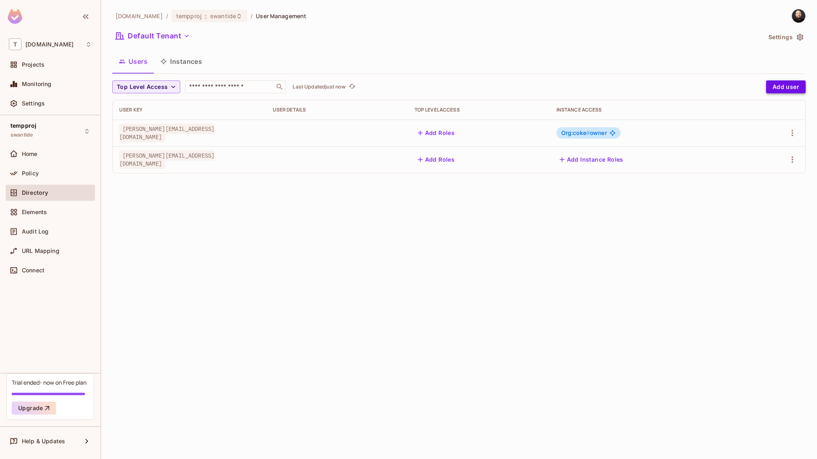
click at [771, 84] on button "Add user" at bounding box center [786, 86] width 40 height 13
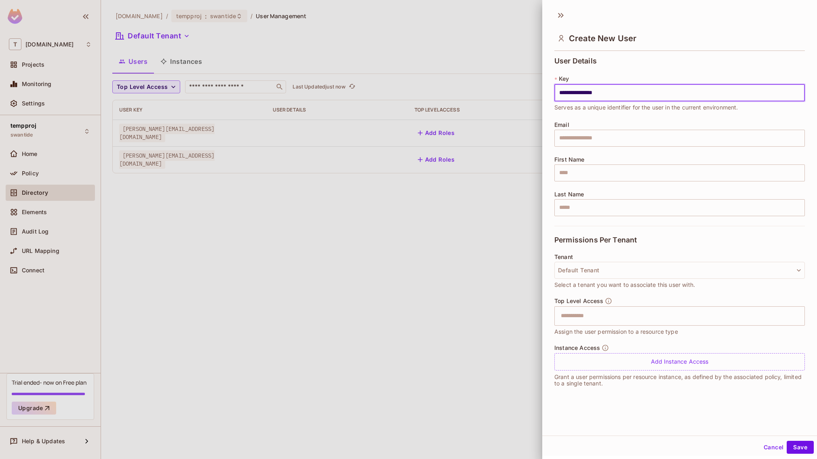
type input "**********"
click at [787, 441] on button "Save" at bounding box center [800, 447] width 27 height 13
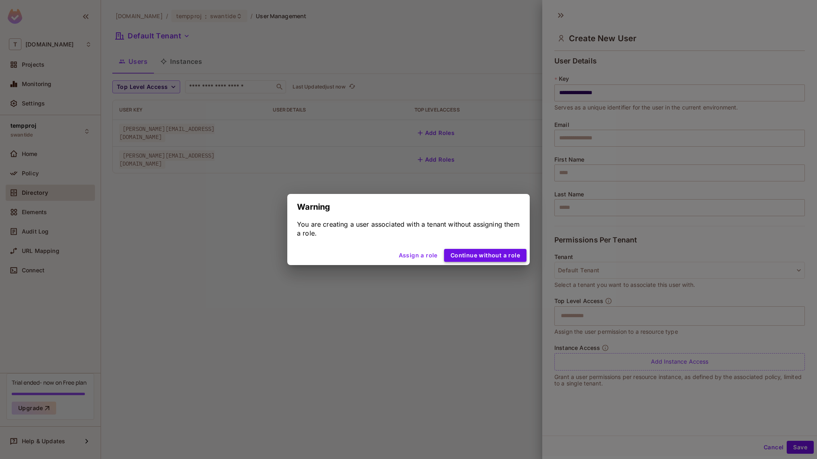
click at [469, 255] on button "Continue without a role" at bounding box center [485, 255] width 82 height 13
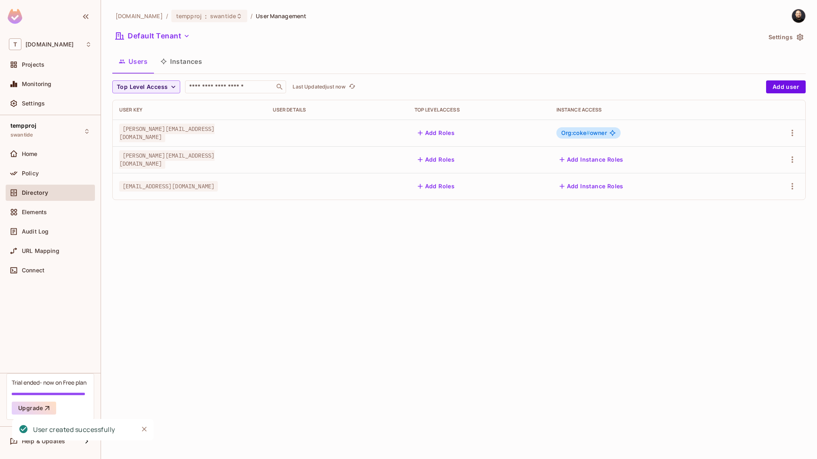
click at [440, 188] on button "Add Roles" at bounding box center [437, 186] width 44 height 13
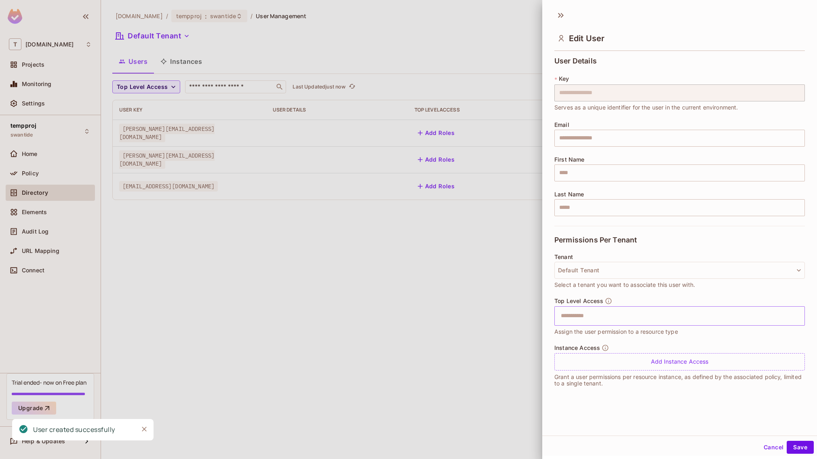
click at [590, 323] on input "text" at bounding box center [672, 316] width 233 height 16
type input "**"
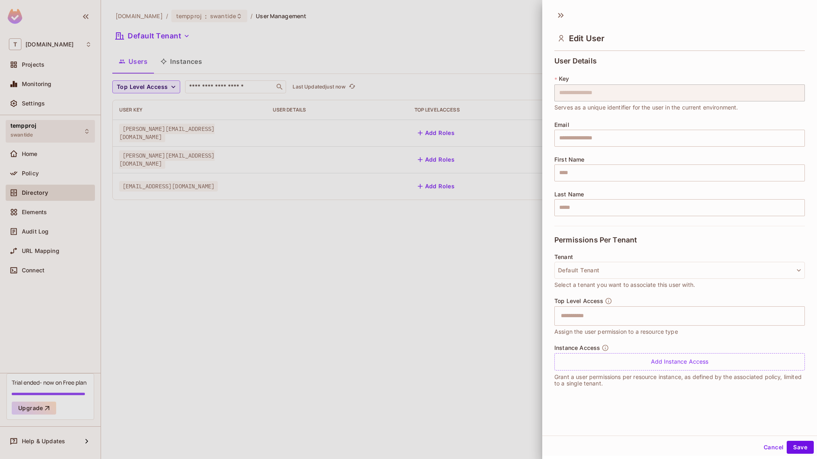
click at [35, 135] on div at bounding box center [408, 229] width 817 height 459
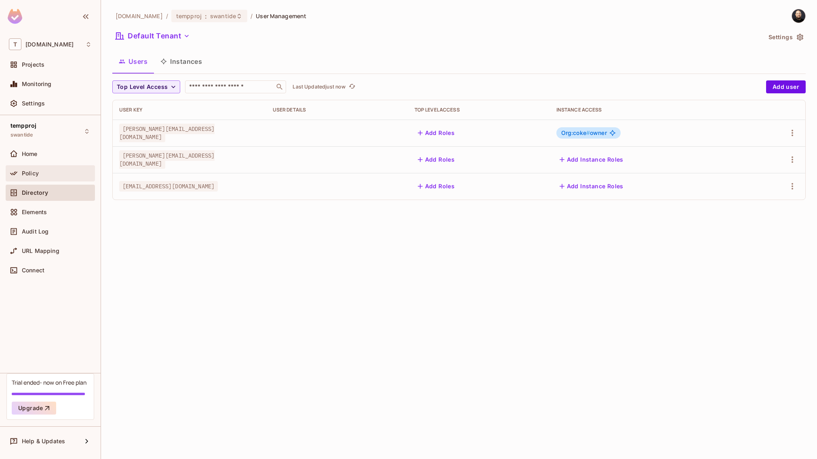
click at [34, 173] on span "Policy" at bounding box center [30, 173] width 17 height 6
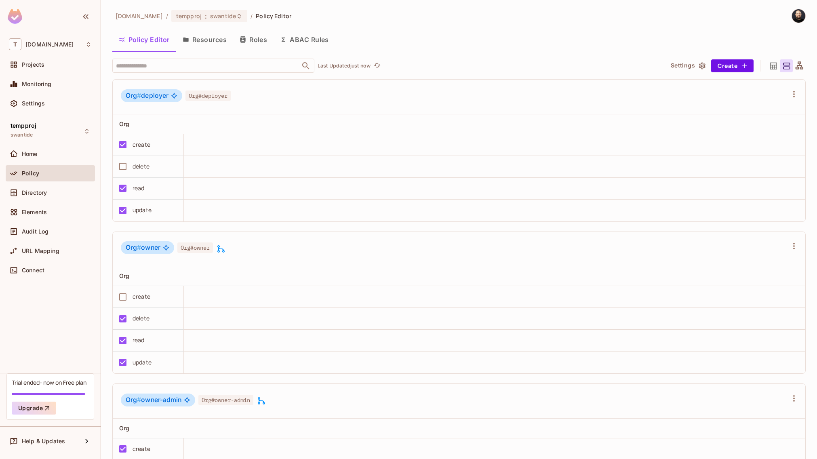
click at [253, 40] on button "Roles" at bounding box center [253, 40] width 40 height 20
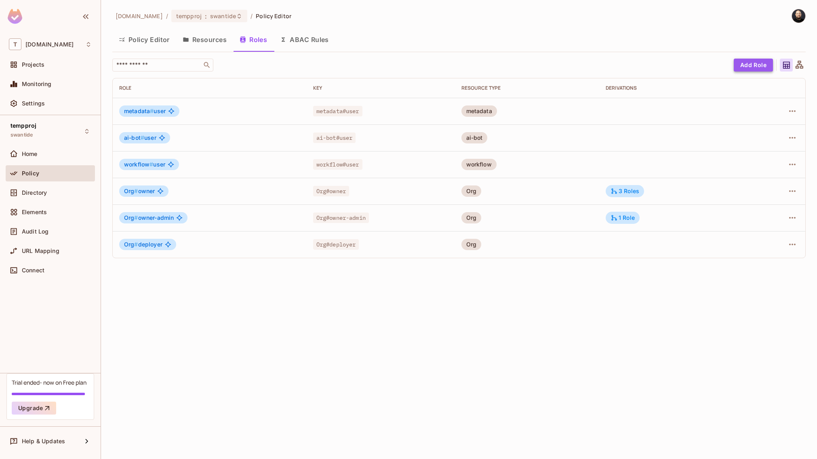
click at [757, 71] on button "Add Role" at bounding box center [753, 65] width 39 height 13
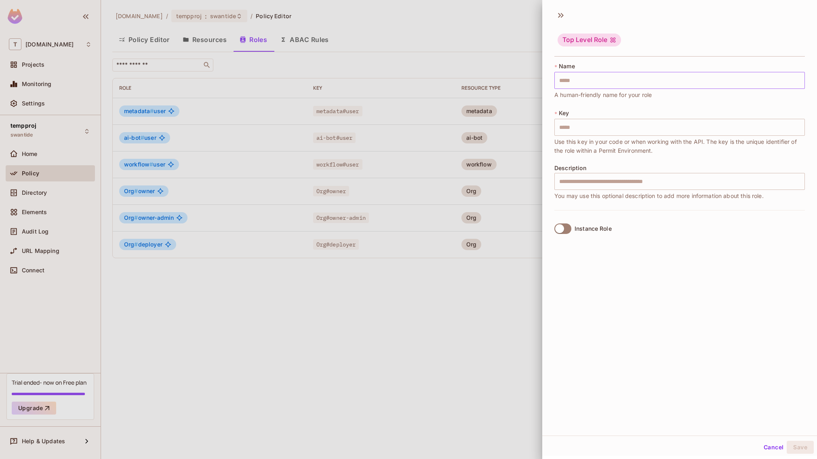
click at [650, 79] on input "text" at bounding box center [680, 80] width 251 height 17
type input "*"
type input "**"
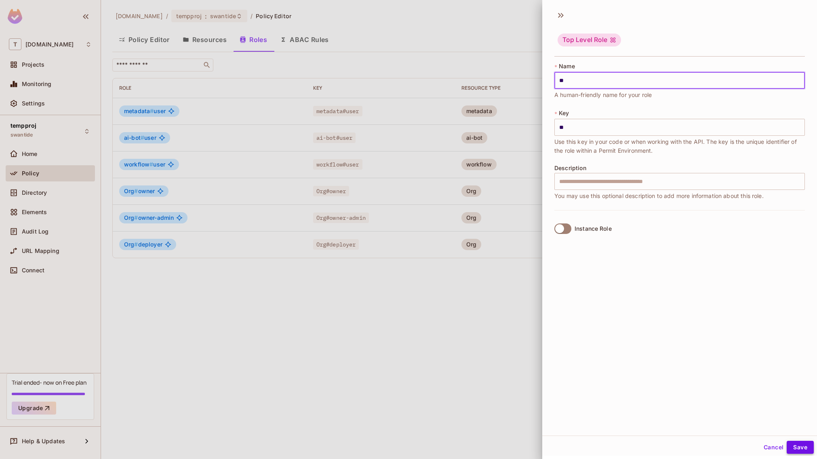
type input "**"
click at [792, 448] on button "Save" at bounding box center [800, 447] width 27 height 13
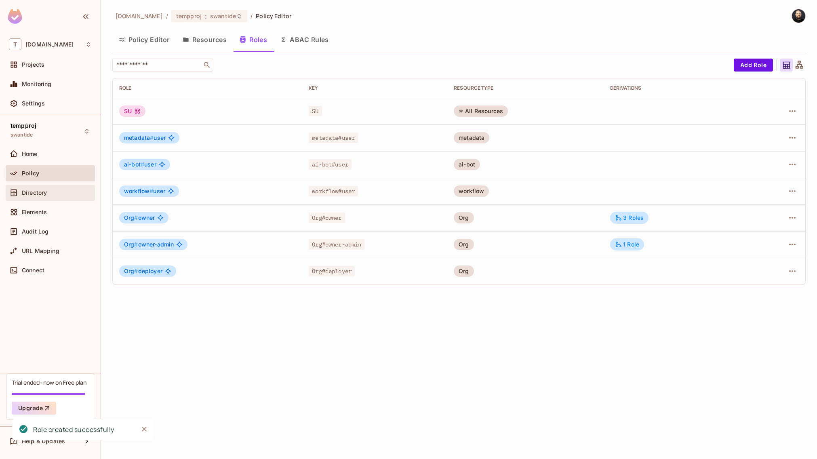
click at [42, 190] on span "Directory" at bounding box center [34, 193] width 25 height 6
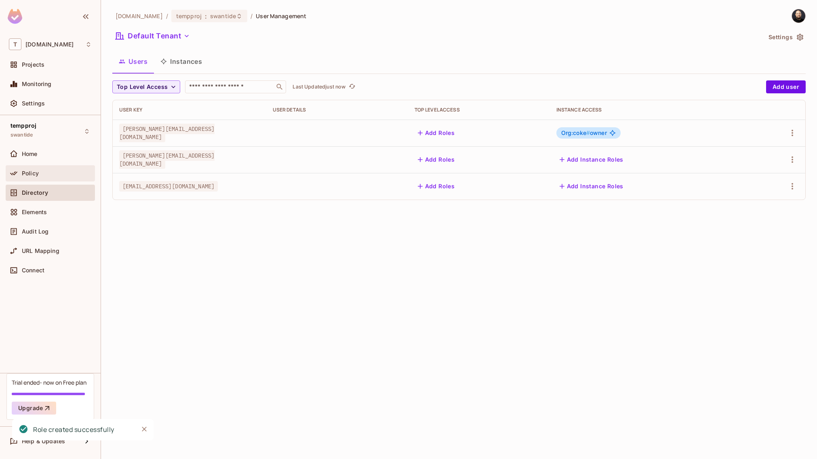
click at [44, 173] on div "Policy" at bounding box center [57, 173] width 70 height 6
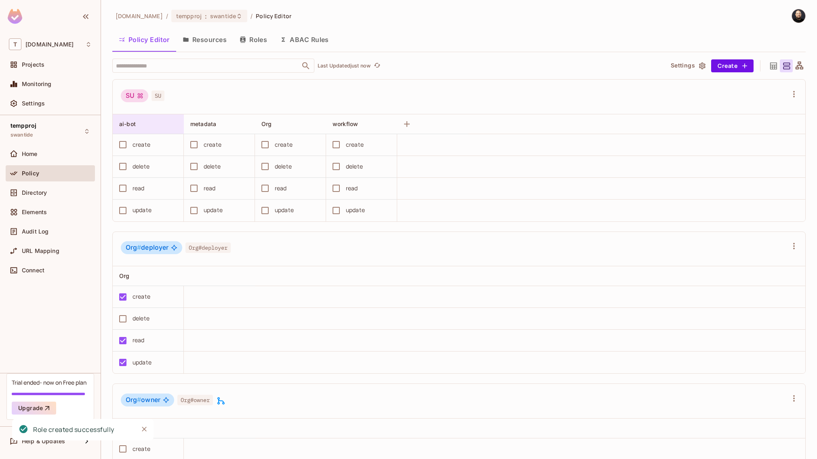
click at [160, 121] on div "ai-bot" at bounding box center [145, 124] width 53 height 8
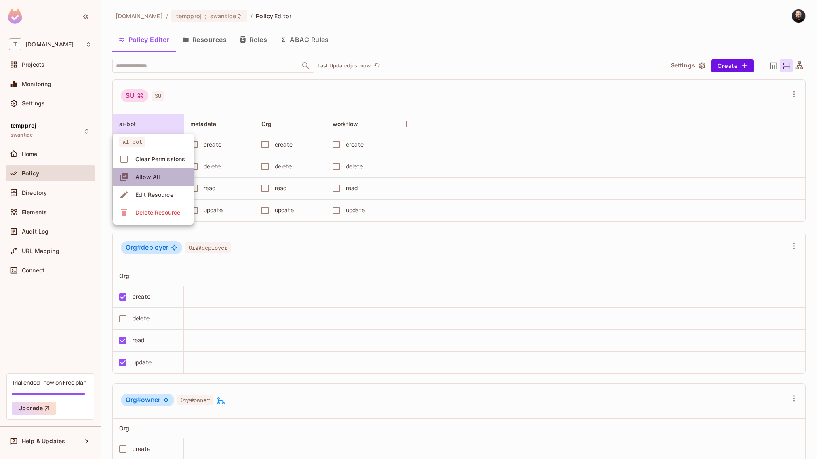
drag, startPoint x: 150, startPoint y: 173, endPoint x: 160, endPoint y: 163, distance: 13.7
click at [151, 173] on div "Allow All" at bounding box center [147, 177] width 25 height 8
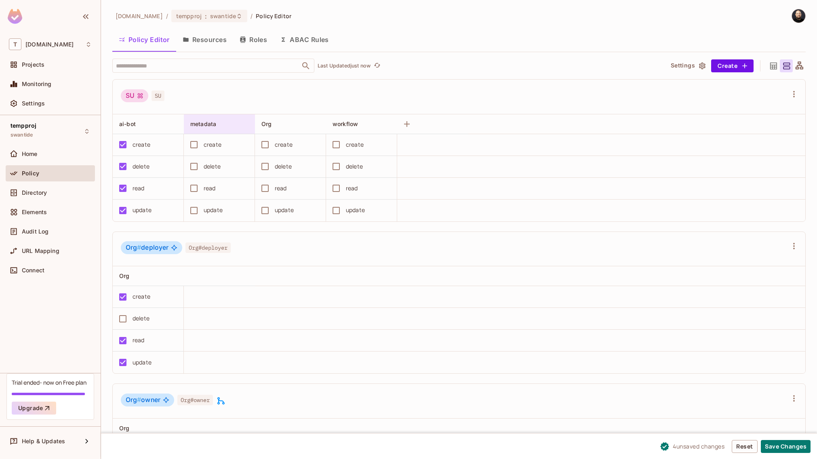
click at [219, 132] on div "metadata" at bounding box center [219, 123] width 71 height 19
drag, startPoint x: 210, startPoint y: 177, endPoint x: 260, endPoint y: 143, distance: 60.3
click at [210, 177] on div "Allow All" at bounding box center [219, 177] width 25 height 8
click at [290, 122] on div "Org" at bounding box center [288, 124] width 53 height 8
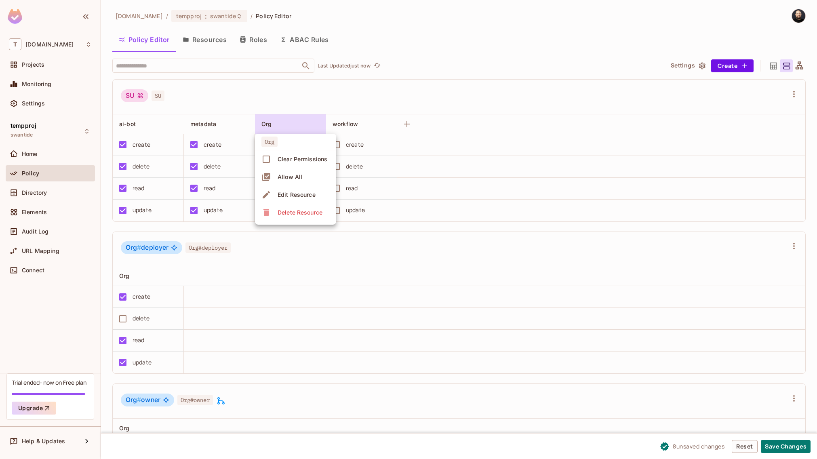
click at [290, 173] on div "Allow All" at bounding box center [290, 177] width 25 height 8
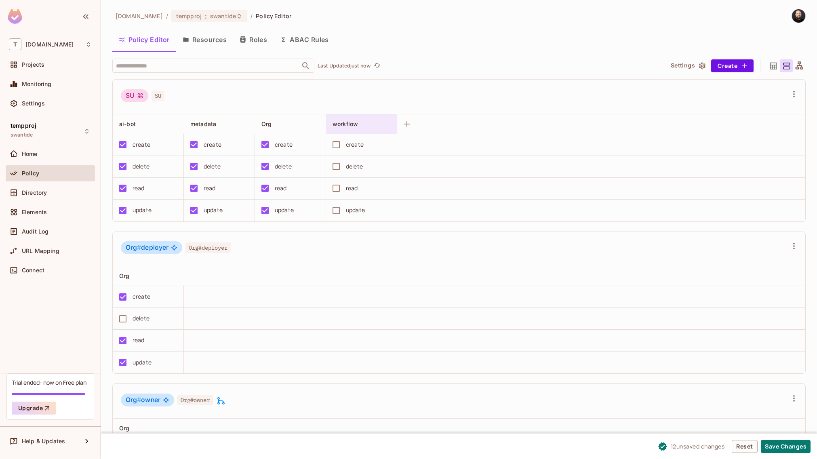
click at [350, 130] on div "workflow" at bounding box center [361, 123] width 71 height 19
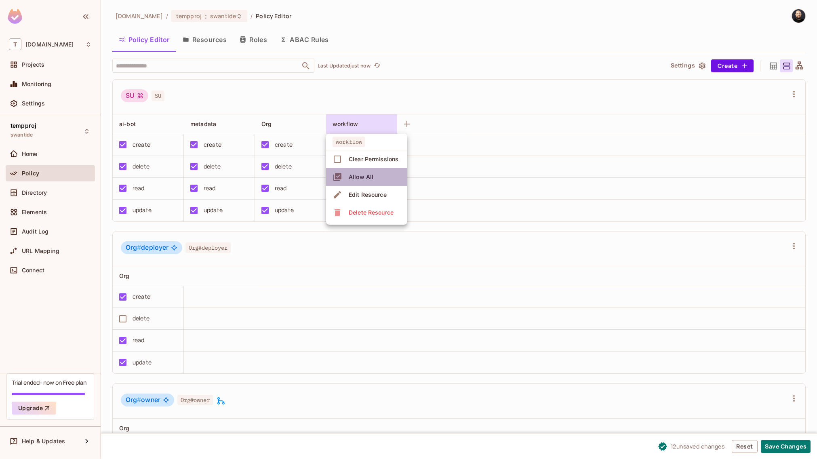
click at [350, 177] on div "Allow All" at bounding box center [361, 177] width 25 height 8
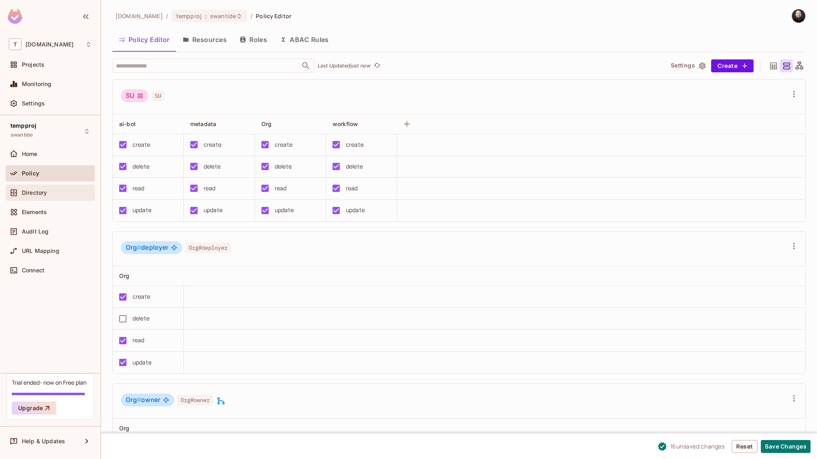
click at [25, 195] on span "Directory" at bounding box center [34, 193] width 25 height 6
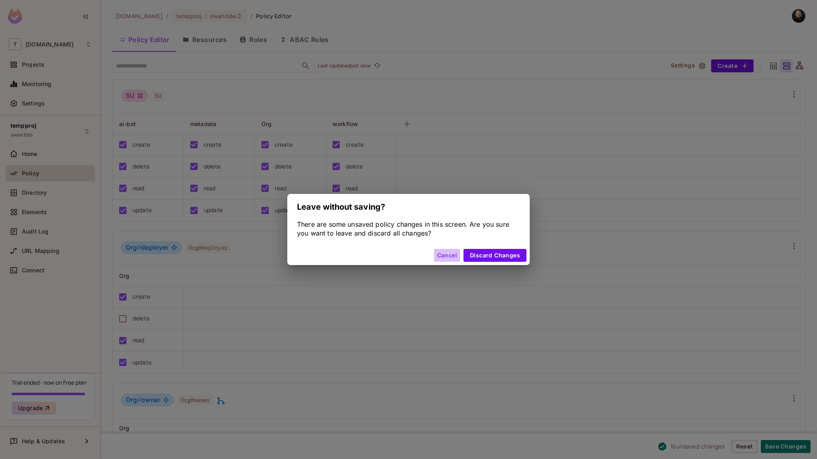
click at [453, 257] on button "Cancel" at bounding box center [447, 255] width 26 height 13
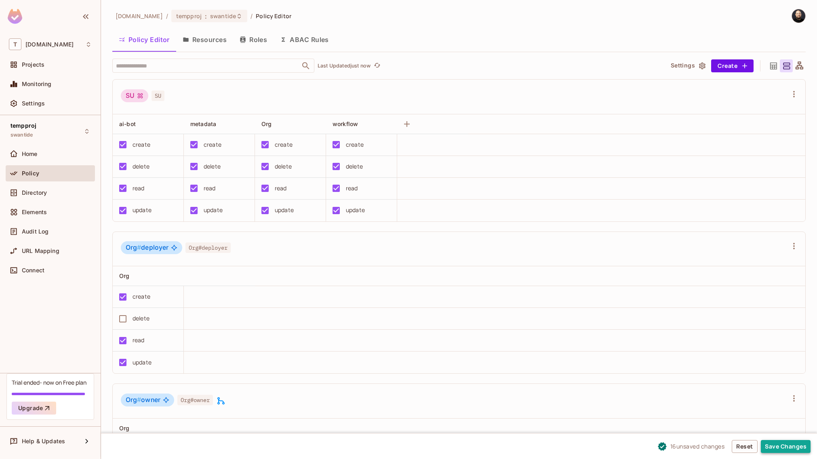
click at [796, 446] on button "Save Changes" at bounding box center [786, 446] width 50 height 13
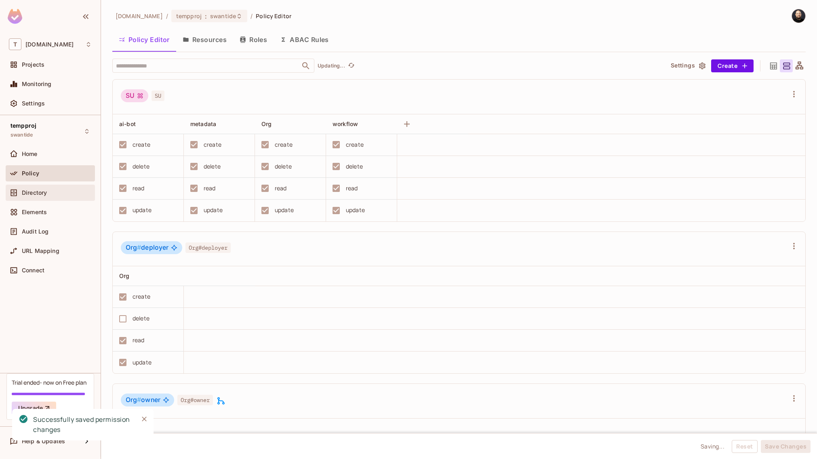
click at [68, 191] on div "Directory" at bounding box center [57, 193] width 70 height 6
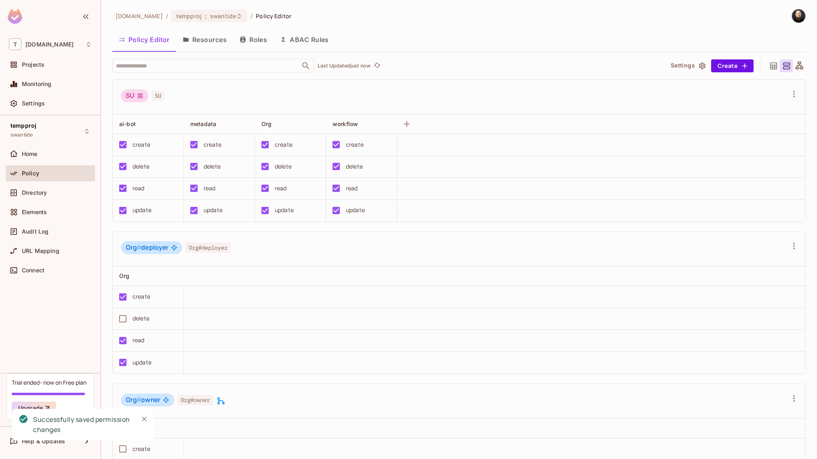
click at [73, 176] on div "Policy" at bounding box center [57, 173] width 70 height 6
click at [68, 192] on div "Directory" at bounding box center [57, 193] width 70 height 6
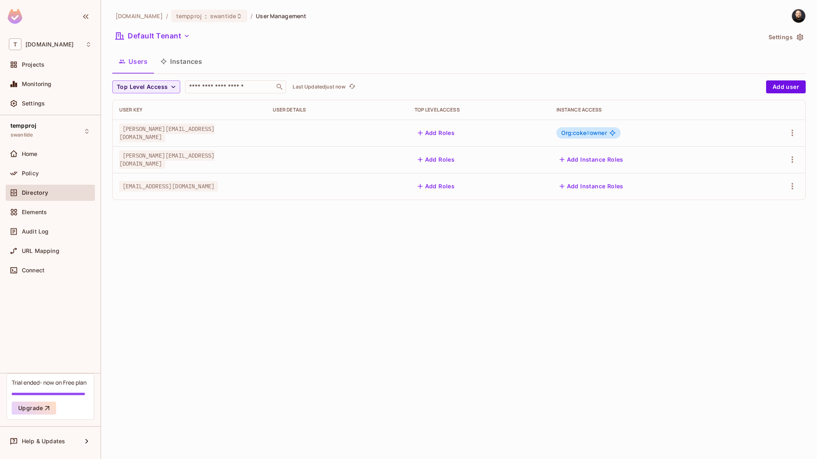
click at [443, 178] on td "Add Roles" at bounding box center [479, 186] width 142 height 27
click at [442, 189] on button "Add Roles" at bounding box center [437, 186] width 44 height 13
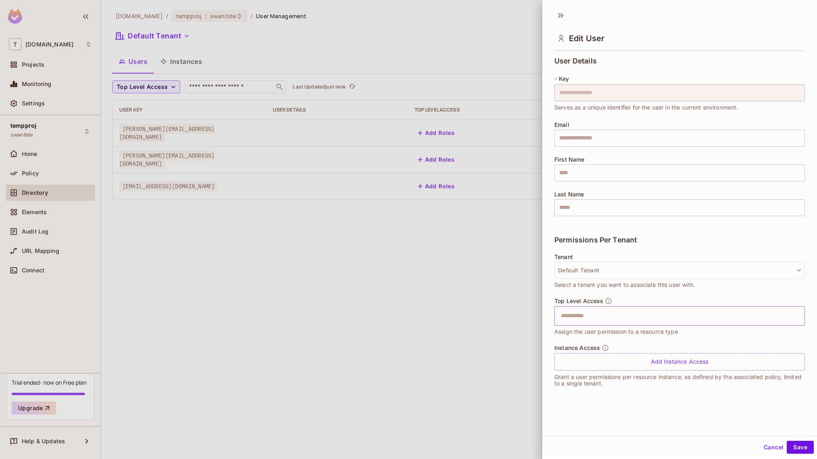
click at [592, 324] on div "​" at bounding box center [680, 315] width 251 height 19
click at [589, 331] on li "SU" at bounding box center [674, 336] width 239 height 15
click at [790, 444] on button "Save" at bounding box center [800, 447] width 27 height 13
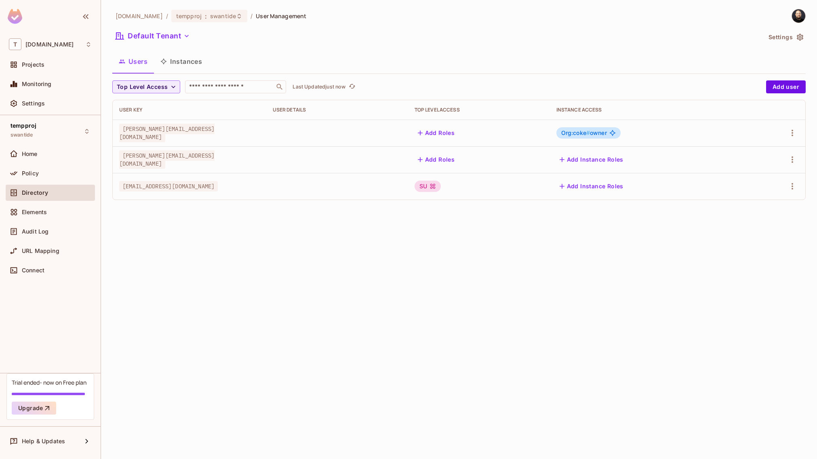
click at [585, 159] on button "Add Instance Roles" at bounding box center [592, 159] width 70 height 13
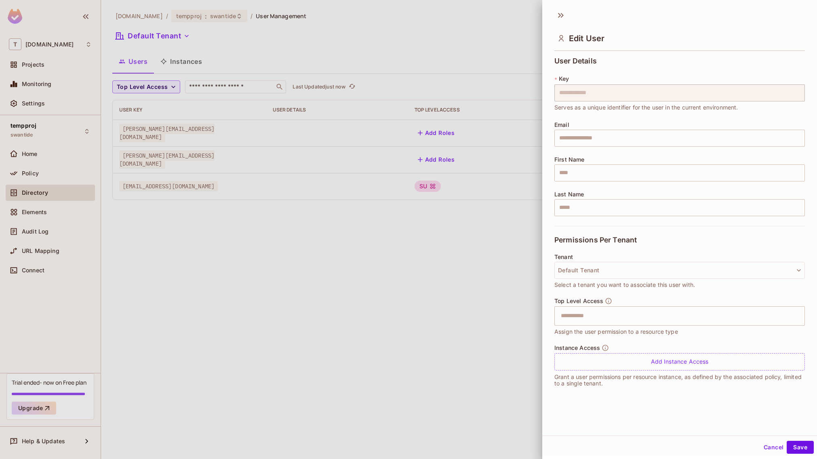
drag, startPoint x: 439, startPoint y: 285, endPoint x: 532, endPoint y: 188, distance: 133.5
click at [440, 285] on div at bounding box center [408, 229] width 817 height 459
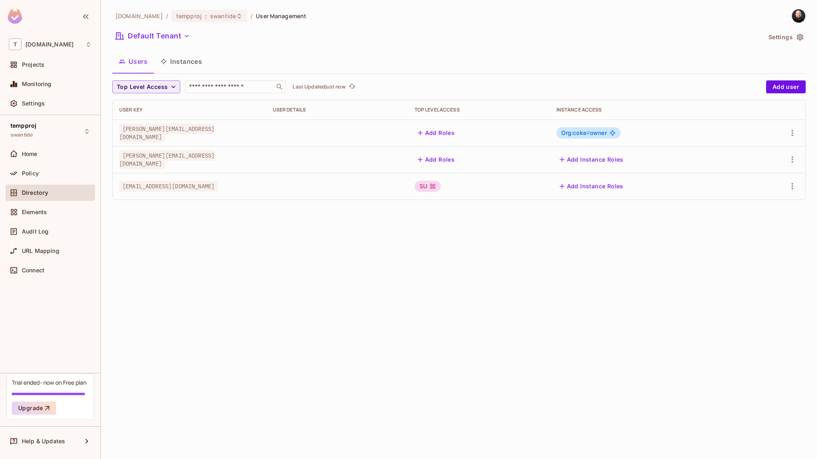
click at [178, 60] on button "Instances" at bounding box center [181, 61] width 55 height 20
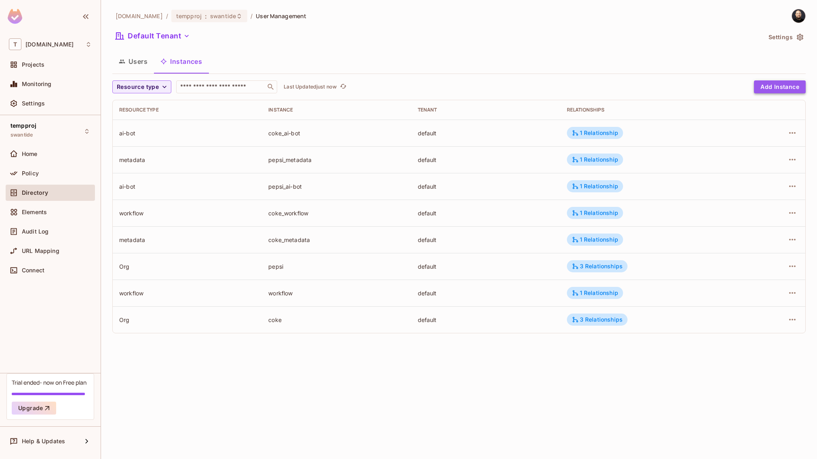
click at [787, 84] on button "Add Instance" at bounding box center [780, 86] width 52 height 13
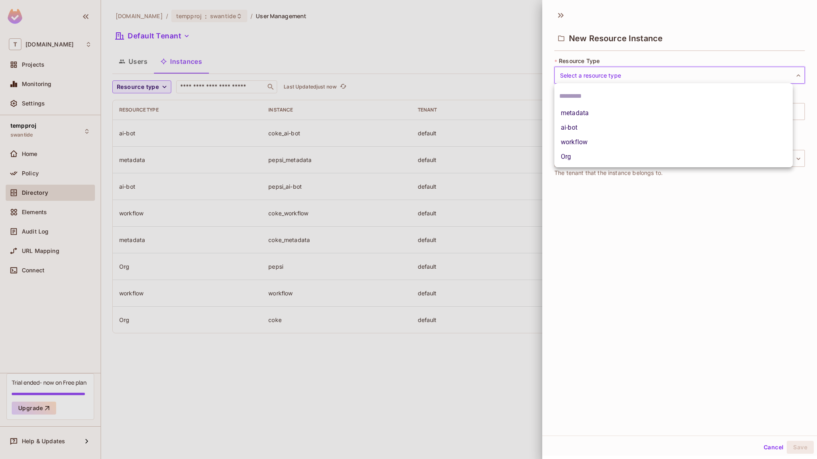
click at [603, 68] on body "**********" at bounding box center [408, 229] width 817 height 459
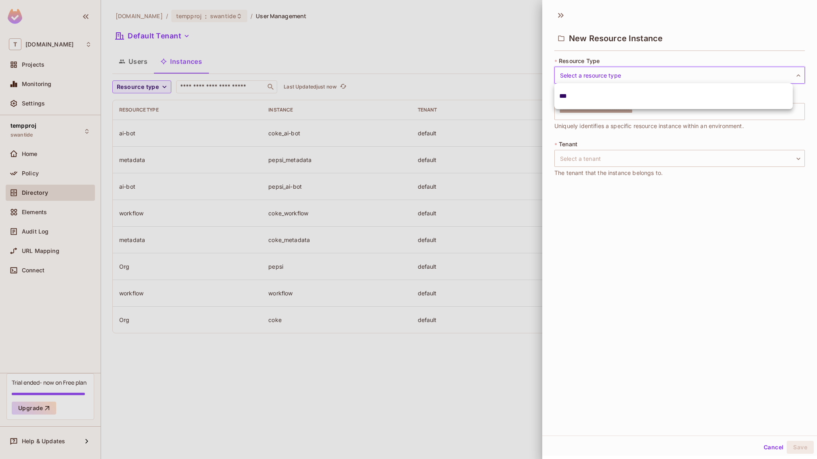
type input "***"
click at [579, 90] on input "***" at bounding box center [673, 96] width 229 height 13
click at [569, 83] on div "* Resource Type ​ ​ * Instance Key ​ Uniquely identifies a specific resource in…" at bounding box center [680, 122] width 251 height 130
click at [571, 79] on body "**********" at bounding box center [408, 229] width 817 height 459
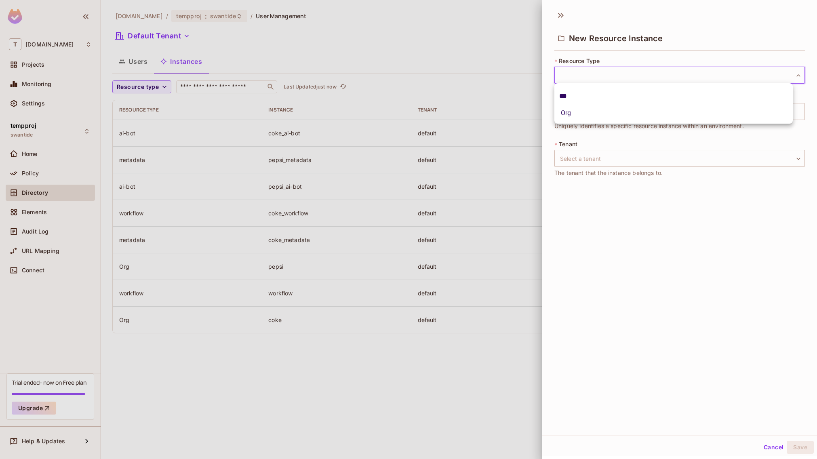
type input "***"
click at [587, 116] on li "Org" at bounding box center [674, 113] width 239 height 15
type input "***"
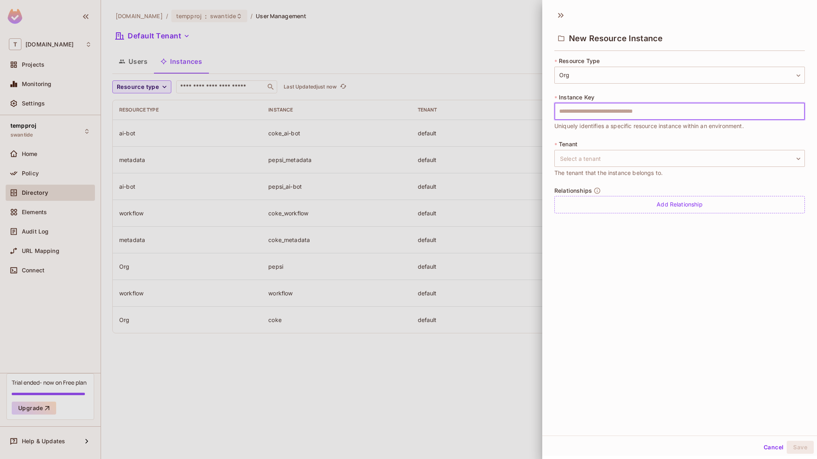
click at [589, 111] on input "text" at bounding box center [680, 111] width 251 height 17
type input "*******"
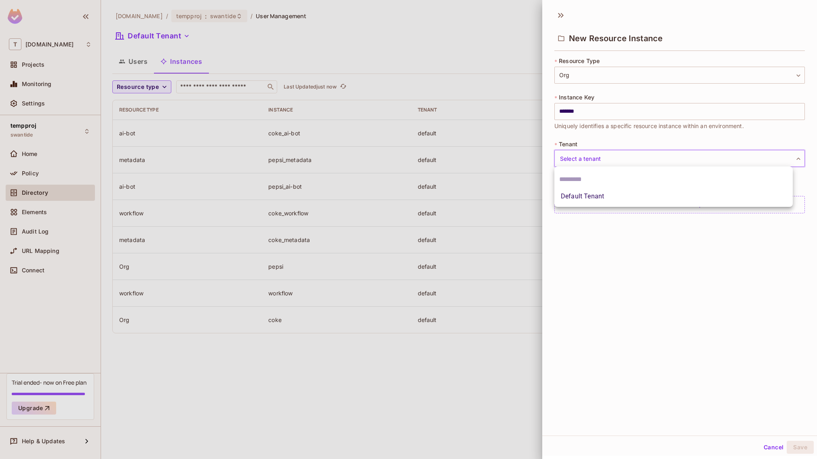
click at [619, 159] on body "**********" at bounding box center [408, 229] width 817 height 459
click at [605, 195] on li "Default Tenant" at bounding box center [674, 196] width 239 height 15
type input "*******"
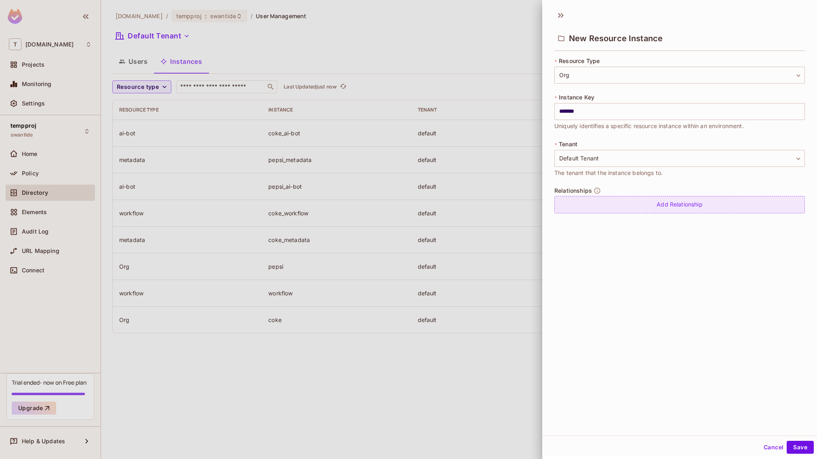
click at [608, 201] on div "Add Relationship" at bounding box center [680, 204] width 251 height 17
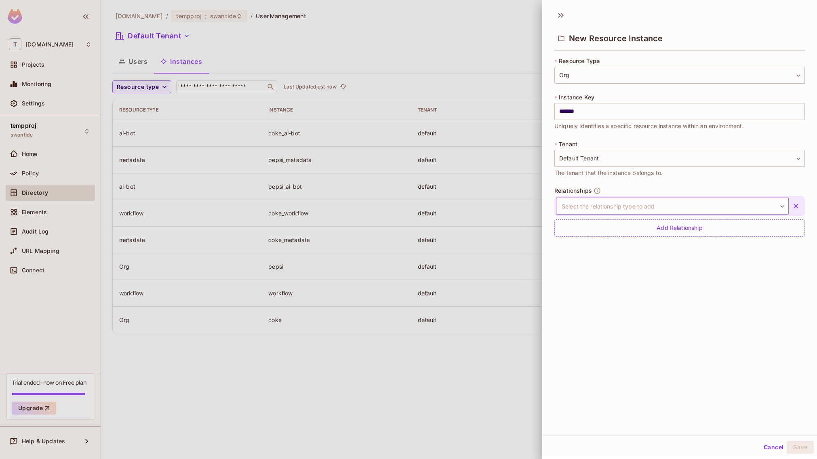
click at [611, 211] on body "**********" at bounding box center [408, 229] width 817 height 459
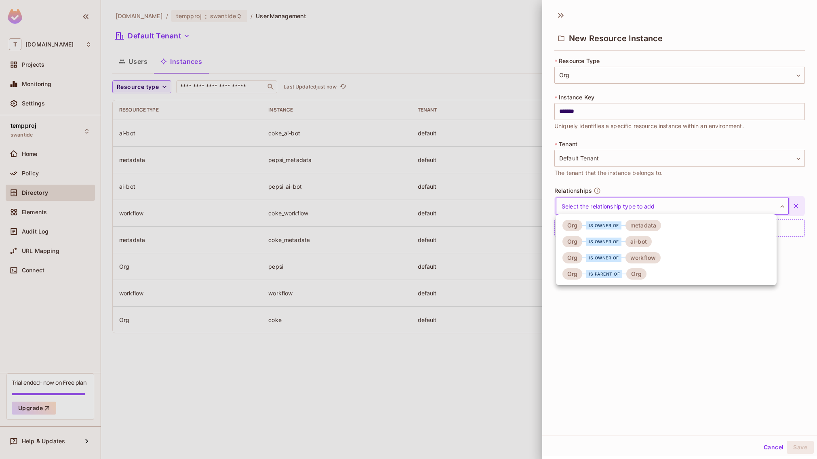
click at [595, 272] on div "is parent of" at bounding box center [605, 274] width 36 height 8
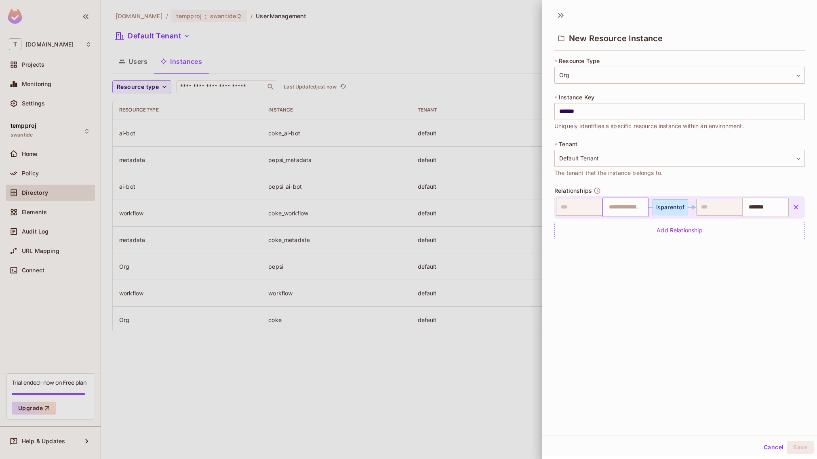
click at [611, 210] on input "text" at bounding box center [624, 207] width 41 height 16
type input "****"
click at [613, 227] on li "coke" at bounding box center [620, 227] width 42 height 15
click at [798, 449] on button "Save" at bounding box center [800, 447] width 27 height 13
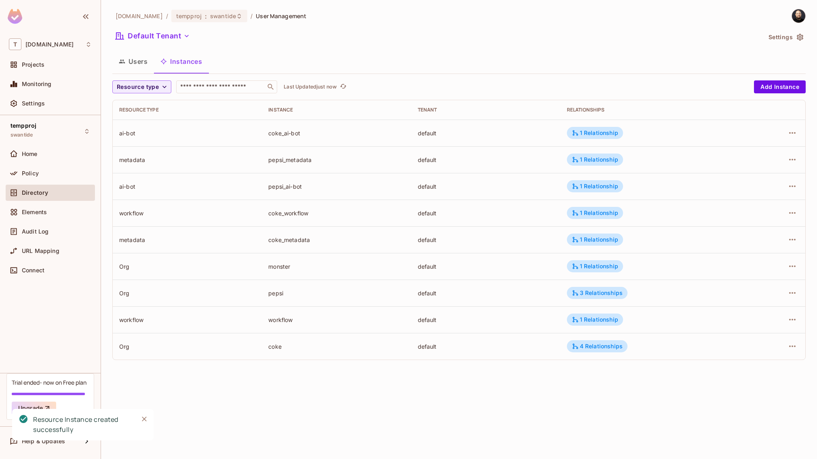
click at [133, 65] on button "Users" at bounding box center [133, 61] width 42 height 20
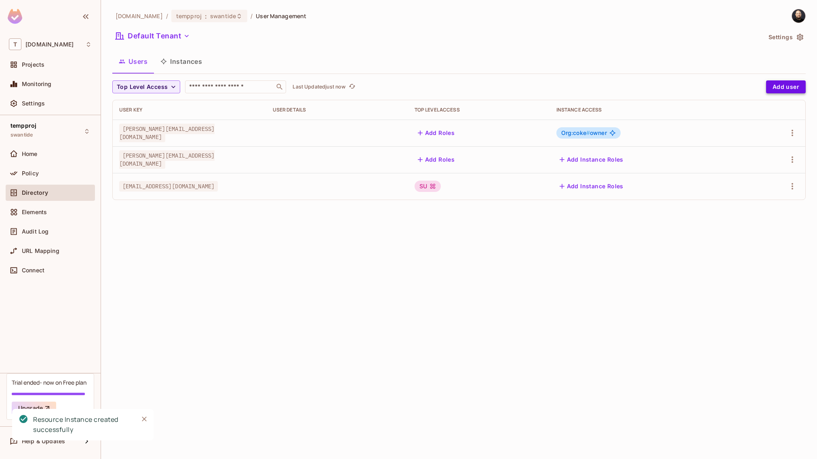
click at [786, 91] on button "Add user" at bounding box center [786, 86] width 40 height 13
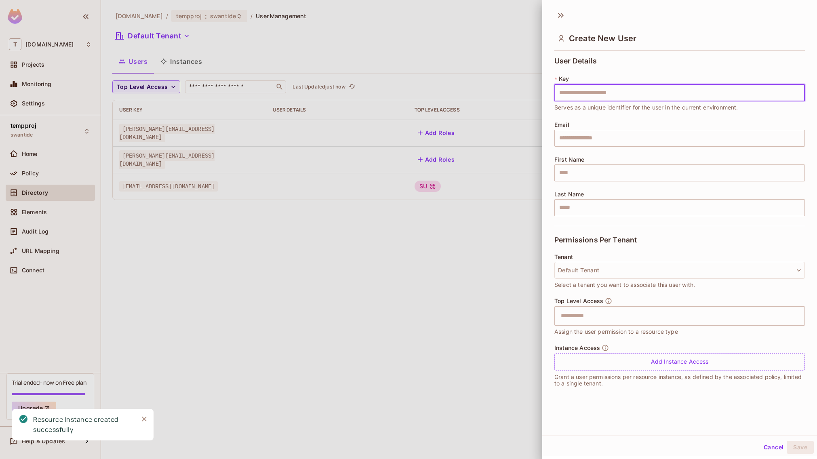
drag, startPoint x: 454, startPoint y: 133, endPoint x: 460, endPoint y: 131, distance: 6.4
click at [454, 133] on div at bounding box center [408, 229] width 817 height 459
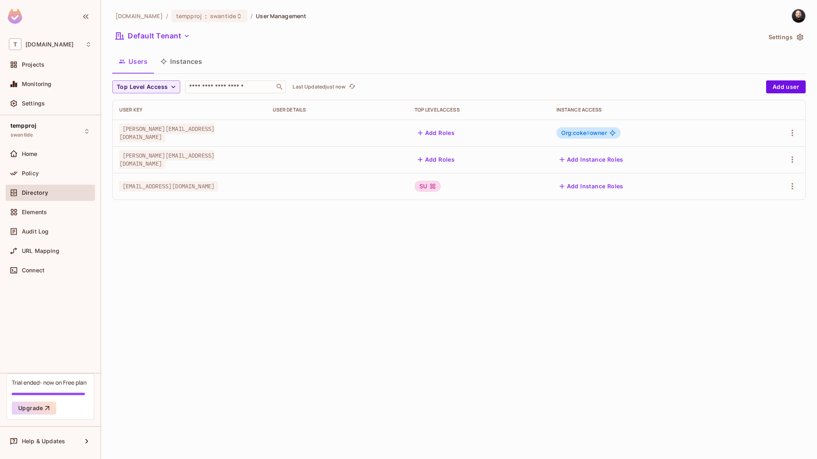
click at [590, 130] on span "Org:coke #" at bounding box center [576, 132] width 29 height 7
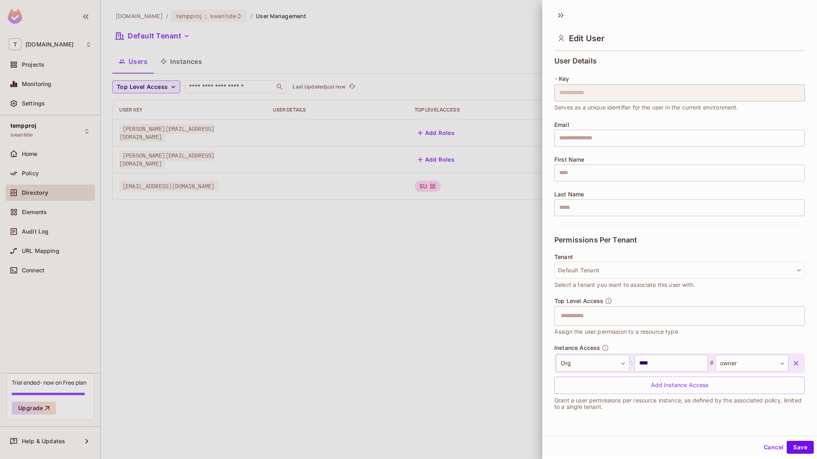
click at [487, 137] on div at bounding box center [408, 229] width 817 height 459
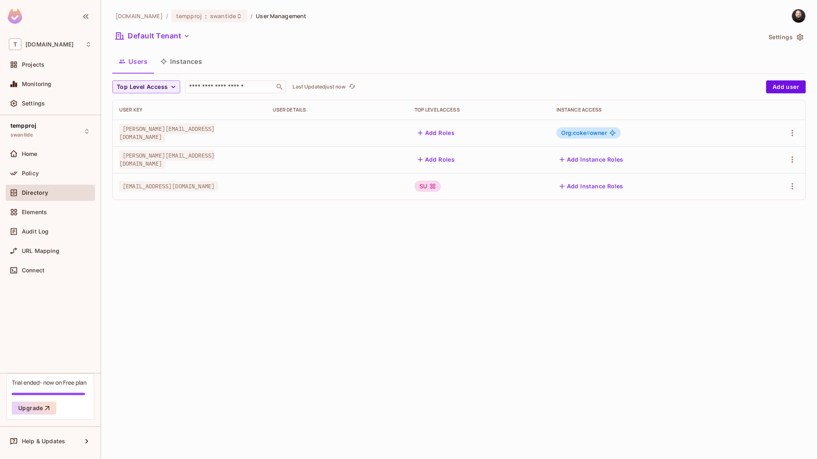
click at [598, 159] on button "Add Instance Roles" at bounding box center [592, 159] width 70 height 13
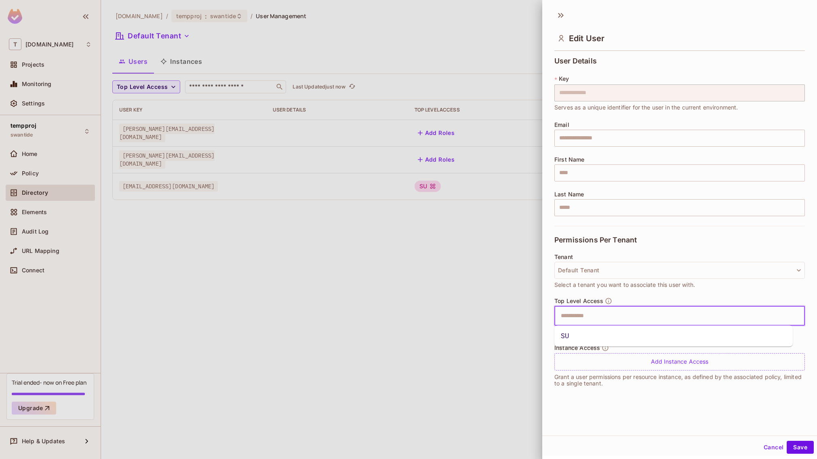
click at [597, 313] on input "text" at bounding box center [672, 316] width 233 height 16
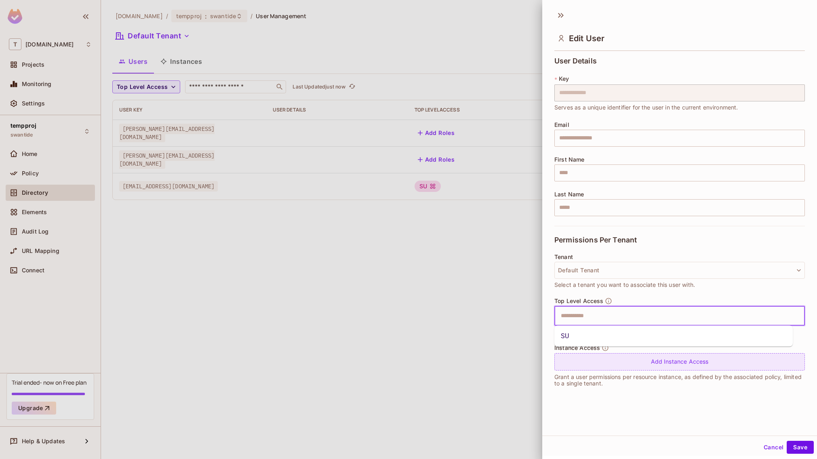
click at [608, 355] on div "Add Instance Access" at bounding box center [680, 361] width 251 height 17
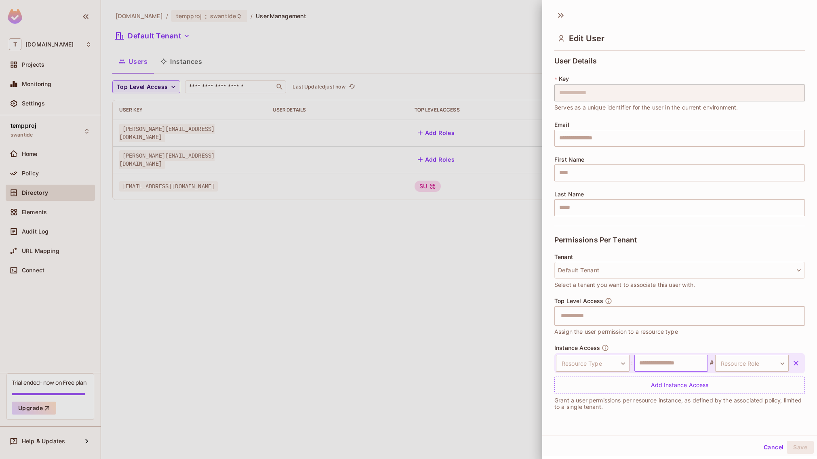
click at [655, 361] on input "text" at bounding box center [672, 363] width 74 height 17
click at [599, 363] on body "**********" at bounding box center [408, 229] width 817 height 459
click at [585, 438] on li "Org" at bounding box center [589, 442] width 74 height 15
click at [646, 362] on input "text" at bounding box center [672, 363] width 74 height 17
click at [650, 359] on input "text" at bounding box center [672, 363] width 74 height 17
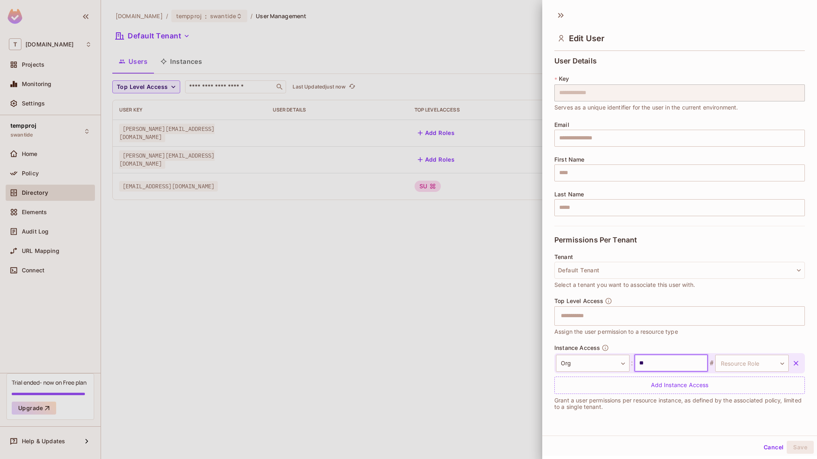
type input "*"
type input "**"
click at [723, 358] on body "**********" at bounding box center [408, 229] width 817 height 459
click at [735, 415] on li "owner-admin" at bounding box center [741, 416] width 74 height 15
type input "**********"
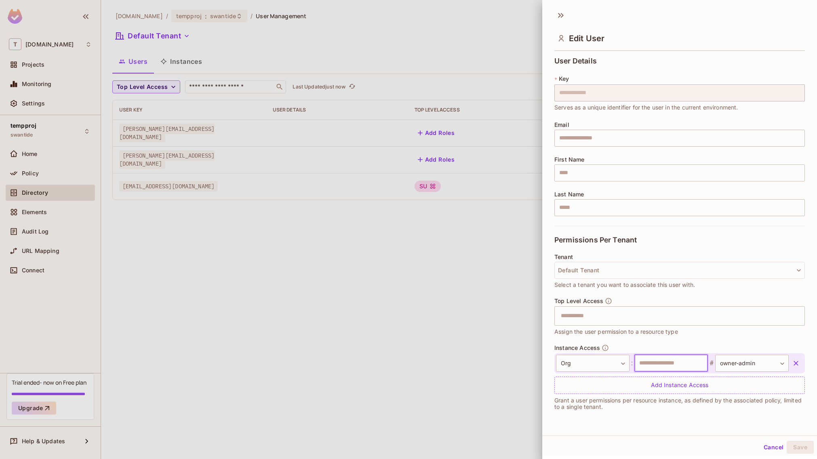
click at [674, 364] on input "text" at bounding box center [672, 363] width 74 height 17
click at [680, 366] on input "*" at bounding box center [672, 363] width 74 height 17
type input "****"
click at [787, 441] on button "Save" at bounding box center [800, 447] width 27 height 13
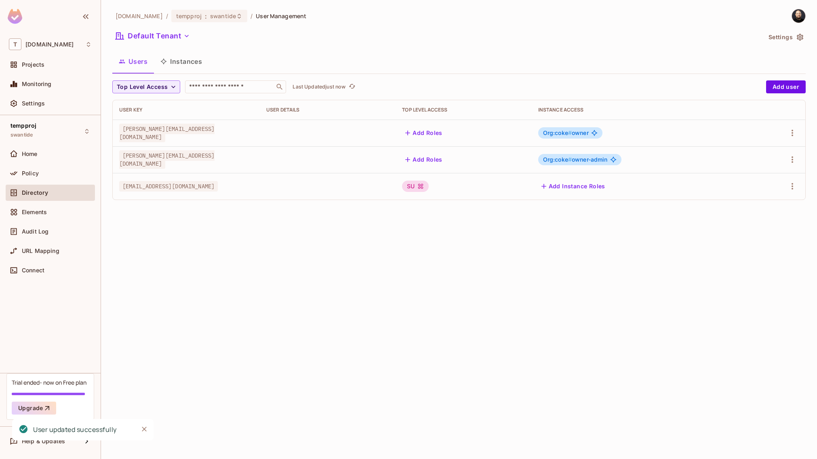
click at [587, 158] on span "Org:coke # owner-admin" at bounding box center [575, 159] width 65 height 6
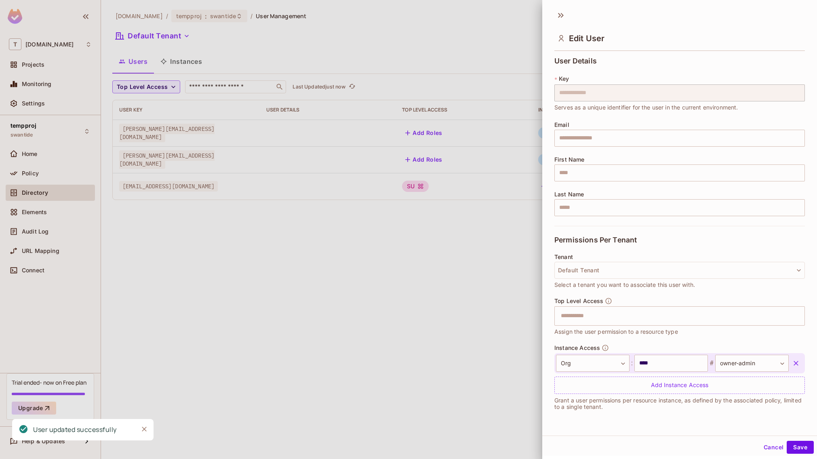
click at [480, 273] on div at bounding box center [408, 229] width 817 height 459
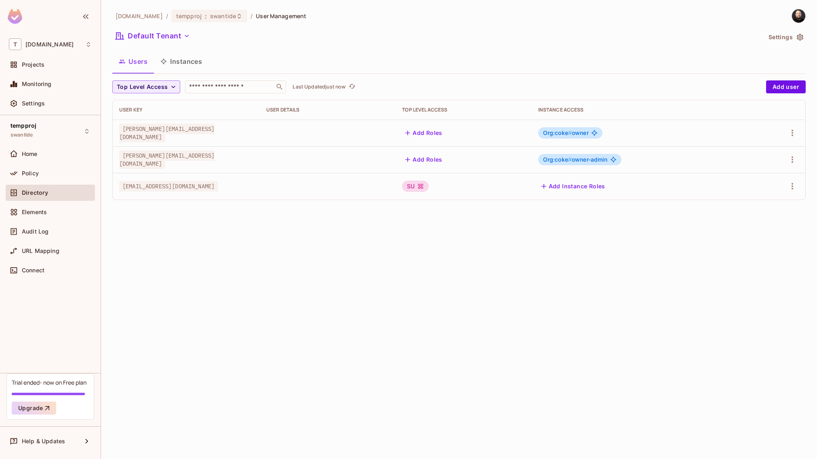
click at [194, 61] on button "Instances" at bounding box center [181, 61] width 55 height 20
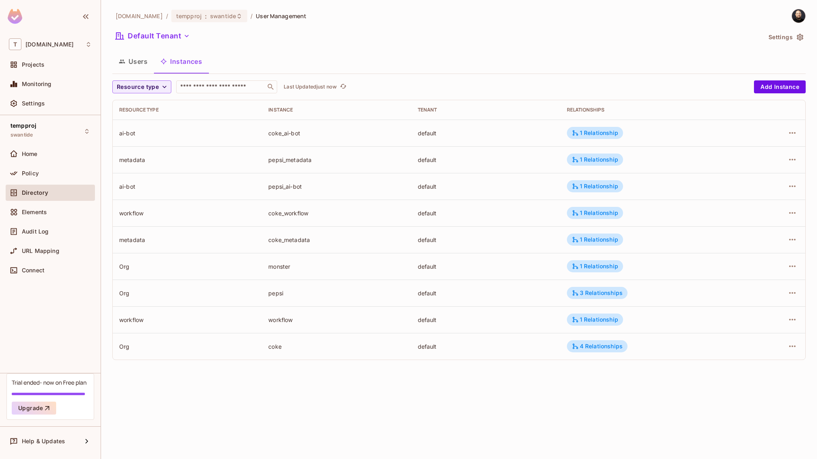
click at [145, 54] on button "Users" at bounding box center [133, 61] width 42 height 20
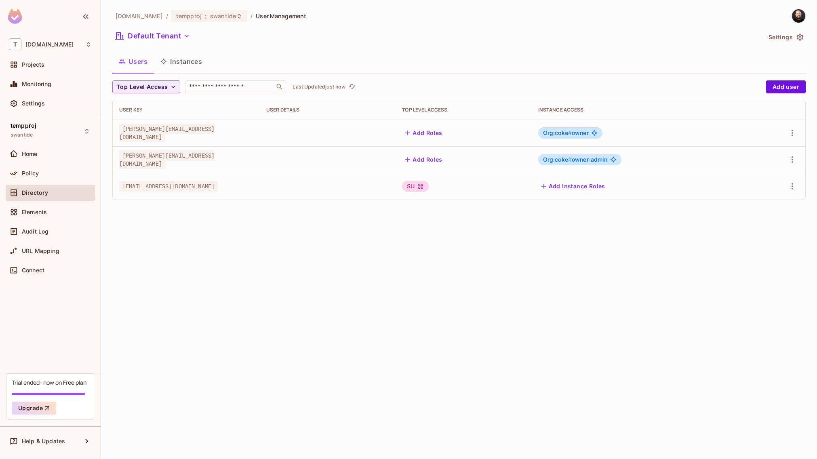
click at [579, 159] on span "Org:coke # owner-admin" at bounding box center [575, 159] width 65 height 6
click at [12, 174] on icon at bounding box center [14, 173] width 8 height 8
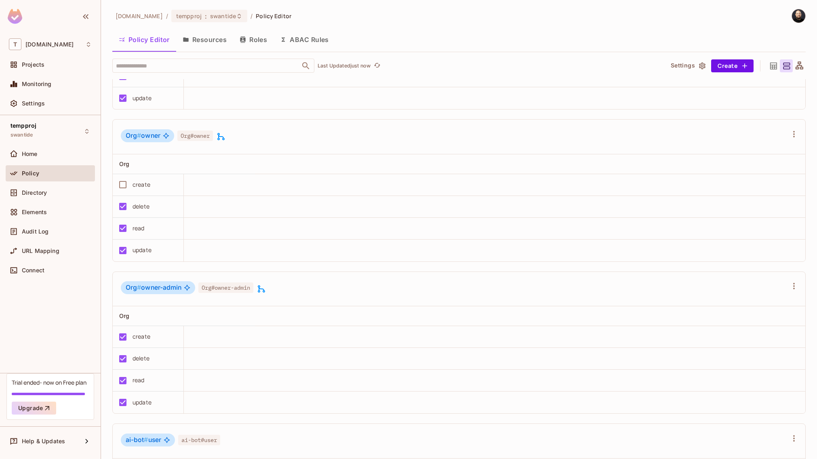
scroll to position [328, 0]
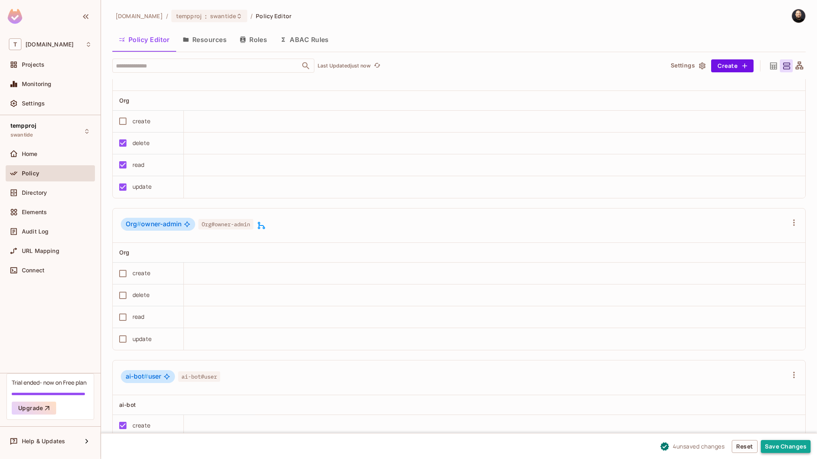
click at [766, 443] on button "Save Changes" at bounding box center [786, 446] width 50 height 13
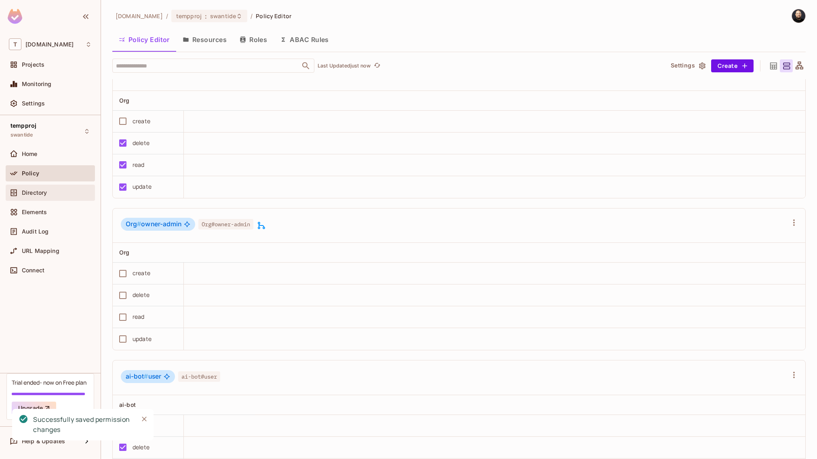
click at [57, 193] on div "Directory" at bounding box center [57, 193] width 70 height 6
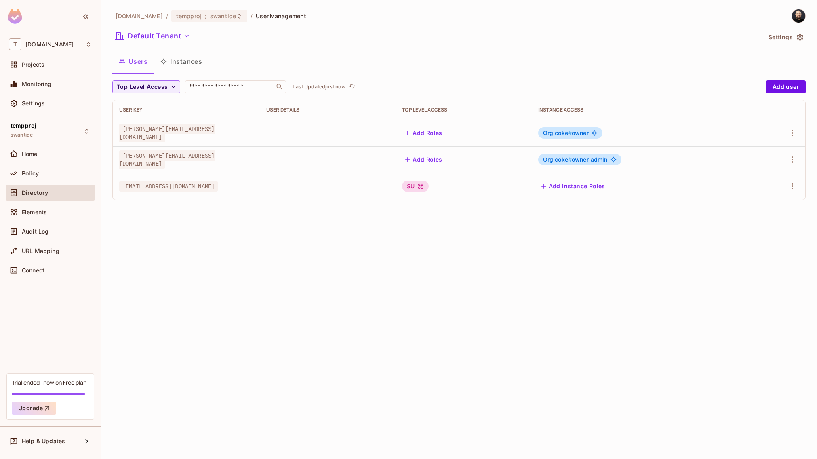
click at [581, 162] on span "Org:coke # owner-admin" at bounding box center [575, 159] width 65 height 6
click at [596, 160] on span "Org:coke # owner-admin" at bounding box center [575, 159] width 65 height 6
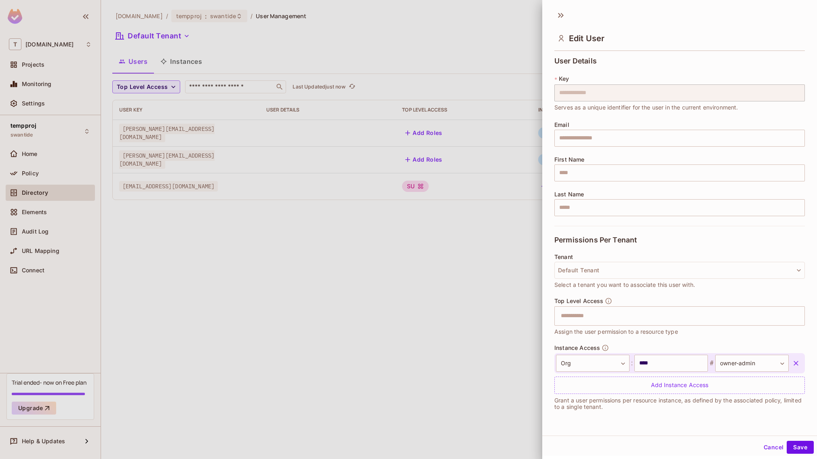
click at [513, 220] on div at bounding box center [408, 229] width 817 height 459
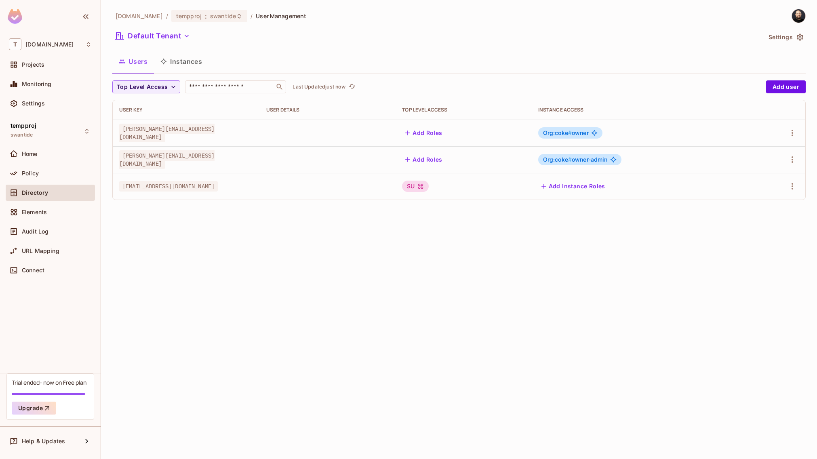
click at [572, 160] on span "#" at bounding box center [570, 159] width 4 height 7
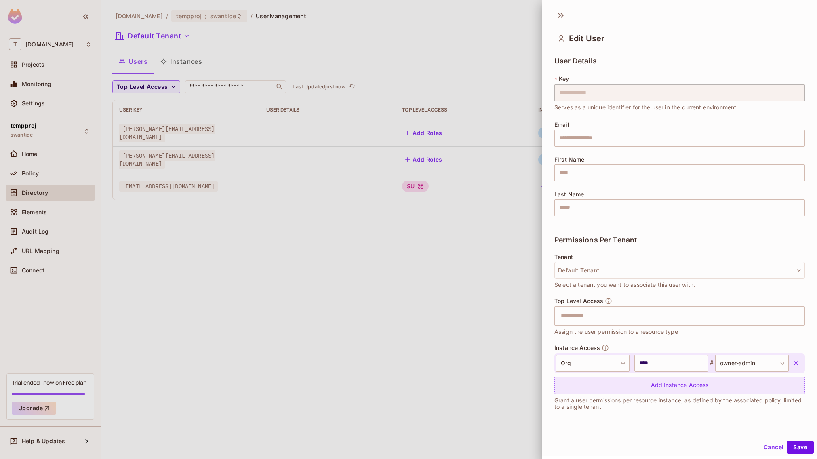
click at [638, 384] on div "Add Instance Access" at bounding box center [680, 385] width 251 height 17
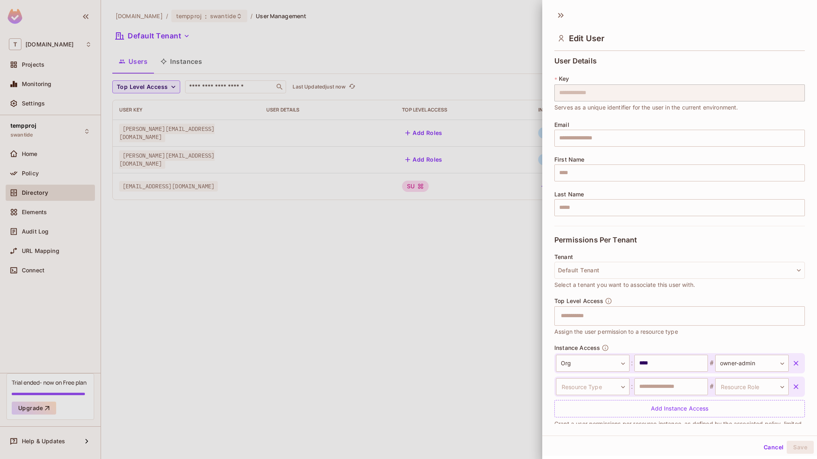
click at [488, 330] on div at bounding box center [408, 229] width 817 height 459
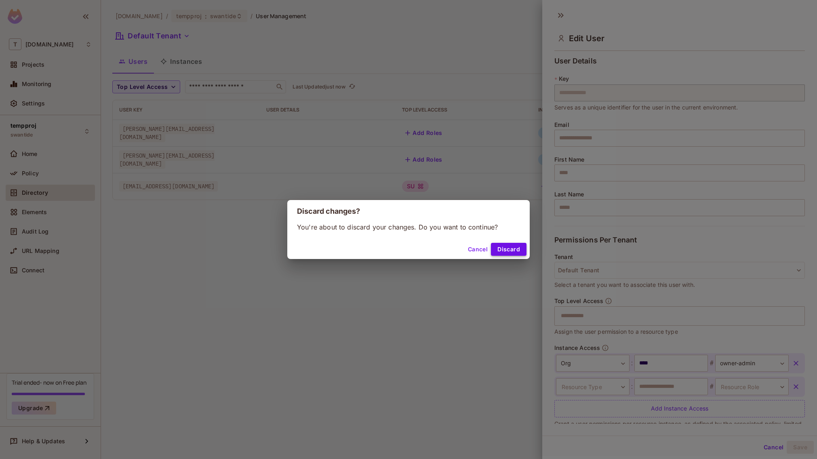
click at [513, 252] on button "Discard" at bounding box center [509, 249] width 36 height 13
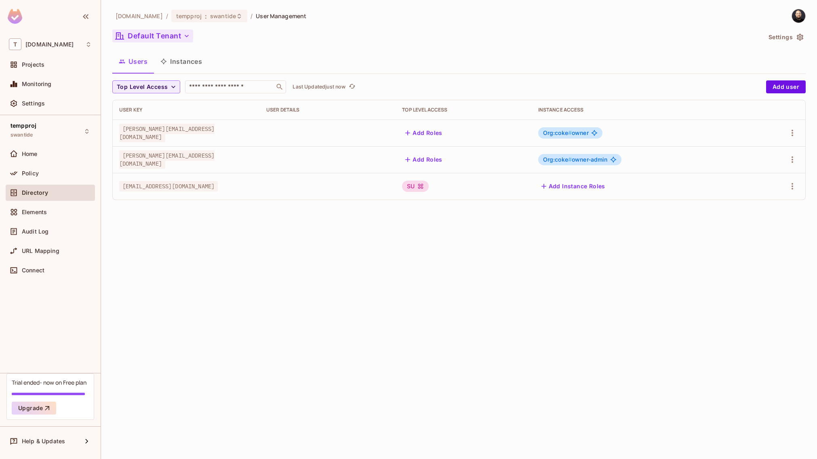
click at [174, 38] on button "Default Tenant" at bounding box center [152, 36] width 81 height 13
click at [439, 234] on div at bounding box center [408, 229] width 817 height 459
drag, startPoint x: 127, startPoint y: 161, endPoint x: 160, endPoint y: 161, distance: 34.0
click at [160, 161] on span "greg@coke.com" at bounding box center [166, 159] width 95 height 19
click at [587, 163] on span "Org:coke # owner-admin" at bounding box center [575, 159] width 65 height 6
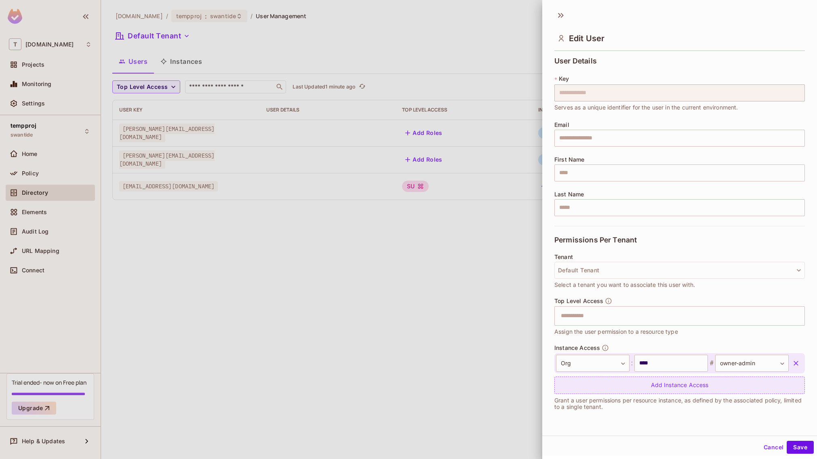
click at [658, 387] on div "Add Instance Access" at bounding box center [680, 385] width 251 height 17
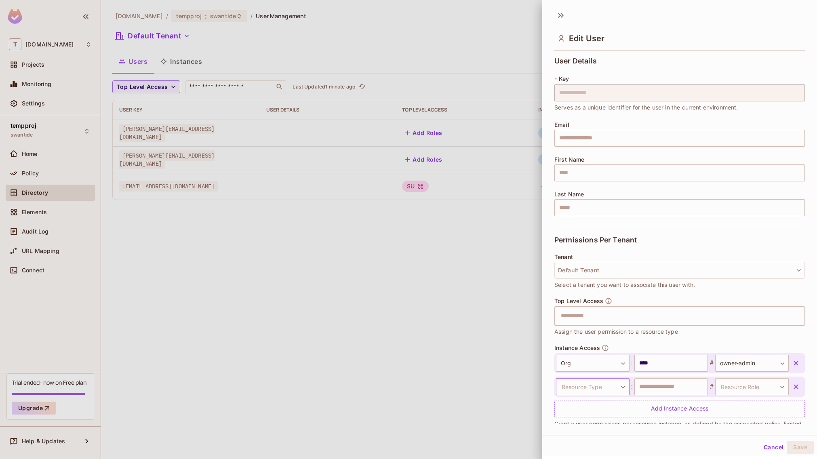
click at [612, 389] on body "**********" at bounding box center [408, 229] width 817 height 459
click at [582, 440] on li "Org" at bounding box center [589, 442] width 74 height 15
click at [659, 379] on input "text" at bounding box center [672, 386] width 74 height 17
type input "****"
click at [733, 390] on body "**********" at bounding box center [408, 229] width 817 height 459
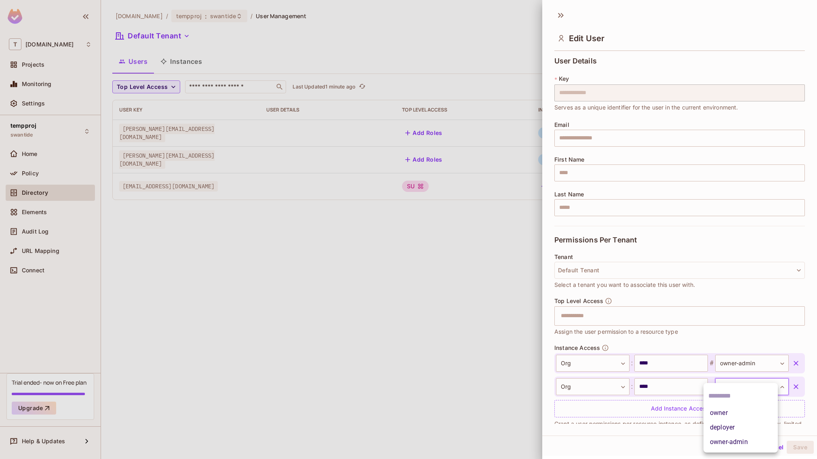
click at [724, 415] on li "owner" at bounding box center [741, 413] width 74 height 15
click at [797, 448] on button "Save" at bounding box center [800, 447] width 27 height 13
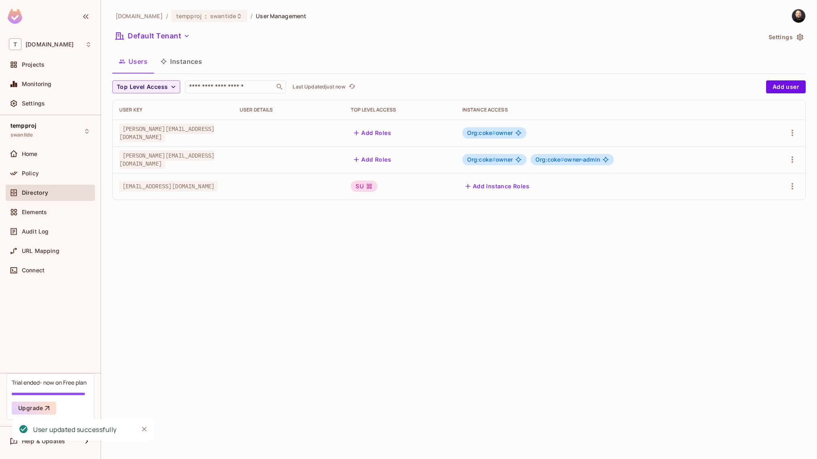
click at [495, 158] on span "Org:coke #" at bounding box center [481, 159] width 29 height 7
click at [798, 90] on button "Add user" at bounding box center [786, 86] width 40 height 13
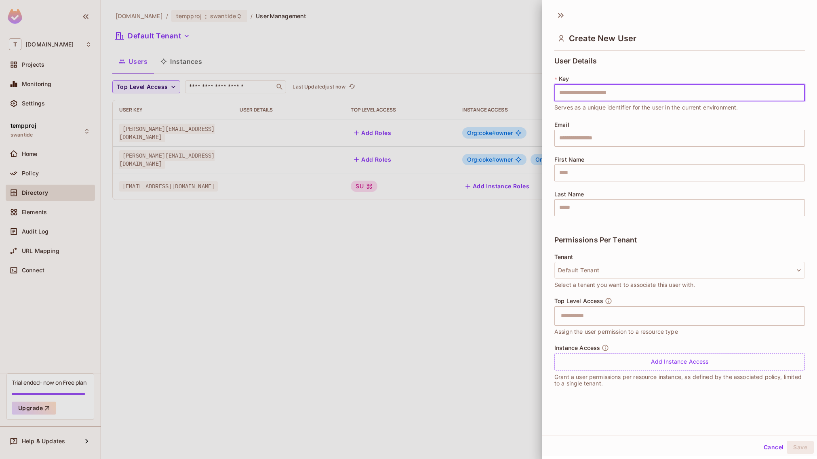
type input "*"
type input "**********"
click at [793, 445] on button "Save" at bounding box center [800, 447] width 27 height 13
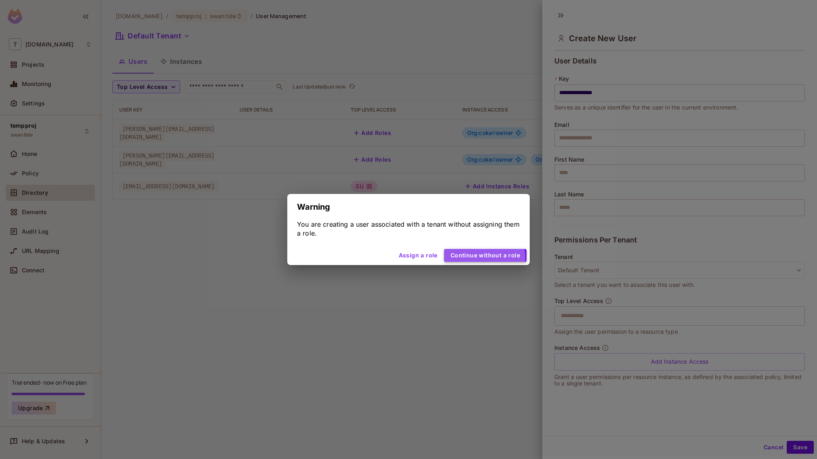
click at [478, 258] on button "Continue without a role" at bounding box center [485, 255] width 82 height 13
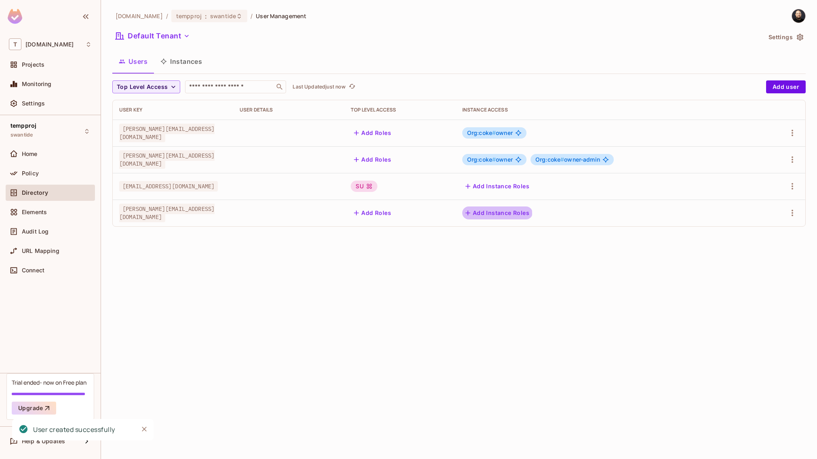
click at [500, 213] on button "Add Instance Roles" at bounding box center [497, 213] width 70 height 13
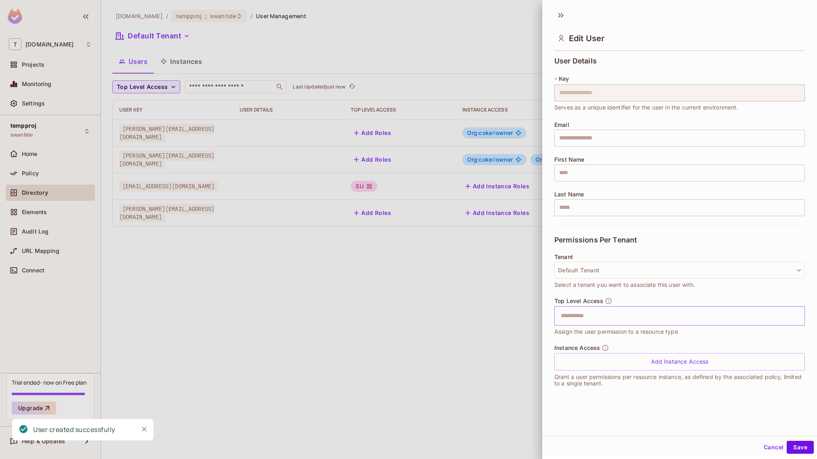
click at [588, 314] on input "text" at bounding box center [672, 316] width 233 height 16
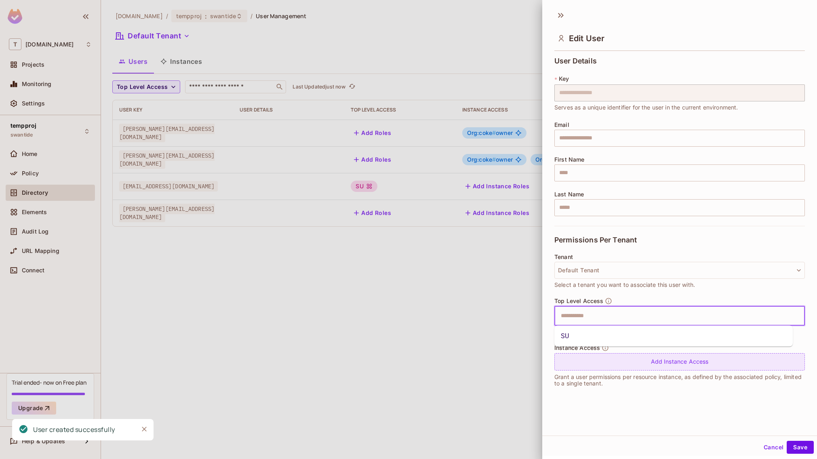
click at [586, 365] on div "Add Instance Access" at bounding box center [680, 361] width 251 height 17
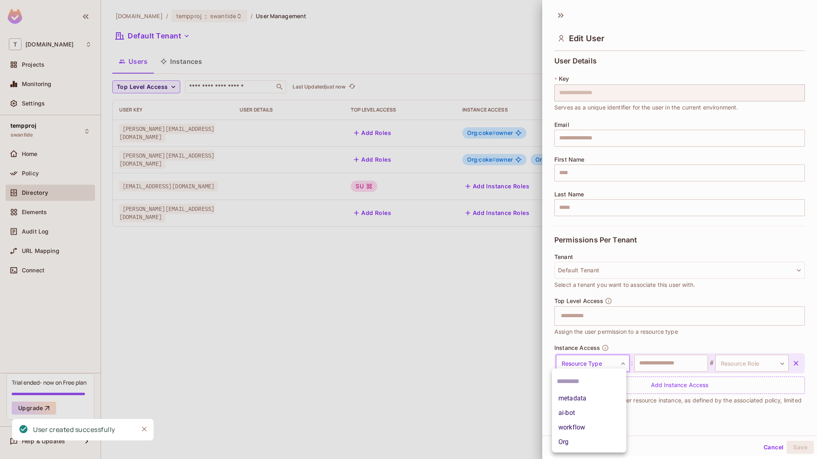
click at [586, 364] on body "**********" at bounding box center [408, 229] width 817 height 459
click at [578, 443] on li "Org" at bounding box center [589, 442] width 74 height 15
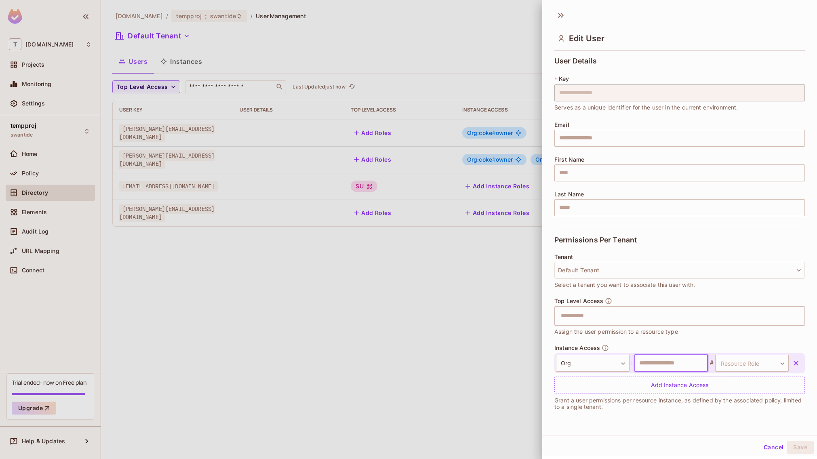
click at [660, 364] on input "text" at bounding box center [672, 363] width 74 height 17
type input "*******"
click at [741, 372] on div "Org *** ​ : ******* ​ # Resource Role ​ Resource Role" at bounding box center [680, 363] width 251 height 20
click at [743, 365] on body "**********" at bounding box center [408, 229] width 817 height 459
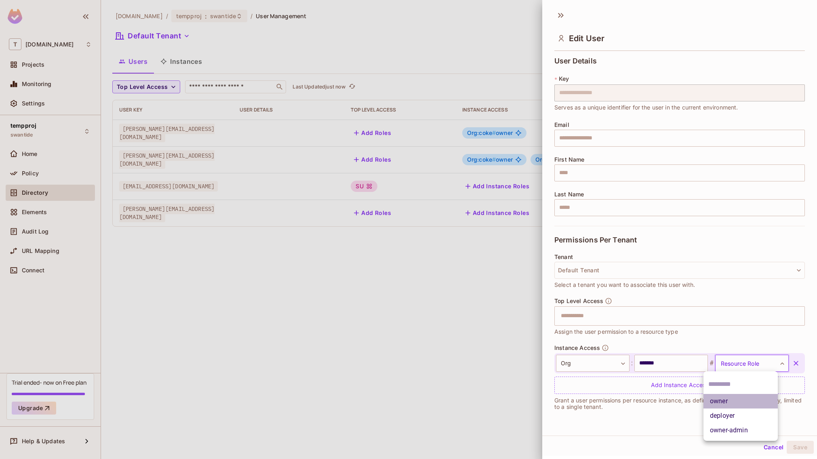
click at [735, 401] on li "owner" at bounding box center [741, 401] width 74 height 15
click at [789, 448] on button "Save" at bounding box center [800, 447] width 27 height 13
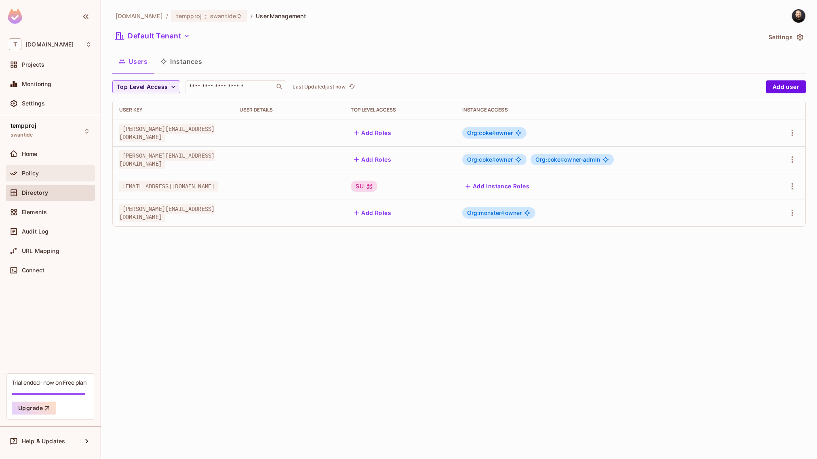
click at [69, 170] on div "Policy" at bounding box center [57, 173] width 70 height 6
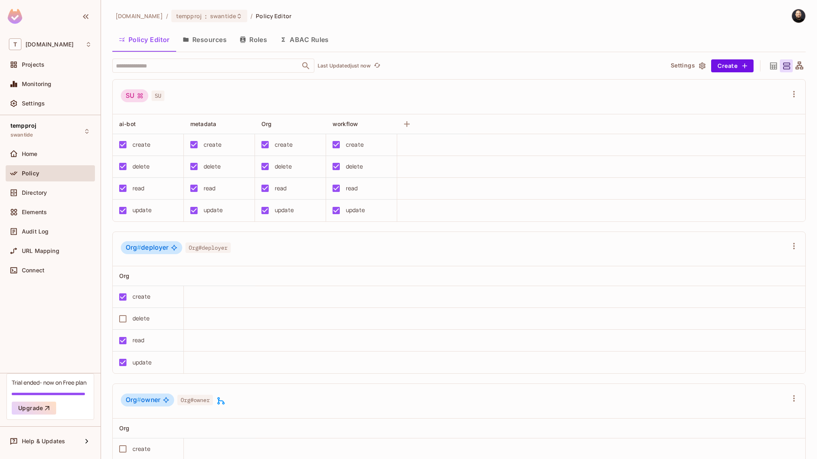
click at [254, 42] on button "Roles" at bounding box center [253, 40] width 40 height 20
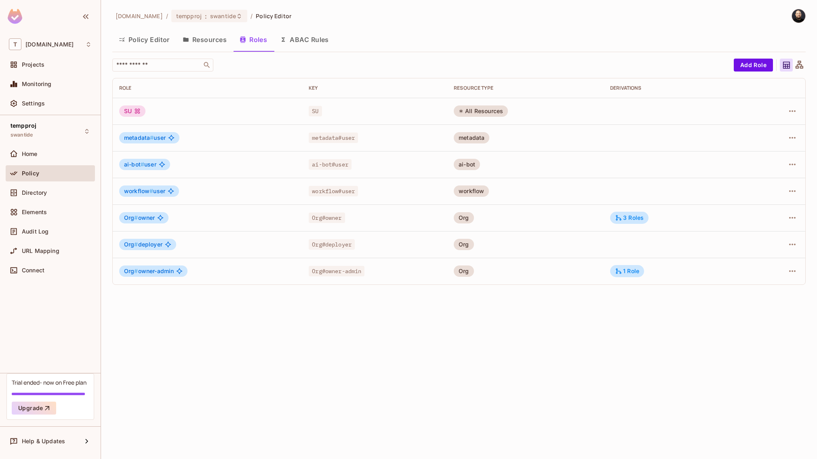
click at [215, 41] on button "Resources" at bounding box center [204, 40] width 57 height 20
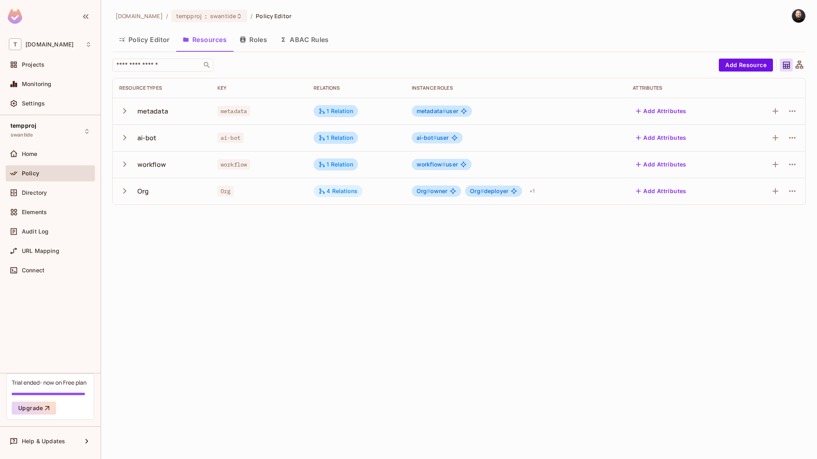
click at [340, 194] on div "4 Relations" at bounding box center [338, 191] width 39 height 7
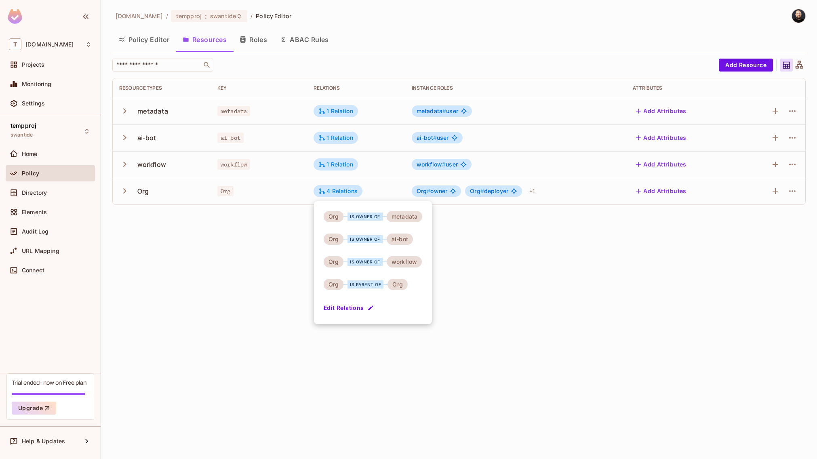
click at [354, 307] on button "Edit Relations" at bounding box center [350, 308] width 52 height 13
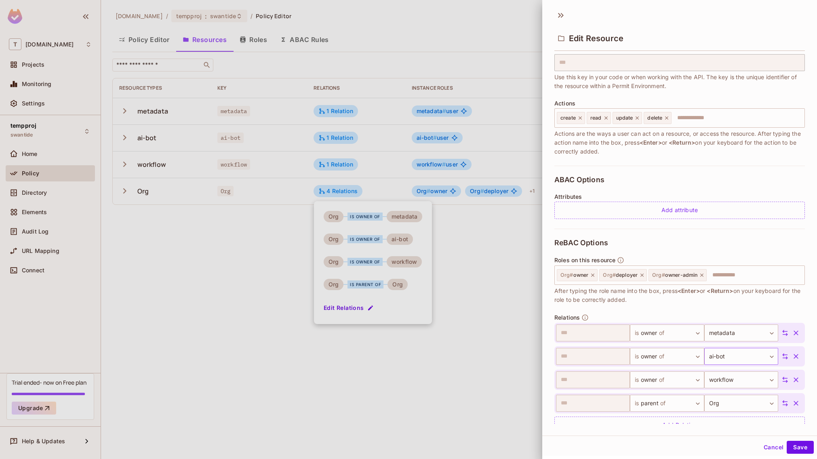
scroll to position [79, 0]
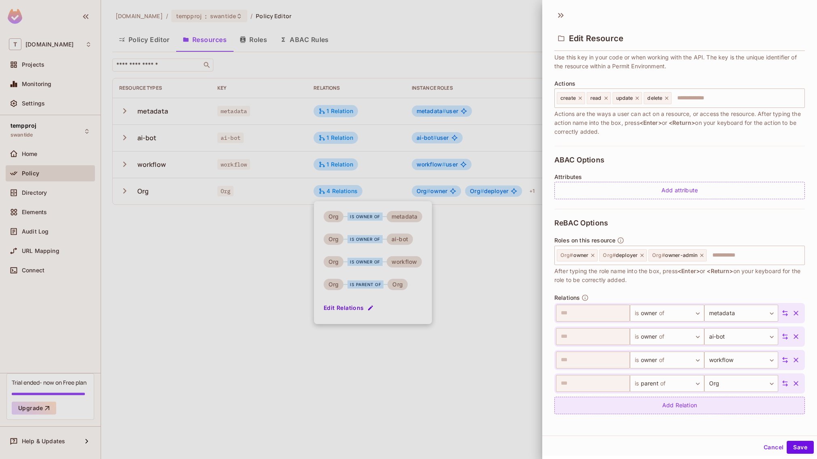
click at [656, 405] on div "Add Relation" at bounding box center [680, 405] width 251 height 17
click at [645, 404] on body "**********" at bounding box center [408, 229] width 817 height 459
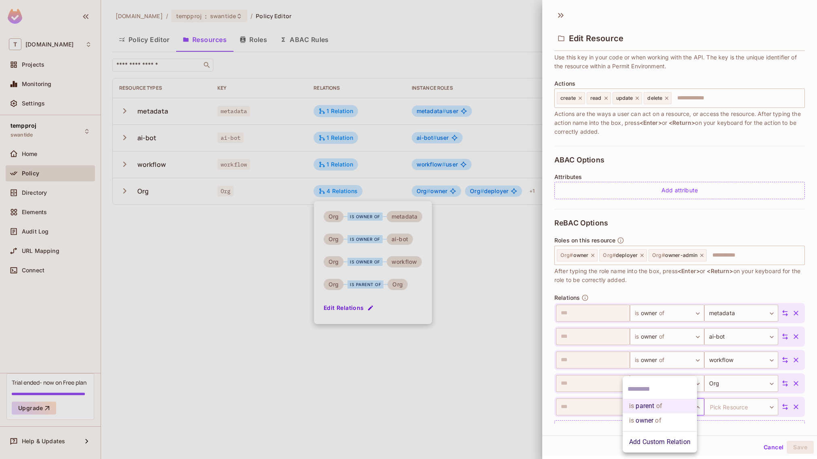
click at [764, 449] on div at bounding box center [408, 229] width 817 height 459
click at [764, 448] on button "Cancel" at bounding box center [774, 447] width 26 height 13
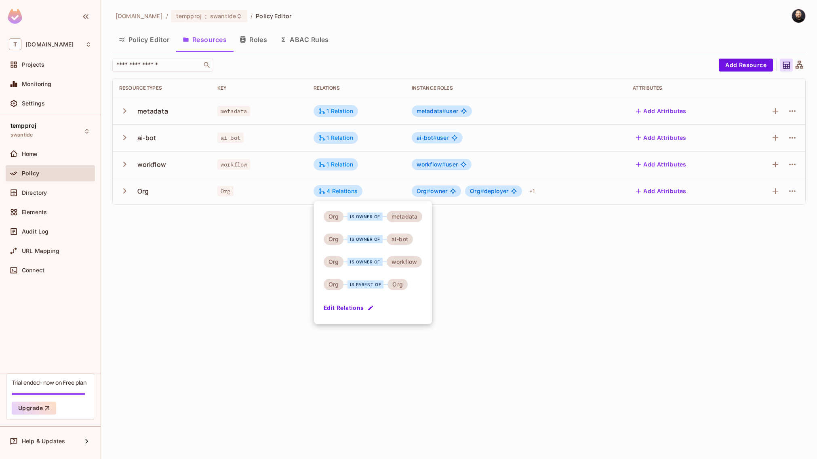
click at [512, 271] on div at bounding box center [408, 229] width 817 height 459
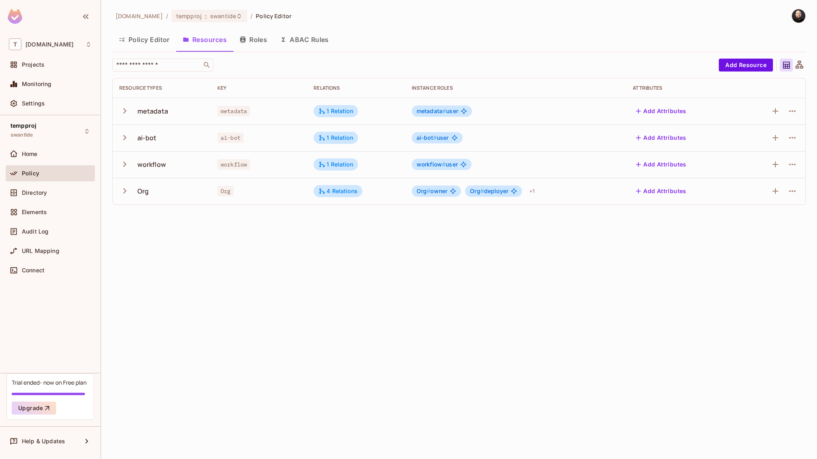
click at [529, 220] on div "tk-permit.io / tempproj : swantide / Policy Editor Policy Editor Resources Role…" at bounding box center [459, 229] width 716 height 459
click at [53, 192] on div "Directory" at bounding box center [57, 193] width 70 height 6
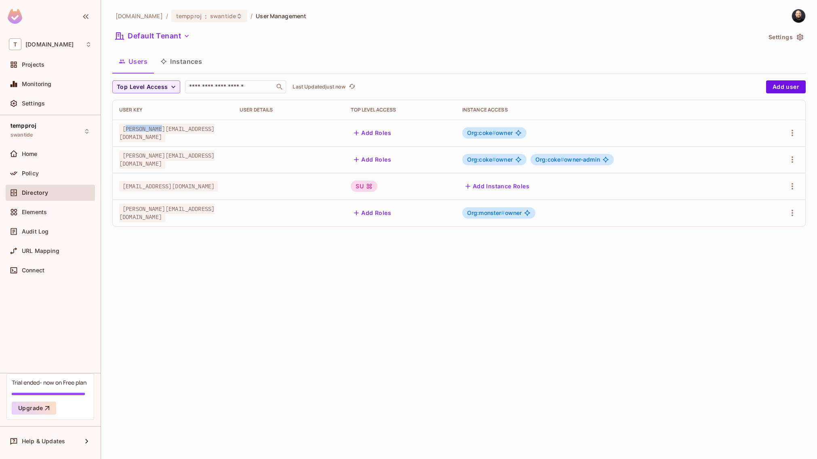
drag, startPoint x: 128, startPoint y: 133, endPoint x: 164, endPoint y: 132, distance: 36.0
click at [164, 132] on span "bob@coke.com" at bounding box center [166, 133] width 95 height 19
click at [64, 272] on div "Connect" at bounding box center [57, 270] width 70 height 6
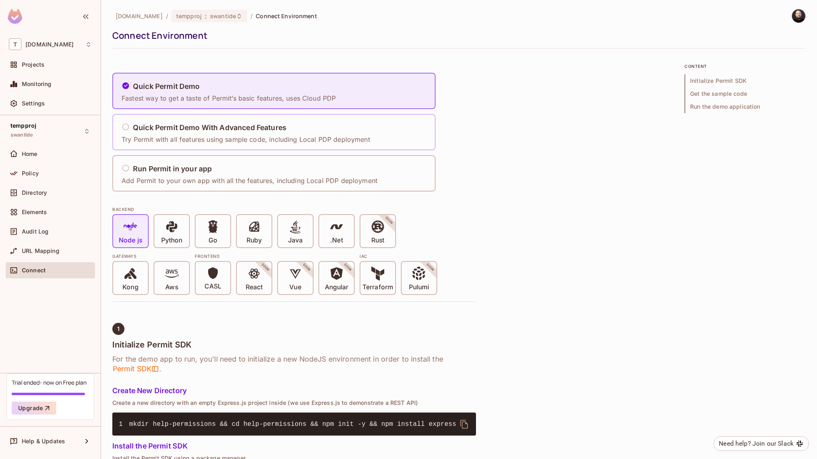
click at [205, 139] on p "Try Permit with all features using sample code, including Local PDP deployment" at bounding box center [246, 139] width 249 height 9
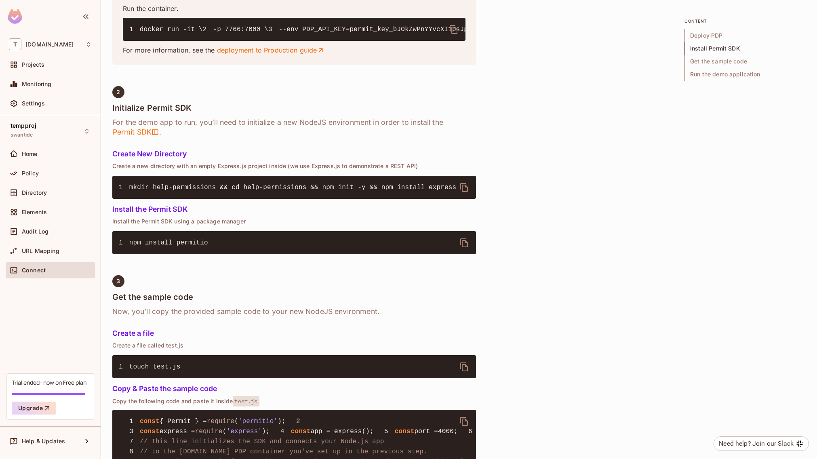
scroll to position [355, 0]
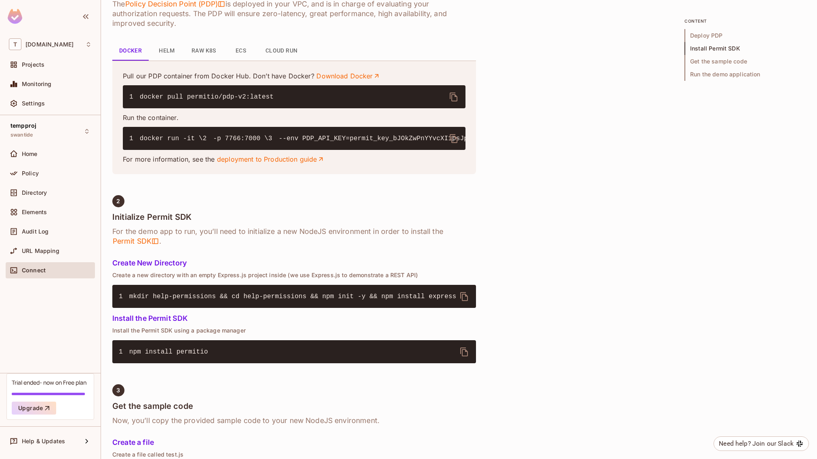
drag, startPoint x: 193, startPoint y: 132, endPoint x: 247, endPoint y: 184, distance: 74.9
click at [247, 150] on pre "1 docker run -it \ 2 -p 7766:7000 \ 3 --env PDP_API_KEY=permit_key_bJOkZwPnYYvc…" at bounding box center [294, 138] width 343 height 23
drag, startPoint x: 165, startPoint y: 146, endPoint x: 158, endPoint y: 146, distance: 6.9
click at [165, 142] on code "1 docker run -it \ 2 -p 7766:7000 \ 3 --env PDP_API_KEY=permit_key_bJOkZwPnYYvc…" at bounding box center [531, 138] width 805 height 7
drag, startPoint x: 146, startPoint y: 147, endPoint x: 195, endPoint y: 148, distance: 49.3
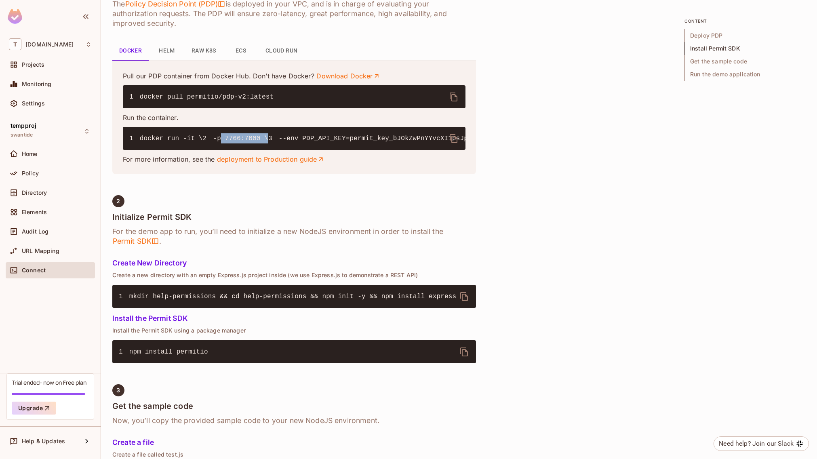
click at [195, 142] on code "1 docker run -it \ 2 -p 7766:7000 \ 3 --env PDP_API_KEY=permit_key_bJOkZwPnYYvc…" at bounding box center [531, 138] width 805 height 7
click at [170, 142] on code "1 docker run -it \ 2 -p 7766:7000 \ 3 --env PDP_API_KEY=permit_key_bJOkZwPnYYvc…" at bounding box center [531, 138] width 805 height 7
